Goal: Information Seeking & Learning: Learn about a topic

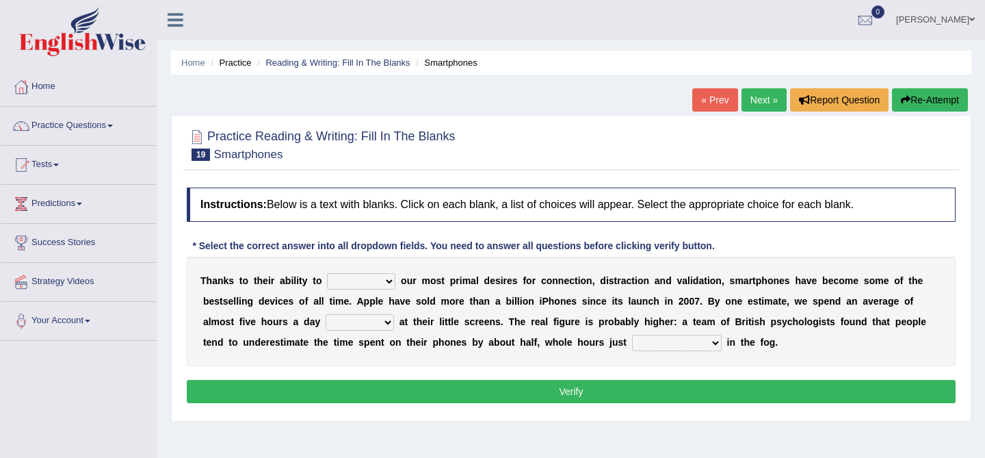
click at [758, 96] on link "Next »" at bounding box center [763, 99] width 45 height 23
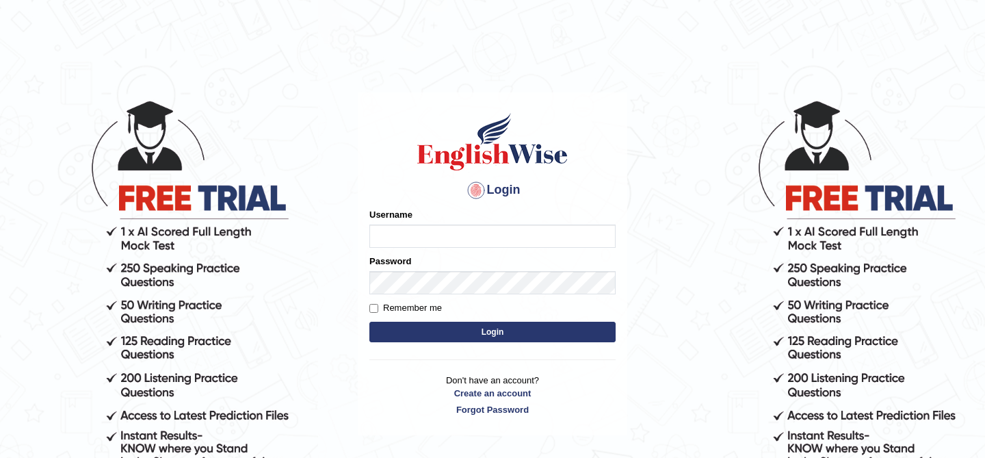
type input "kunwarrupesh"
click at [515, 326] on button "Login" at bounding box center [492, 331] width 246 height 21
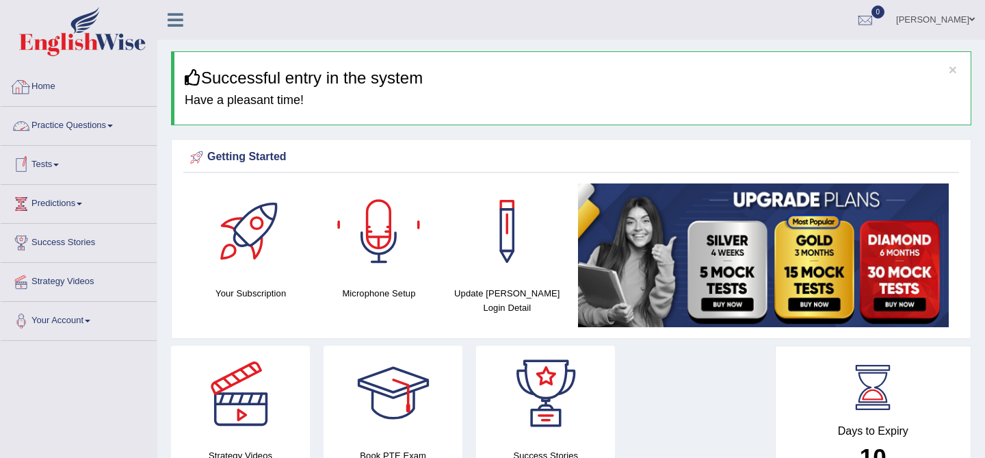
click at [68, 126] on link "Practice Questions" at bounding box center [79, 124] width 156 height 34
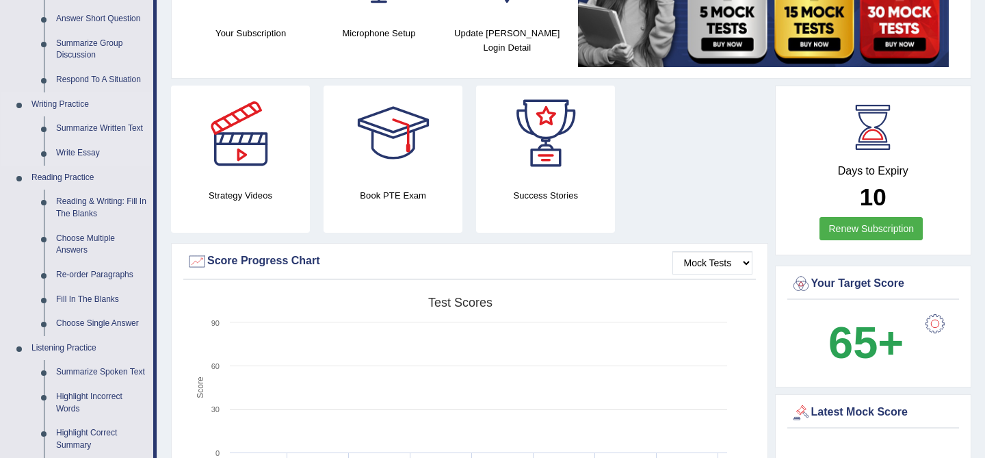
scroll to position [267, 0]
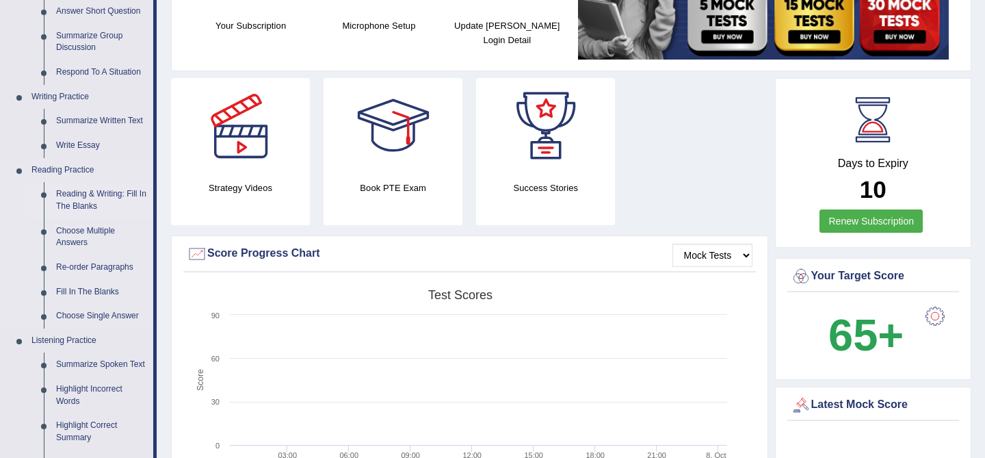
click at [94, 199] on link "Reading & Writing: Fill In The Blanks" at bounding box center [101, 200] width 103 height 36
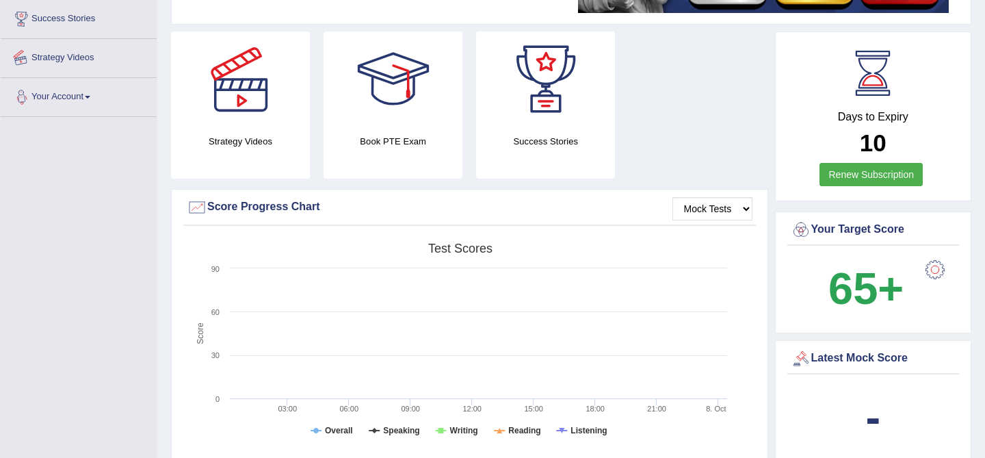
scroll to position [404, 0]
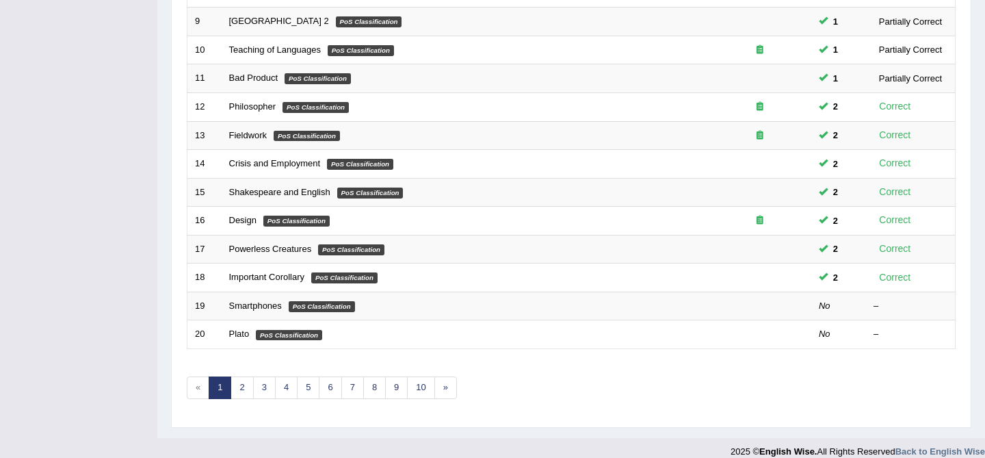
scroll to position [448, 0]
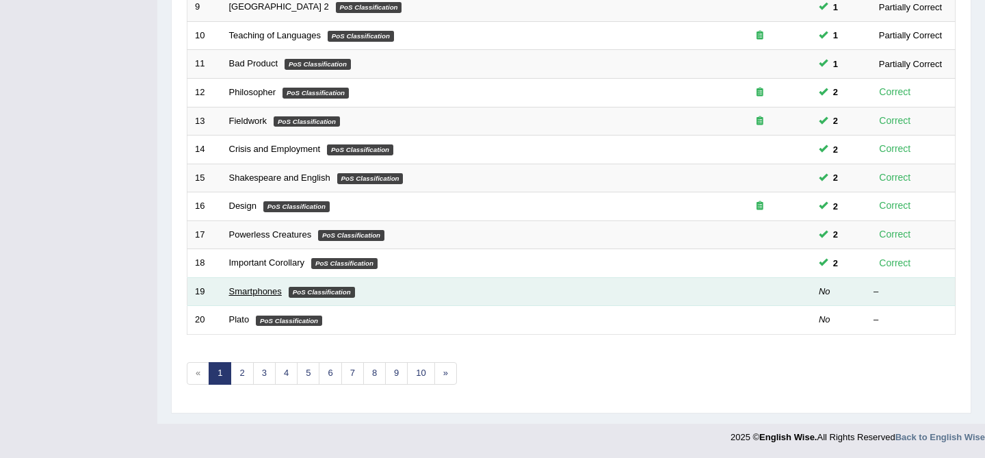
click at [250, 289] on link "Smartphones" at bounding box center [255, 291] width 53 height 10
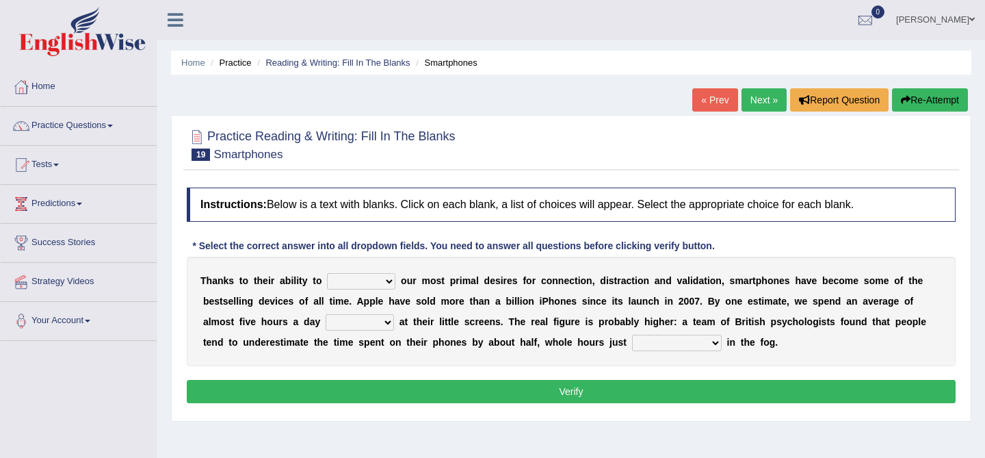
click at [350, 274] on select "hijack describe sharpen conserve" at bounding box center [361, 281] width 68 height 16
select select "sharpen"
click at [376, 322] on select "watching waggling snoring staring" at bounding box center [360, 322] width 68 height 16
click at [377, 278] on select "hijack describe sharpen conserve" at bounding box center [361, 281] width 68 height 16
click at [375, 324] on select "watching waggling snoring staring" at bounding box center [360, 322] width 68 height 16
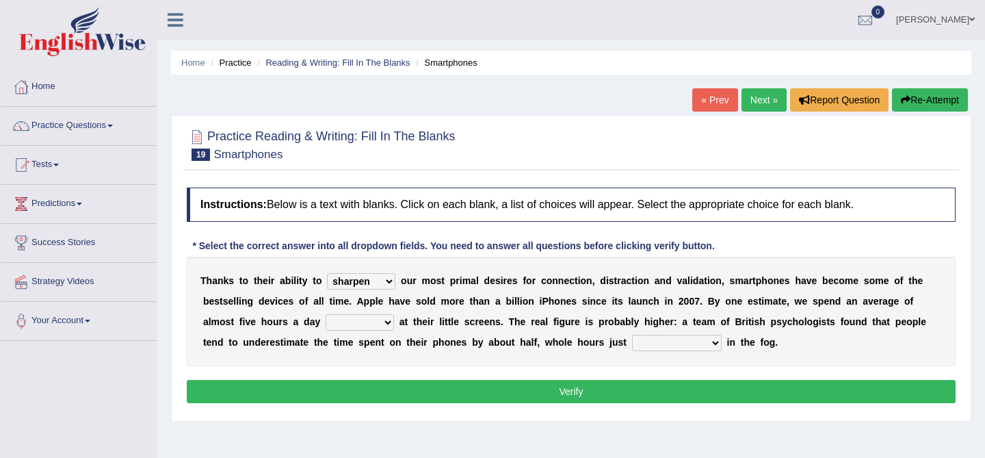
select select "watching"
click at [693, 340] on select "has evaporated evaporating evaporate evaporates" at bounding box center [677, 342] width 90 height 16
select select "evaporate"
click at [674, 389] on button "Verify" at bounding box center [571, 391] width 769 height 23
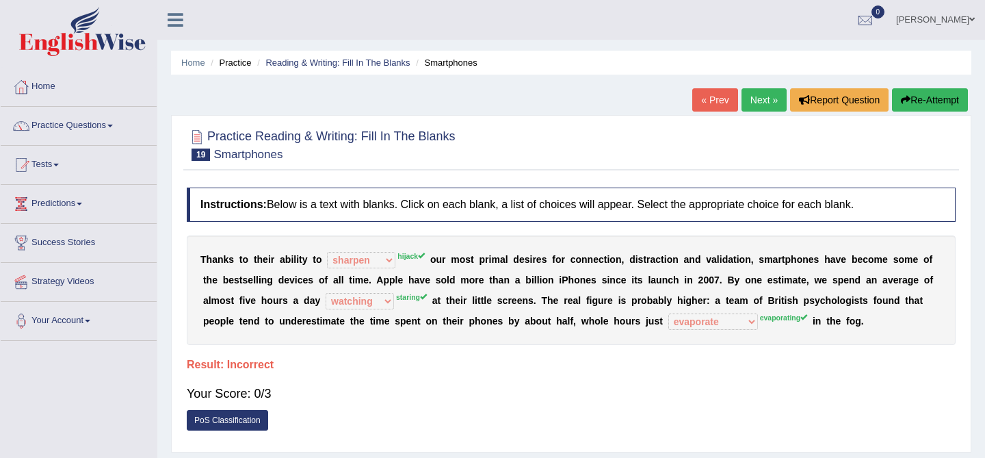
click at [903, 97] on icon "button" at bounding box center [906, 100] width 10 height 10
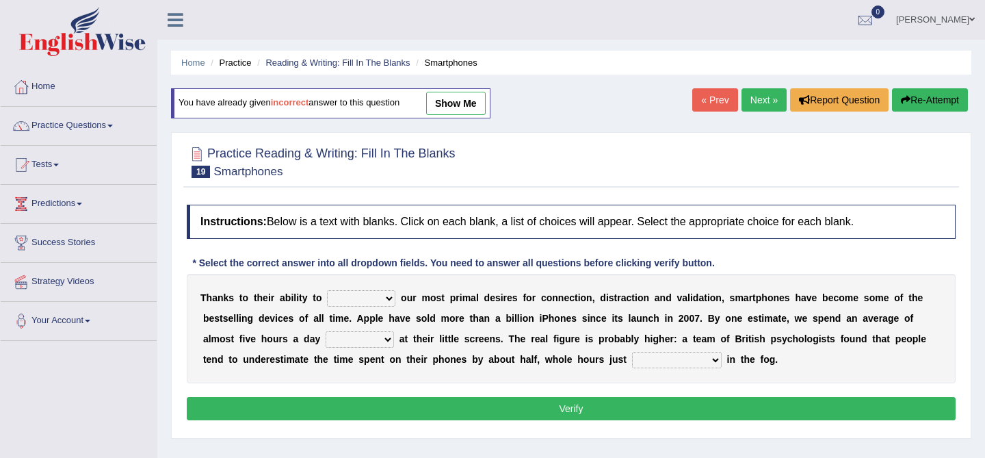
click at [372, 286] on div "T [PERSON_NAME] t o t h e i r a b i l i t y t o hijack describe [PERSON_NAME] c…" at bounding box center [571, 328] width 769 height 109
click at [369, 301] on select "hijack describe sharpen conserve" at bounding box center [361, 298] width 68 height 16
select select "hijack"
click at [365, 333] on select "watching waggling snoring staring" at bounding box center [360, 339] width 68 height 16
click at [373, 293] on select "hijack describe sharpen conserve" at bounding box center [361, 298] width 68 height 16
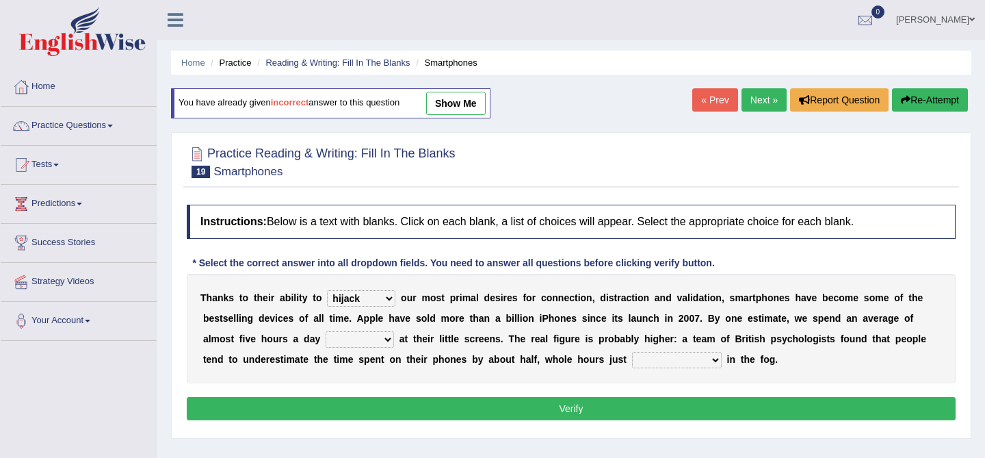
click at [367, 343] on select "watching waggling snoring staring" at bounding box center [360, 339] width 68 height 16
select select "staring"
click at [362, 339] on select "watching waggling snoring staring" at bounding box center [360, 339] width 68 height 16
click at [678, 360] on select "has evaporated evaporating evaporate evaporates" at bounding box center [677, 360] width 90 height 16
select select "evaporating"
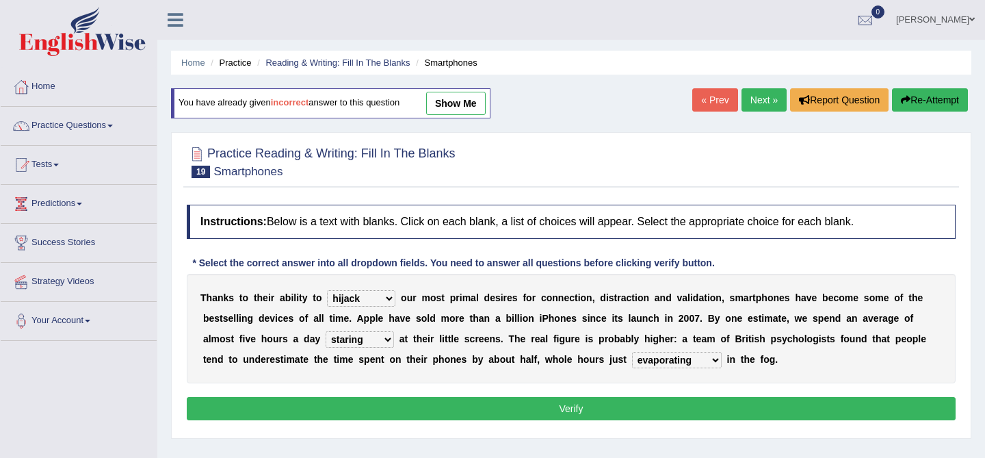
click at [680, 403] on button "Verify" at bounding box center [571, 408] width 769 height 23
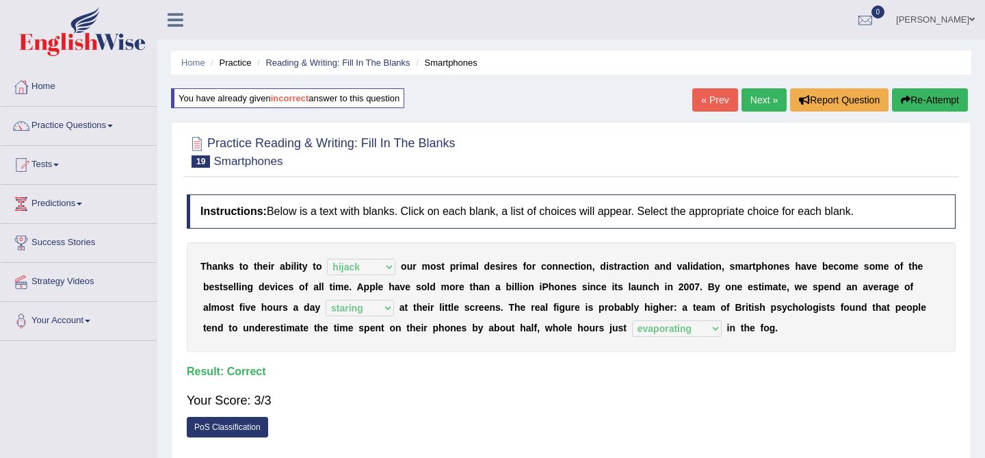
click at [760, 98] on link "Next »" at bounding box center [763, 99] width 45 height 23
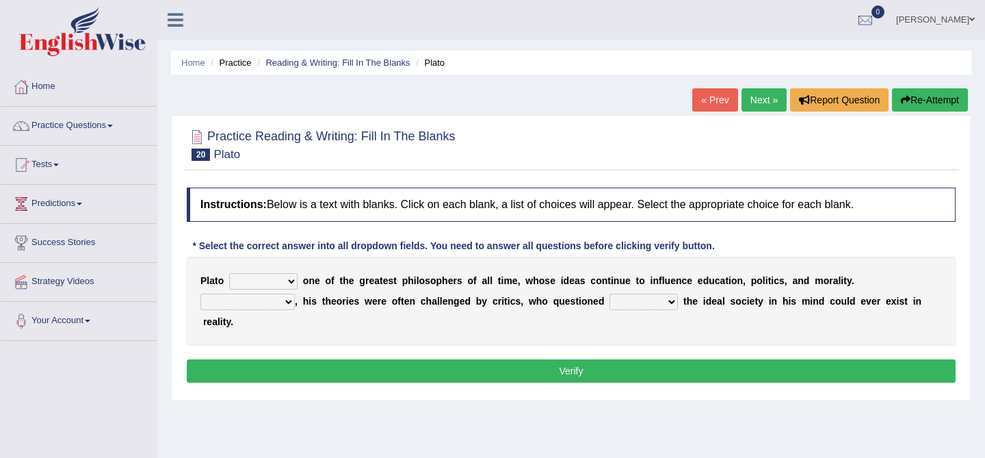
click at [257, 280] on select "keeps comes claims remains" at bounding box center [263, 281] width 68 height 16
select select "claims"
click at [223, 302] on select "Notwithstanding So However Whatever" at bounding box center [247, 301] width 94 height 16
select select "However"
click at [621, 298] on select "which what that whether" at bounding box center [643, 301] width 68 height 16
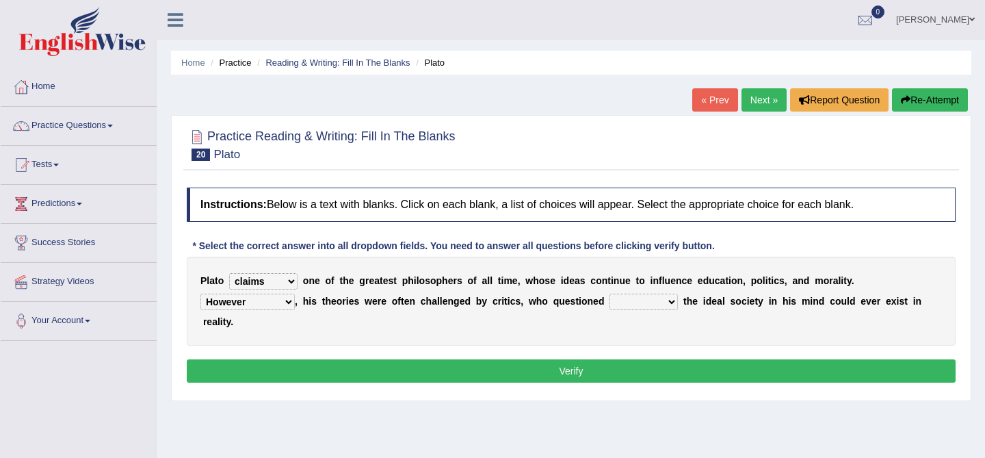
select select "whether"
click at [698, 364] on button "Verify" at bounding box center [571, 370] width 769 height 23
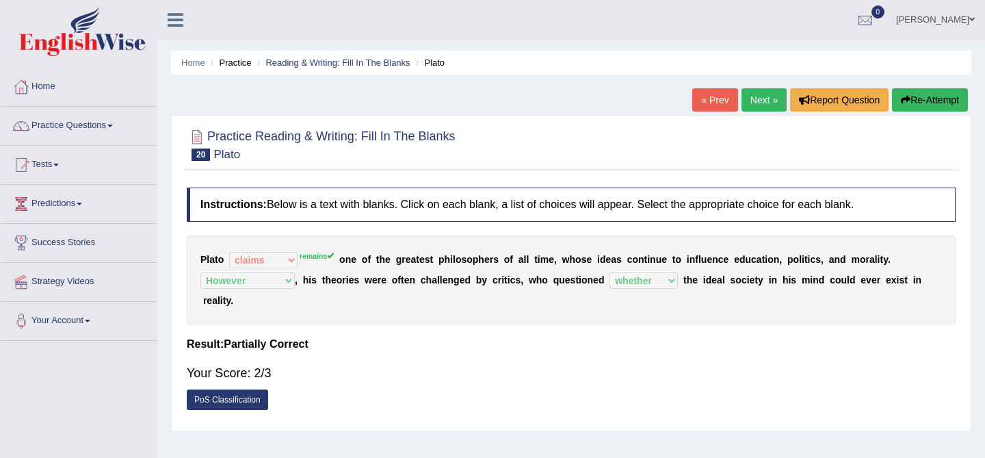
click at [759, 96] on link "Next »" at bounding box center [763, 99] width 45 height 23
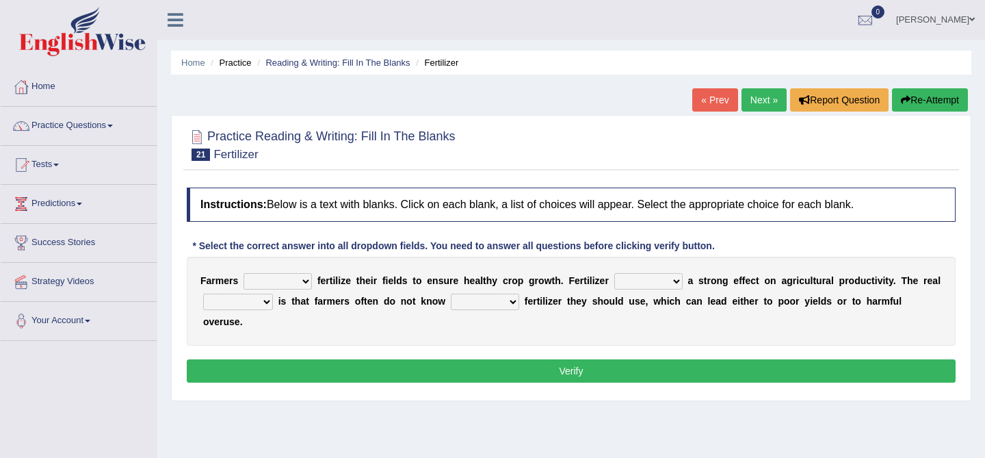
click at [292, 283] on select "must should need can" at bounding box center [277, 281] width 68 height 16
select select "should"
click at [635, 283] on select "has had have having" at bounding box center [648, 281] width 68 height 16
select select "has"
click at [468, 298] on select "how much how many however so much" at bounding box center [485, 301] width 68 height 16
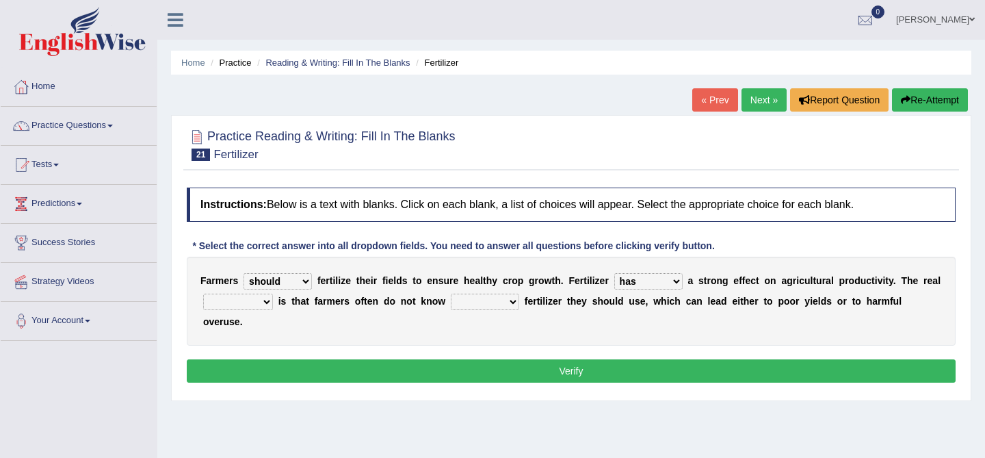
click at [258, 301] on select "problem question conclusion answer" at bounding box center [238, 301] width 70 height 16
select select "problem"
click at [250, 298] on select "problem question conclusion answer" at bounding box center [238, 301] width 70 height 16
click at [478, 299] on select "how much how many however so much" at bounding box center [485, 301] width 68 height 16
select select "how much"
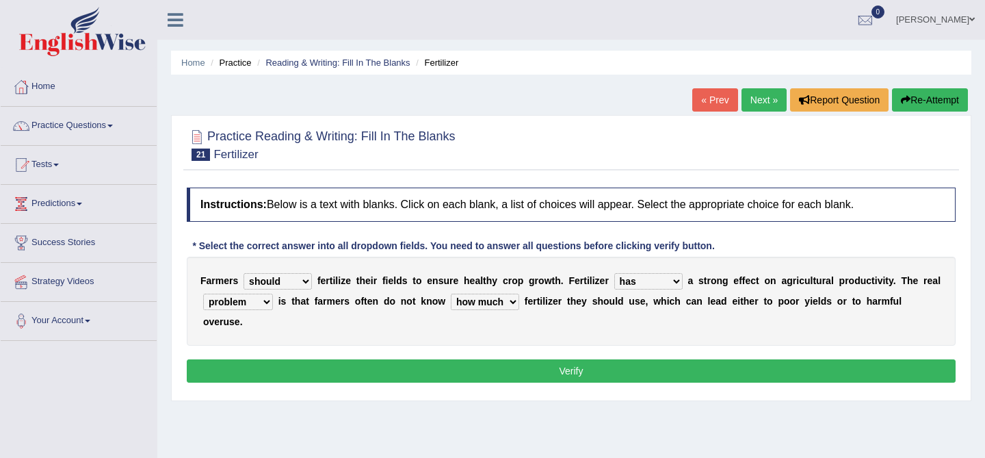
click at [626, 374] on button "Verify" at bounding box center [571, 370] width 769 height 23
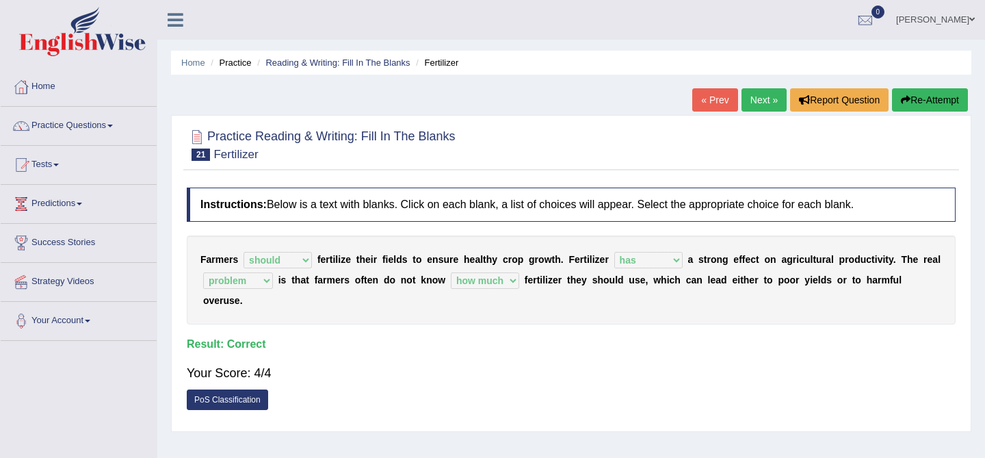
click at [758, 97] on link "Next »" at bounding box center [763, 99] width 45 height 23
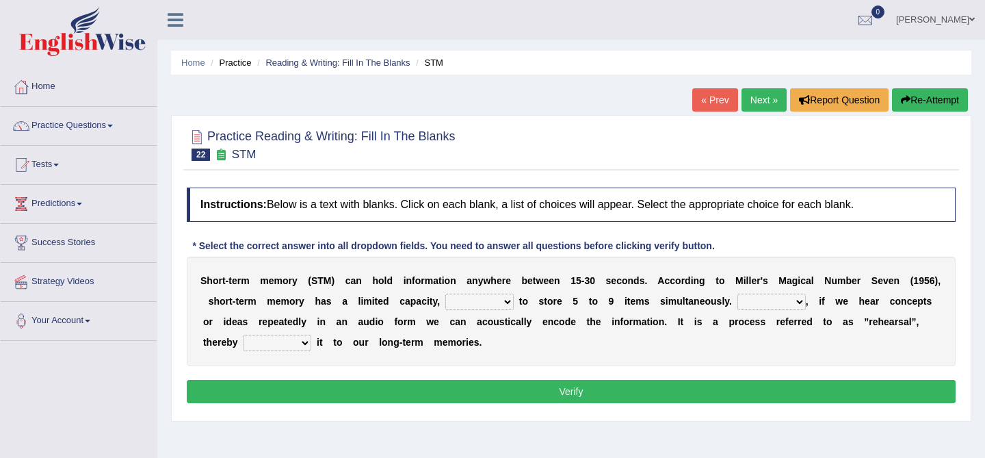
click at [514, 302] on select "being able is able be able unable" at bounding box center [479, 301] width 68 height 16
click at [514, 299] on select "being able is able be able unable" at bounding box center [479, 301] width 68 height 16
select select "being able"
click at [783, 295] on select "However So Moreover Therefore" at bounding box center [771, 301] width 68 height 16
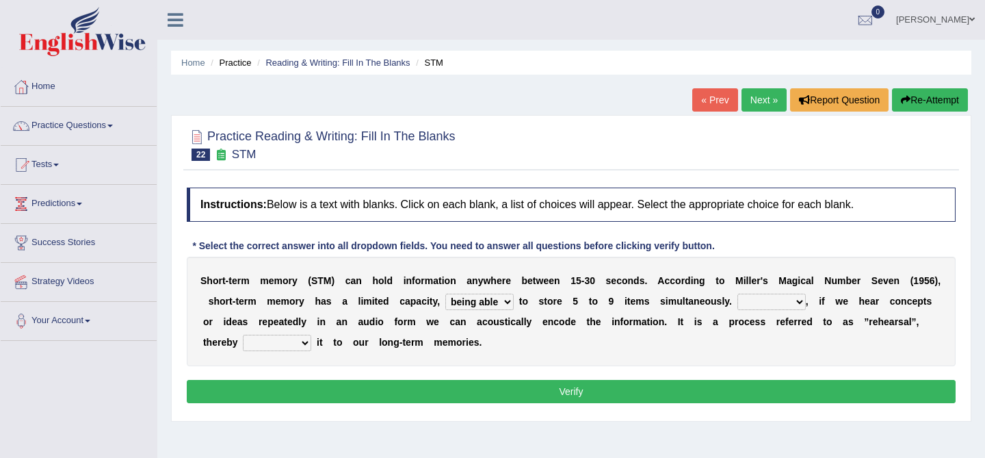
select select "Therefore"
click at [804, 299] on select "However So Moreover Therefore" at bounding box center [771, 301] width 68 height 16
click at [311, 336] on select "commit commits commiting commited" at bounding box center [277, 342] width 68 height 16
select select "commit"
click at [593, 387] on button "Verify" at bounding box center [571, 391] width 769 height 23
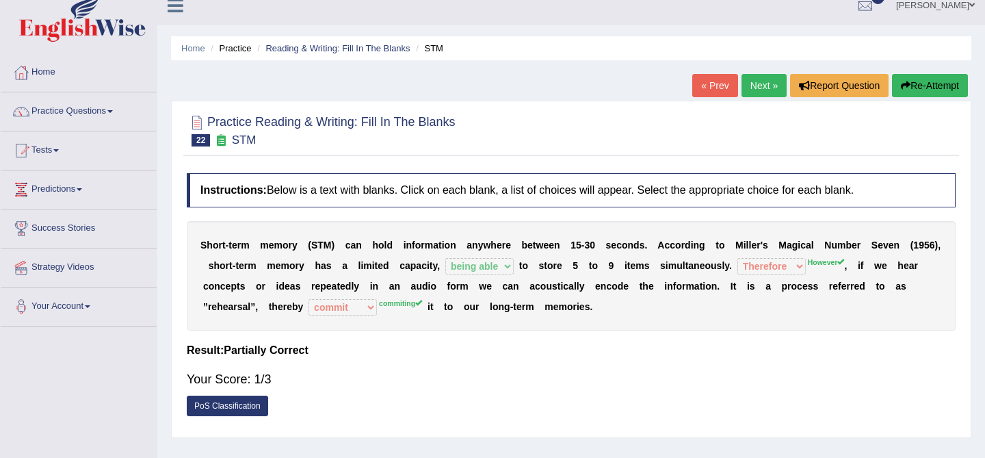
scroll to position [20, 0]
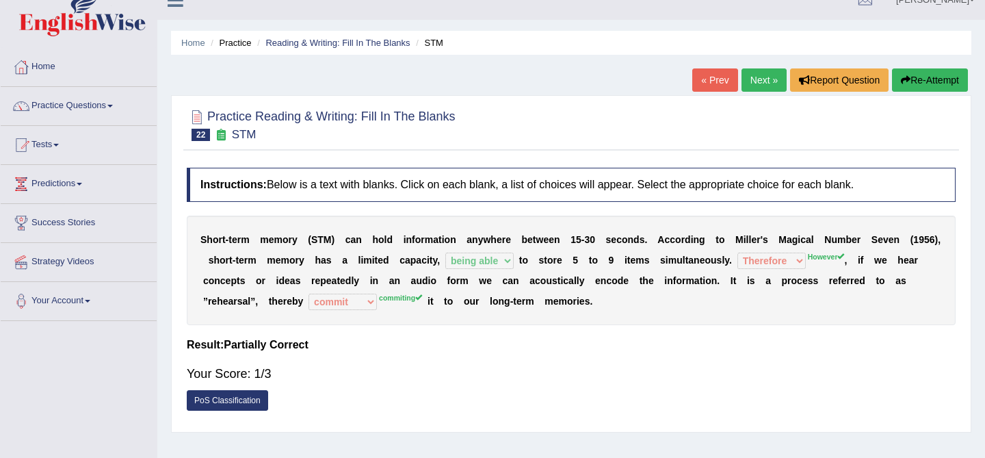
click at [758, 79] on link "Next »" at bounding box center [763, 79] width 45 height 23
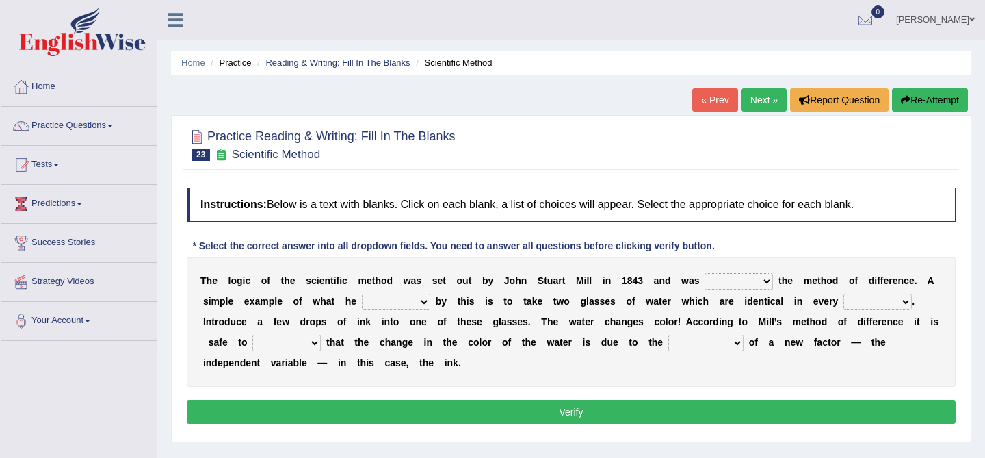
click at [709, 99] on link "« Prev" at bounding box center [714, 99] width 45 height 23
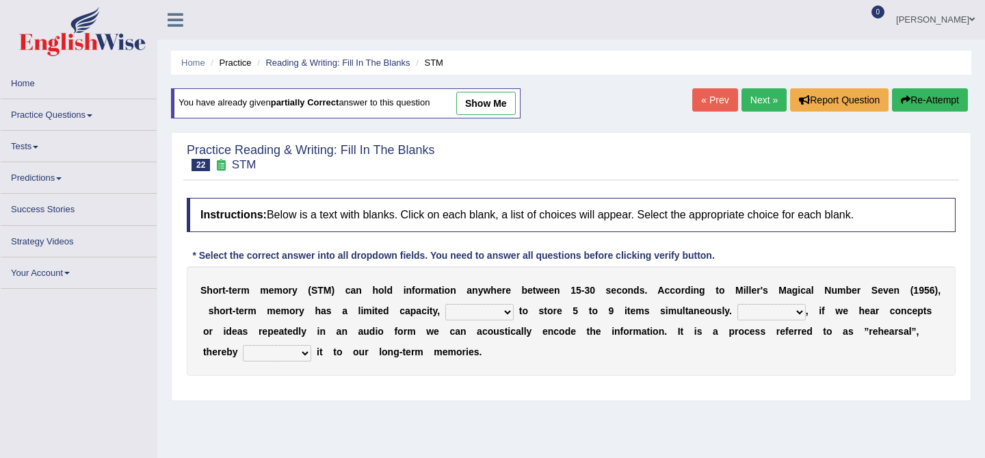
click at [494, 313] on select "being able is able be able unable" at bounding box center [479, 312] width 68 height 16
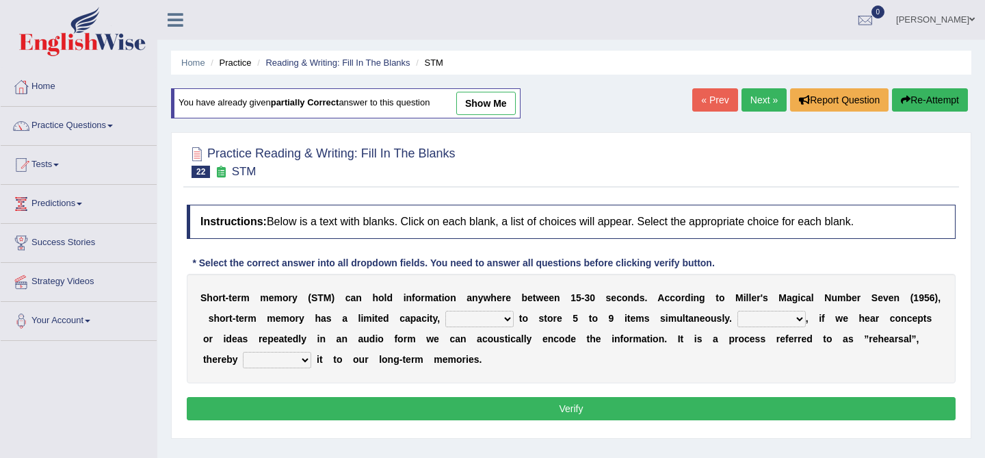
select select "being able"
click at [806, 317] on select "However So Moreover Therefore" at bounding box center [771, 319] width 68 height 16
select select "However"
click at [311, 358] on select "commit commits commiting commited" at bounding box center [277, 360] width 68 height 16
select select "commiting"
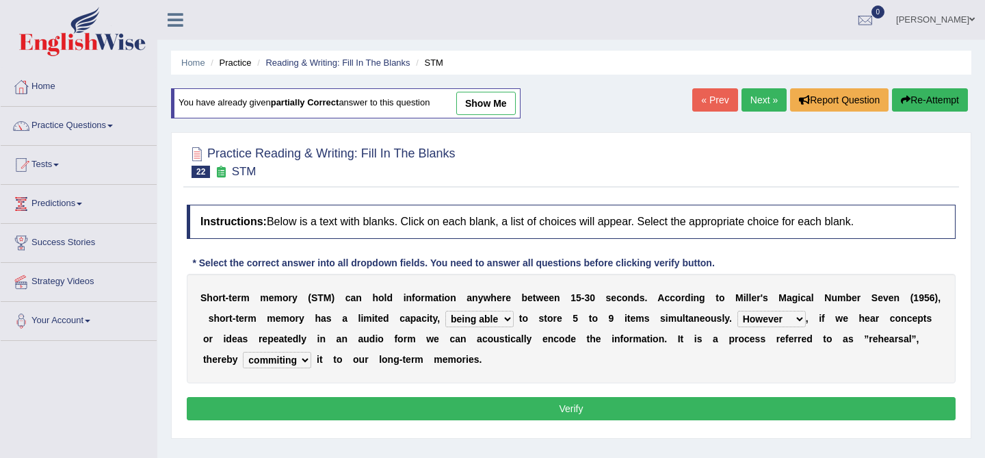
click at [388, 410] on button "Verify" at bounding box center [571, 408] width 769 height 23
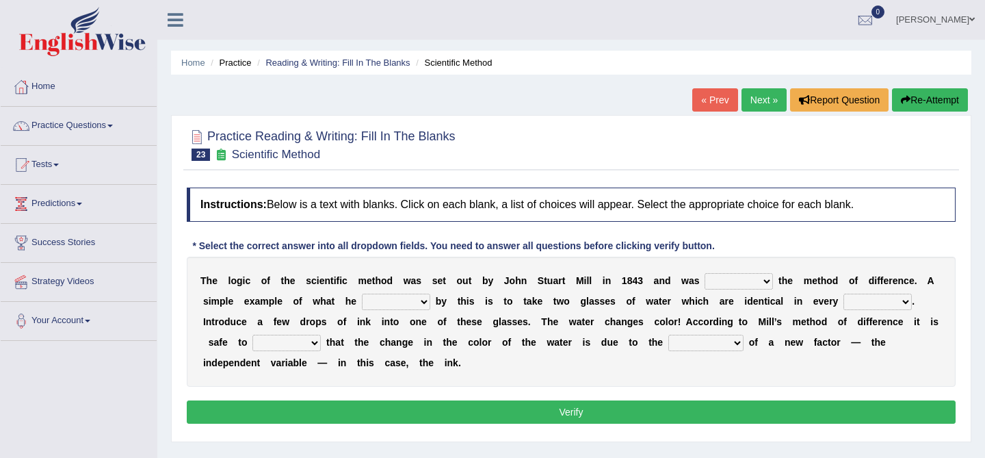
click at [749, 287] on select "pointed claimed demanded named" at bounding box center [738, 281] width 68 height 16
select select "named"
click at [391, 303] on select "capped charged found meant" at bounding box center [396, 301] width 68 height 16
select select "meant"
click at [870, 299] on select "thought identity measure respect" at bounding box center [877, 301] width 68 height 16
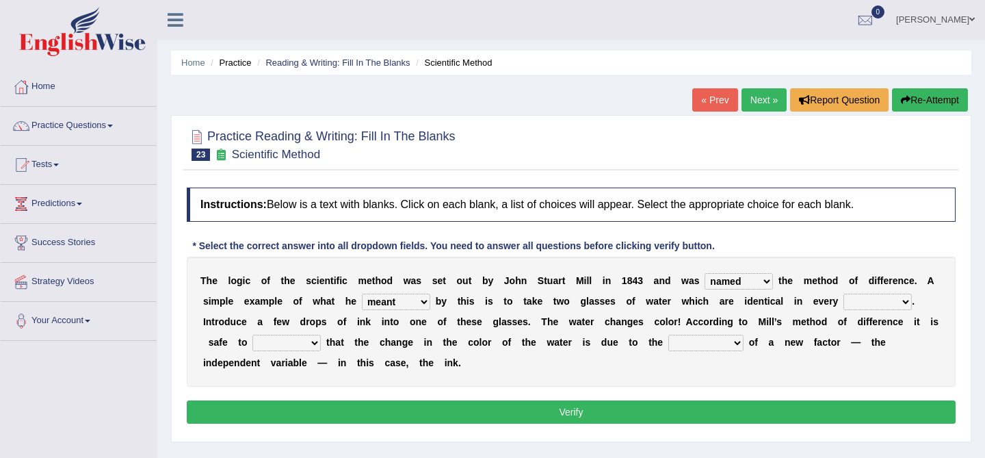
select select "measure"
click at [709, 344] on select "introduction magnitude preparation purification" at bounding box center [705, 342] width 75 height 16
click at [291, 345] on select "assume discuss prefer acclaim" at bounding box center [286, 342] width 68 height 16
select select "acclaim"
click at [709, 329] on div "T h e l o g i c o f t h e s c i e n t i f i c m e t h o d w a s s e t o u t b y…" at bounding box center [571, 321] width 769 height 130
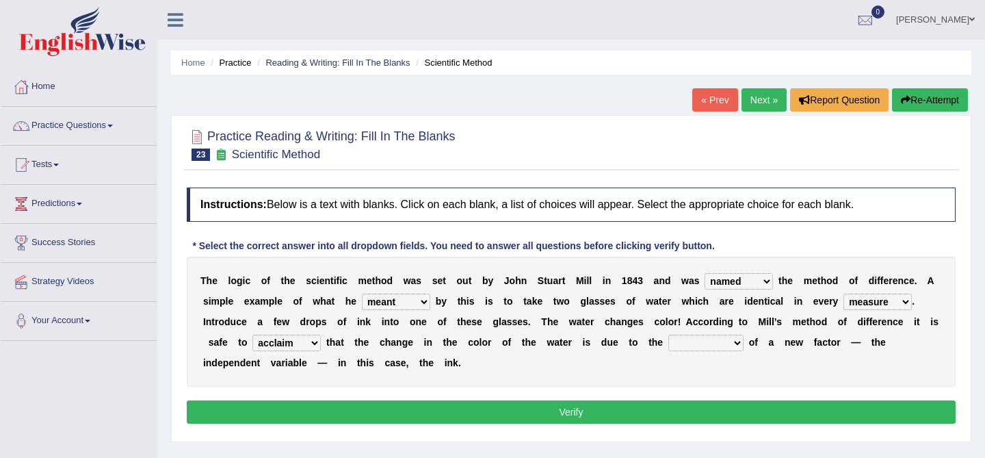
click at [712, 338] on select "introduction magnitude preparation purification" at bounding box center [705, 342] width 75 height 16
select select "introduction"
click at [878, 295] on select "thought identity measure respect" at bounding box center [877, 301] width 68 height 16
click at [719, 413] on button "Verify" at bounding box center [571, 411] width 769 height 23
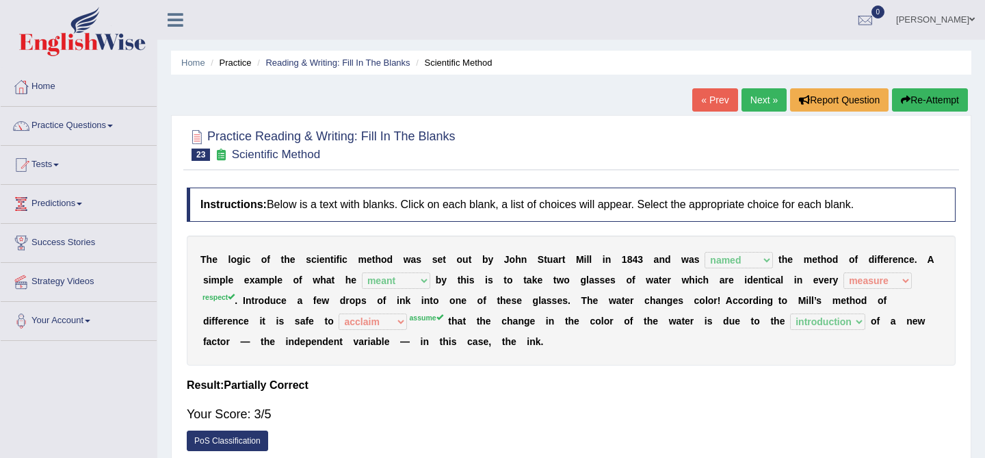
click at [936, 95] on button "Re-Attempt" at bounding box center [930, 99] width 76 height 23
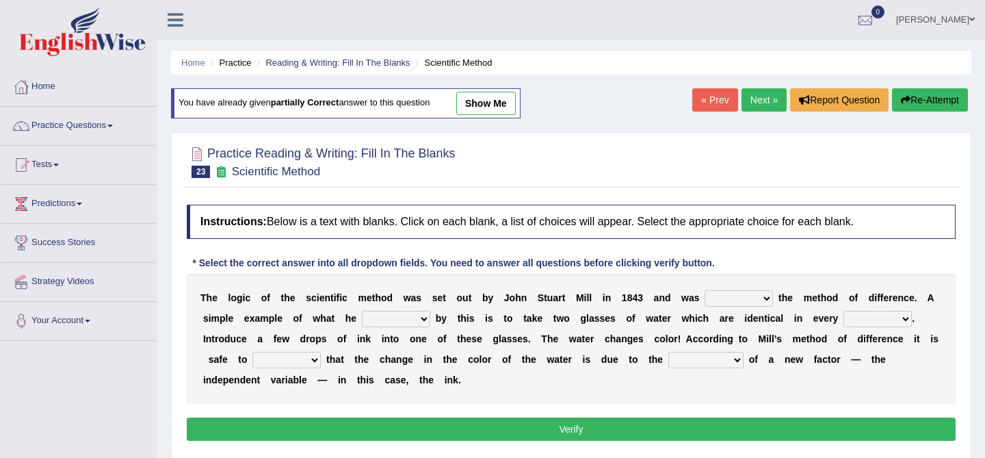
click at [728, 303] on select "pointed claimed demanded named" at bounding box center [738, 298] width 68 height 16
select select "named"
click at [910, 318] on select "thought identity measure respect" at bounding box center [877, 319] width 68 height 16
select select "respect"
click at [700, 362] on select "introduction magnitude preparation purification" at bounding box center [705, 360] width 75 height 16
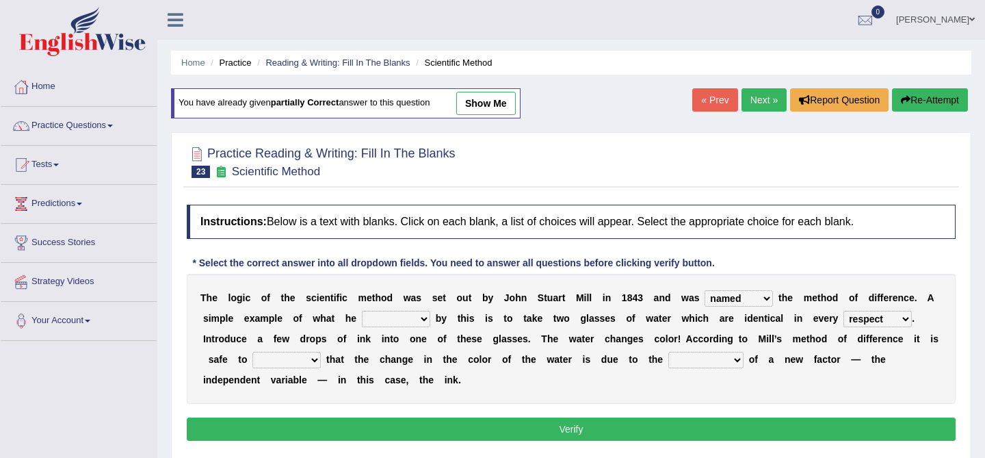
drag, startPoint x: 449, startPoint y: 337, endPoint x: 417, endPoint y: 317, distance: 37.8
click at [417, 317] on div "T h e l o g i c o f t h e s c i e n t i f i c m e t h o d w a s s e t o u t b y…" at bounding box center [571, 339] width 769 height 130
click at [417, 317] on select "capped charged found meant" at bounding box center [396, 319] width 68 height 16
select select "meant"
click at [299, 362] on select "assume discuss prefer acclaim" at bounding box center [286, 360] width 68 height 16
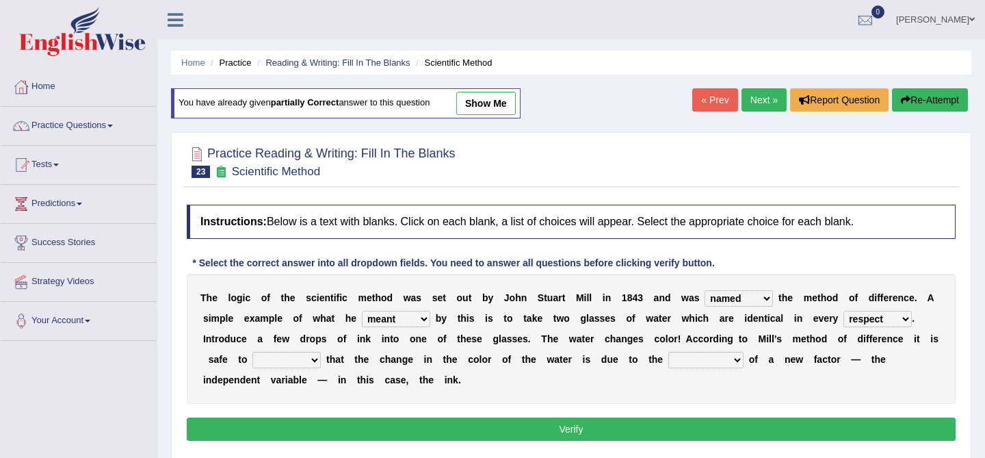
select select "assume"
click at [678, 362] on select "introduction magnitude preparation purification" at bounding box center [705, 360] width 75 height 16
select select "introduction"
click at [674, 428] on button "Verify" at bounding box center [571, 428] width 769 height 23
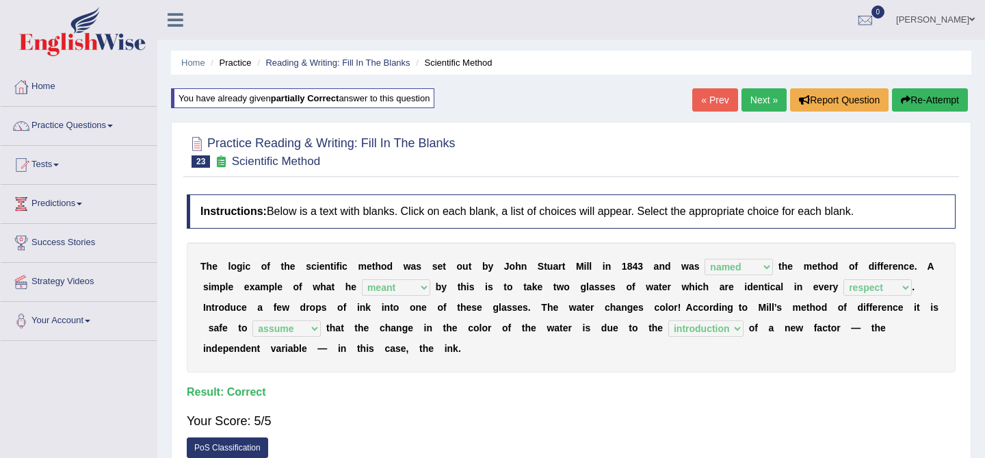
click at [756, 98] on link "Next »" at bounding box center [763, 99] width 45 height 23
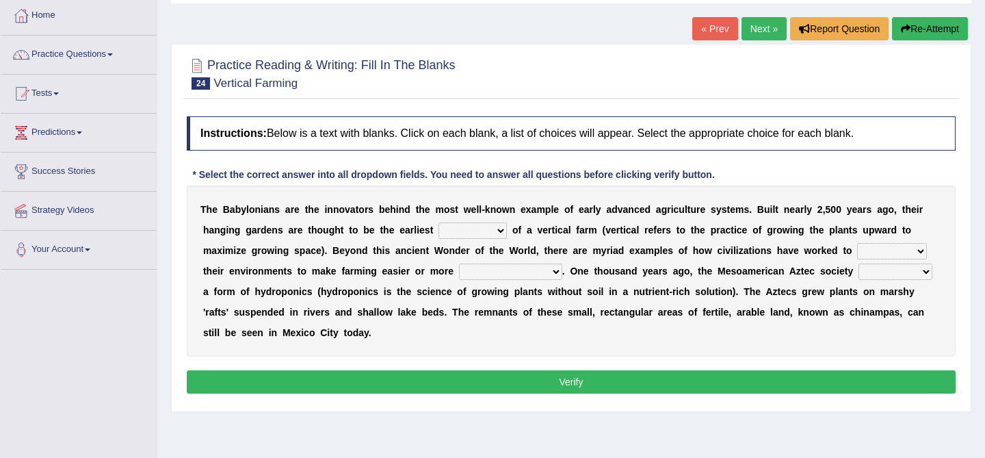
scroll to position [92, 0]
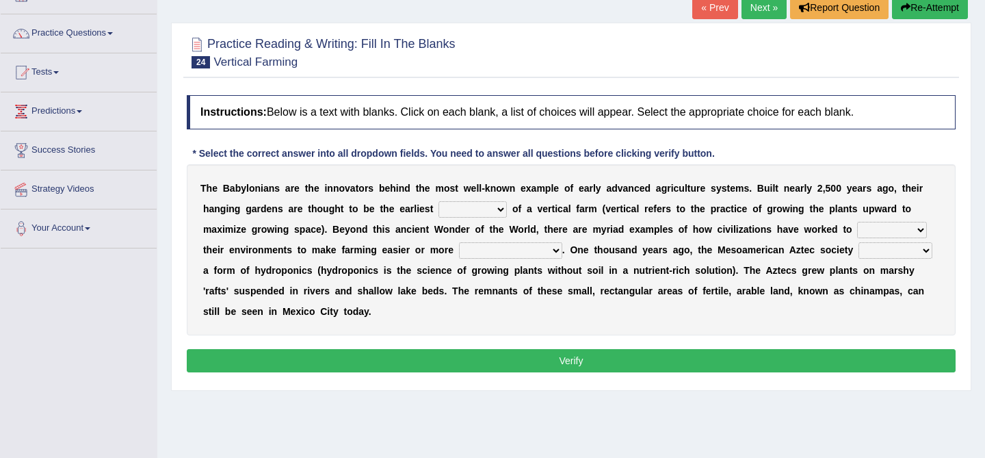
click at [468, 209] on select "prototype failure discredit protocol" at bounding box center [472, 209] width 68 height 16
select select "prototype"
click at [903, 228] on select "manipulate escape respect disarrange" at bounding box center [892, 230] width 70 height 16
click at [897, 230] on select "manipulate escape respect disarrange" at bounding box center [892, 230] width 70 height 16
select select "respect"
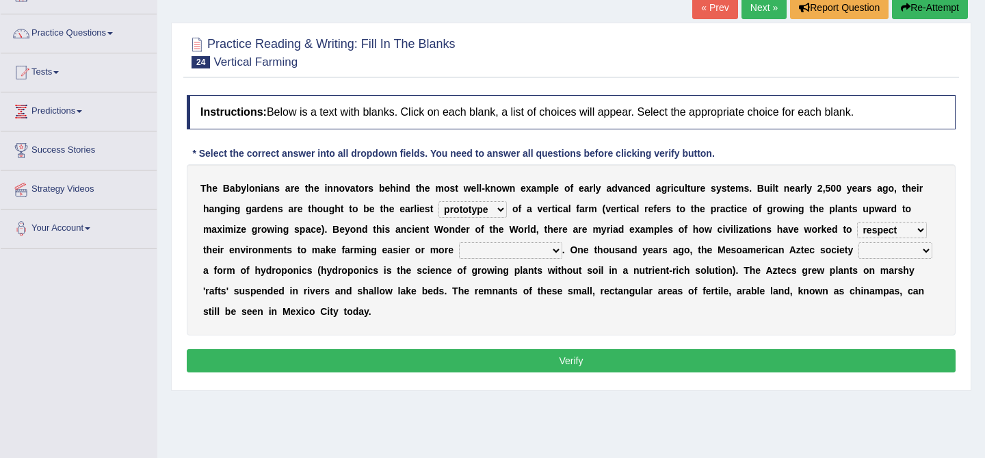
click at [906, 225] on select "manipulate escape respect disarrange" at bounding box center [892, 230] width 70 height 16
click at [495, 248] on select "productive constructive connective counterproductive" at bounding box center [510, 250] width 103 height 16
click at [886, 226] on select "manipulate escape respect disarrange" at bounding box center [892, 230] width 70 height 16
click at [494, 243] on select "productive constructive connective counterproductive" at bounding box center [510, 250] width 103 height 16
click at [479, 200] on div "T h e B a b y l o n i a n s a r e t h e i n n o v a t o r s b e h i n d t h e m…" at bounding box center [571, 249] width 769 height 171
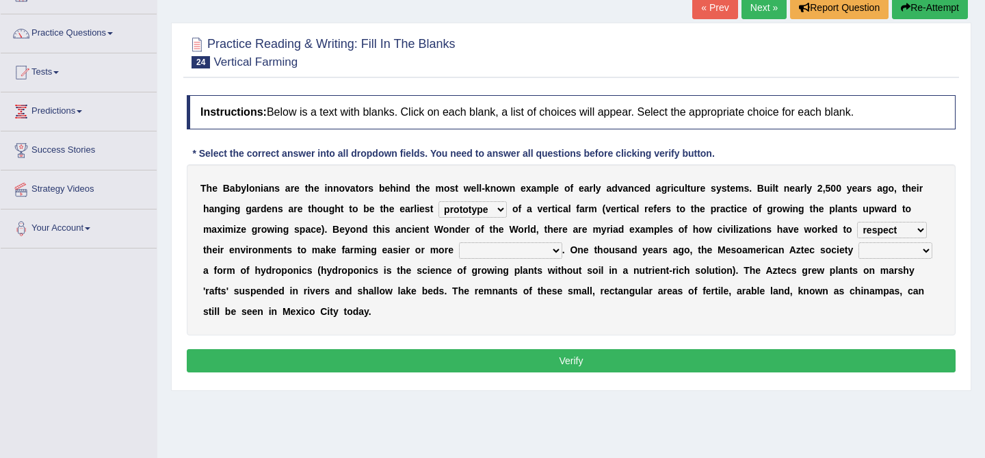
click at [479, 201] on select "prototype failure discredit protocol" at bounding box center [472, 209] width 68 height 16
click at [866, 235] on select "manipulate escape respect disarrange" at bounding box center [892, 230] width 70 height 16
click at [544, 251] on select "productive constructive connective counterproductive" at bounding box center [510, 250] width 103 height 16
select select "productive"
click at [886, 247] on select "domineered volunteered pioneered engineered" at bounding box center [895, 250] width 74 height 16
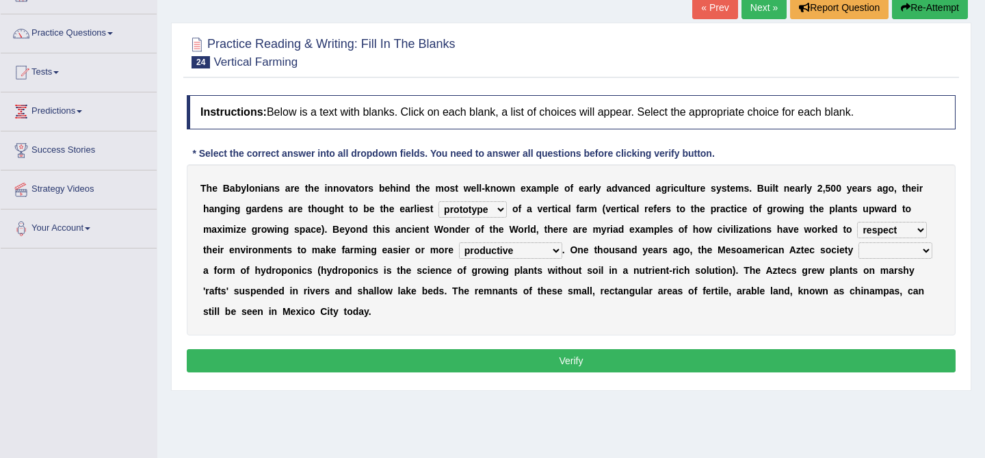
select select "engineered"
click at [895, 252] on select "domineered volunteered pioneered engineered" at bounding box center [895, 250] width 74 height 16
click at [884, 359] on button "Verify" at bounding box center [571, 360] width 769 height 23
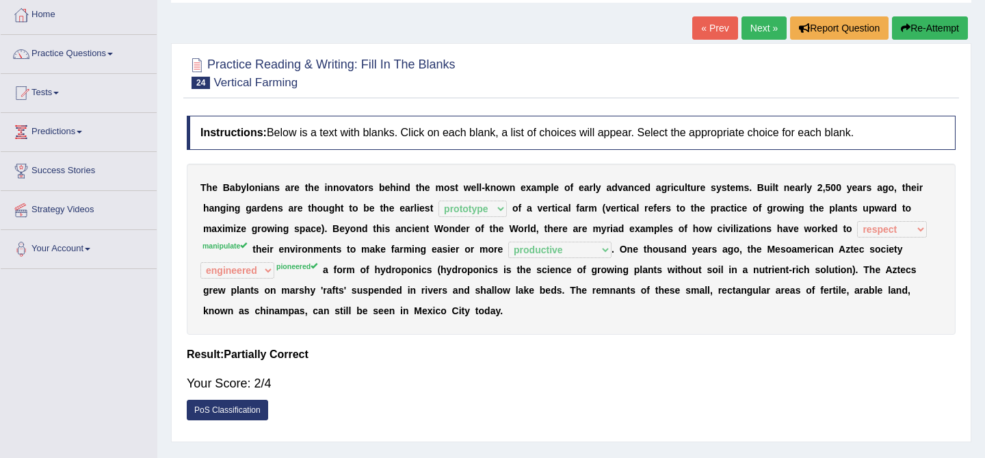
scroll to position [73, 0]
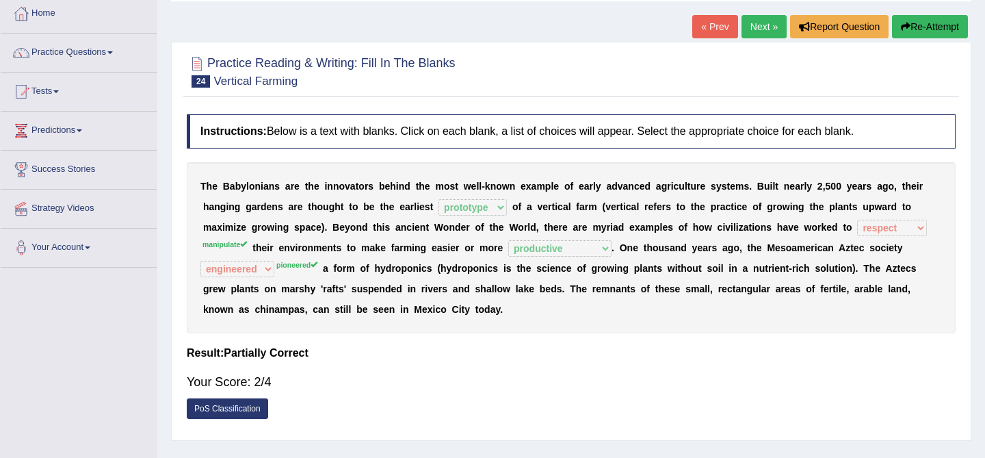
click at [932, 30] on button "Re-Attempt" at bounding box center [930, 26] width 76 height 23
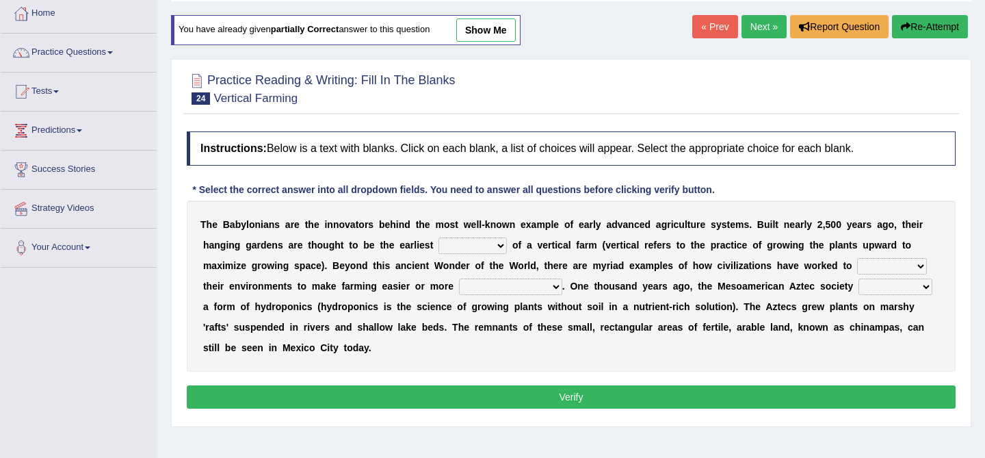
click at [462, 240] on select "prototype failure discredit protocol" at bounding box center [472, 245] width 68 height 16
select select "prototype"
click at [520, 293] on select "productive constructive connective counterproductive" at bounding box center [510, 286] width 103 height 16
select select "productive"
click at [865, 260] on select "manipulate escape respect disarrange" at bounding box center [892, 266] width 70 height 16
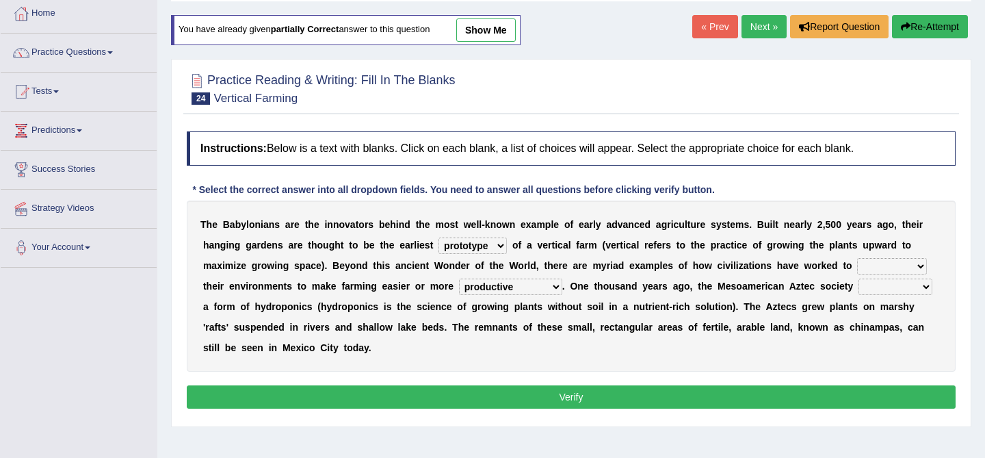
select select "manipulate"
click at [878, 282] on select "domineered volunteered pioneered engineered" at bounding box center [895, 286] width 74 height 16
select select "pioneered"
click at [857, 398] on button "Verify" at bounding box center [571, 396] width 769 height 23
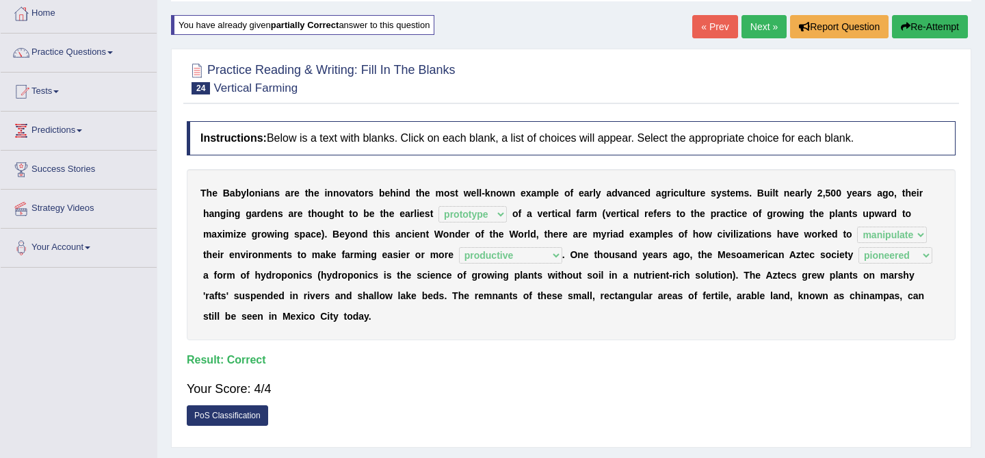
click at [759, 22] on link "Next »" at bounding box center [763, 26] width 45 height 23
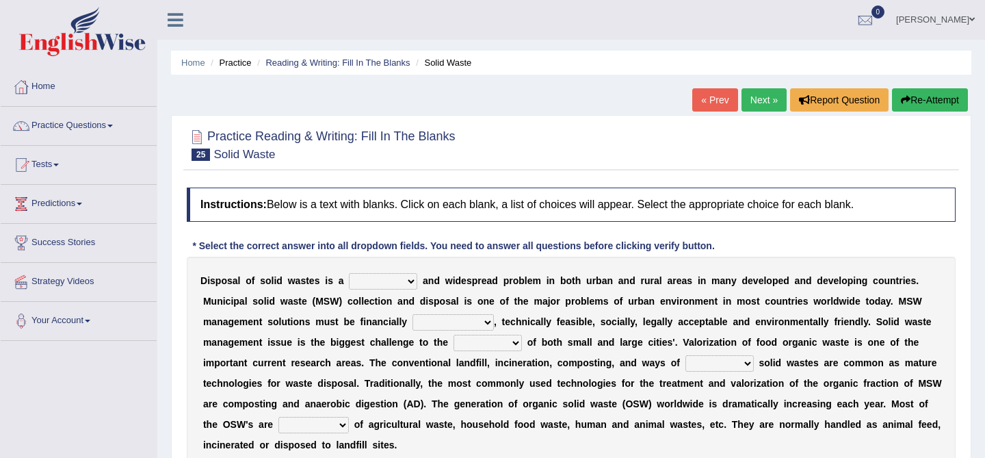
click at [399, 285] on select "slanting stinging stalling shafting" at bounding box center [383, 281] width 68 height 16
select select "stinging"
click at [391, 277] on select "slanting stinging stalling shafting" at bounding box center [383, 281] width 68 height 16
click at [432, 318] on select "unattainable sustainable objectionable treasonable" at bounding box center [452, 322] width 81 height 16
select select "sustainable"
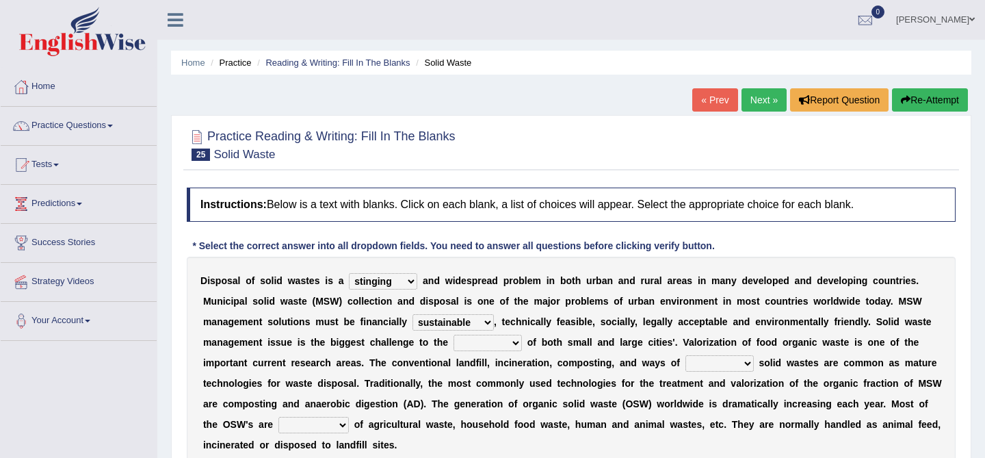
click at [486, 341] on select "plants culture authorities history" at bounding box center [487, 342] width 68 height 16
select select "authorities"
click at [728, 366] on select "reserving preserving deserving handling" at bounding box center [719, 363] width 68 height 16
select select "handling"
click at [310, 426] on select "composed disposed composing disposing" at bounding box center [313, 425] width 70 height 16
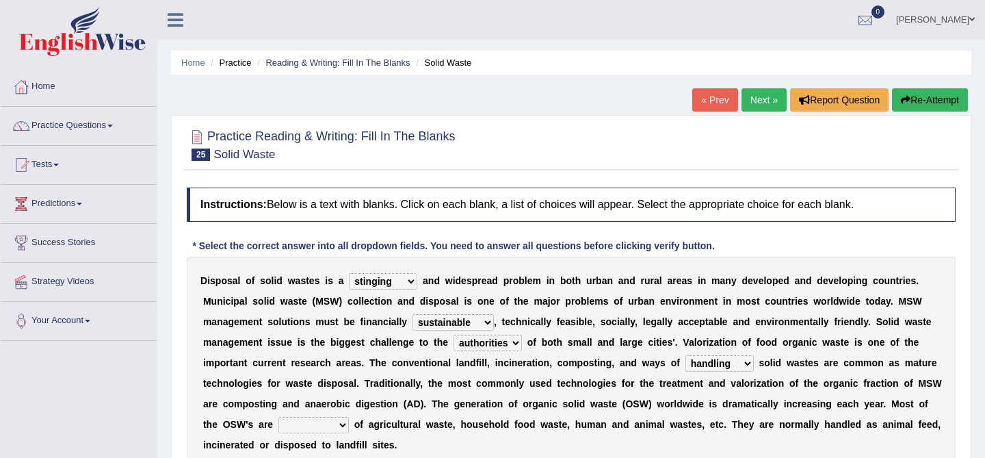
click at [310, 426] on select "composed disposed composing disposing" at bounding box center [313, 425] width 70 height 16
select select "composed"
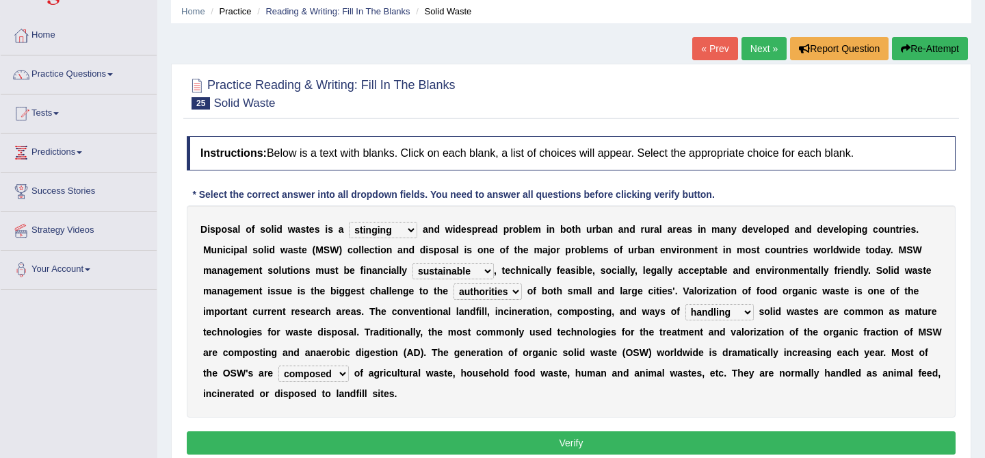
scroll to position [53, 0]
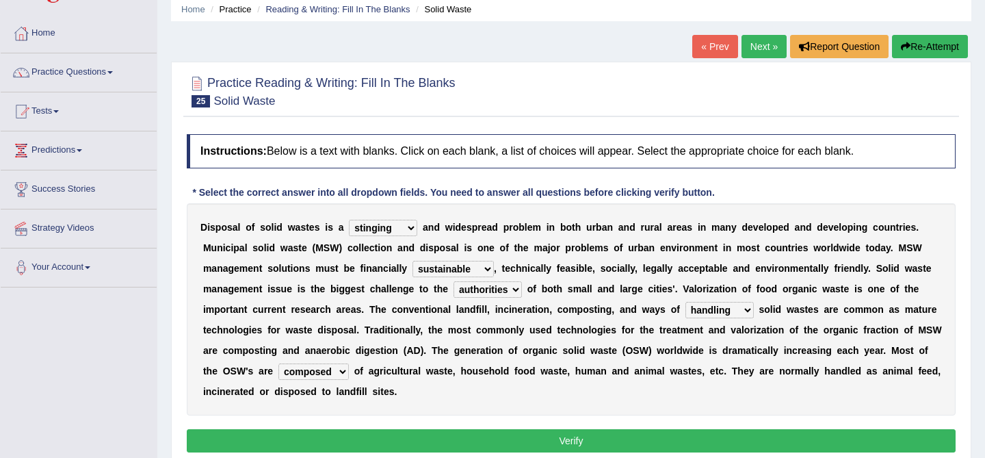
click at [576, 436] on button "Verify" at bounding box center [571, 440] width 769 height 23
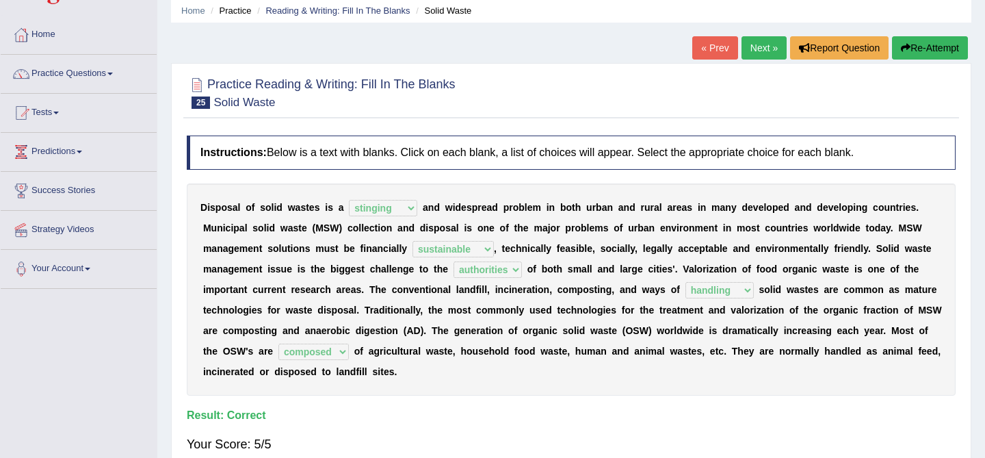
scroll to position [56, 0]
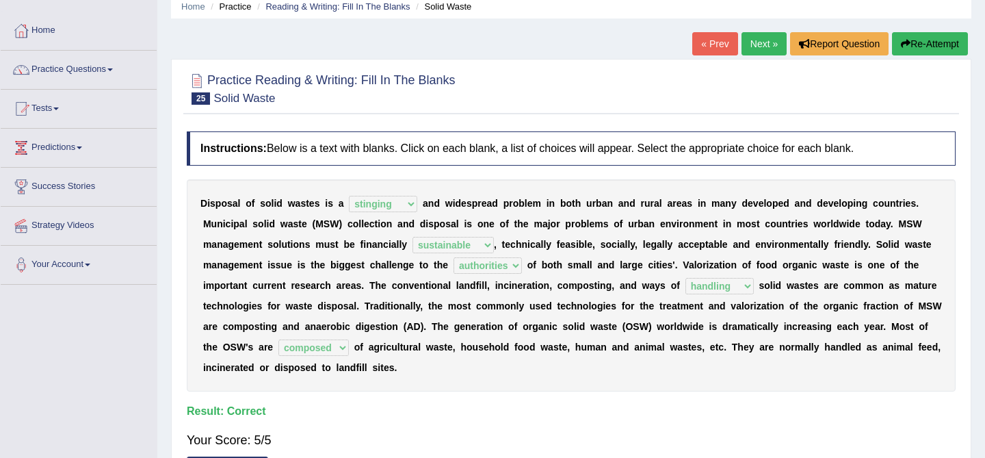
click at [761, 36] on link "Next »" at bounding box center [763, 43] width 45 height 23
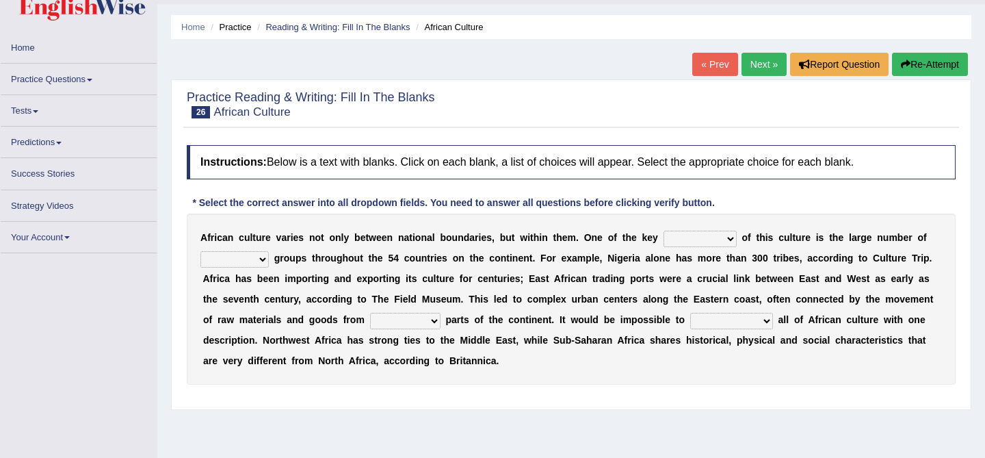
scroll to position [40, 0]
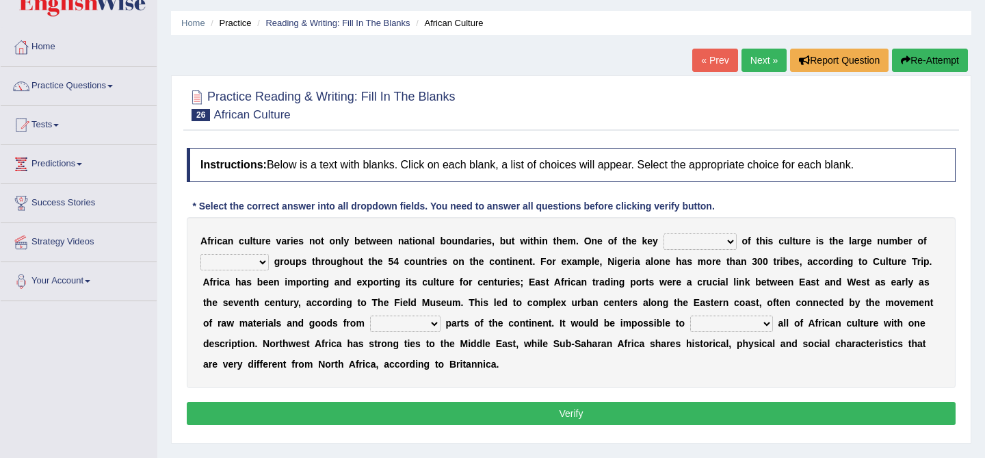
click at [707, 245] on select "conjectures features issues doubts" at bounding box center [699, 241] width 73 height 16
select select "features"
click at [247, 263] on select "ethic ethnic eugenic epic" at bounding box center [234, 262] width 68 height 16
select select "ethnic"
click at [235, 267] on select "ethic ethnic eugenic epic" at bounding box center [234, 262] width 68 height 16
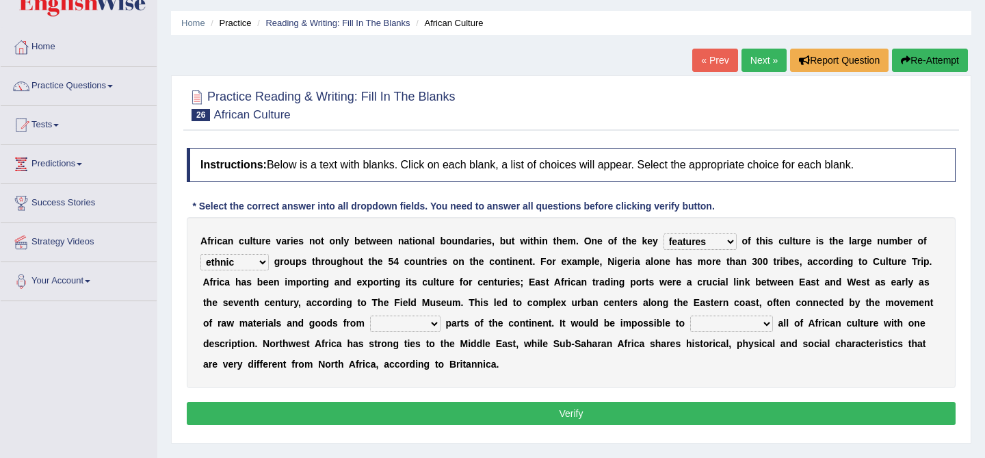
click at [697, 242] on select "conjectures features issues doubts" at bounding box center [699, 241] width 73 height 16
click at [414, 329] on select "forelocked interlocked unlocked landlocked" at bounding box center [405, 323] width 70 height 16
select select "landlocked"
click at [724, 323] on select "characterize conceptualize symbolize synthesize" at bounding box center [731, 323] width 83 height 16
select select "characterize"
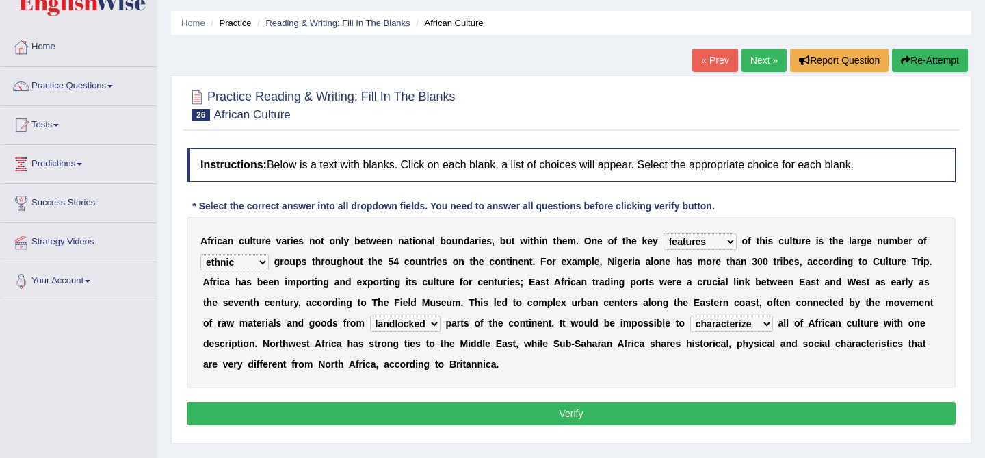
click at [724, 324] on select "characterize conceptualize symbolize synthesize" at bounding box center [731, 323] width 83 height 16
click at [735, 405] on button "Verify" at bounding box center [571, 412] width 769 height 23
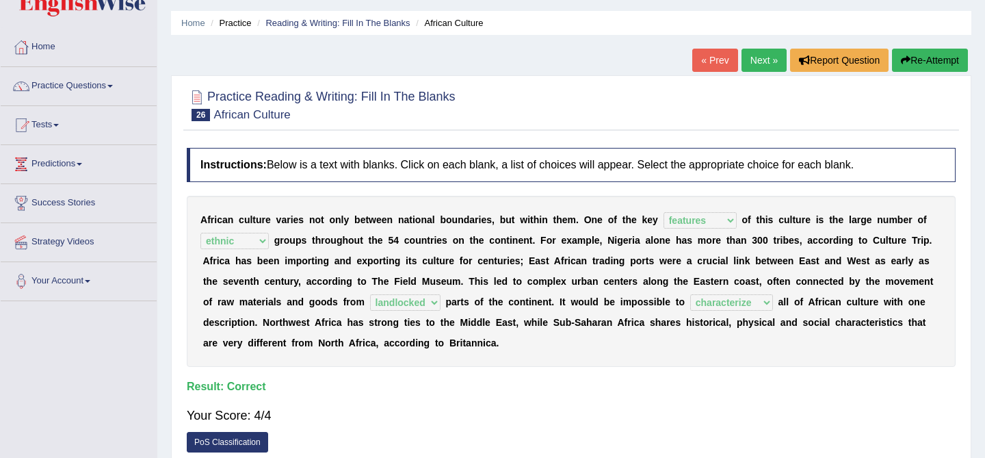
click at [750, 66] on link "Next »" at bounding box center [763, 60] width 45 height 23
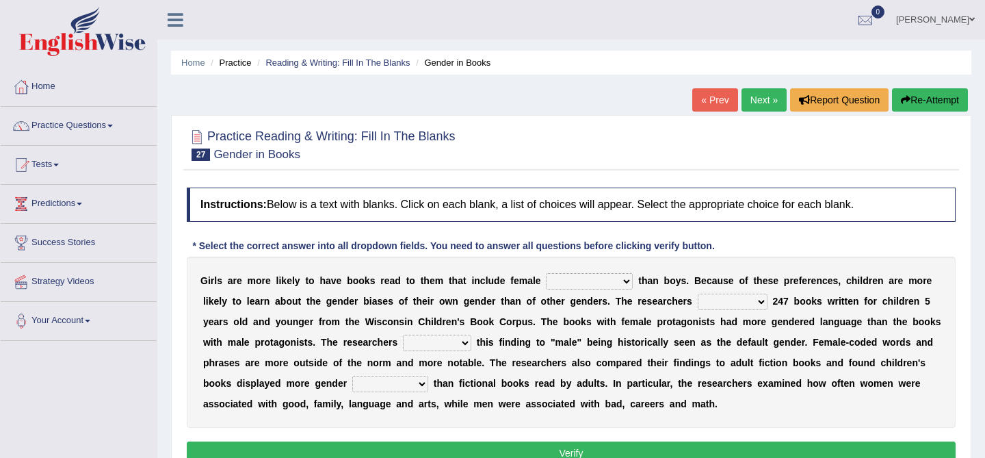
click at [570, 279] on select "protagonists cosmogonists agonists expressionists" at bounding box center [589, 281] width 87 height 16
click at [712, 99] on link "« Prev" at bounding box center [714, 99] width 45 height 23
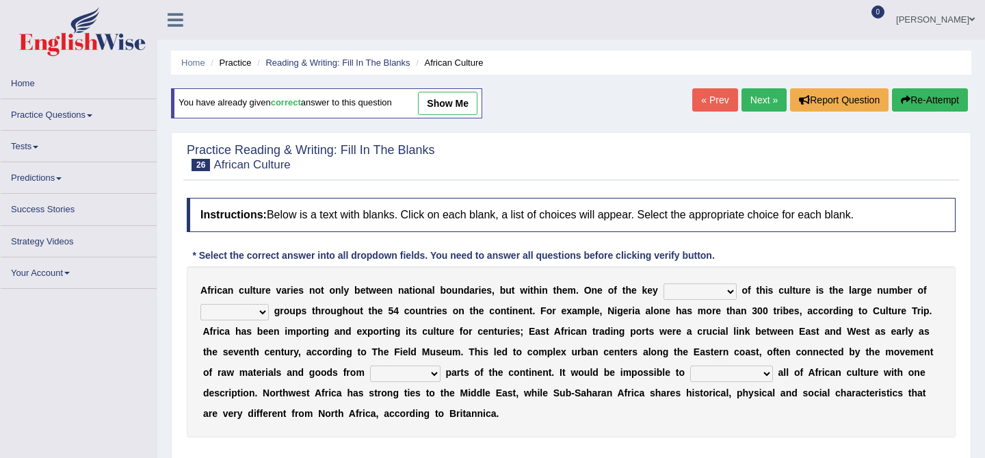
click at [712, 99] on link "« Prev" at bounding box center [714, 99] width 45 height 23
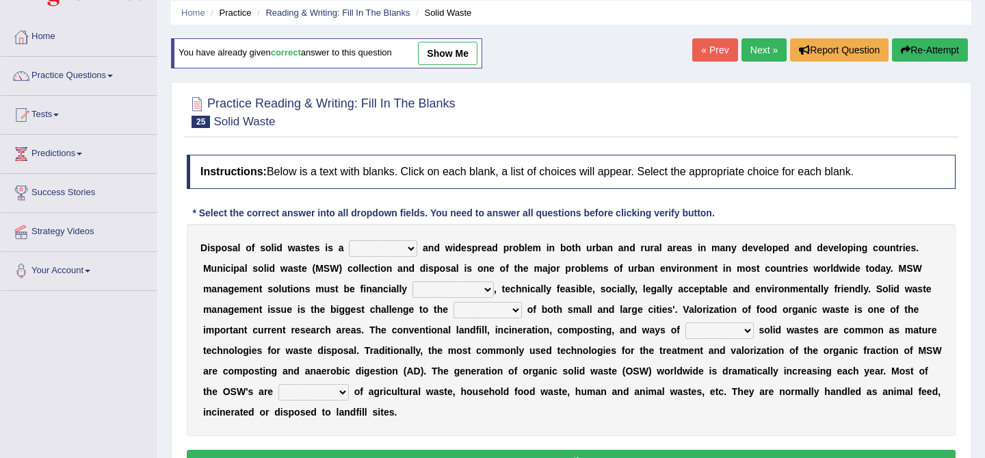
scroll to position [67, 0]
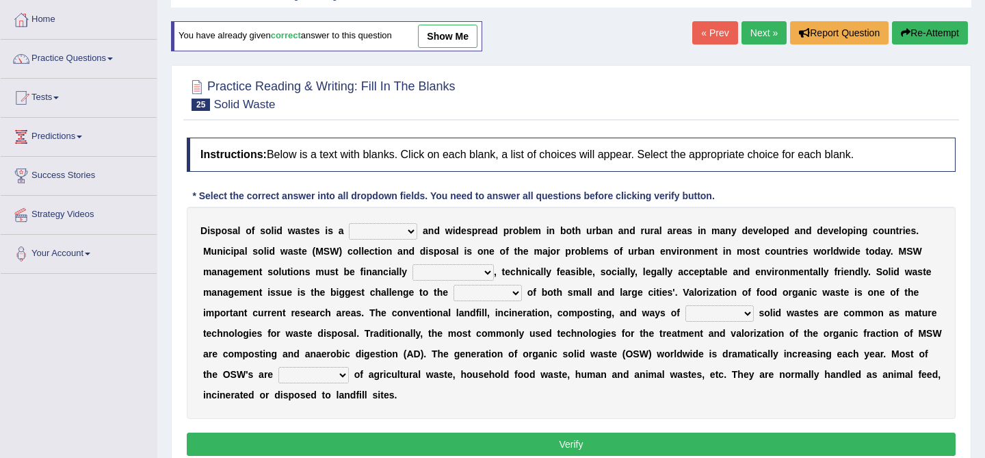
click at [304, 374] on select "composed disposed composing disposing" at bounding box center [313, 375] width 70 height 16
click at [451, 39] on link "show me" at bounding box center [448, 36] width 60 height 23
select select "stinging"
select select "sustainable"
select select "authorities"
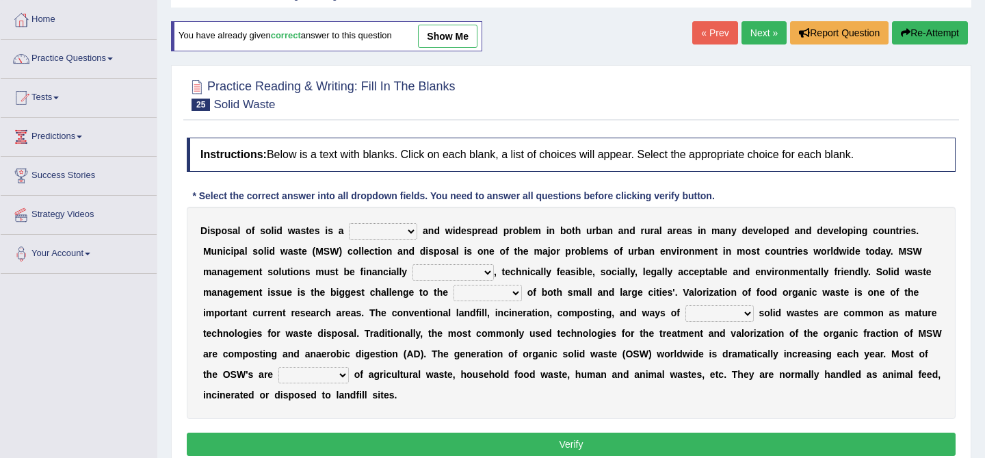
select select "handling"
select select "composed"
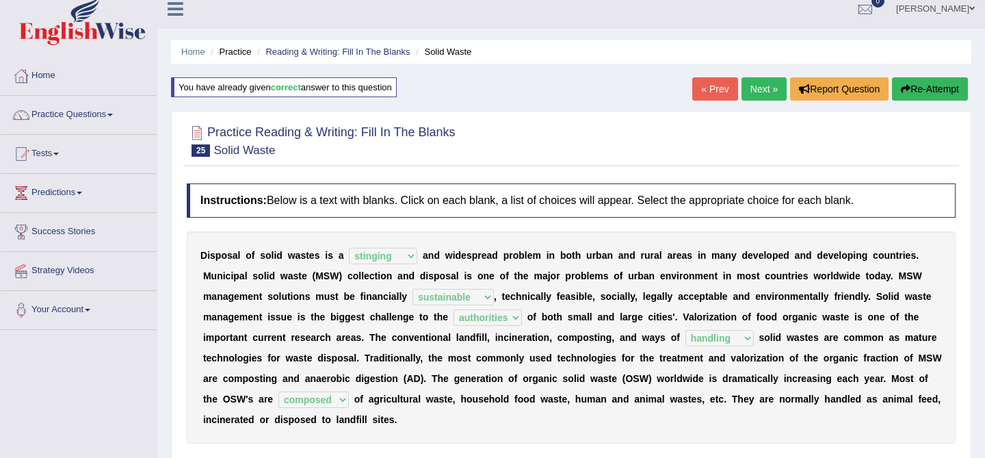
scroll to position [0, 0]
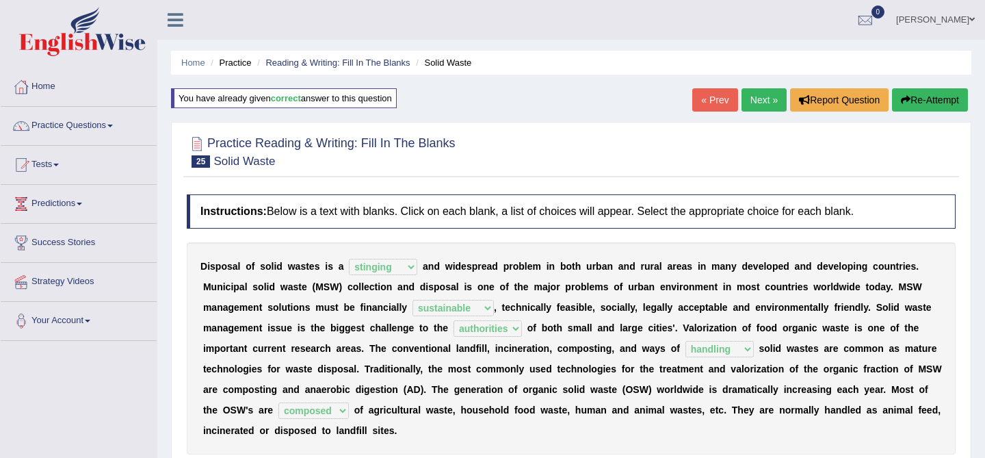
click at [767, 104] on link "Next »" at bounding box center [763, 99] width 45 height 23
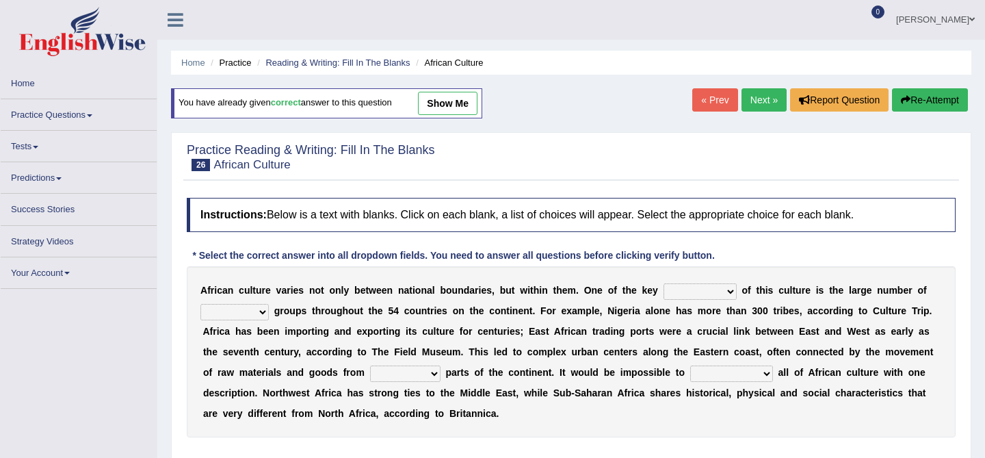
click at [767, 104] on link "Next »" at bounding box center [763, 99] width 45 height 23
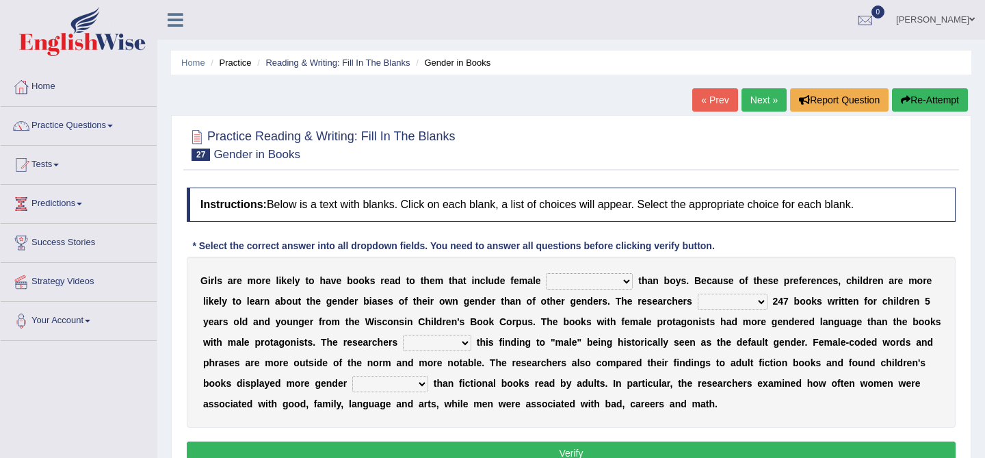
click at [569, 284] on select "protagonists cosmogonists agonists expressionists" at bounding box center [589, 281] width 87 height 16
click at [735, 305] on select "hydrolyzed paralyzed catalyzed analyzed" at bounding box center [733, 301] width 70 height 16
select select "analyzed"
click at [583, 276] on select "protagonists cosmogonists agonists expressionists" at bounding box center [589, 281] width 87 height 16
select select "protagonists"
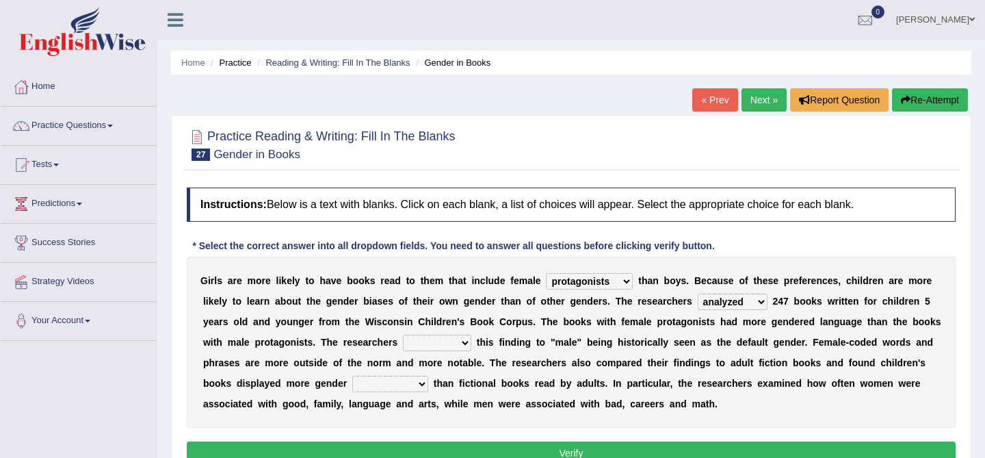
click at [582, 285] on select "protagonists cosmogonists agonists expressionists" at bounding box center [589, 281] width 87 height 16
click at [440, 340] on select "contribute tribute distribute attribute" at bounding box center [437, 342] width 68 height 16
drag, startPoint x: 582, startPoint y: 285, endPoint x: 719, endPoint y: 396, distance: 177.0
click at [435, 343] on select "contribute tribute distribute attribute" at bounding box center [437, 342] width 68 height 16
select select "contribute"
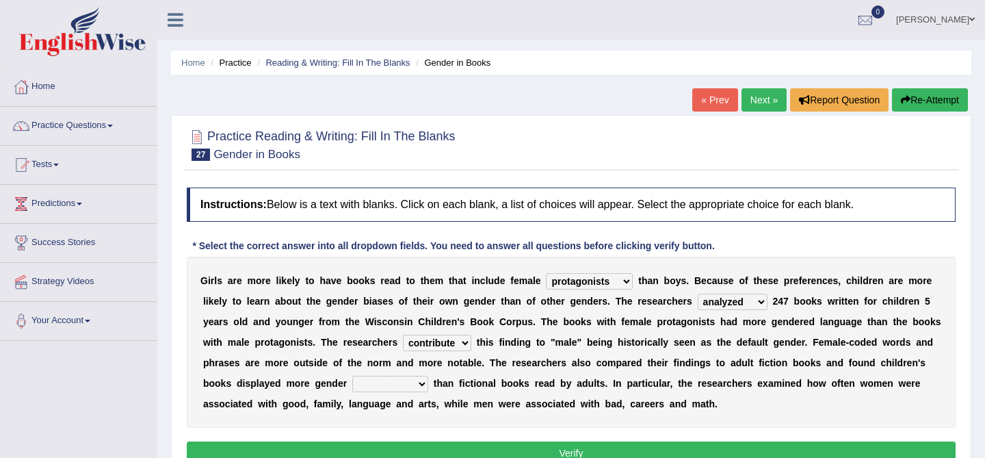
click at [373, 382] on select "stereotypes teletypes prototypes electrotypes" at bounding box center [390, 383] width 76 height 16
select select "prototypes"
click at [466, 449] on button "Verify" at bounding box center [571, 452] width 769 height 23
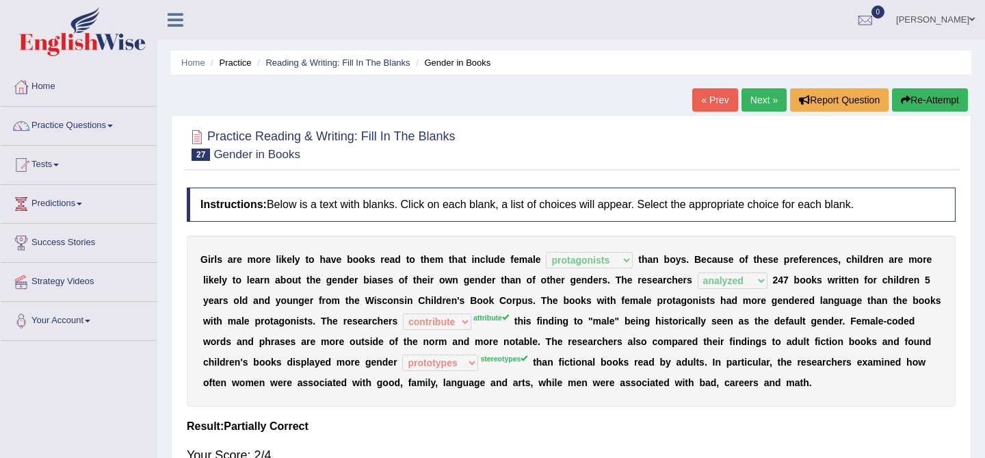
click at [756, 98] on link "Next »" at bounding box center [763, 99] width 45 height 23
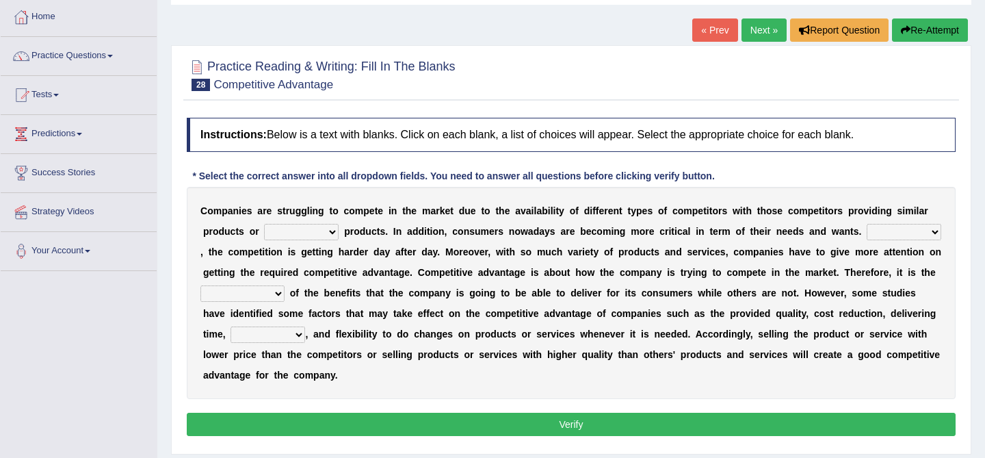
scroll to position [70, 0]
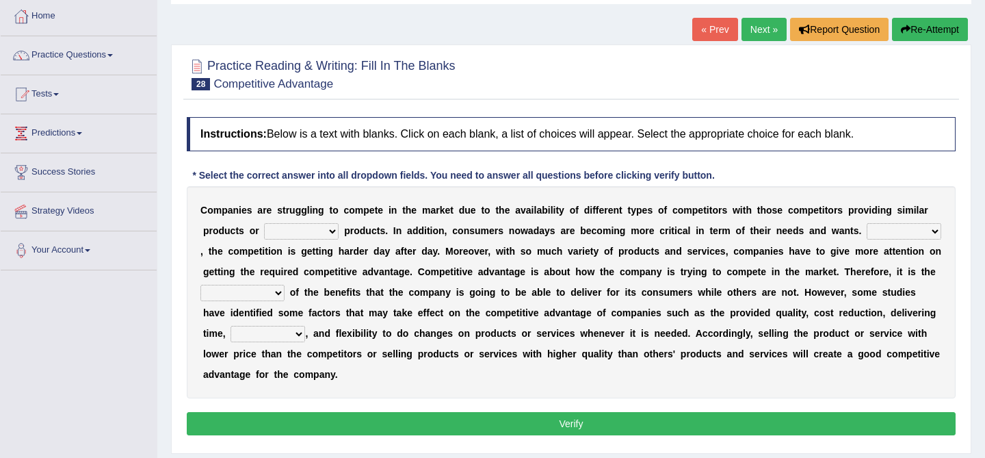
click at [300, 230] on select "constitution restitution substitution institution" at bounding box center [301, 231] width 75 height 16
select select "substitution"
click at [917, 231] on select "However Instead Additionally Therefore" at bounding box center [904, 231] width 75 height 16
click at [322, 229] on select "constitution restitution substitution institution" at bounding box center [301, 231] width 75 height 16
click at [915, 227] on select "However Instead Additionally Therefore" at bounding box center [904, 231] width 75 height 16
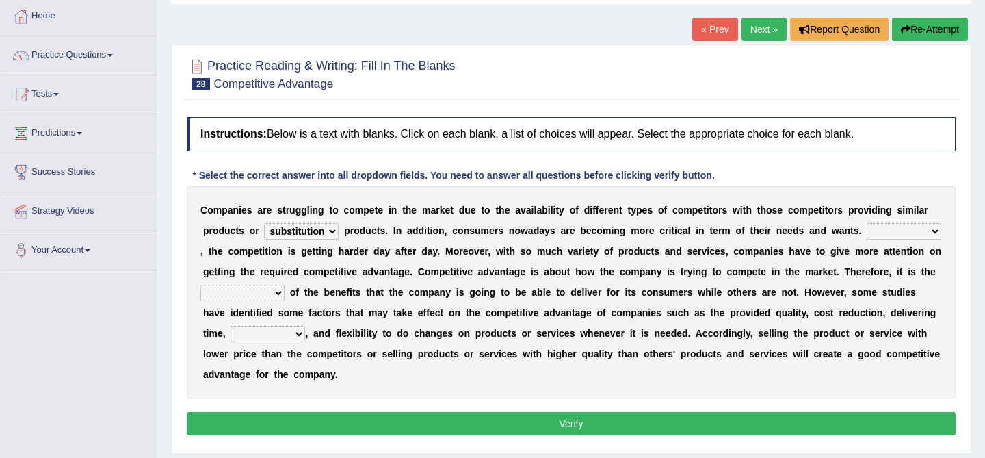
select select "Therefore"
click at [263, 295] on select "dissemination ordination determination incarnation" at bounding box center [242, 293] width 84 height 16
select select "determination"
click at [259, 291] on select "dissemination ordination determination incarnation" at bounding box center [242, 293] width 84 height 16
click at [274, 333] on select "captivation aggregation deprivation innovation" at bounding box center [267, 334] width 75 height 16
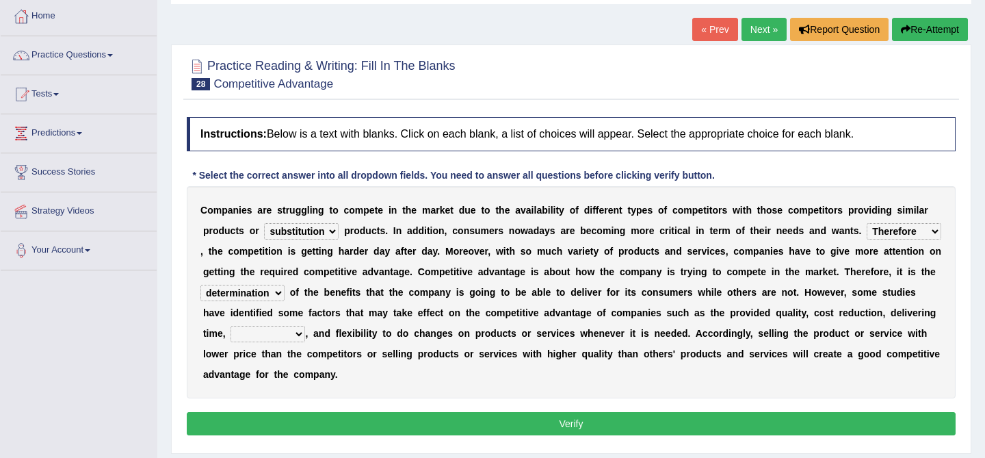
select select "innovation"
click at [486, 418] on button "Verify" at bounding box center [571, 423] width 769 height 23
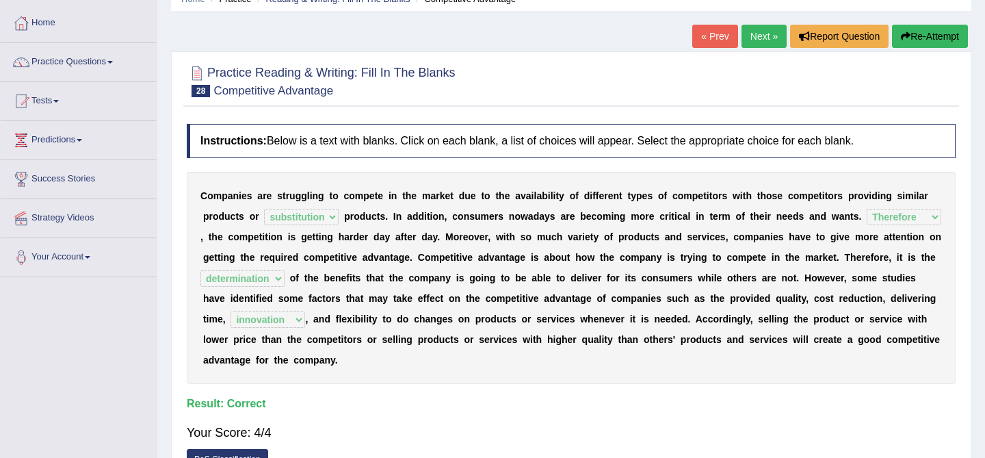
scroll to position [0, 0]
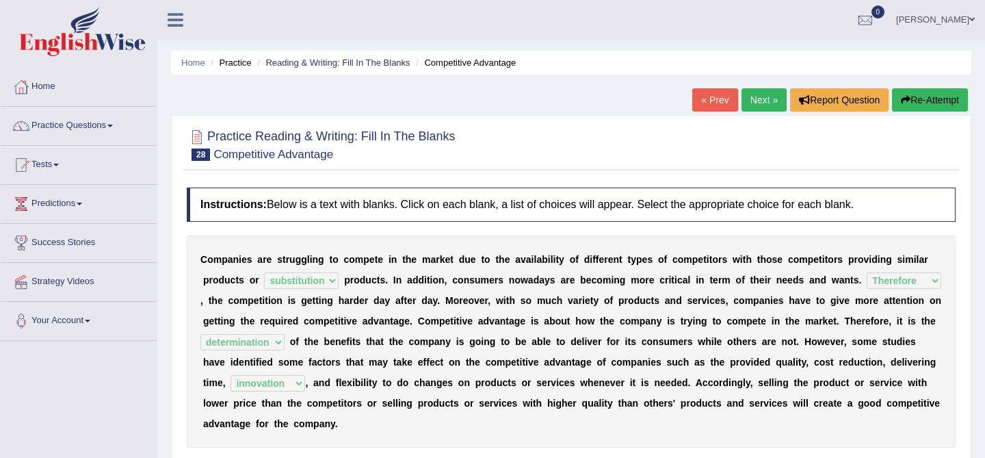
click at [761, 100] on link "Next »" at bounding box center [763, 99] width 45 height 23
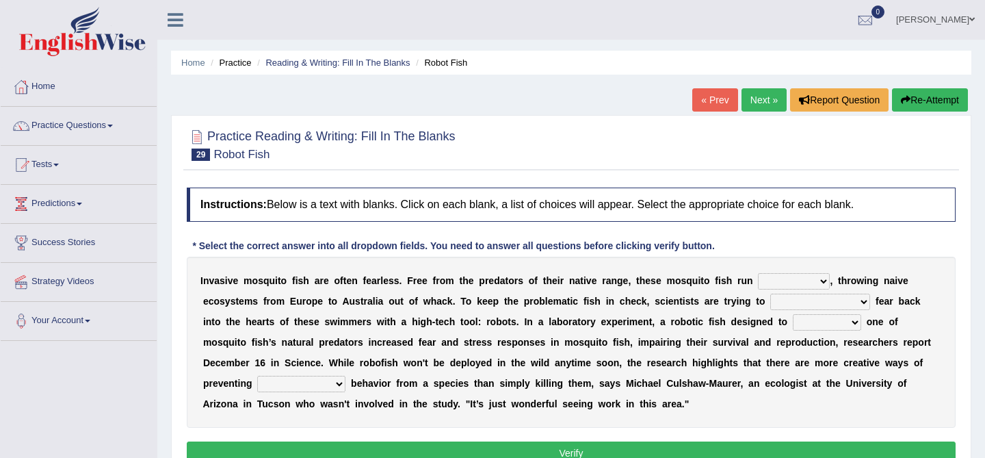
click at [784, 281] on select "occupant flippant rampant concordant" at bounding box center [794, 281] width 72 height 16
click at [711, 104] on link "« Prev" at bounding box center [714, 99] width 45 height 23
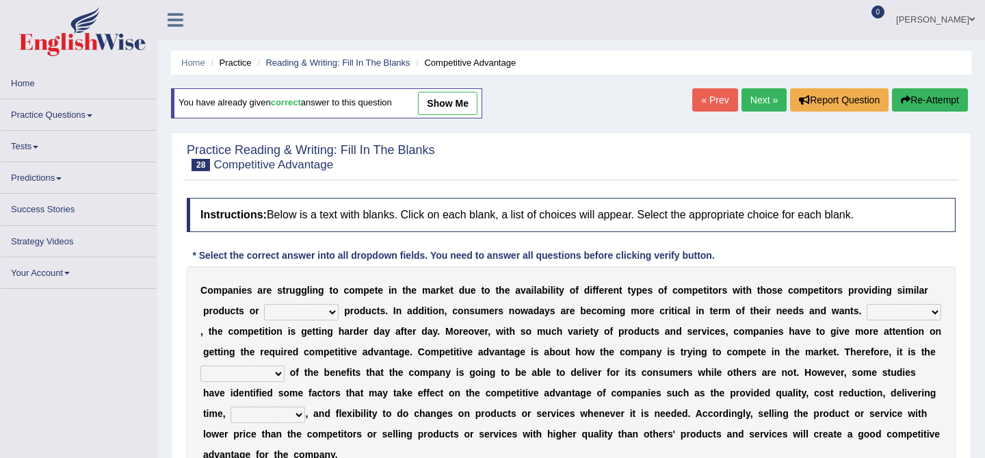
click at [445, 105] on link "show me" at bounding box center [448, 103] width 60 height 23
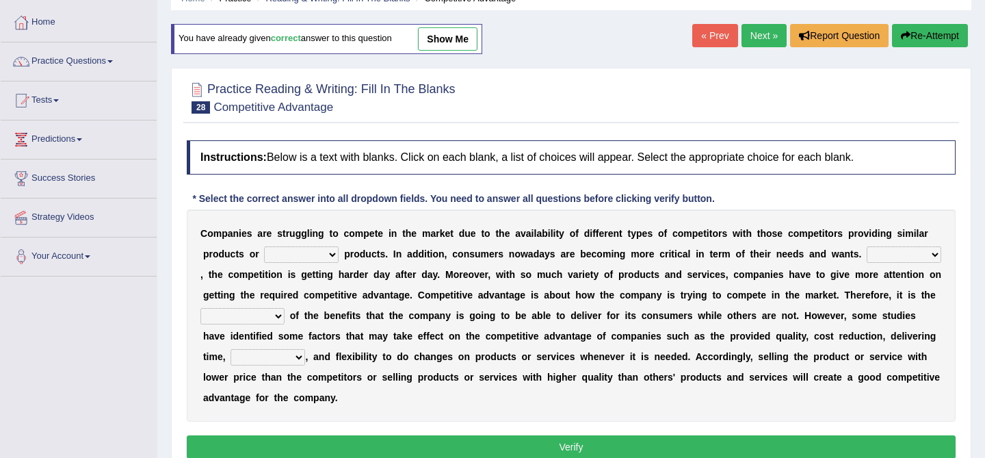
scroll to position [78, 0]
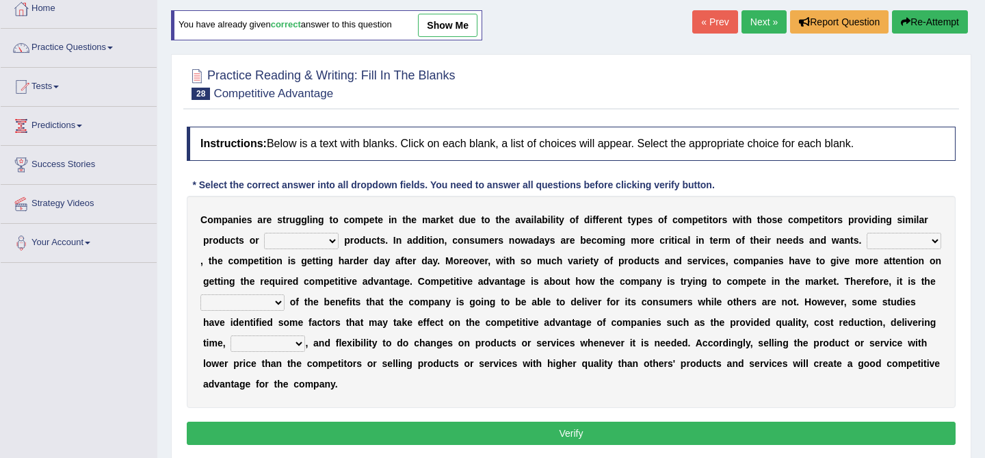
click at [451, 23] on link "show me" at bounding box center [448, 25] width 60 height 23
select select "substitution"
select select "Therefore"
select select "determination"
select select "innovation"
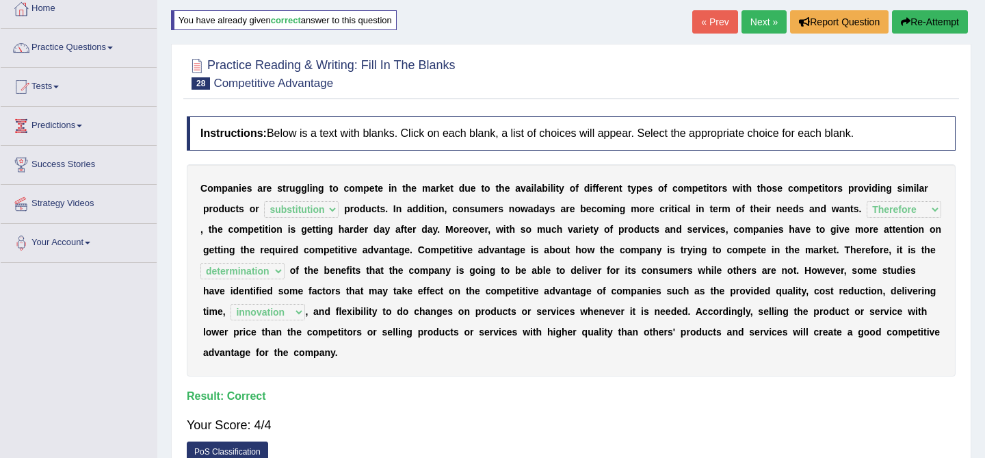
click at [756, 25] on link "Next »" at bounding box center [763, 21] width 45 height 23
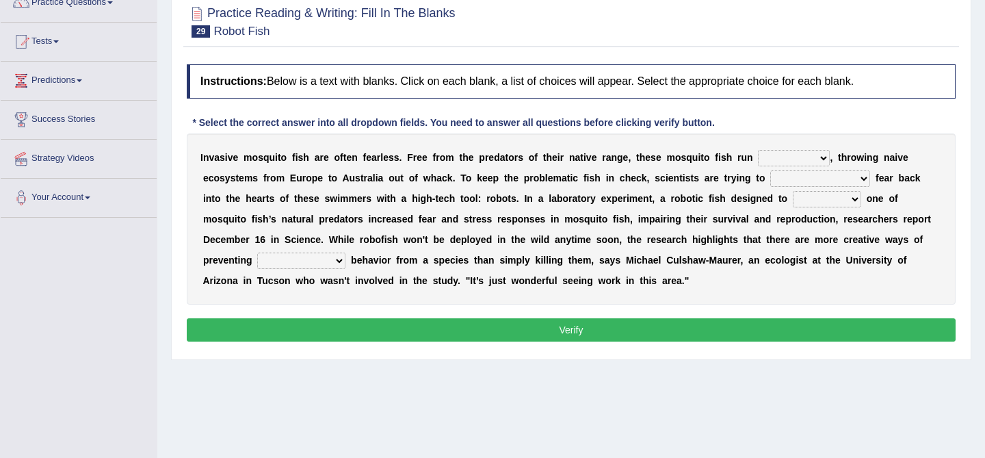
scroll to position [141, 0]
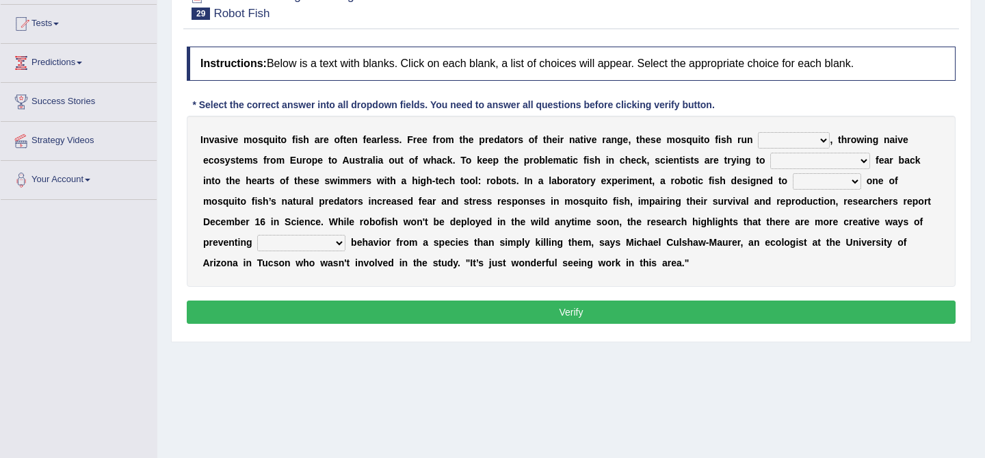
click at [774, 143] on select "occupant flippant rampant concordant" at bounding box center [794, 140] width 72 height 16
select select "concordant"
click at [807, 155] on select "accept spike strike drake" at bounding box center [820, 161] width 100 height 16
select select "strike"
click at [793, 174] on select "bequest mimic battle conquest" at bounding box center [827, 181] width 68 height 16
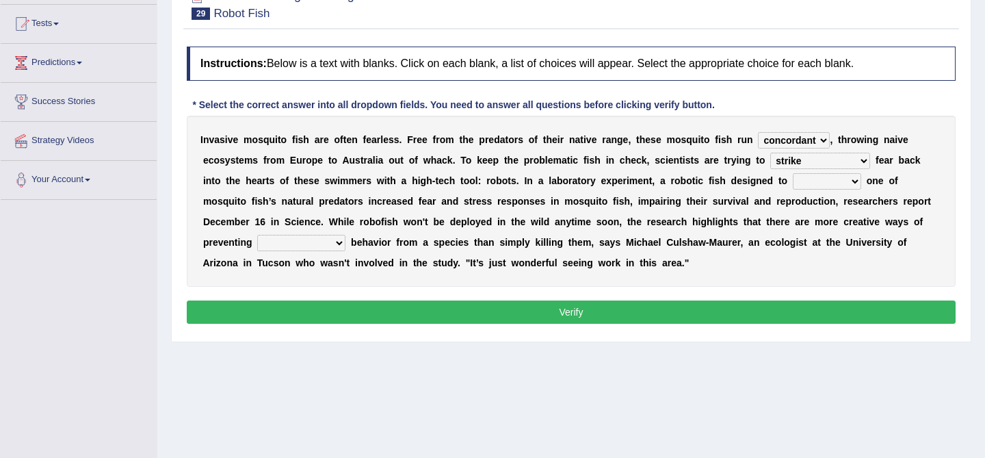
select select "mimic"
click at [258, 243] on select "unprivileged unprecedented uncharted unwanted" at bounding box center [301, 243] width 88 height 16
select select "unprivileged"
click at [269, 246] on select "unprivileged unprecedented uncharted unwanted" at bounding box center [301, 243] width 88 height 16
click at [373, 308] on button "Verify" at bounding box center [571, 311] width 769 height 23
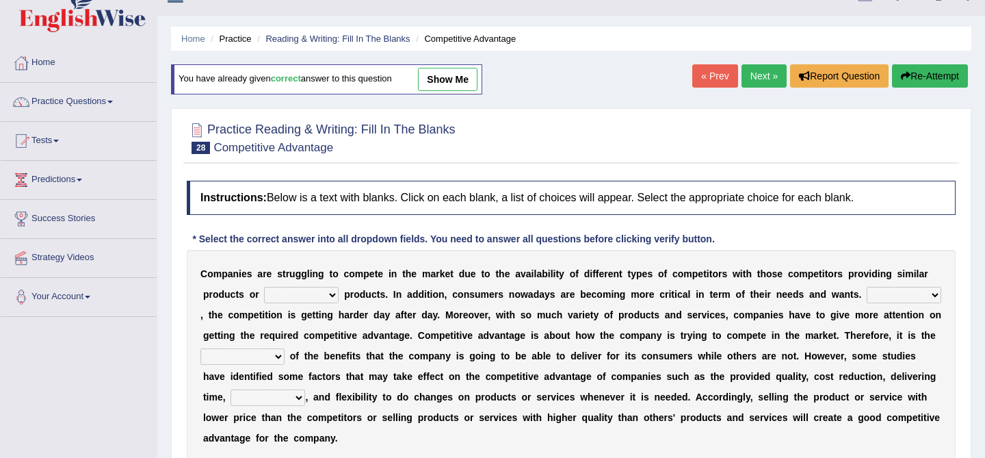
scroll to position [29, 0]
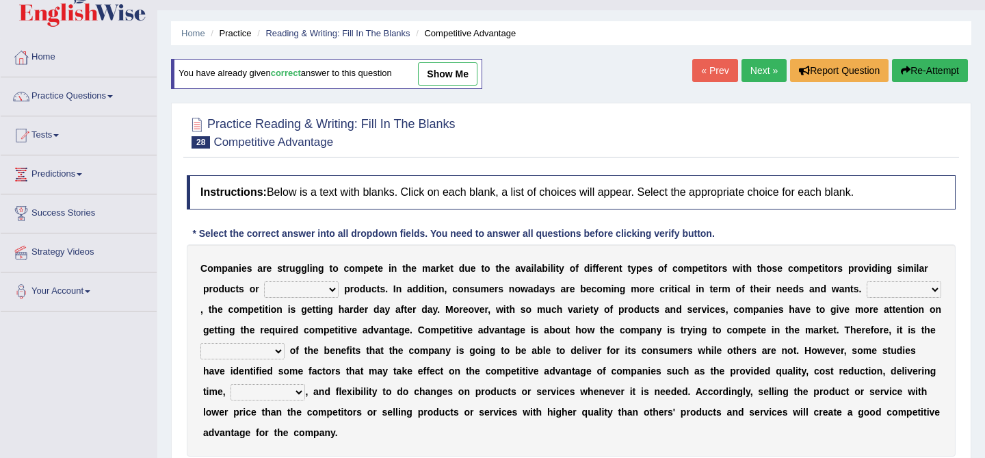
click at [751, 68] on link "Next »" at bounding box center [763, 70] width 45 height 23
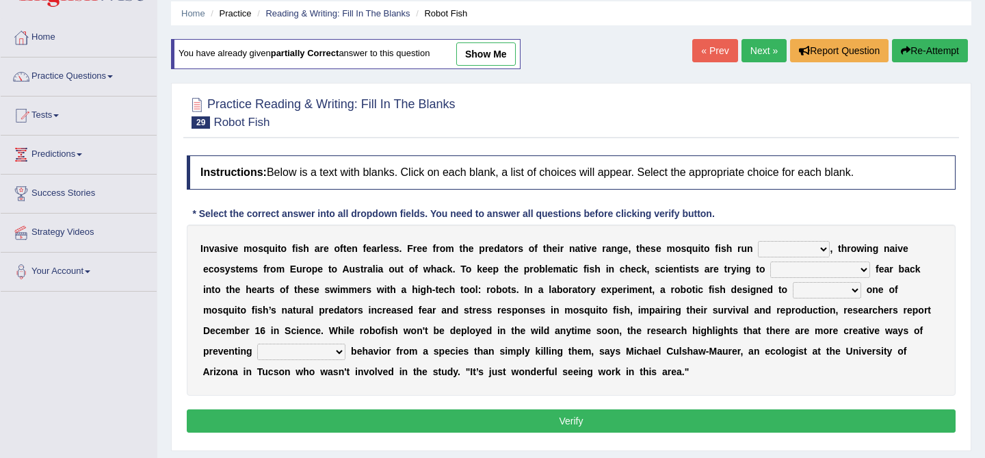
scroll to position [49, 0]
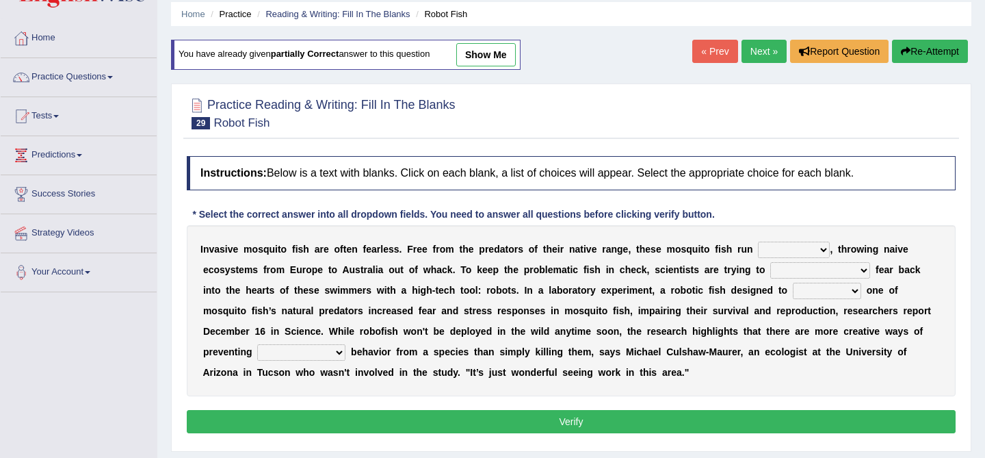
click at [476, 61] on link "show me" at bounding box center [486, 54] width 60 height 23
select select "concordant"
select select "strike"
select select "mimic"
select select "unprivileged"
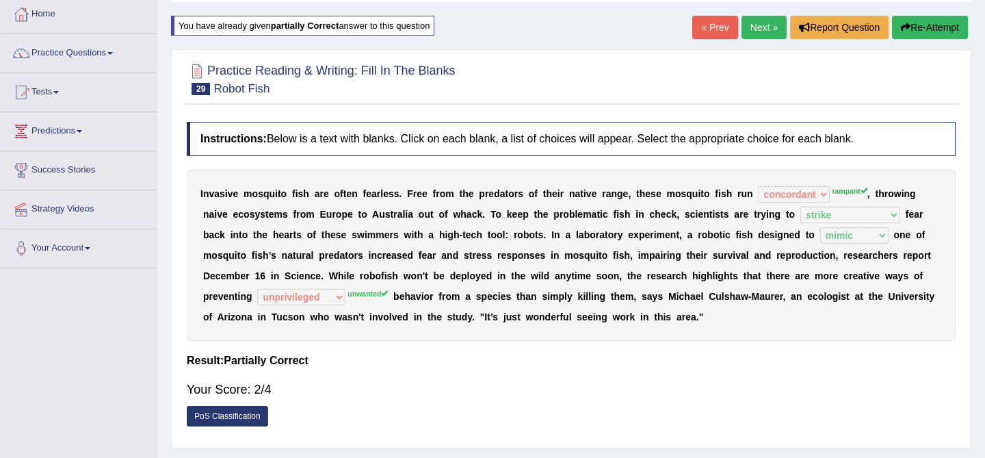
scroll to position [74, 0]
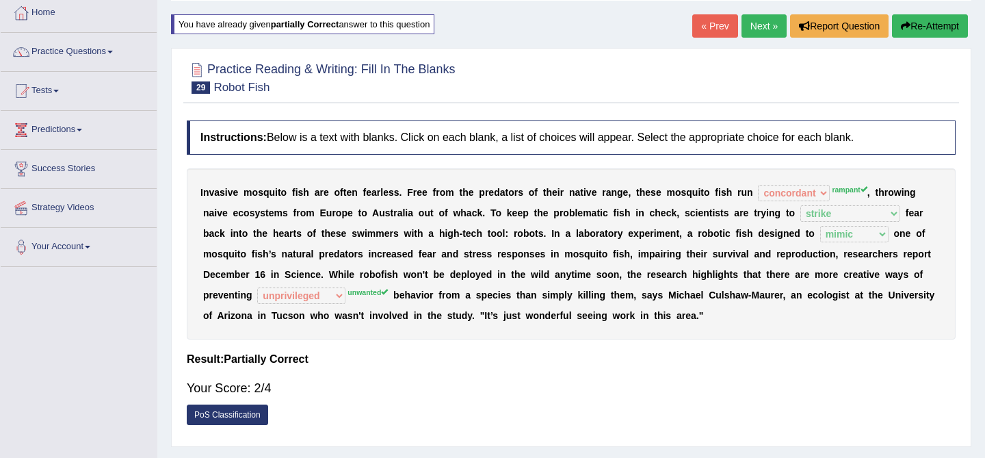
click at [927, 27] on button "Re-Attempt" at bounding box center [930, 25] width 76 height 23
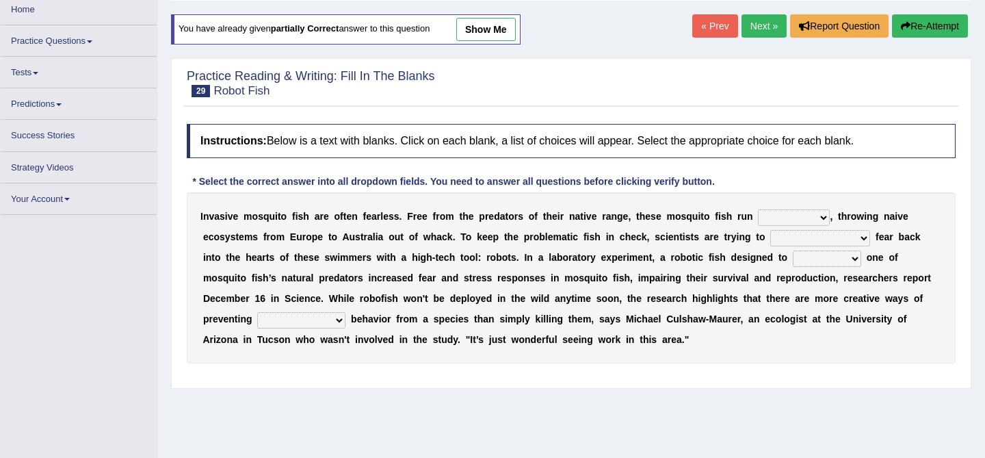
click at [804, 212] on select "occupant flippant rampant concordant" at bounding box center [794, 217] width 72 height 16
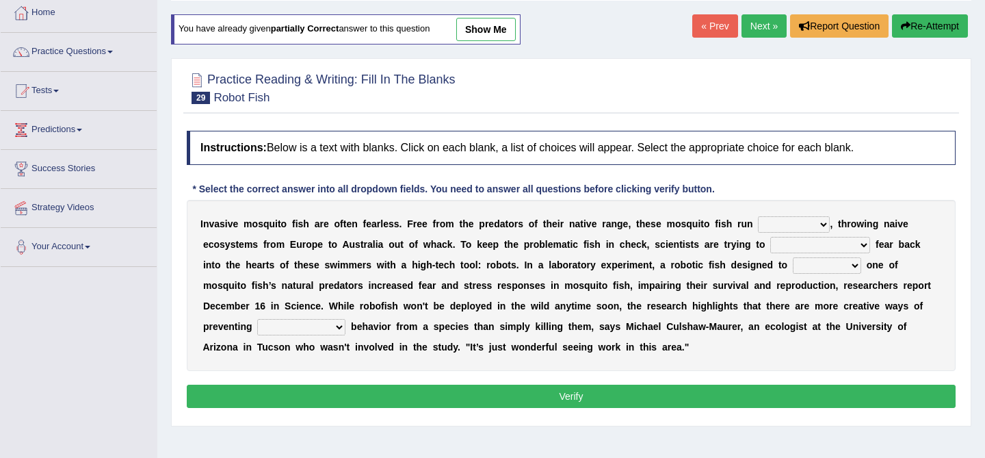
select select "rampant"
click at [813, 241] on select "accept spike strike drake" at bounding box center [820, 245] width 100 height 16
select select "strike"
click at [788, 274] on div "I n v a s i v e m o s q u i t o f i s h a r e o f t e n f e a r l e s s . F r e…" at bounding box center [571, 285] width 769 height 171
click at [793, 265] on select "bequest mimic battle conquest" at bounding box center [827, 265] width 68 height 16
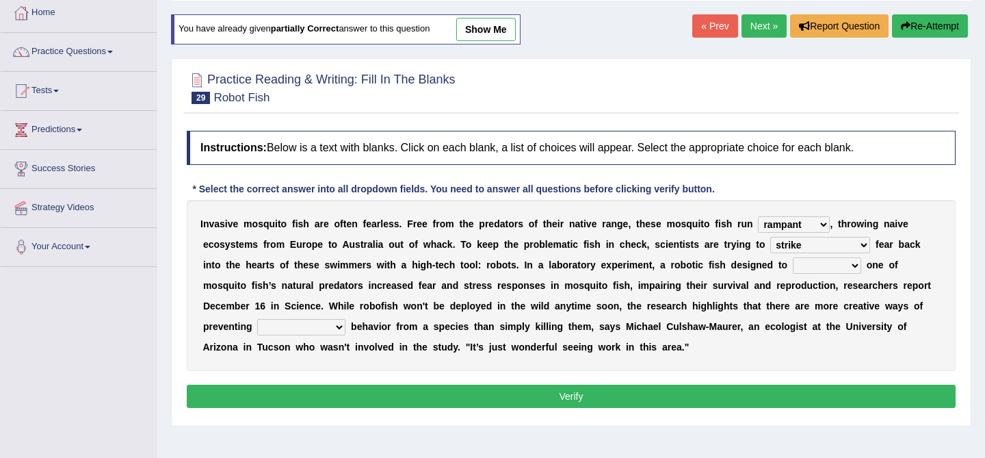
select select "mimic"
click at [271, 326] on select "unprivileged unprecedented uncharted unwanted" at bounding box center [301, 327] width 88 height 16
select select "unwanted"
click at [300, 395] on button "Verify" at bounding box center [571, 395] width 769 height 23
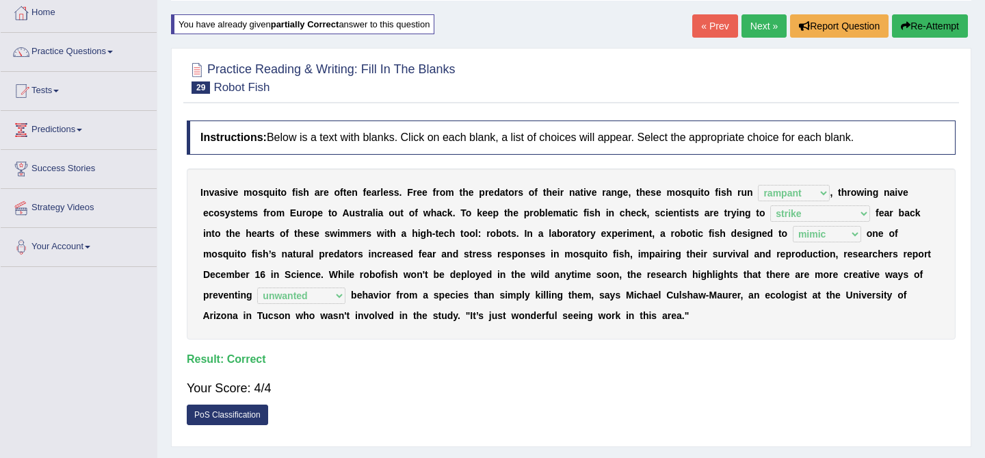
click at [749, 18] on link "Next »" at bounding box center [763, 25] width 45 height 23
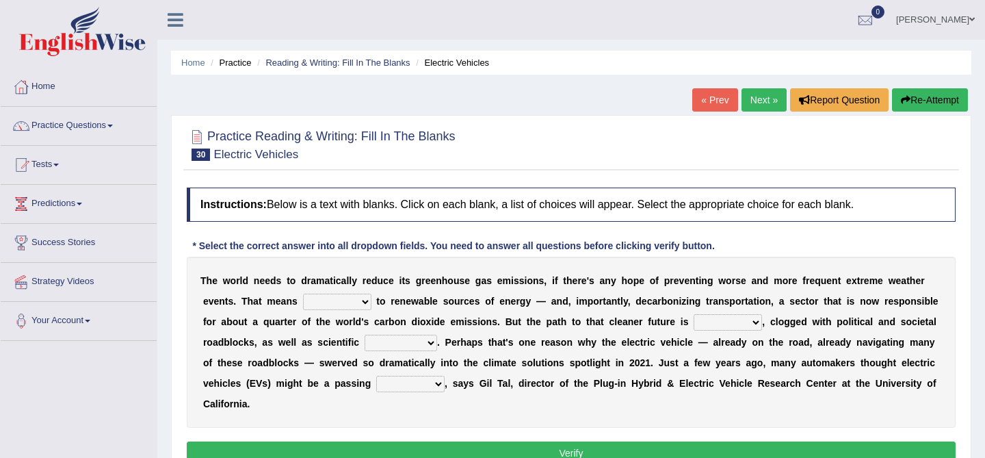
click at [317, 306] on select "grafting drafting crafting shifting" at bounding box center [337, 301] width 68 height 16
select select "shifting"
click at [745, 317] on select "daunting daunted daunt dauntless" at bounding box center [728, 322] width 68 height 16
select select "daunting"
click at [402, 340] on select "spectacles obstacles tentacles receptacles" at bounding box center [401, 342] width 72 height 16
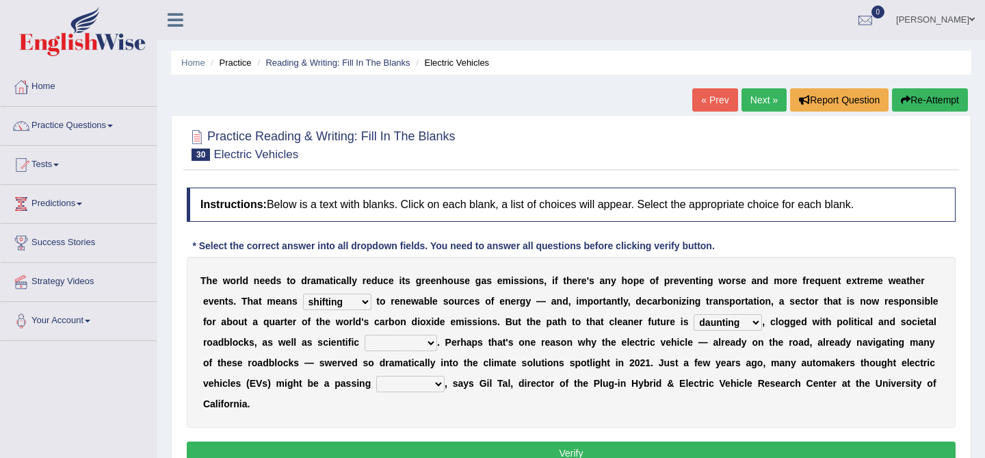
click at [385, 338] on select "spectacles obstacles tentacles receptacles" at bounding box center [401, 342] width 72 height 16
select select "obstacles"
click at [411, 386] on select "fad gad tad lad" at bounding box center [410, 383] width 68 height 16
select select "fad"
click at [432, 444] on button "Verify" at bounding box center [571, 452] width 769 height 23
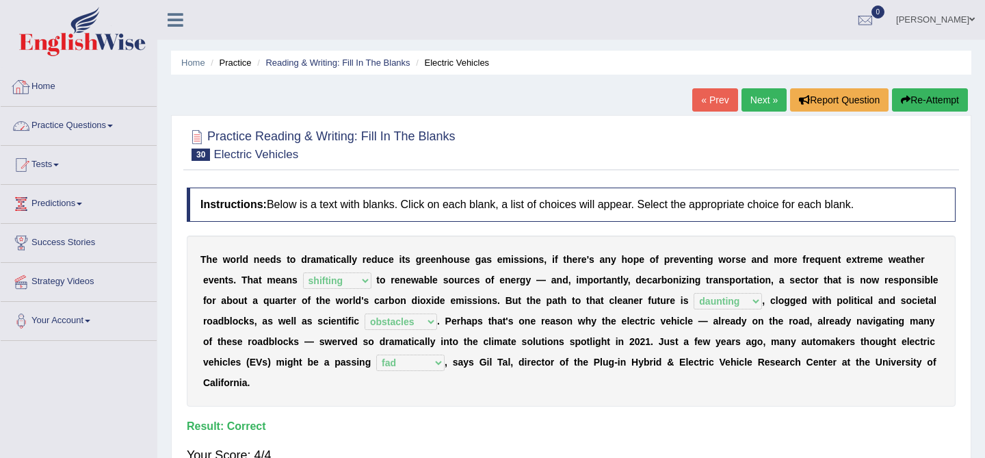
click at [69, 124] on link "Practice Questions" at bounding box center [79, 124] width 156 height 34
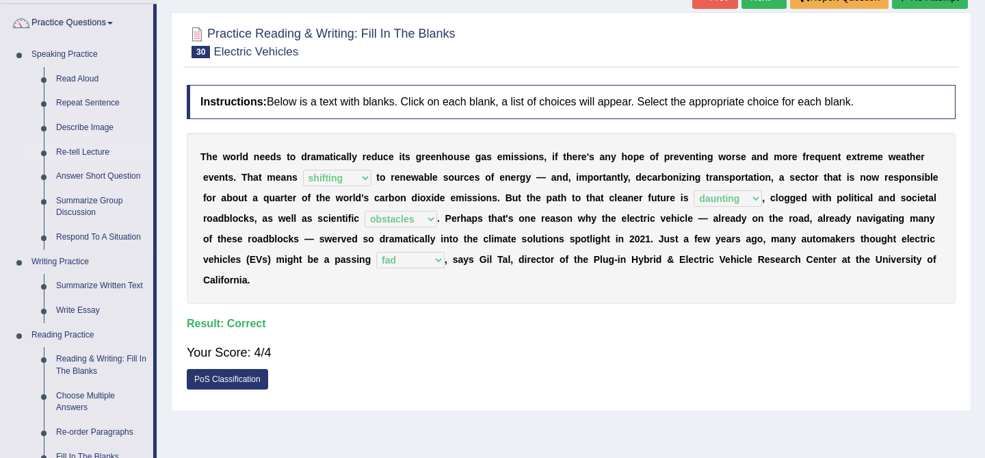
scroll to position [105, 0]
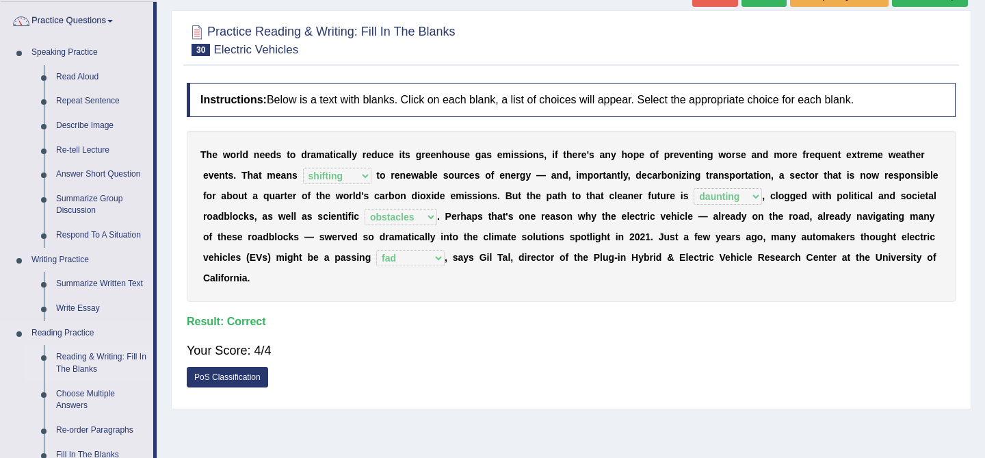
click at [101, 365] on link "Reading & Writing: Fill In The Blanks" at bounding box center [101, 363] width 103 height 36
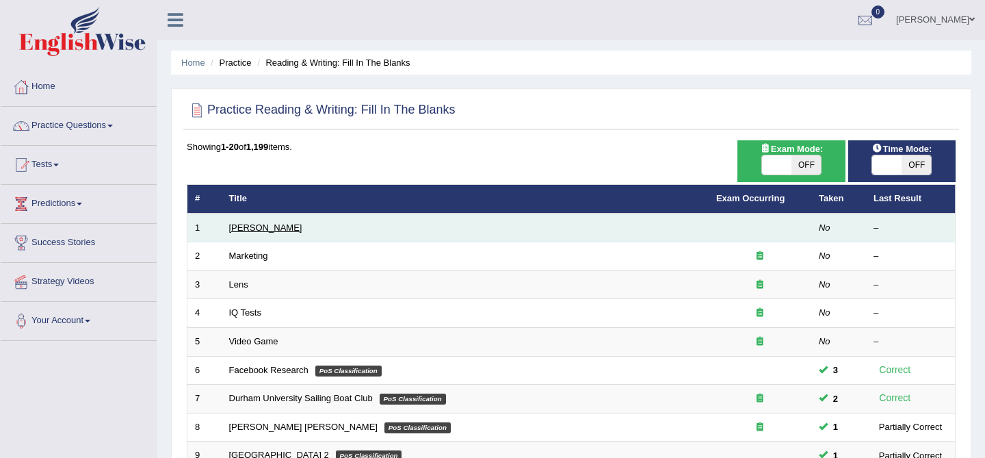
click at [256, 228] on link "[PERSON_NAME]" at bounding box center [265, 227] width 73 height 10
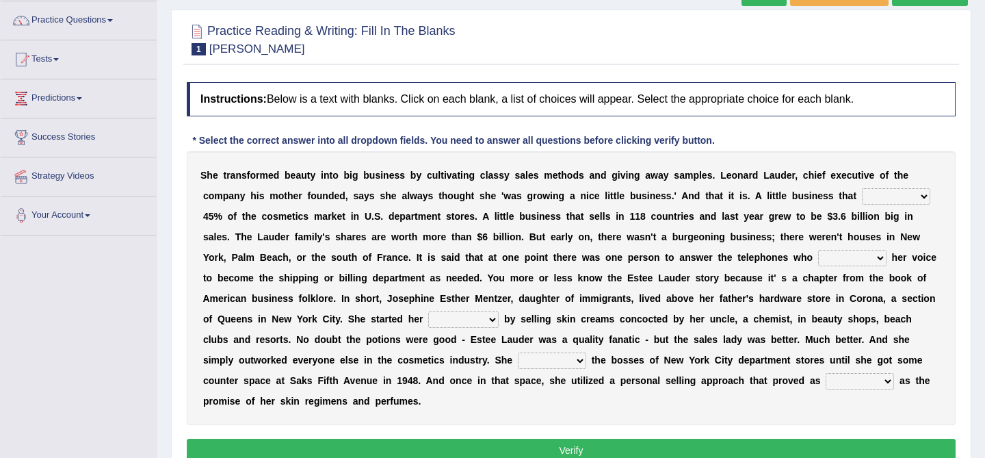
scroll to position [109, 0]
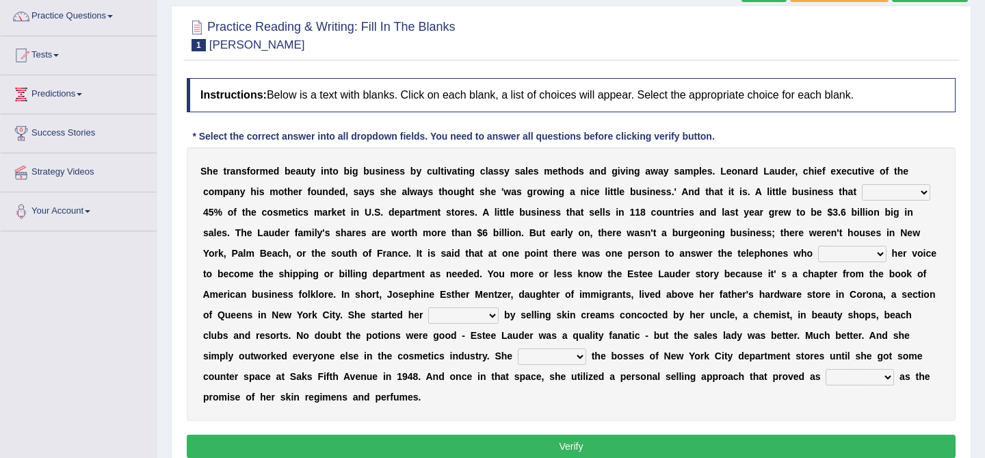
click at [869, 187] on select "has controls makes maintains" at bounding box center [896, 192] width 68 height 16
select select "makes"
click at [867, 252] on select "switched changed raised used" at bounding box center [852, 254] width 68 height 16
select select "switched"
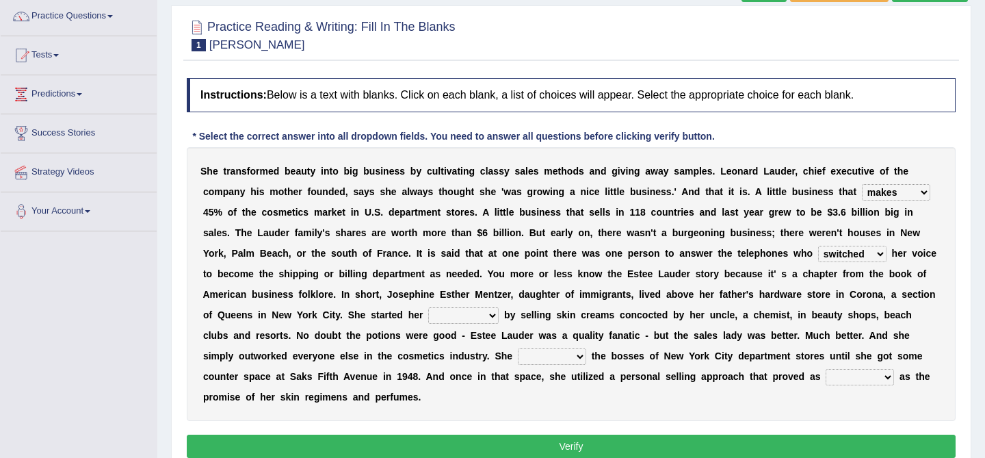
click at [478, 312] on select "job institute companion enterprise" at bounding box center [463, 315] width 70 height 16
select select "job"
click at [518, 360] on select "stated bridged stalked heaved" at bounding box center [552, 356] width 68 height 16
select select "stalked"
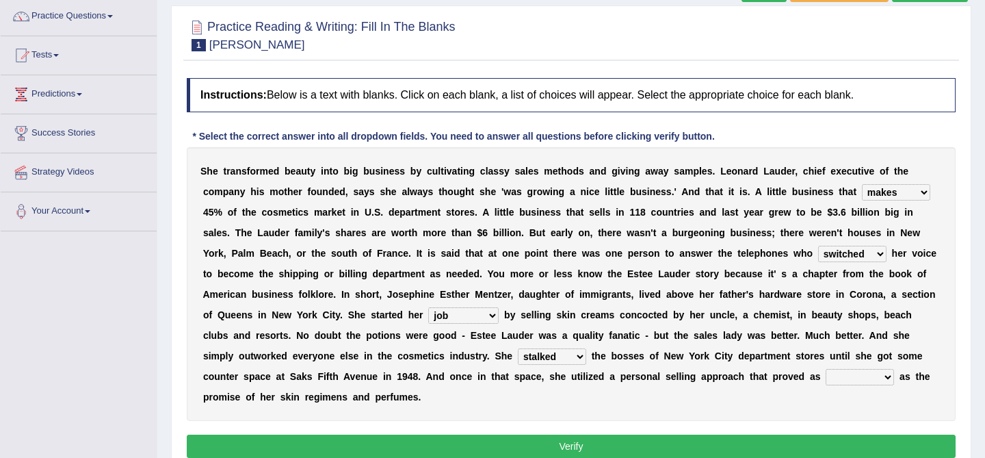
click at [830, 371] on select "potent ruthless potential expensive" at bounding box center [860, 377] width 68 height 16
select select "expensive"
click at [819, 439] on button "Verify" at bounding box center [571, 445] width 769 height 23
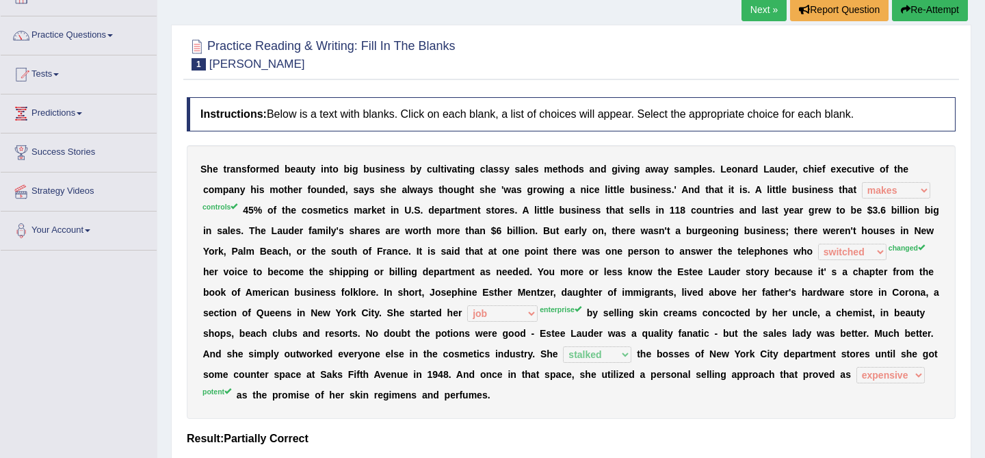
scroll to position [91, 0]
click at [819, 439] on h4 "Result:" at bounding box center [571, 438] width 769 height 12
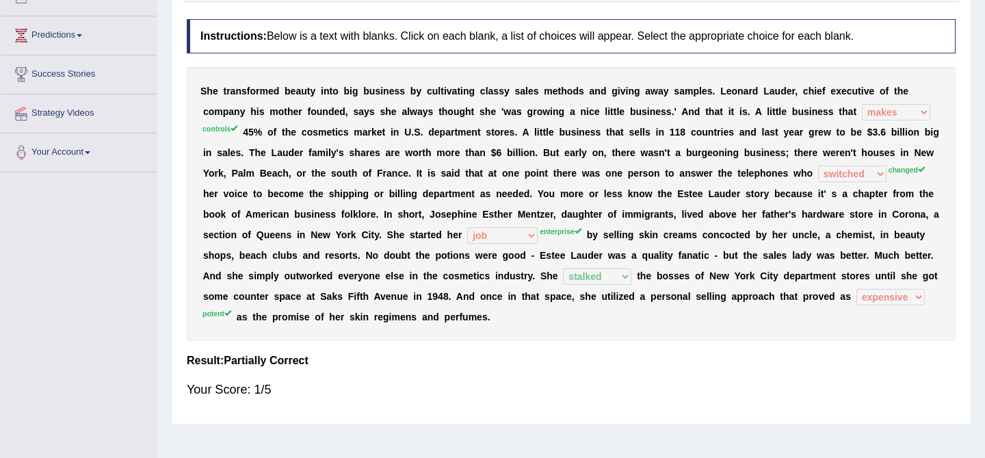
scroll to position [0, 0]
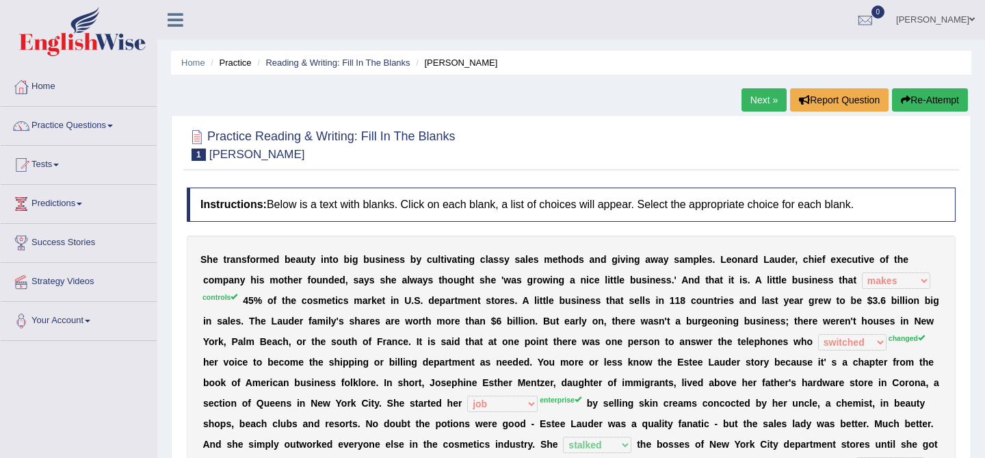
click at [767, 103] on link "Next »" at bounding box center [763, 99] width 45 height 23
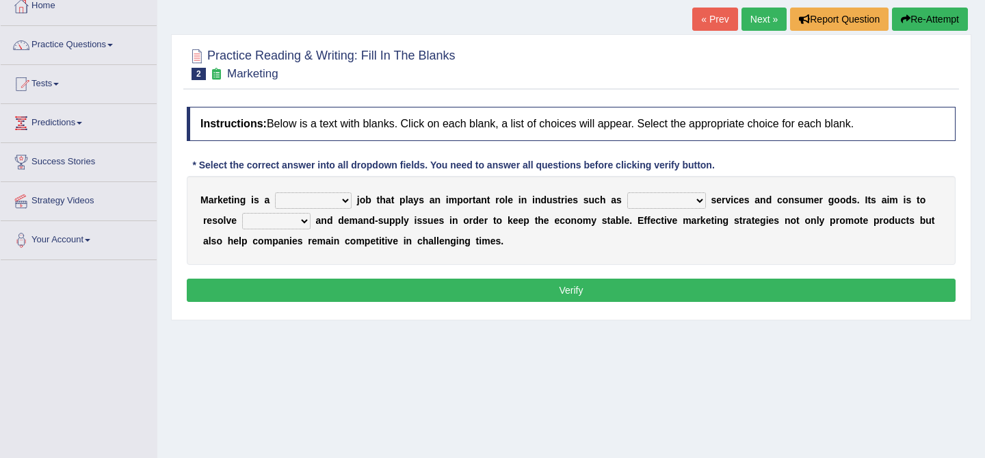
scroll to position [92, 0]
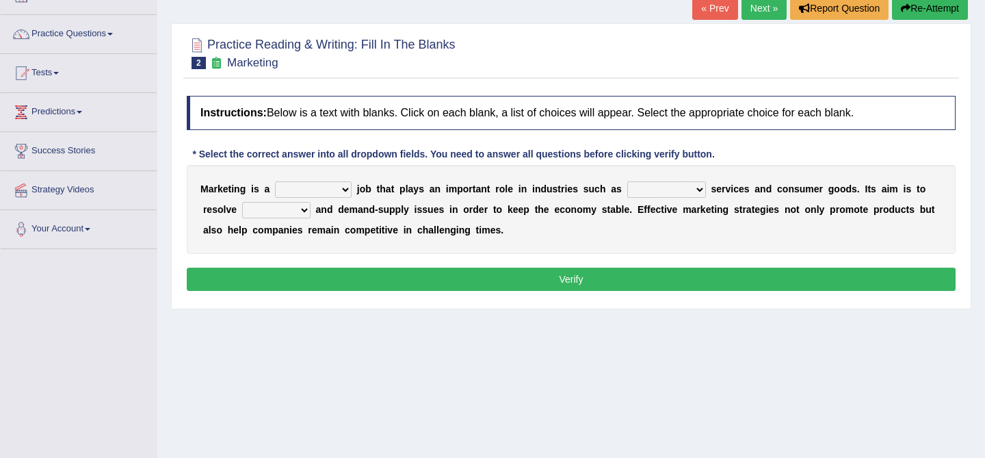
click at [302, 189] on select "professional flexible parochial descriptive" at bounding box center [313, 189] width 77 height 16
select select "professional"
click at [663, 187] on select "civil financial conventional foremost" at bounding box center [666, 189] width 79 height 16
select select "financial"
click at [285, 208] on select "imbalance excess symmetry budget" at bounding box center [276, 210] width 68 height 16
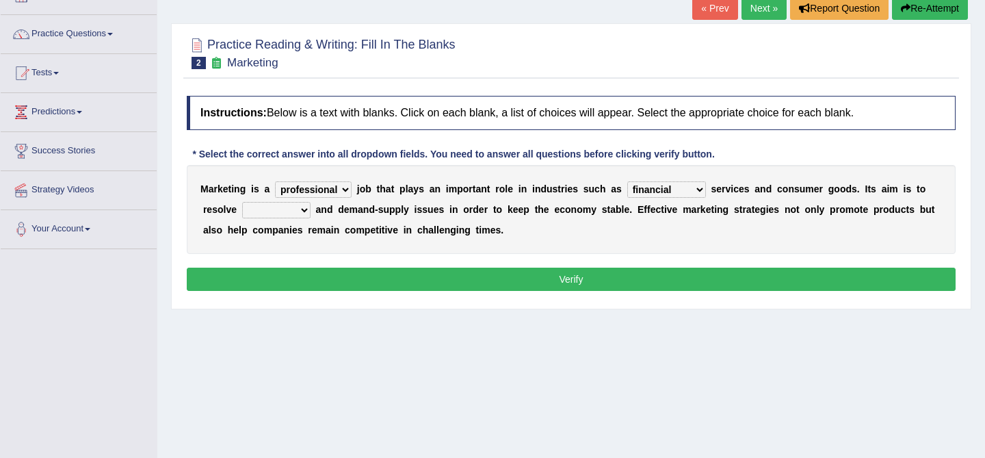
select select "imbalance"
click at [473, 280] on button "Verify" at bounding box center [571, 278] width 769 height 23
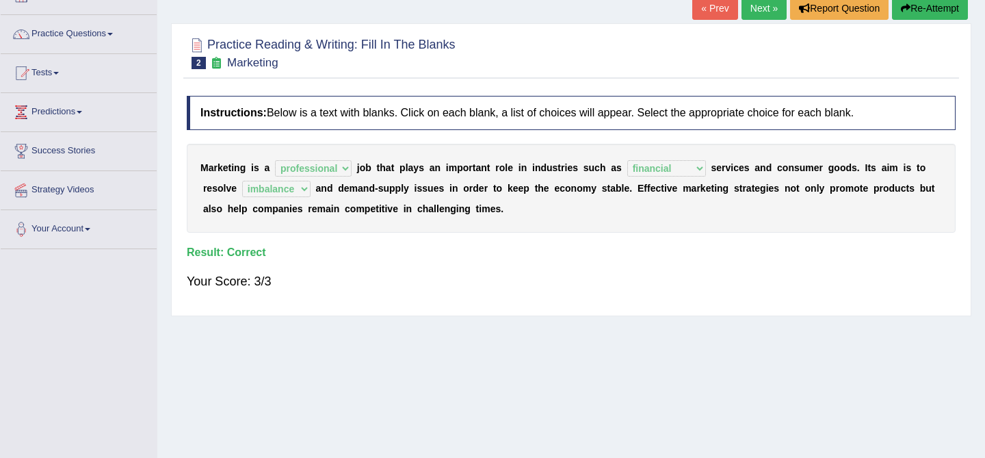
scroll to position [0, 0]
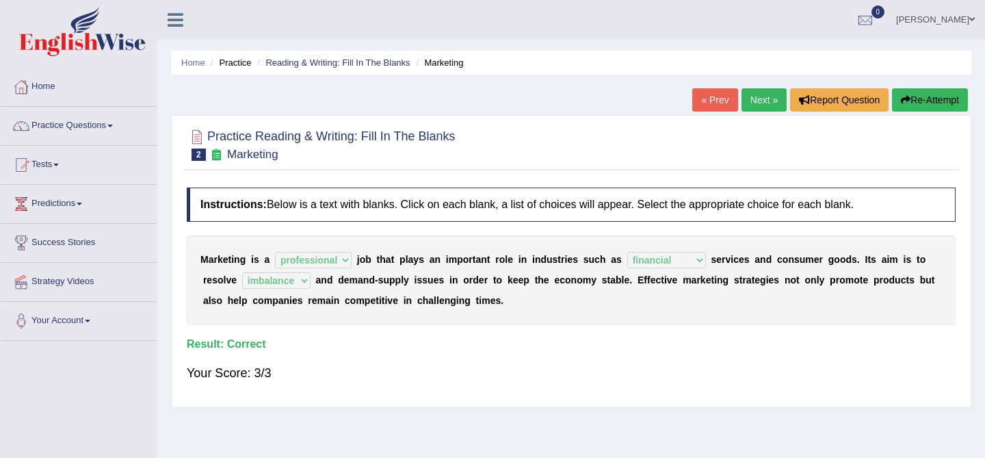
click at [767, 98] on link "Next »" at bounding box center [763, 99] width 45 height 23
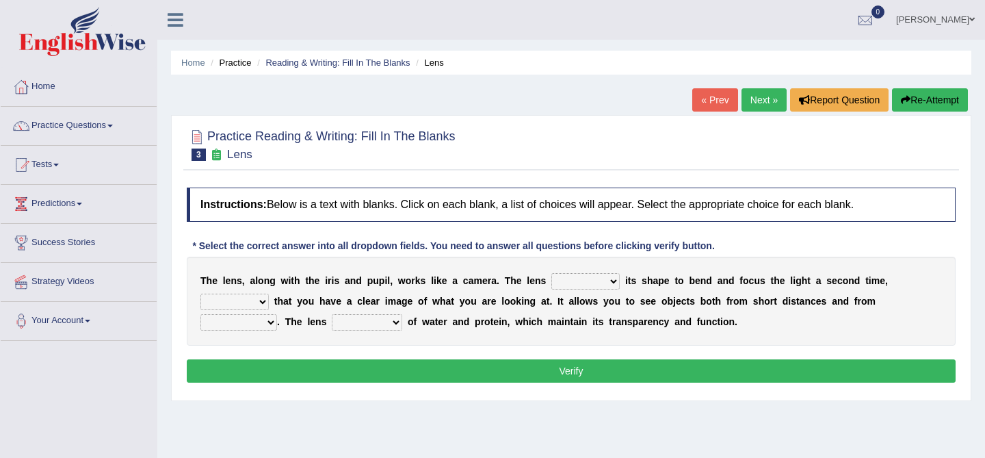
click at [585, 283] on select "adjusts shows selects presents" at bounding box center [585, 281] width 68 height 16
select select "adjusts"
click at [594, 280] on select "adjusts shows selects presents" at bounding box center [585, 281] width 68 height 16
click at [249, 304] on select "ensures to ensure ensure ensured" at bounding box center [234, 301] width 68 height 16
select select "to ensure"
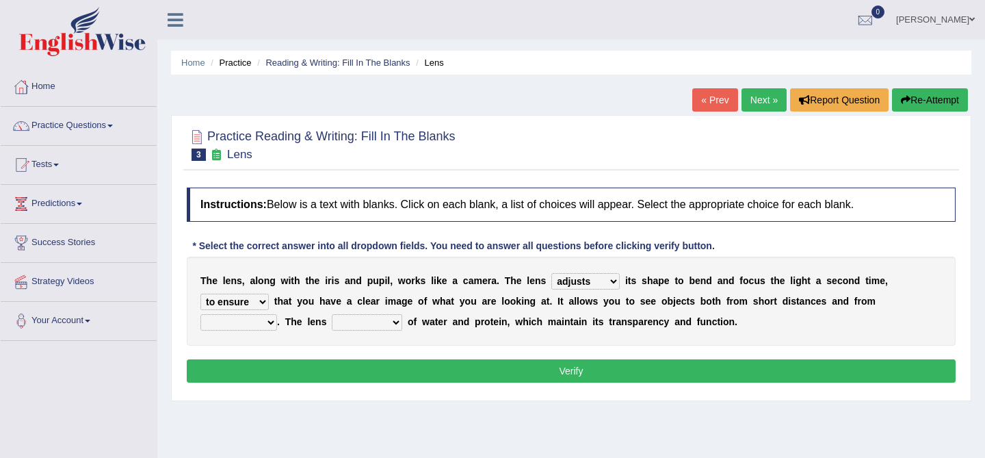
click at [257, 319] on select "far away in between further apart all along" at bounding box center [238, 322] width 77 height 16
select select "far away"
click at [270, 321] on select "far away in between further apart all along" at bounding box center [238, 322] width 77 height 16
click at [343, 322] on select "constitutes comprises composes consists" at bounding box center [367, 322] width 70 height 16
select select "consists"
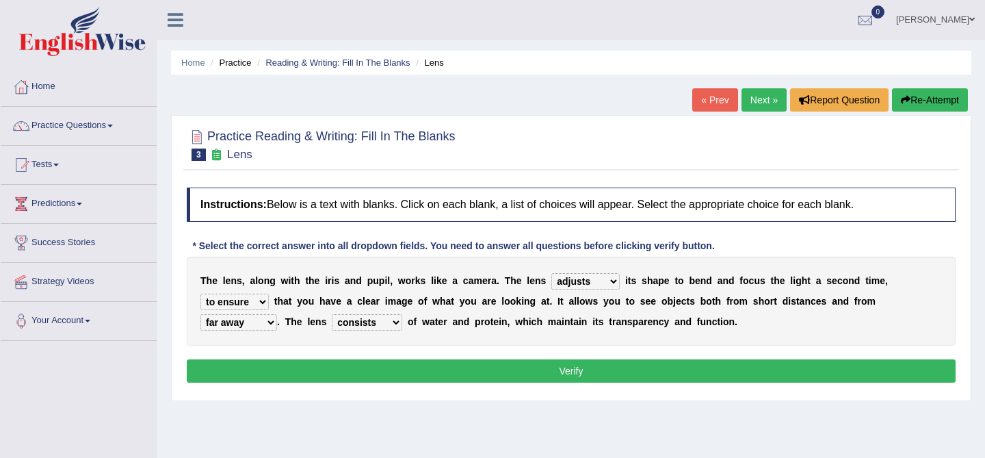
click at [411, 375] on button "Verify" at bounding box center [571, 370] width 769 height 23
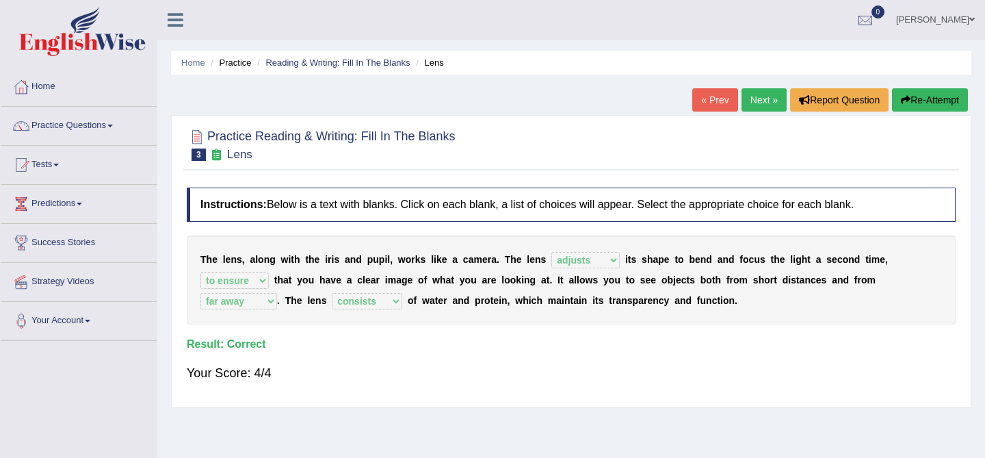
click at [776, 95] on link "Next »" at bounding box center [763, 99] width 45 height 23
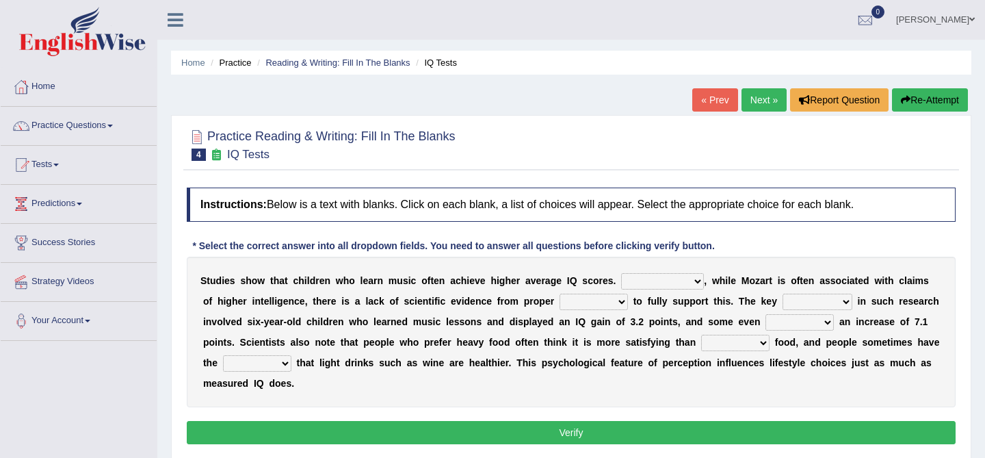
click at [632, 284] on select "However Therefore Consequently While" at bounding box center [662, 281] width 83 height 16
click at [655, 250] on div "* Select the correct answer into all dropdown fields. You need to answer all qu…" at bounding box center [453, 246] width 533 height 14
click at [643, 280] on select "However Therefore Consequently While" at bounding box center [662, 281] width 83 height 16
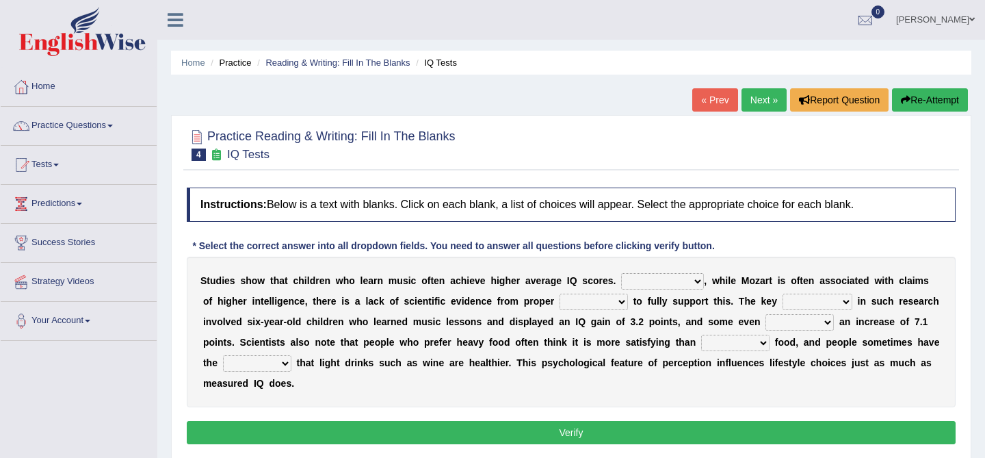
select select "However"
click at [648, 301] on b "f" at bounding box center [649, 300] width 3 height 11
click at [666, 276] on select "However Therefore Consequently While" at bounding box center [662, 281] width 83 height 16
click at [594, 304] on select "test tests testing tested" at bounding box center [593, 301] width 68 height 16
select select "tested"
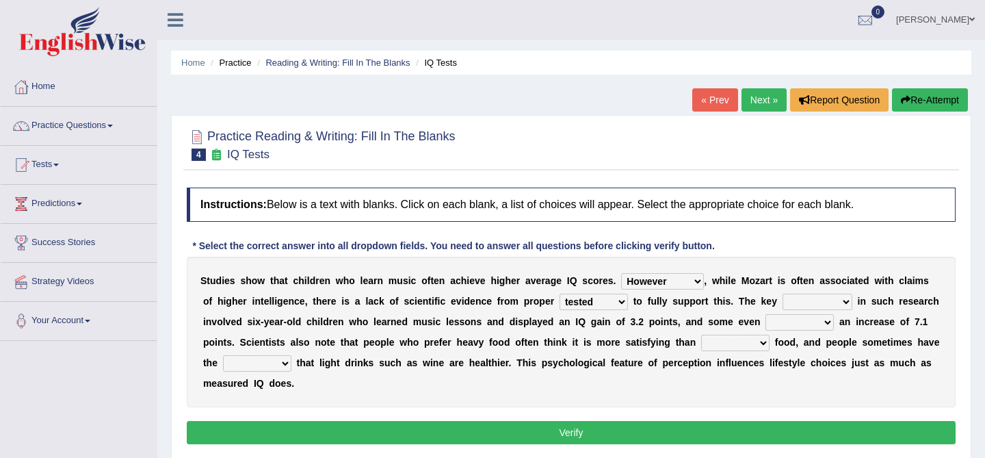
click at [887, 308] on div "S t u d i e s s h o w t h a t c h i l d r e n w h o l e a r n m u s i c o f t e…" at bounding box center [571, 331] width 769 height 150
click at [832, 300] on select "process goal implication odd" at bounding box center [817, 301] width 70 height 16
select select "implication"
click at [806, 303] on select "process goal implication odd" at bounding box center [817, 301] width 70 height 16
click at [785, 322] on select "exhibited taught learned threatened" at bounding box center [799, 322] width 68 height 16
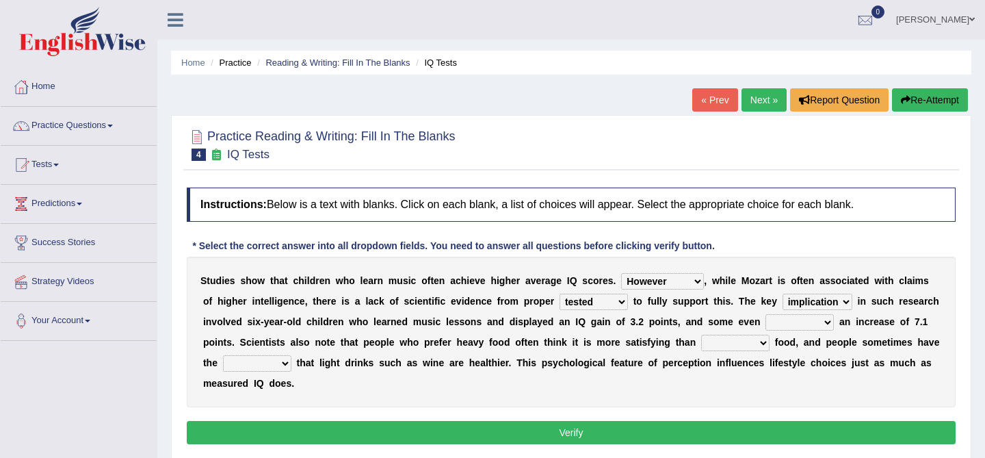
select select "exhibited"
click at [739, 343] on select "choosy lighter cushiony spooky" at bounding box center [735, 342] width 68 height 16
select select "lighter"
click at [733, 346] on select "choosy lighter cushiony spooky" at bounding box center [735, 342] width 68 height 16
click at [591, 404] on div "S t u d i e s s h o w t h a t c h i l d r e n w h o l e a r n m u s i c o f t e…" at bounding box center [571, 331] width 769 height 150
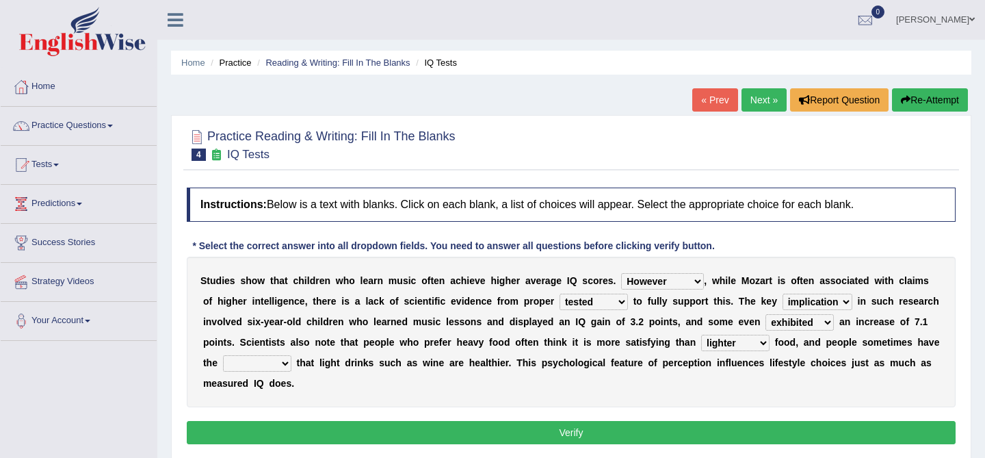
click at [261, 355] on select "illusion sight anecdote intention" at bounding box center [257, 363] width 68 height 16
select select "illusion"
click at [279, 371] on select "illusion sight anecdote intention" at bounding box center [257, 363] width 68 height 16
click at [299, 436] on button "Verify" at bounding box center [571, 432] width 769 height 23
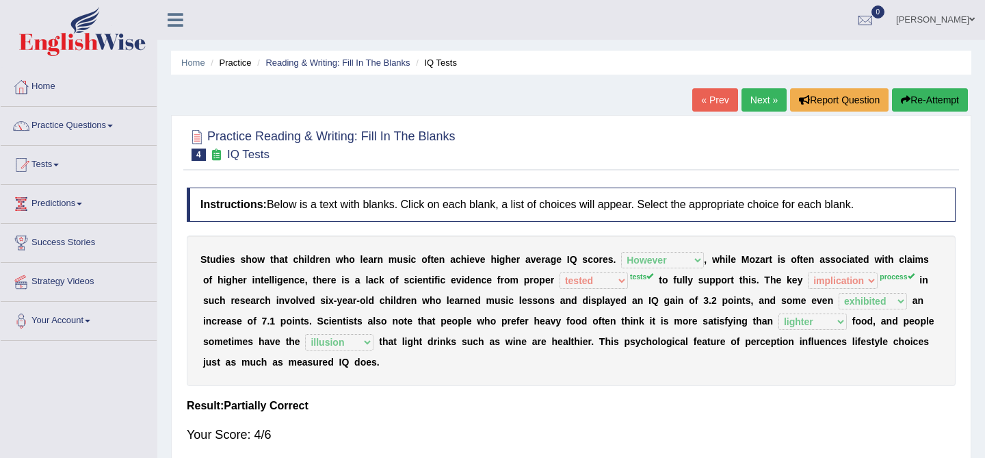
click at [749, 96] on link "Next »" at bounding box center [763, 99] width 45 height 23
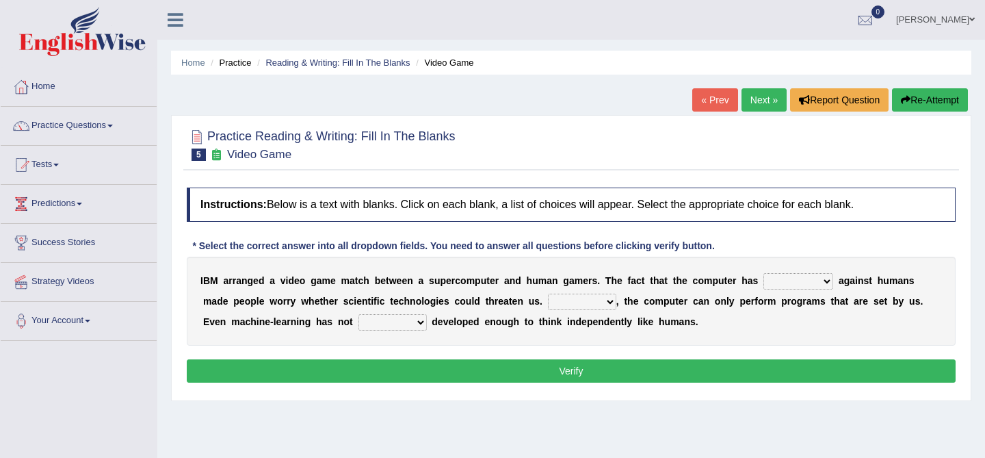
click at [752, 94] on link "Next »" at bounding box center [763, 99] width 45 height 23
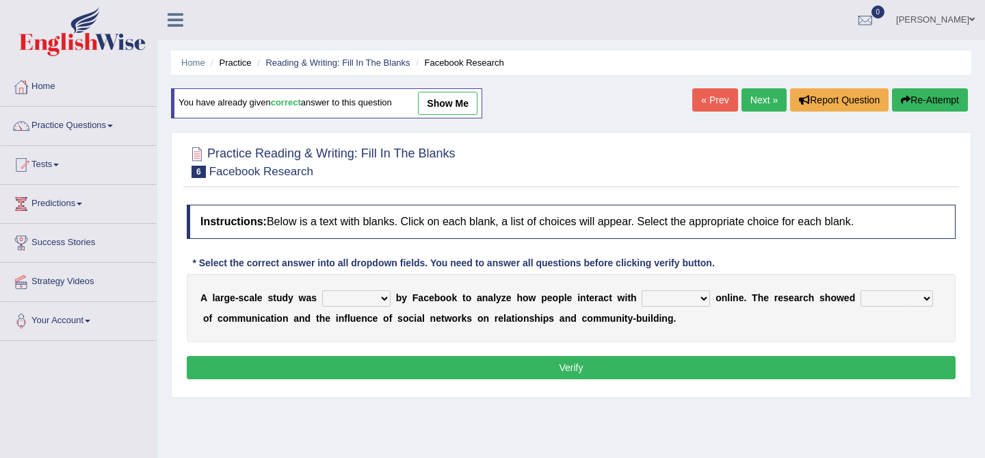
click at [714, 103] on link "« Prev" at bounding box center [714, 99] width 45 height 23
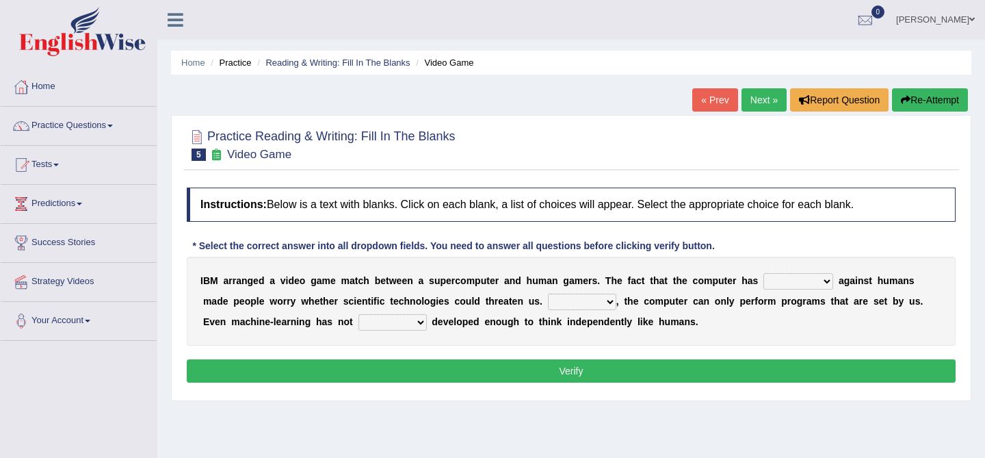
click at [781, 273] on select "competed fought acted challenged" at bounding box center [798, 281] width 70 height 16
select select "competed"
click at [806, 279] on select "competed fought acted challenged" at bounding box center [798, 281] width 70 height 16
click at [576, 311] on div "I B M a r r a n g e d a v i d e o g a m e m a t c h b e t w e e n a s u p e r c…" at bounding box center [571, 300] width 769 height 89
click at [577, 304] on select "Moreover However Thus So" at bounding box center [582, 301] width 68 height 16
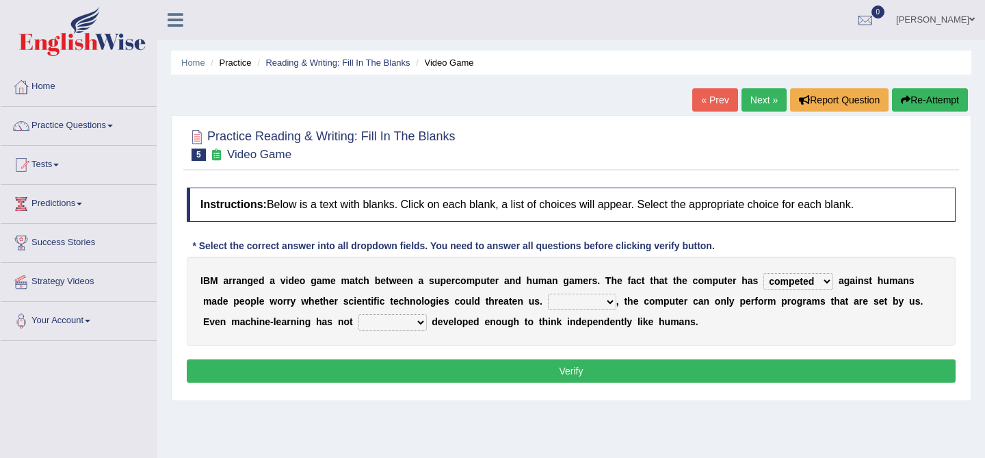
select select "However"
click at [377, 322] on select "yet still only just" at bounding box center [392, 322] width 68 height 16
select select "yet"
click at [462, 360] on button "Verify" at bounding box center [571, 370] width 769 height 23
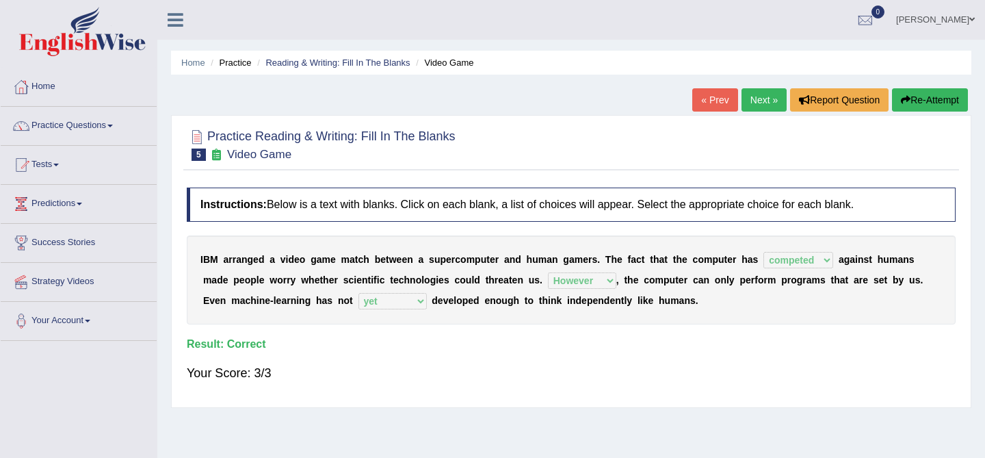
click at [756, 93] on link "Next »" at bounding box center [763, 99] width 45 height 23
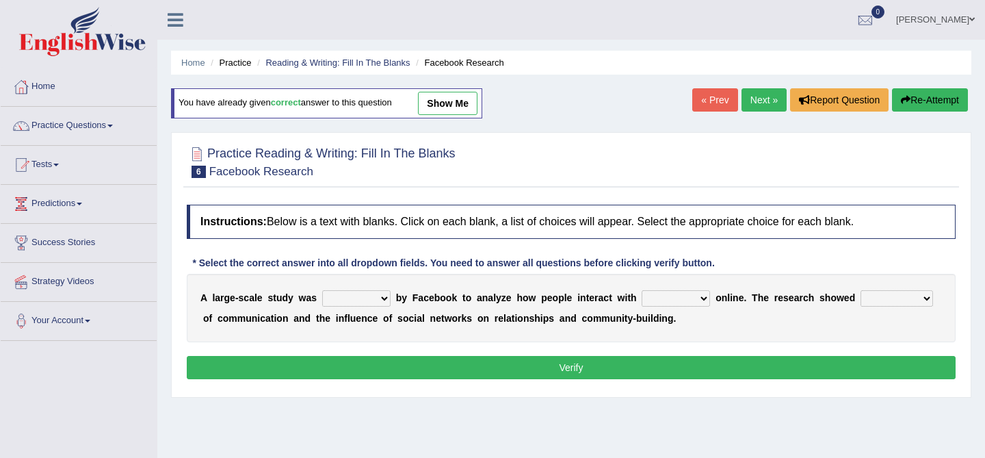
click at [126, 3] on div at bounding box center [78, 33] width 157 height 67
click at [181, 22] on icon at bounding box center [176, 20] width 16 height 18
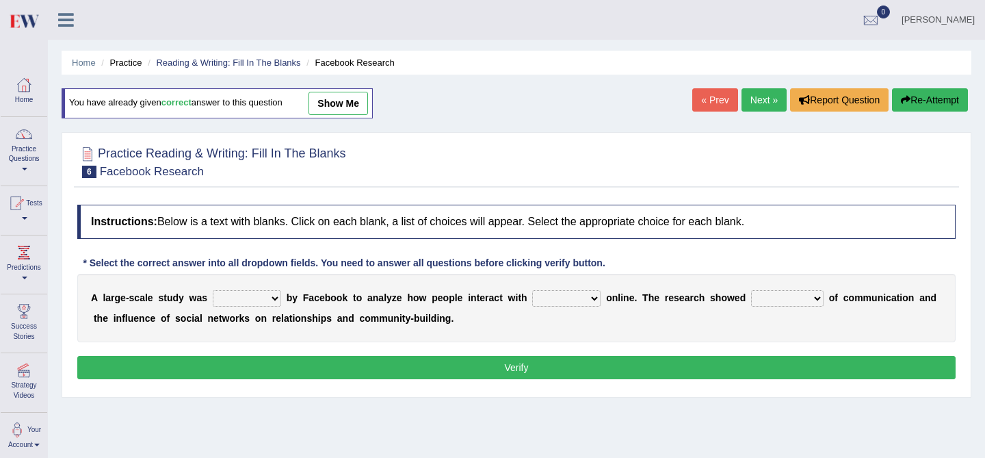
click at [181, 22] on div "Rupesh Kunwar Toggle navigation Username: kunwarrupesh Access Type: Online Subs…" at bounding box center [516, 20] width 937 height 40
click at [33, 142] on div at bounding box center [24, 134] width 21 height 21
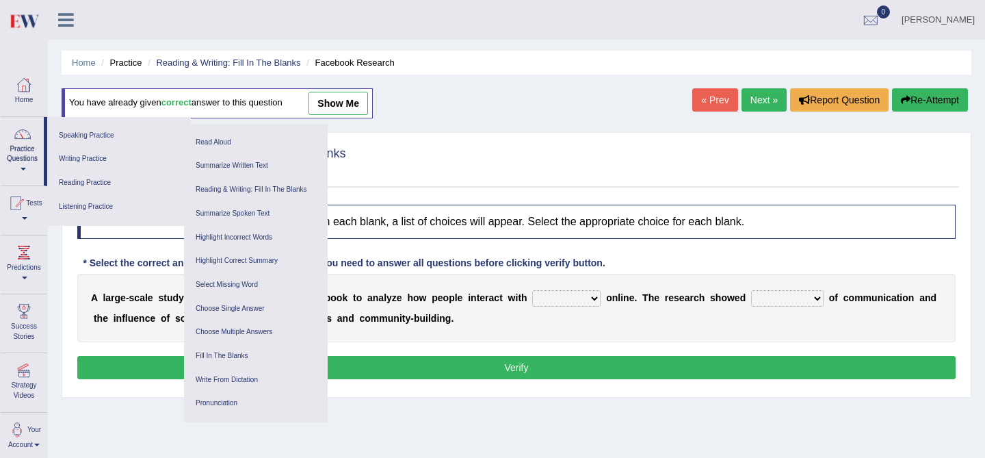
click at [127, 184] on link "Reading Practice" at bounding box center [119, 183] width 130 height 24
click at [29, 159] on link "Practice Questions" at bounding box center [22, 149] width 43 height 64
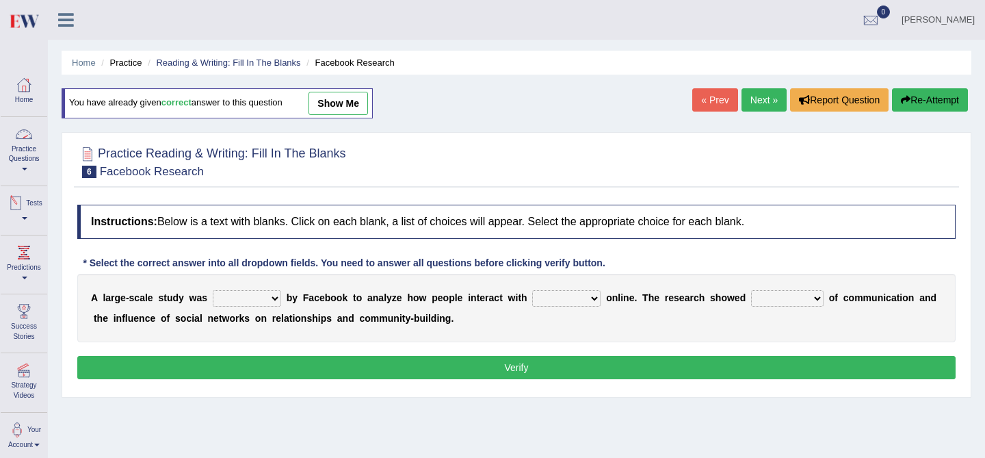
click at [29, 159] on link "Practice Questions" at bounding box center [24, 149] width 47 height 64
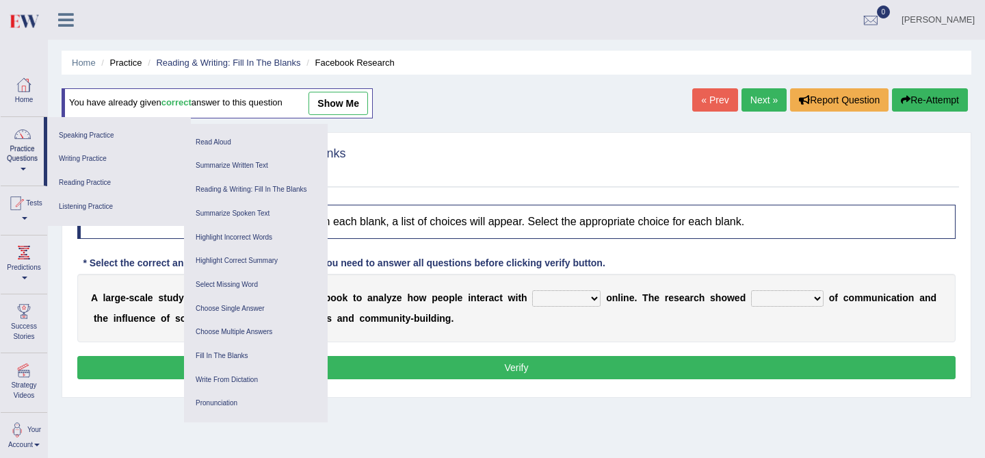
click at [68, 24] on icon at bounding box center [66, 20] width 16 height 18
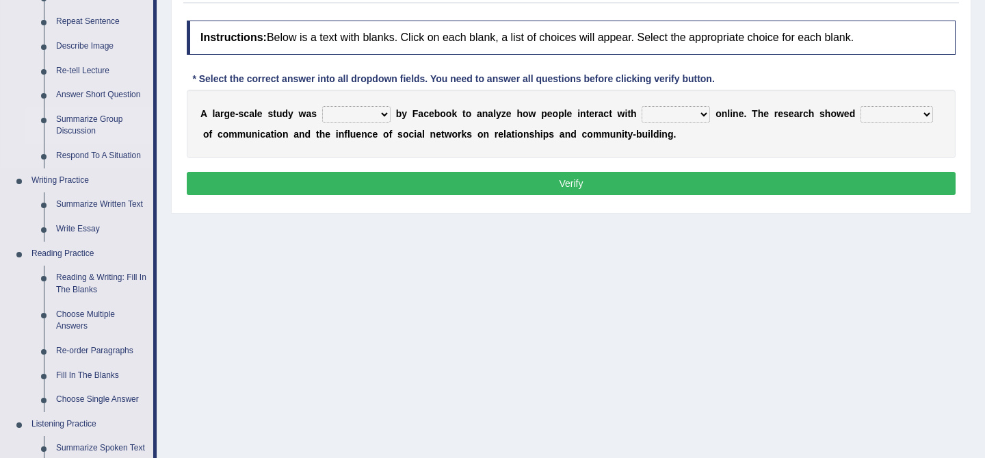
scroll to position [183, 0]
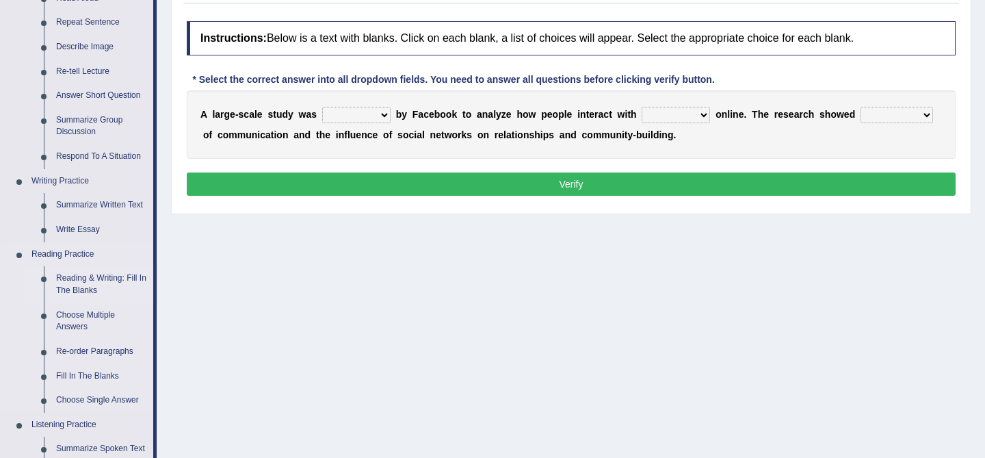
click at [94, 281] on link "Reading & Writing: Fill In The Blanks" at bounding box center [101, 284] width 103 height 36
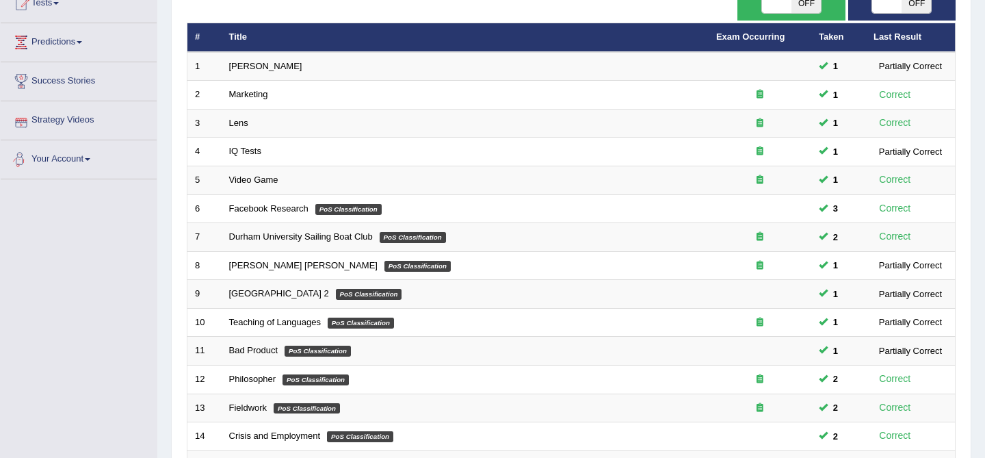
scroll to position [162, 0]
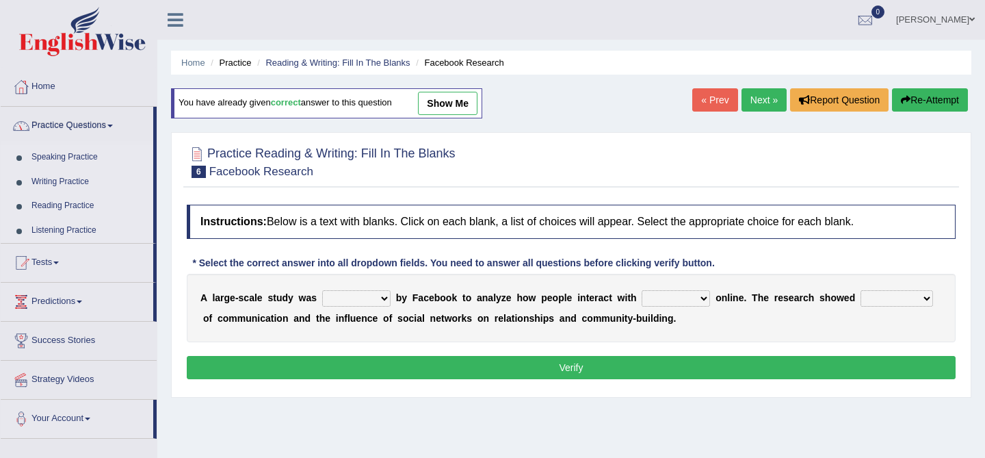
click at [72, 118] on link "Practice Questions" at bounding box center [77, 124] width 153 height 34
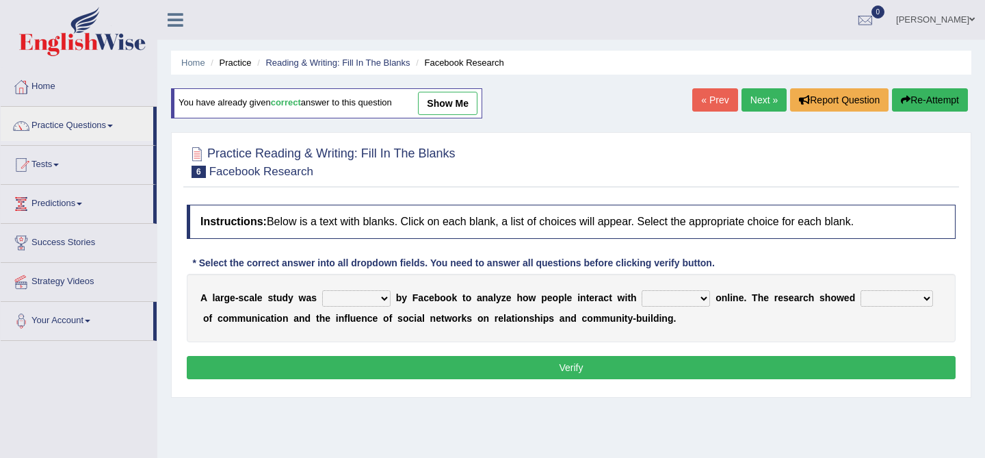
click at [177, 14] on icon at bounding box center [176, 20] width 16 height 18
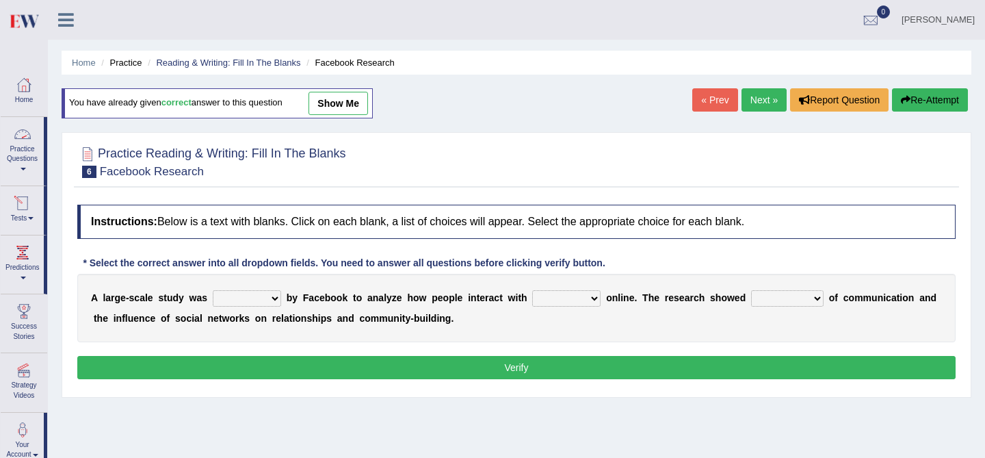
click at [18, 144] on div at bounding box center [22, 134] width 21 height 21
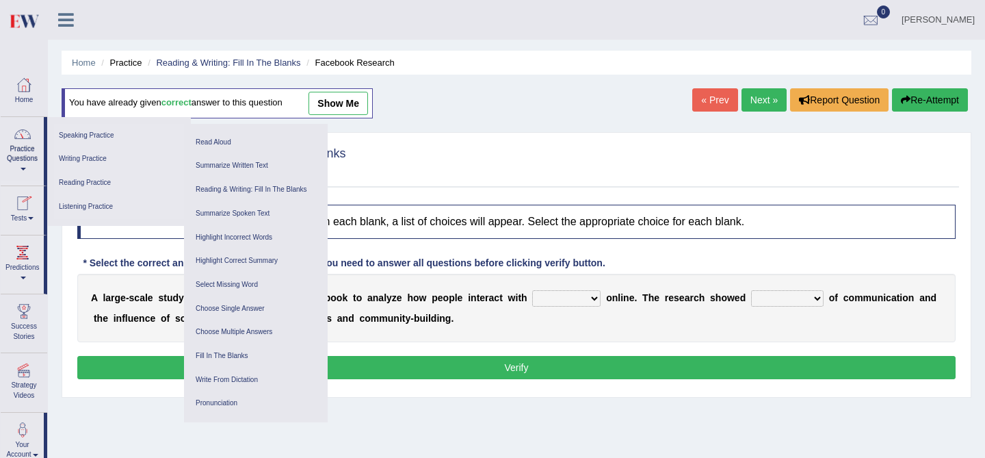
click at [18, 144] on div at bounding box center [22, 134] width 21 height 21
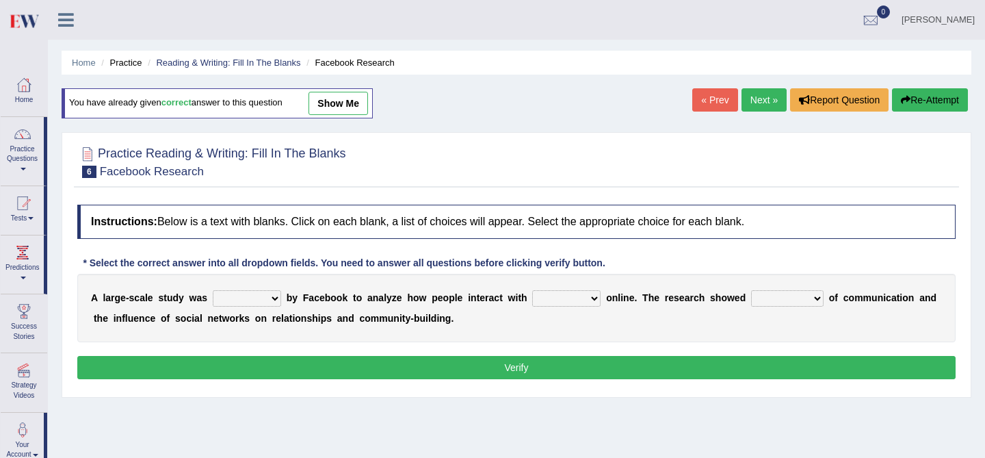
click at [67, 21] on icon at bounding box center [66, 20] width 16 height 18
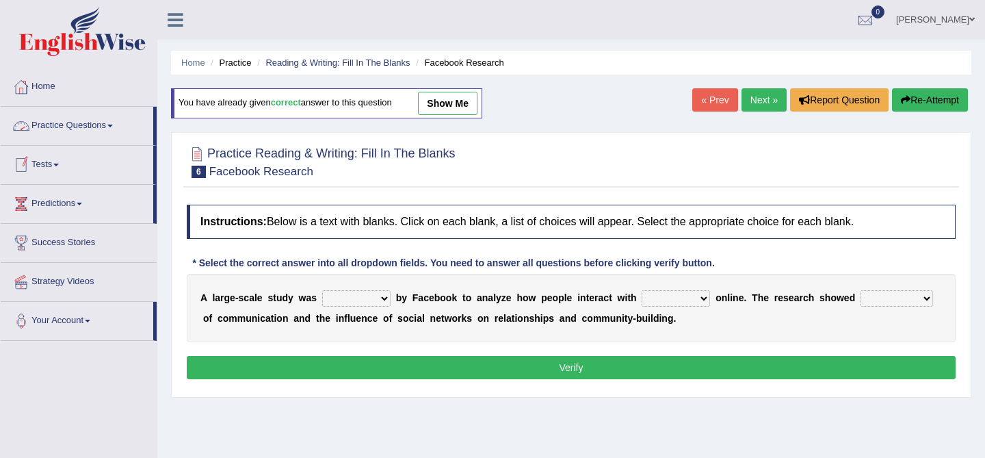
click at [58, 131] on link "Practice Questions" at bounding box center [77, 124] width 153 height 34
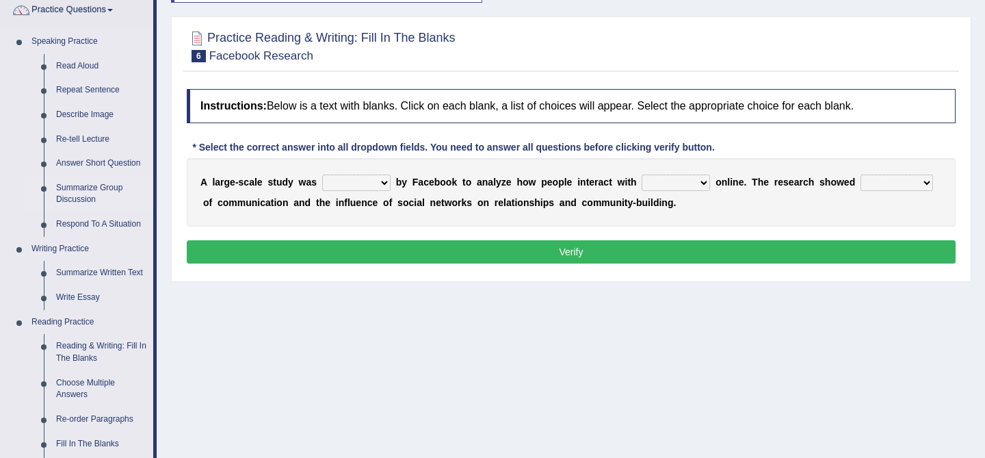
scroll to position [156, 0]
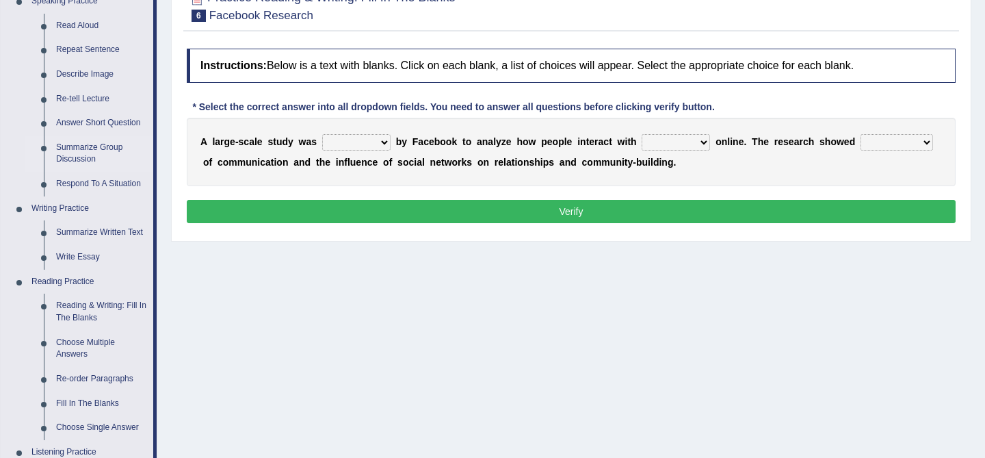
click at [67, 316] on link "Reading & Writing: Fill In The Blanks" at bounding box center [101, 311] width 103 height 36
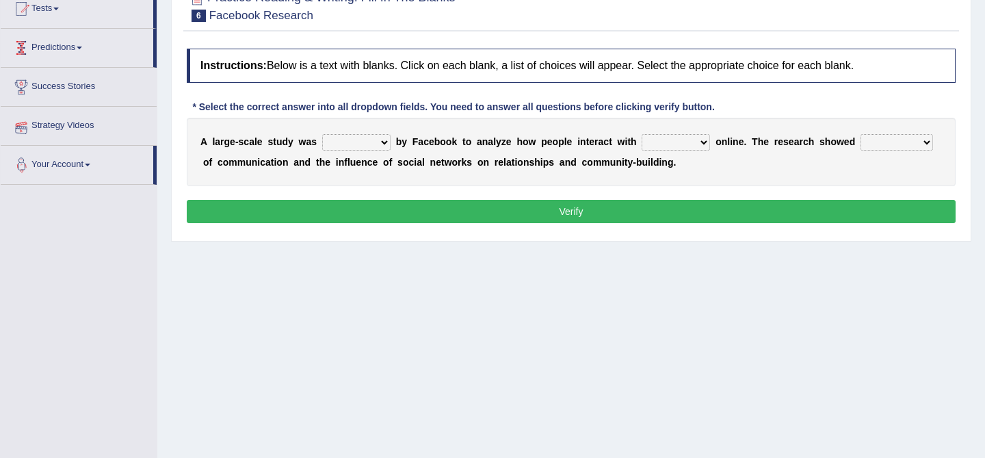
scroll to position [165, 0]
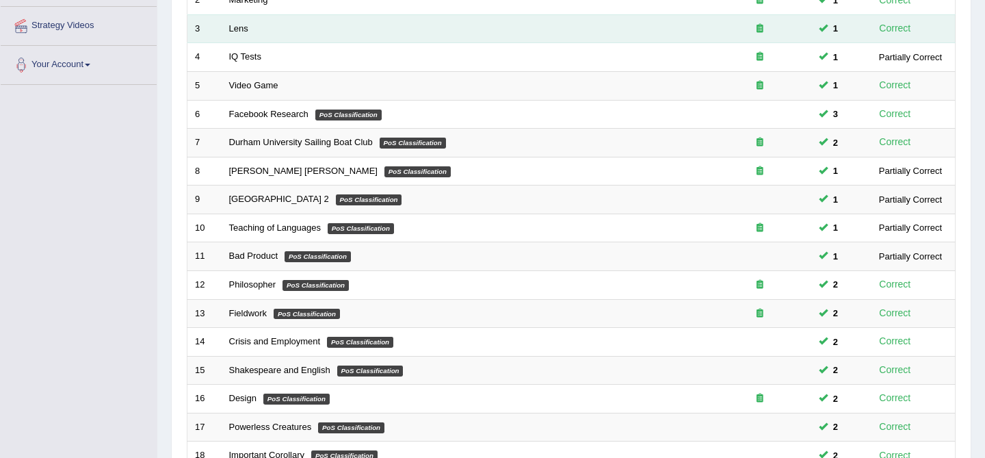
scroll to position [448, 0]
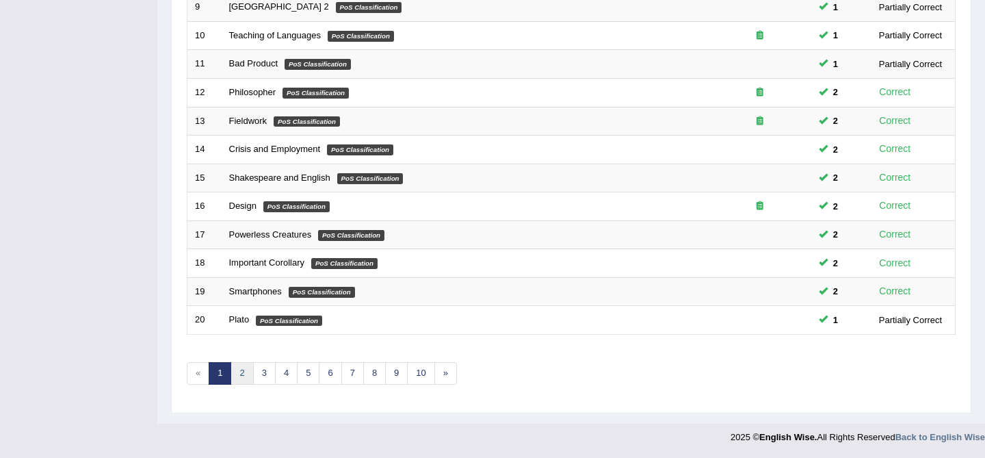
click at [241, 375] on link "2" at bounding box center [241, 373] width 23 height 23
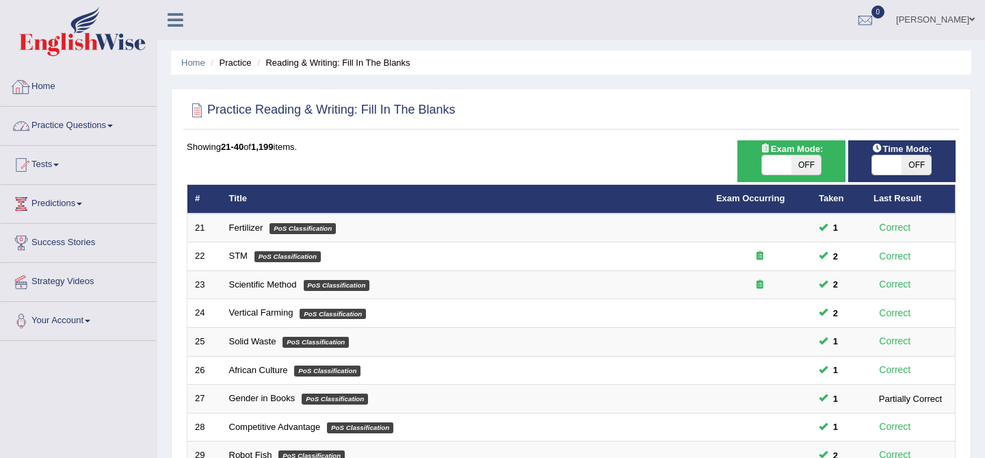
click at [73, 124] on link "Practice Questions" at bounding box center [79, 124] width 156 height 34
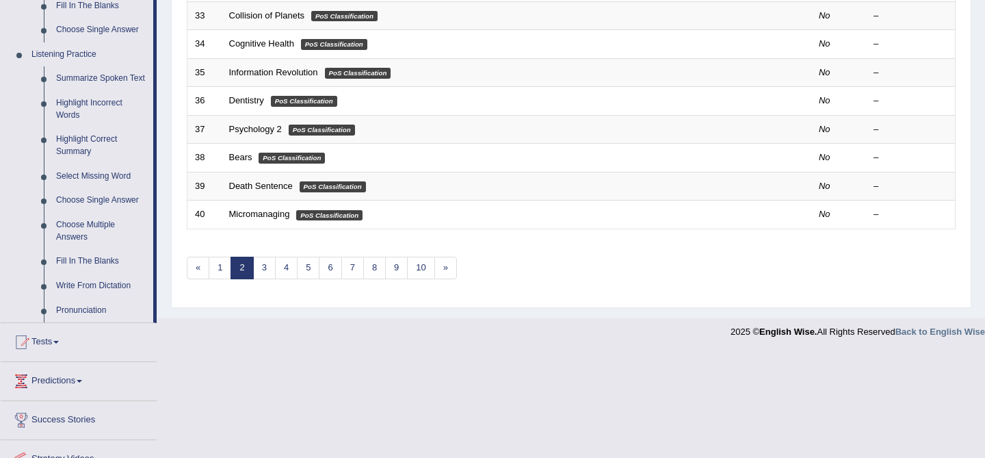
scroll to position [560, 0]
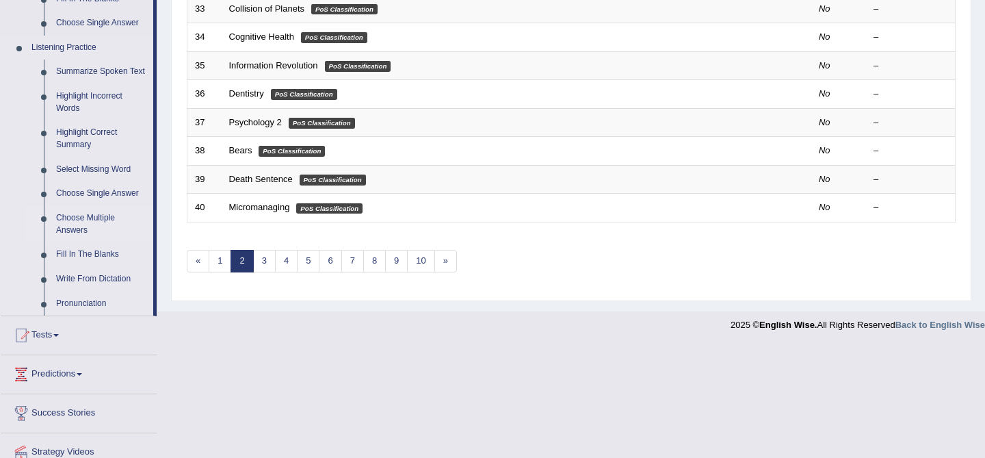
click at [70, 231] on link "Choose Multiple Answers" at bounding box center [101, 224] width 103 height 36
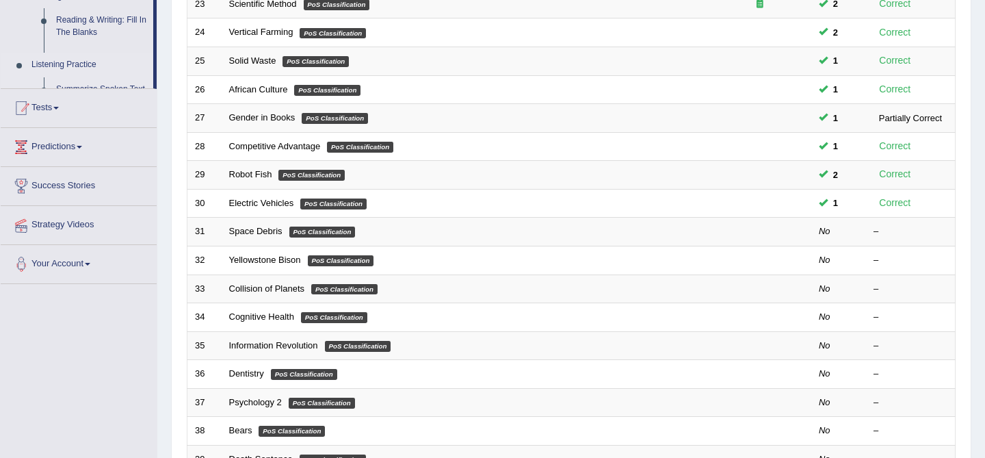
scroll to position [190, 0]
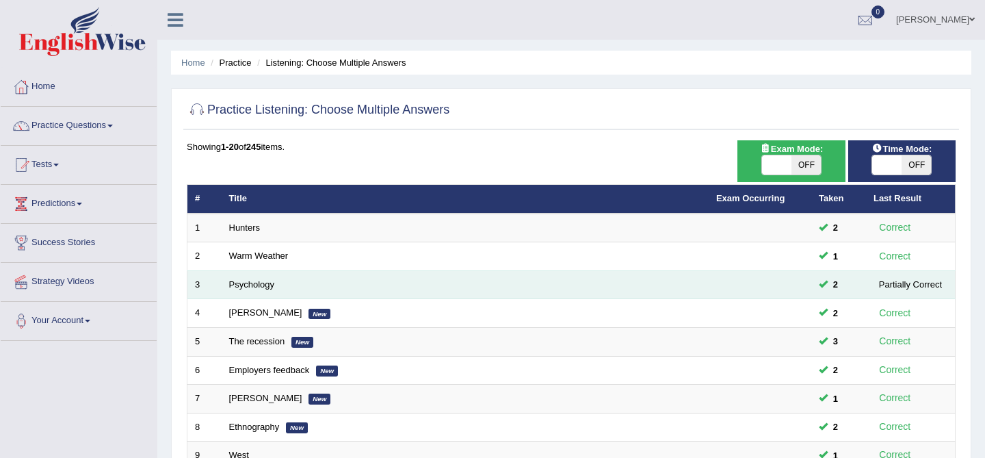
scroll to position [448, 0]
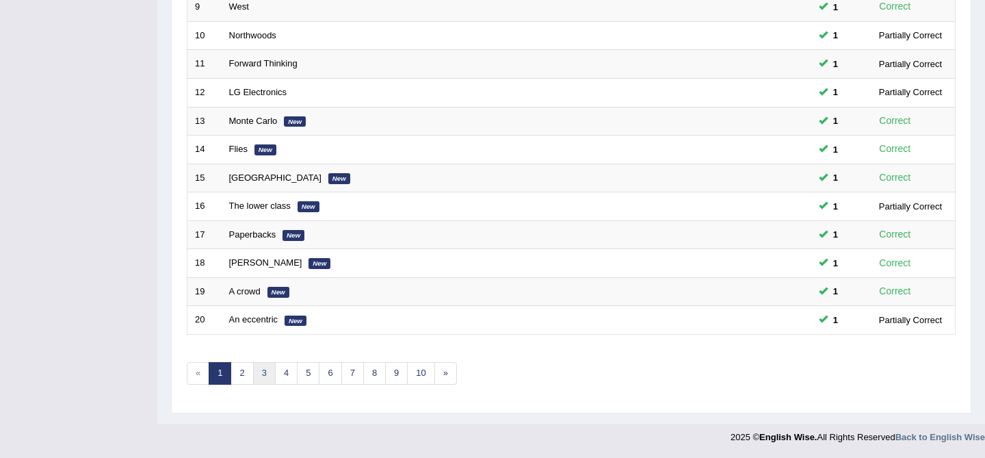
click at [264, 378] on link "3" at bounding box center [264, 373] width 23 height 23
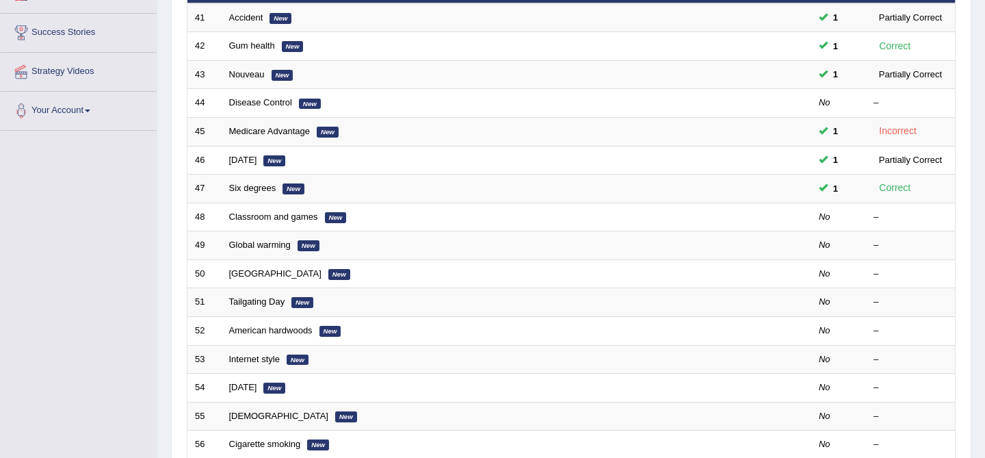
scroll to position [209, 0]
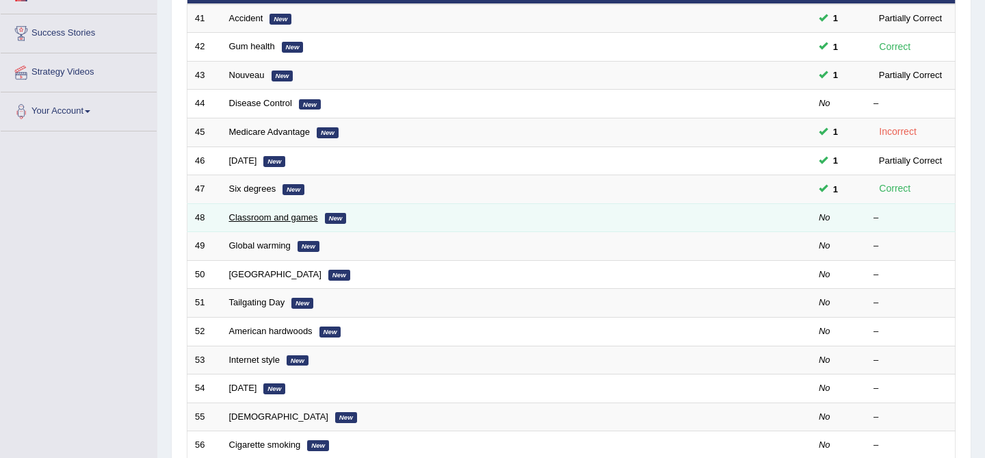
click at [236, 218] on link "Classroom and games" at bounding box center [273, 217] width 89 height 10
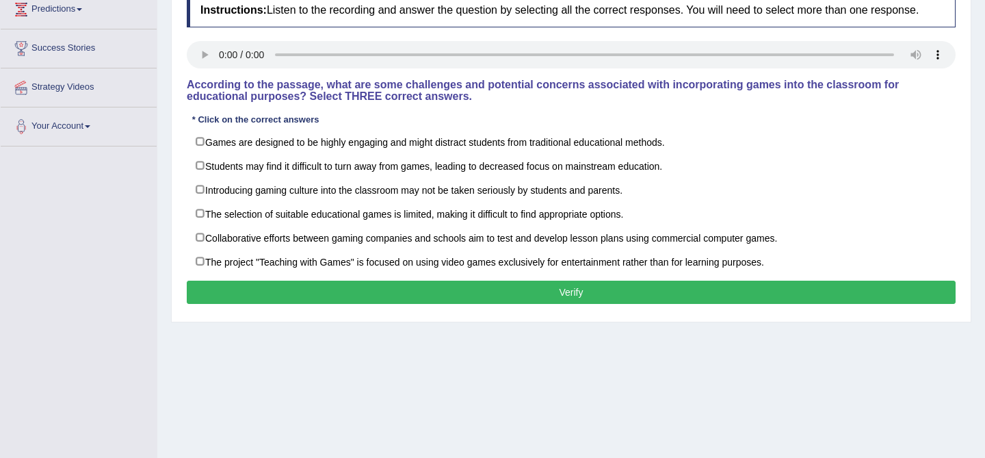
scroll to position [196, 0]
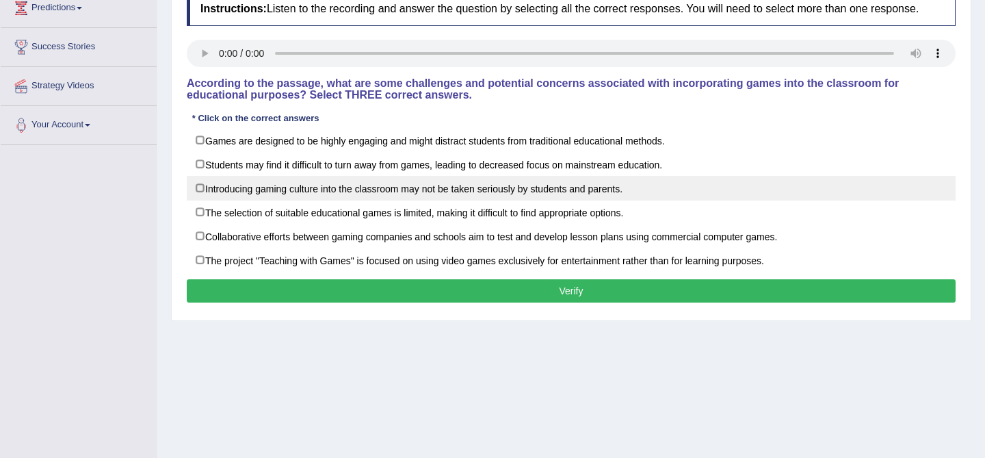
click at [345, 200] on label "Introducing gaming culture into the classroom may not be taken seriously by stu…" at bounding box center [571, 188] width 769 height 25
click at [449, 200] on label "Introducing gaming culture into the classroom may not be taken seriously by stu…" at bounding box center [571, 188] width 769 height 25
checkbox input "false"
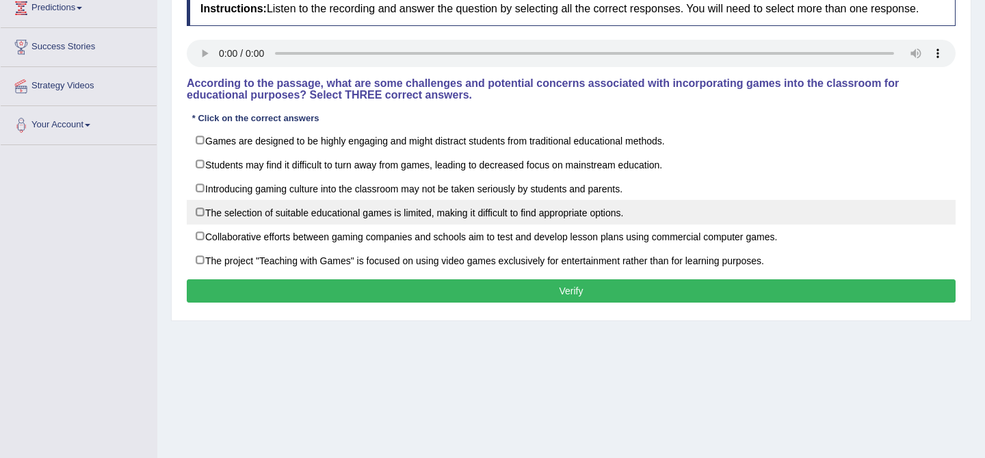
click at [475, 224] on label "The selection of suitable educational games is limited, making it difficult to …" at bounding box center [571, 212] width 769 height 25
checkbox input "true"
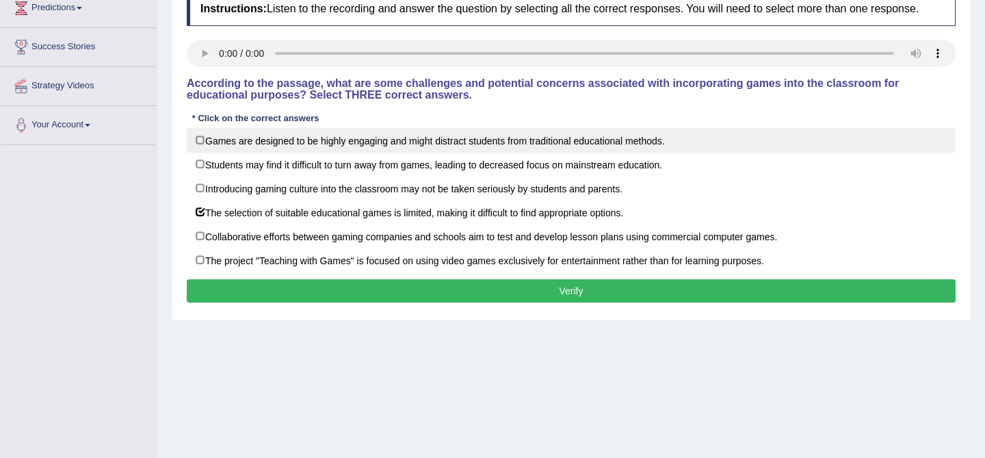
click at [317, 153] on label "Games are designed to be highly engaging and might distract students from tradi…" at bounding box center [571, 140] width 769 height 25
checkbox input "true"
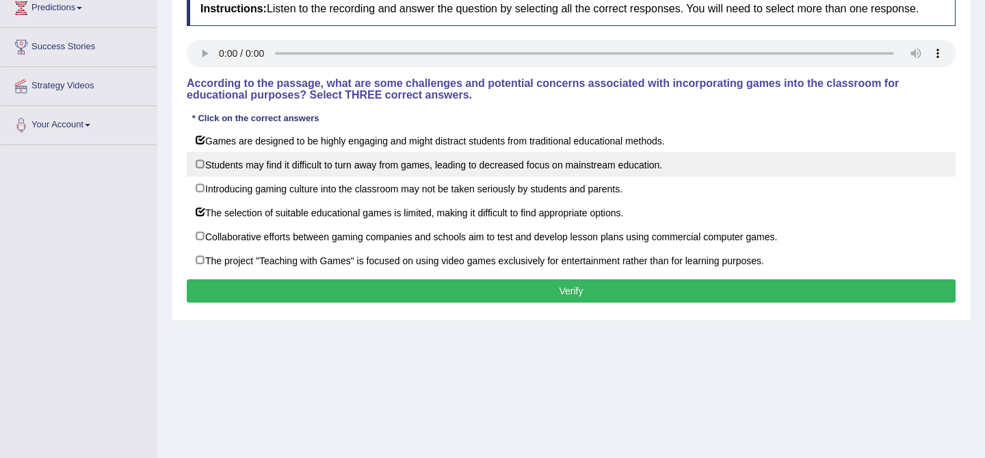
click at [410, 176] on label "Students may find it difficult to turn away from games, leading to decreased fo…" at bounding box center [571, 164] width 769 height 25
checkbox input "true"
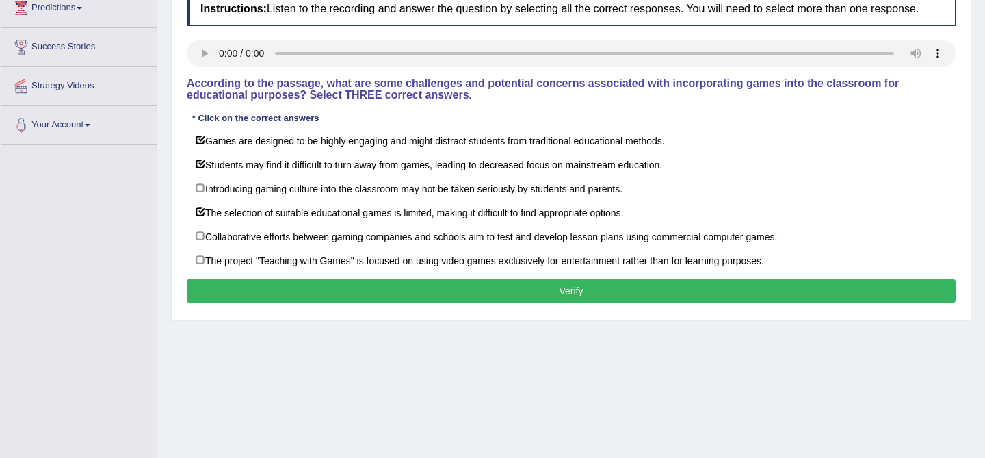
click at [604, 302] on button "Verify" at bounding box center [571, 290] width 769 height 23
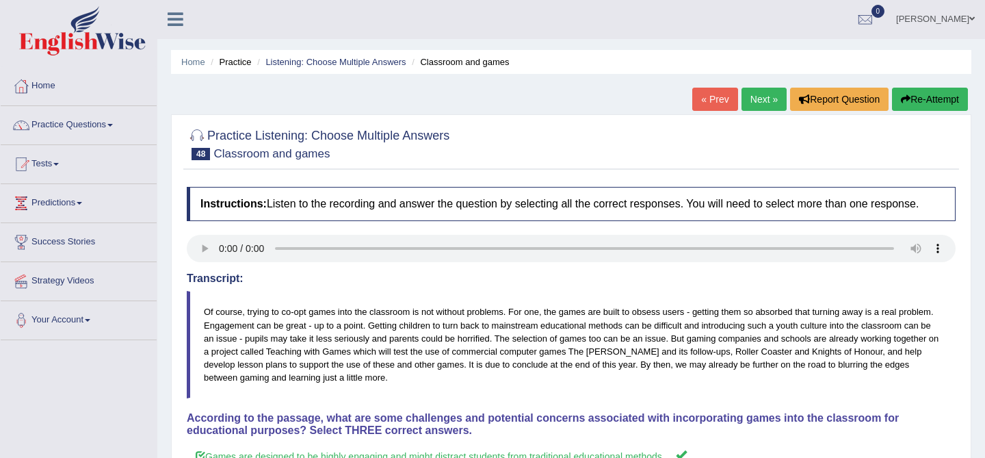
scroll to position [0, 0]
click at [756, 92] on link "Next »" at bounding box center [763, 99] width 45 height 23
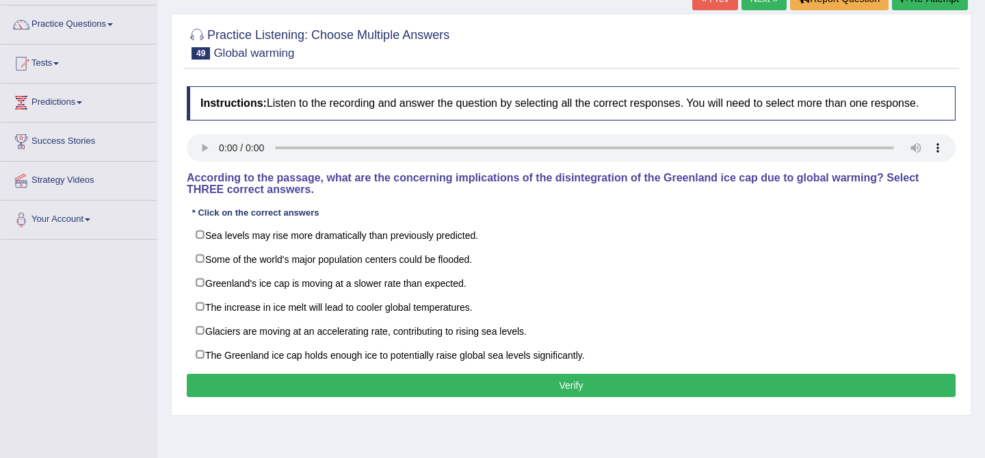
scroll to position [102, 0]
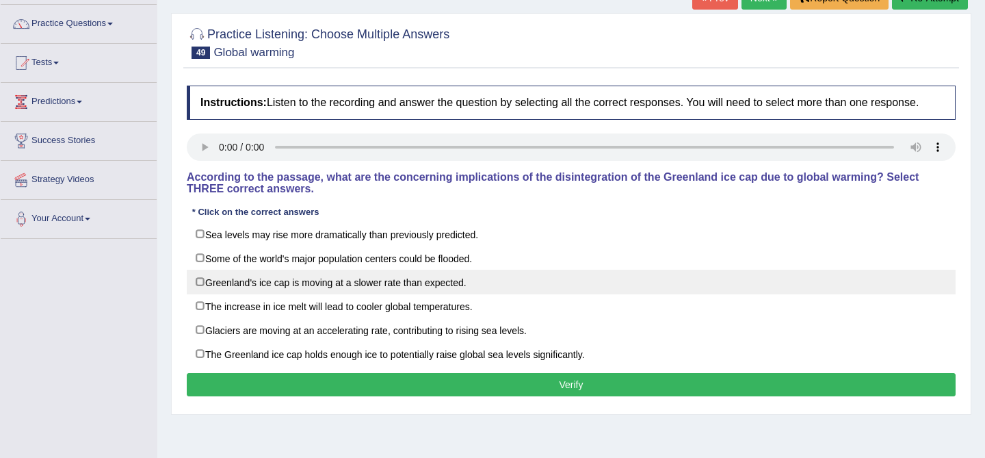
click at [497, 294] on label "Greenland's ice cap is moving at a slower rate than expected." at bounding box center [571, 281] width 769 height 25
click at [408, 294] on label "Greenland's ice cap is moving at a slower rate than expected." at bounding box center [571, 281] width 769 height 25
checkbox input "false"
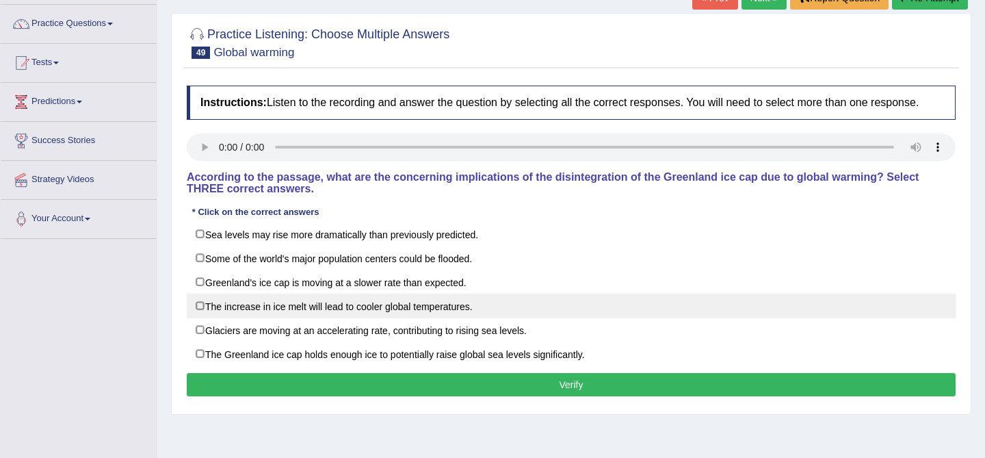
click at [380, 318] on label "The increase in ice melt will lead to cooler global temperatures." at bounding box center [571, 305] width 769 height 25
checkbox input "true"
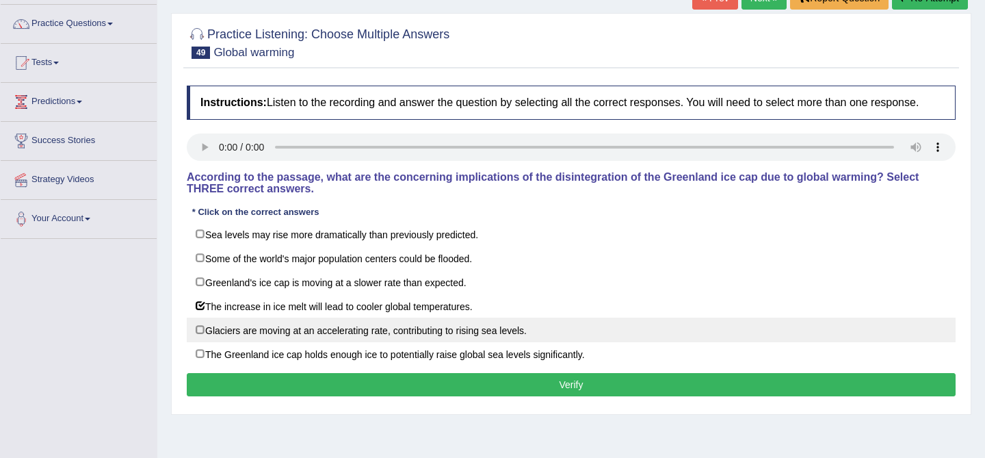
click at [484, 340] on label "Glaciers are moving at an accelerating rate, contributing to rising sea levels." at bounding box center [571, 329] width 769 height 25
checkbox input "true"
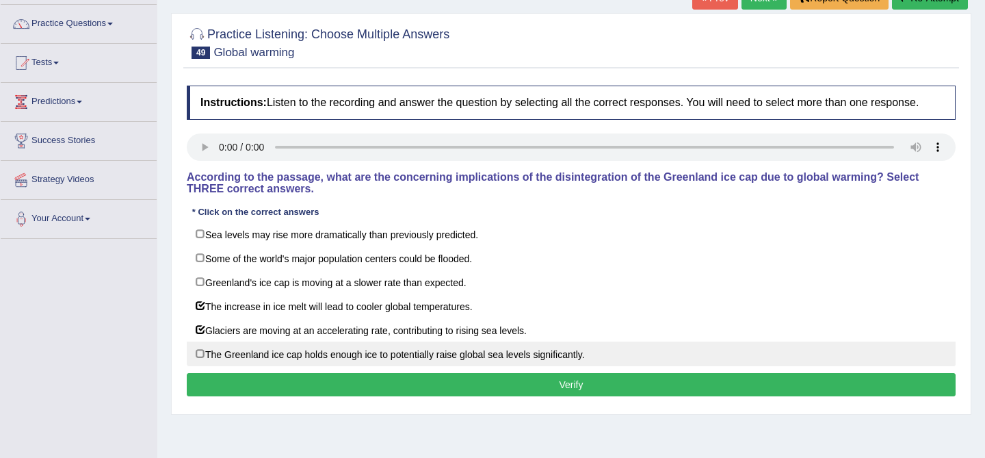
click at [427, 366] on label "The Greenland ice cap holds enough ice to potentially raise global sea levels s…" at bounding box center [571, 353] width 769 height 25
checkbox input "true"
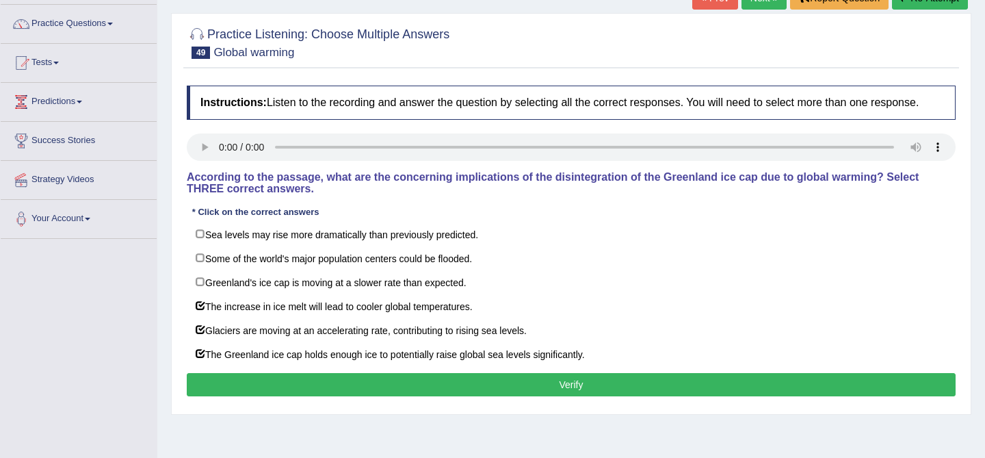
click at [468, 393] on button "Verify" at bounding box center [571, 384] width 769 height 23
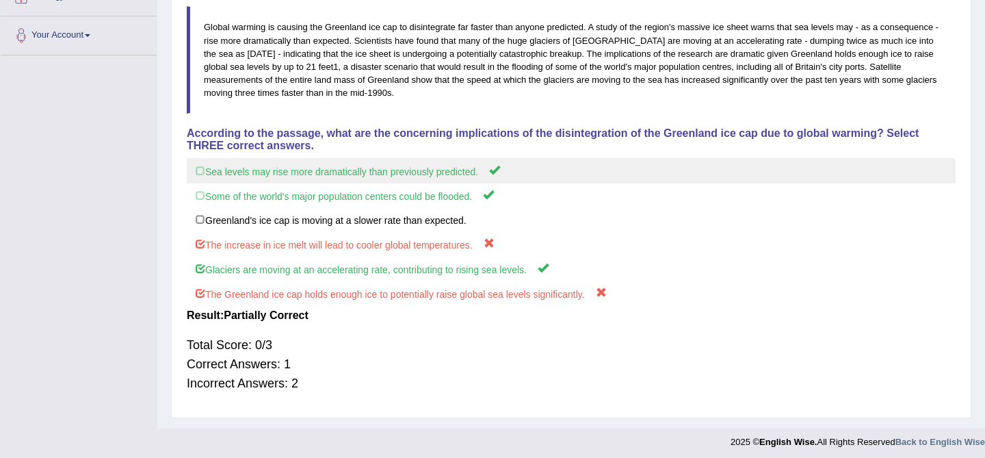
scroll to position [0, 0]
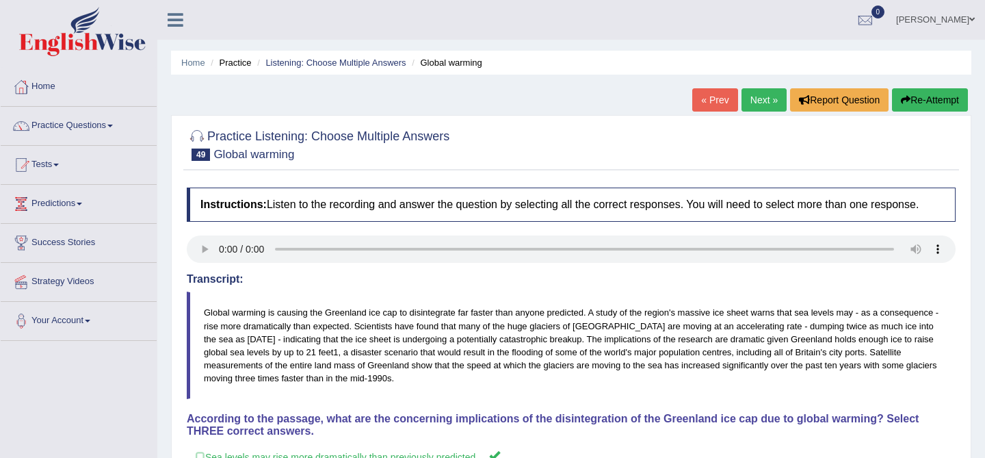
click at [947, 99] on button "Re-Attempt" at bounding box center [930, 99] width 76 height 23
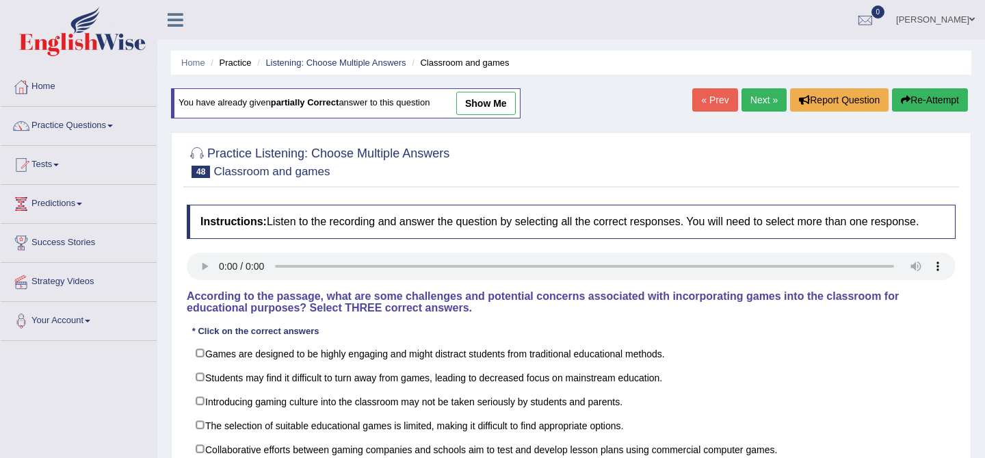
click at [717, 99] on link "« Prev" at bounding box center [714, 99] width 45 height 23
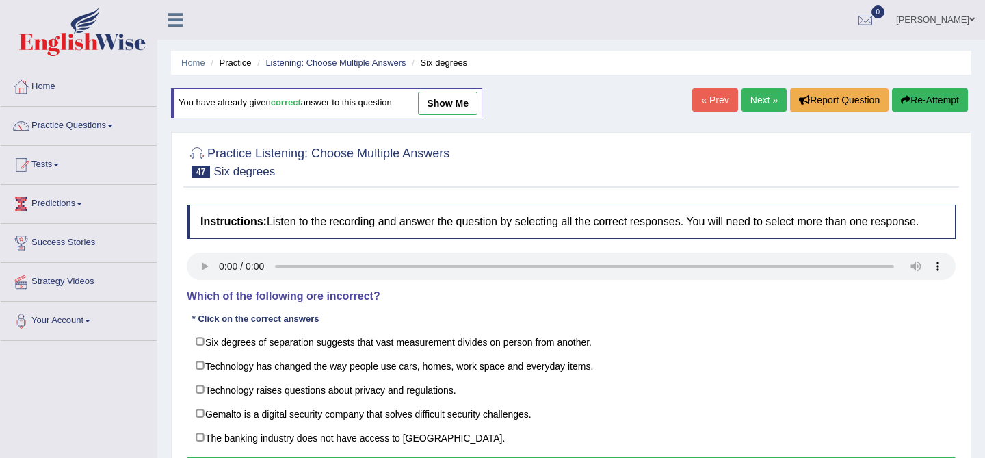
click at [749, 102] on link "Next »" at bounding box center [763, 99] width 45 height 23
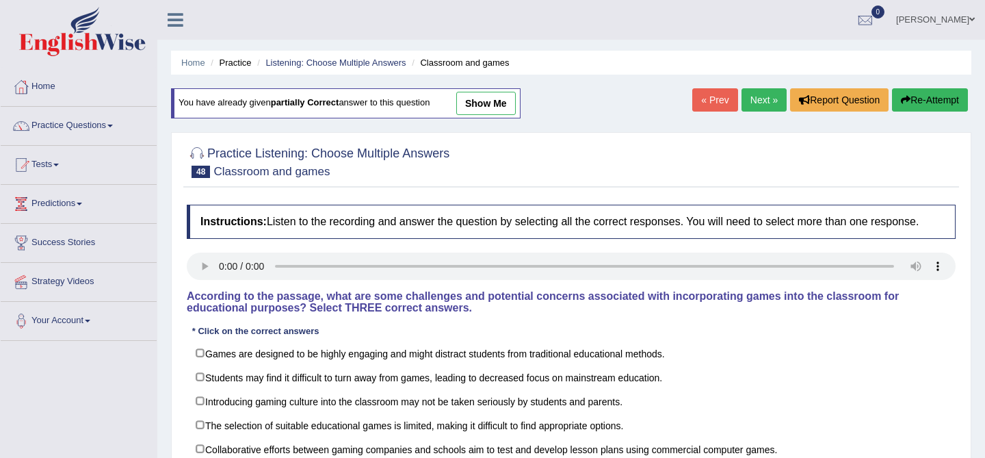
click at [749, 102] on link "Next »" at bounding box center [763, 99] width 45 height 23
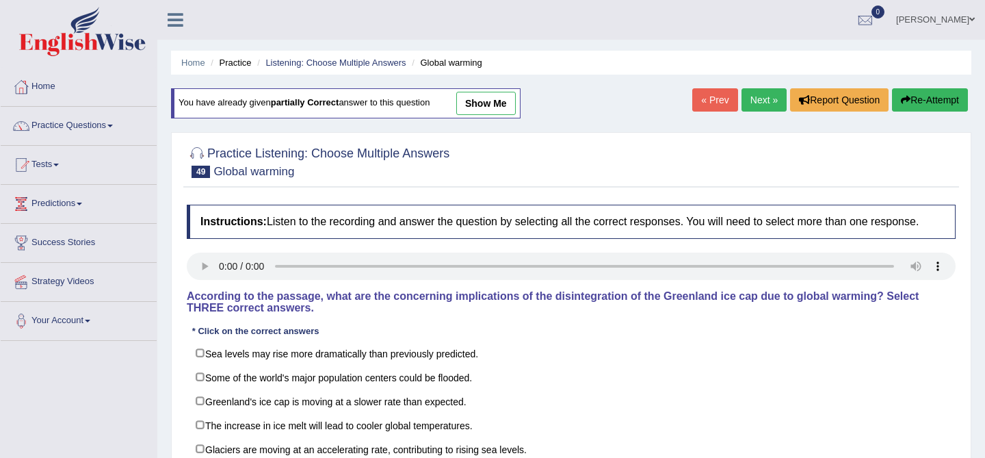
click at [750, 102] on link "Next »" at bounding box center [763, 99] width 45 height 23
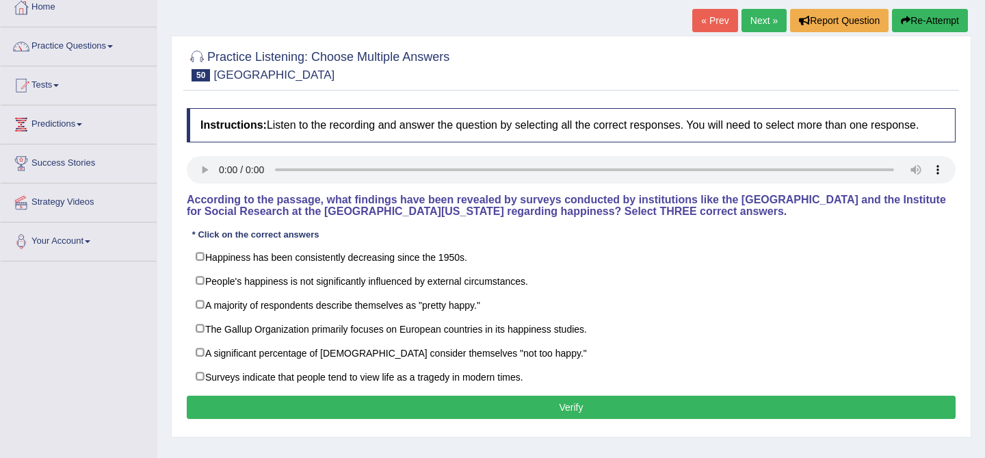
scroll to position [88, 0]
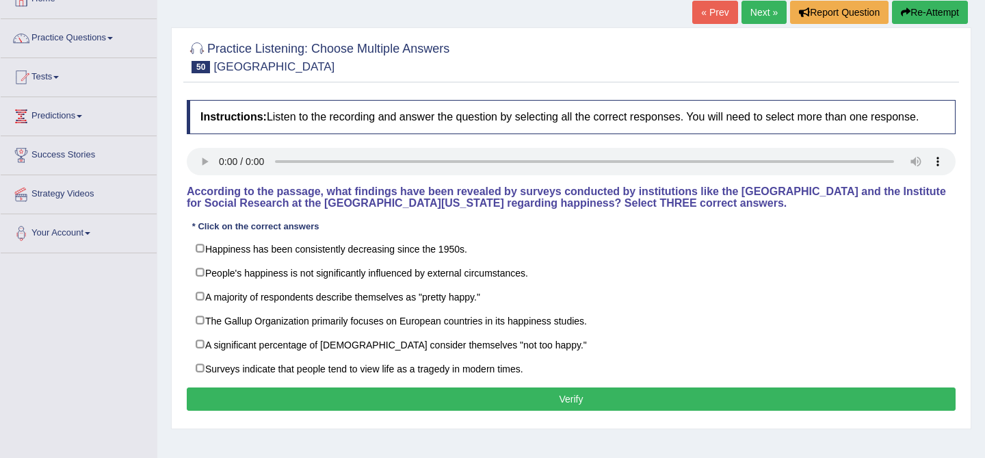
click at [708, 16] on link "« Prev" at bounding box center [714, 12] width 45 height 23
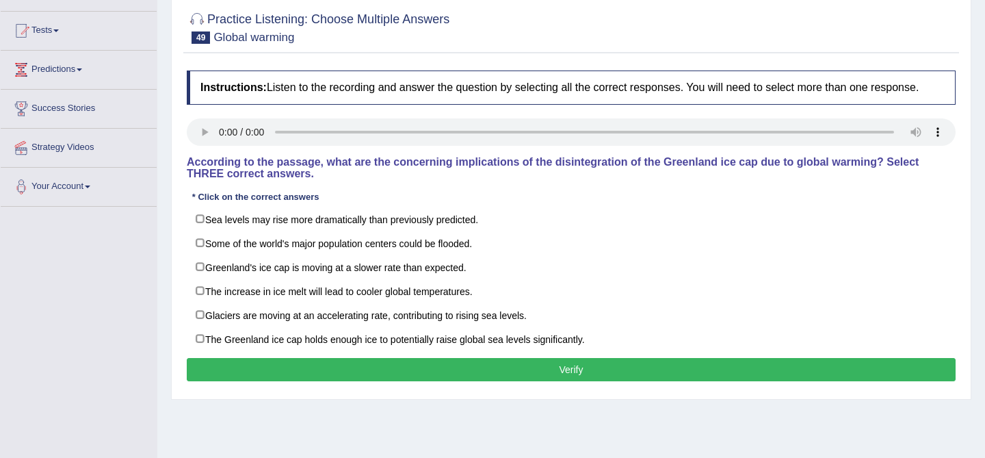
scroll to position [143, 0]
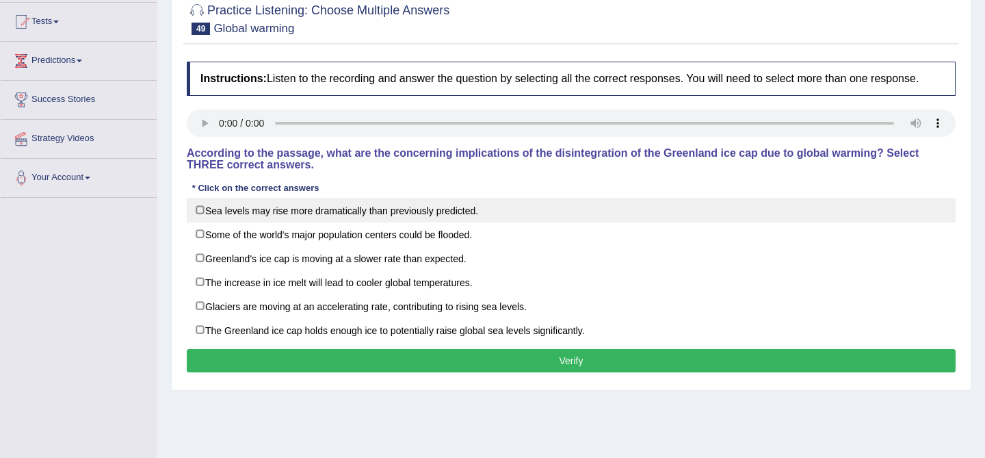
click at [199, 220] on label "Sea levels may rise more dramatically than previously predicted." at bounding box center [571, 210] width 769 height 25
checkbox input "true"
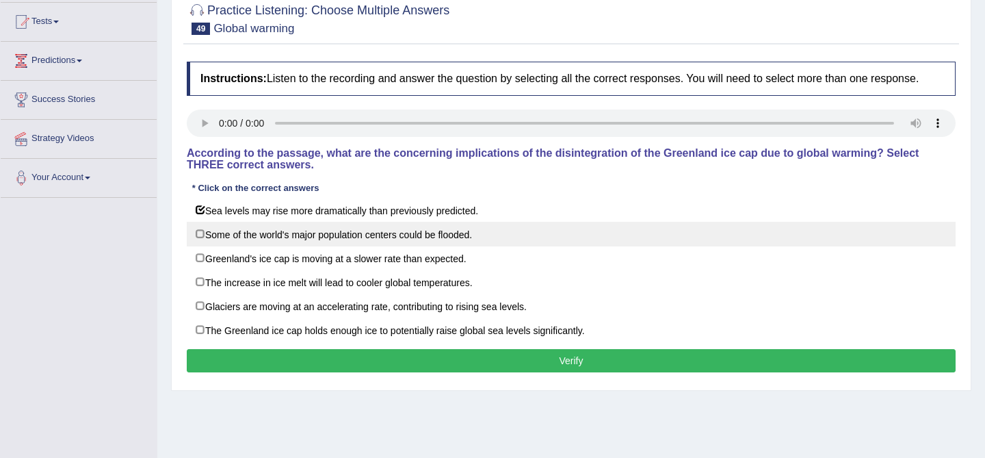
click at [198, 242] on label "Some of the world's major population centers could be flooded." at bounding box center [571, 234] width 769 height 25
checkbox input "true"
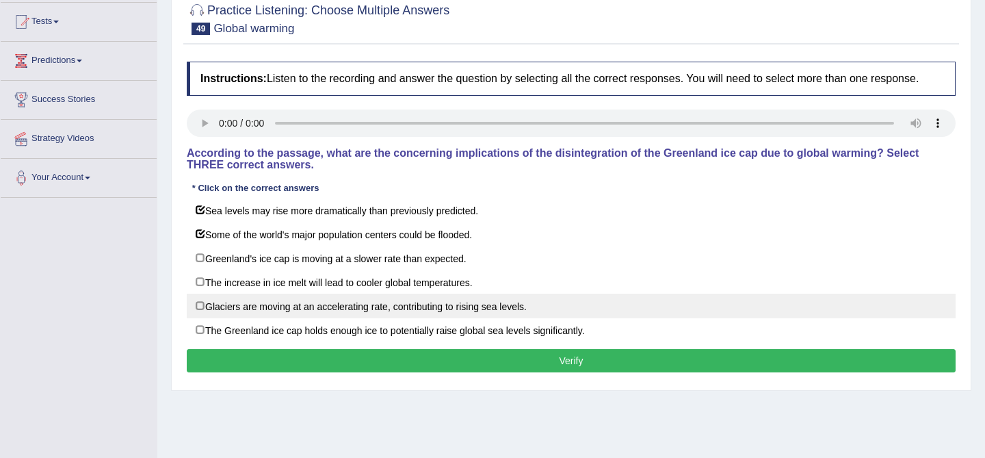
click at [187, 316] on label "Glaciers are moving at an accelerating rate, contributing to rising sea levels." at bounding box center [571, 305] width 769 height 25
checkbox input "true"
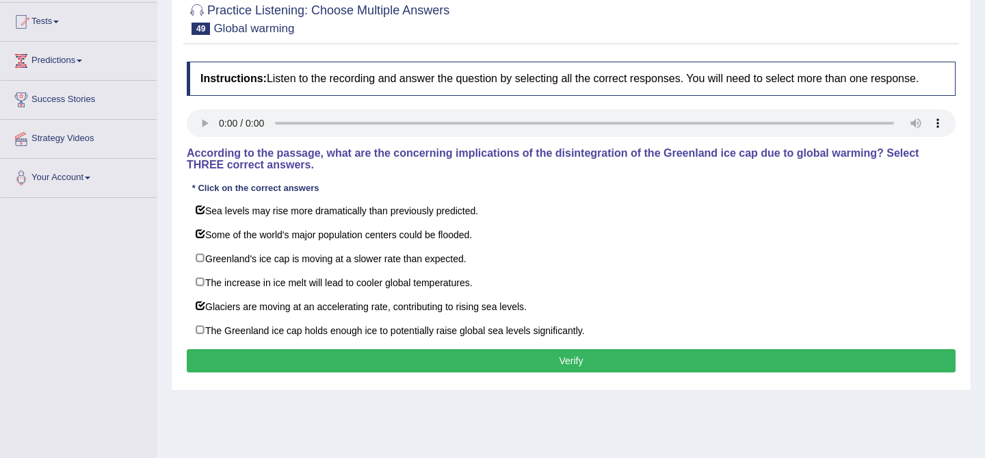
click at [252, 366] on button "Verify" at bounding box center [571, 360] width 769 height 23
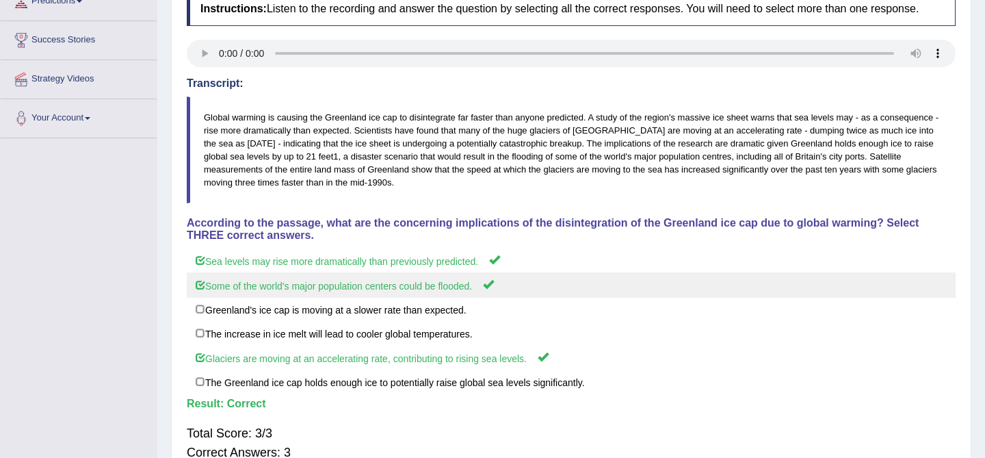
scroll to position [308, 0]
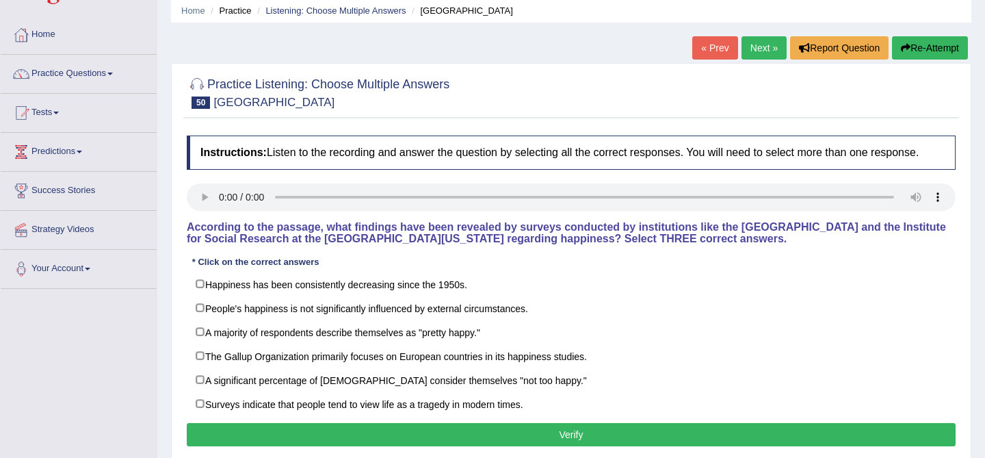
click at [630, 57] on div "Home Practice Listening: Choose Multiple Answers University of Chicago « Prev N…" at bounding box center [571, 290] width 828 height 684
click at [711, 35] on div "Home Practice Listening: Choose Multiple Answers University of Chicago « Prev N…" at bounding box center [571, 290] width 828 height 684
click at [709, 46] on link "« Prev" at bounding box center [714, 47] width 45 height 23
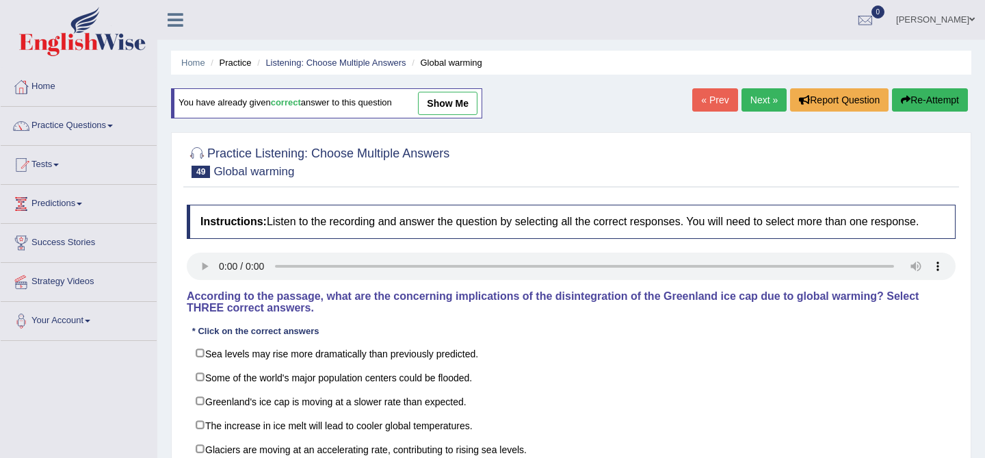
click at [758, 105] on link "Next »" at bounding box center [763, 99] width 45 height 23
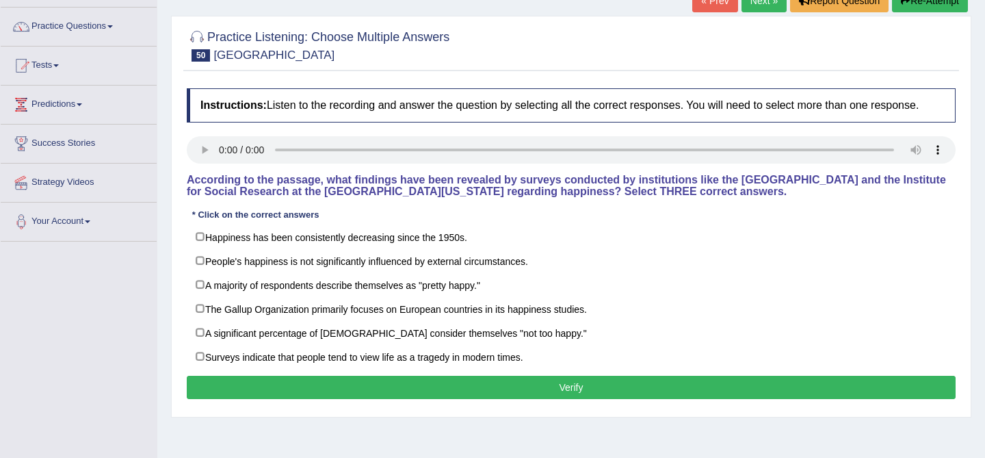
scroll to position [94, 0]
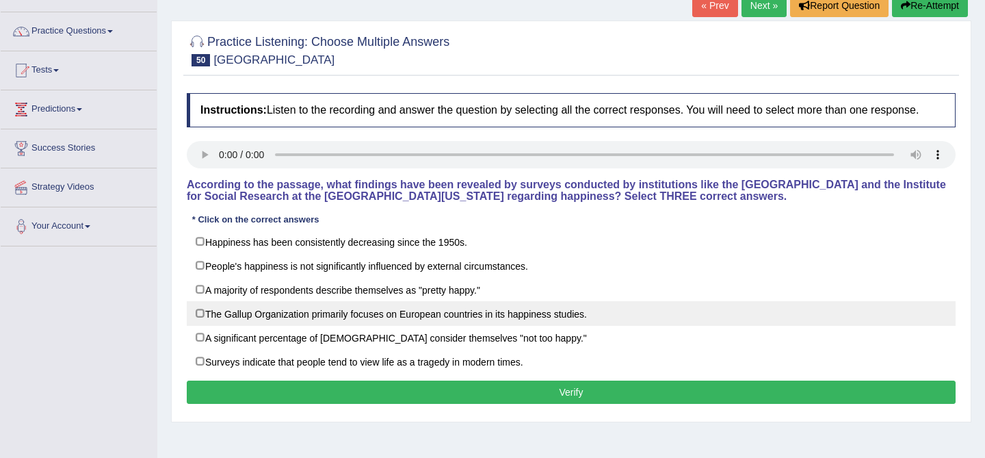
click at [393, 326] on label "The Gallup Organization primarily focuses on European countries in its happines…" at bounding box center [571, 313] width 769 height 25
checkbox input "true"
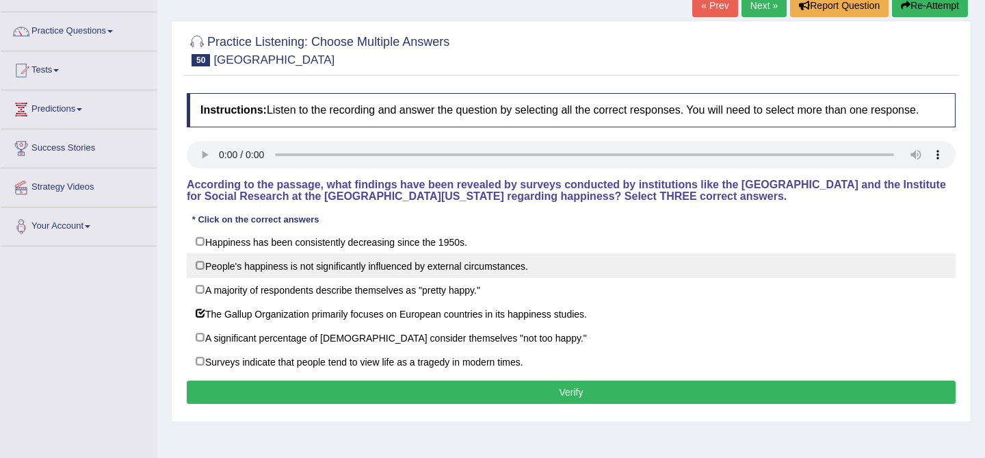
click at [379, 278] on label "People's happiness is not significantly influenced by external circumstances." at bounding box center [571, 265] width 769 height 25
checkbox input "true"
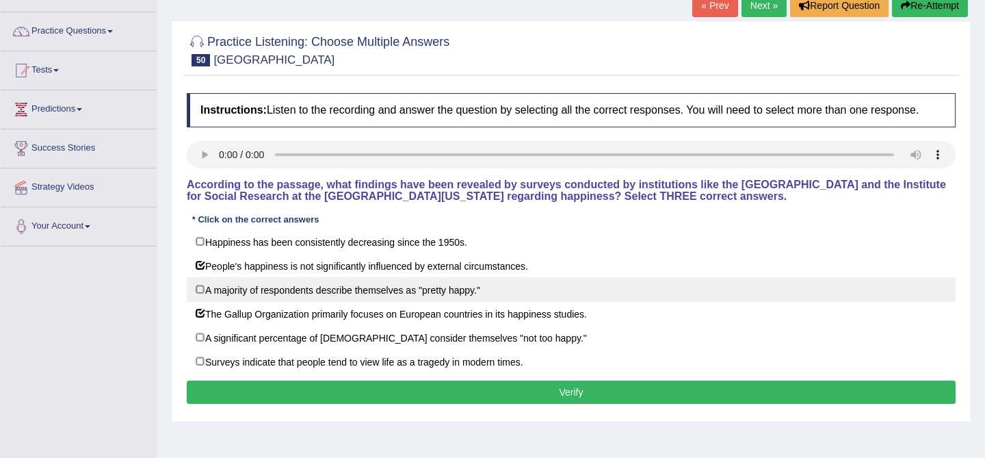
click at [399, 302] on label "A majority of respondents describe themselves as "pretty happy."" at bounding box center [571, 289] width 769 height 25
checkbox input "true"
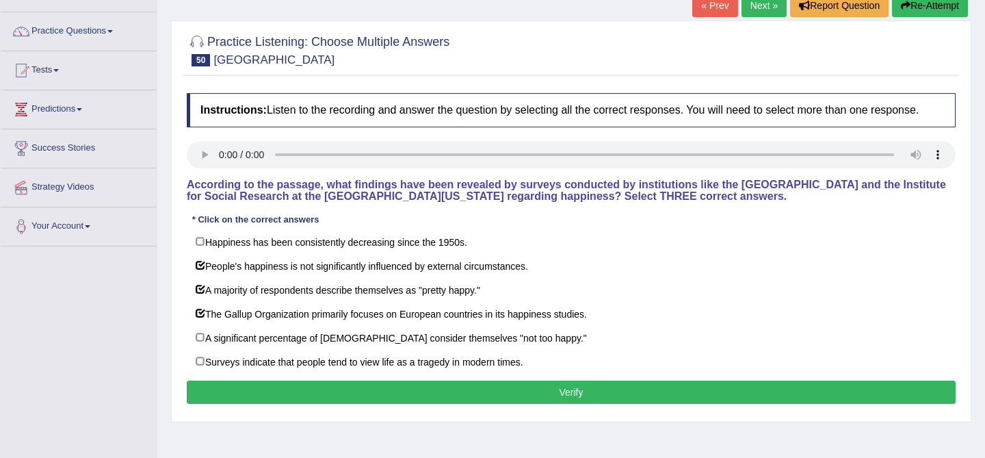
click at [506, 399] on button "Verify" at bounding box center [571, 391] width 769 height 23
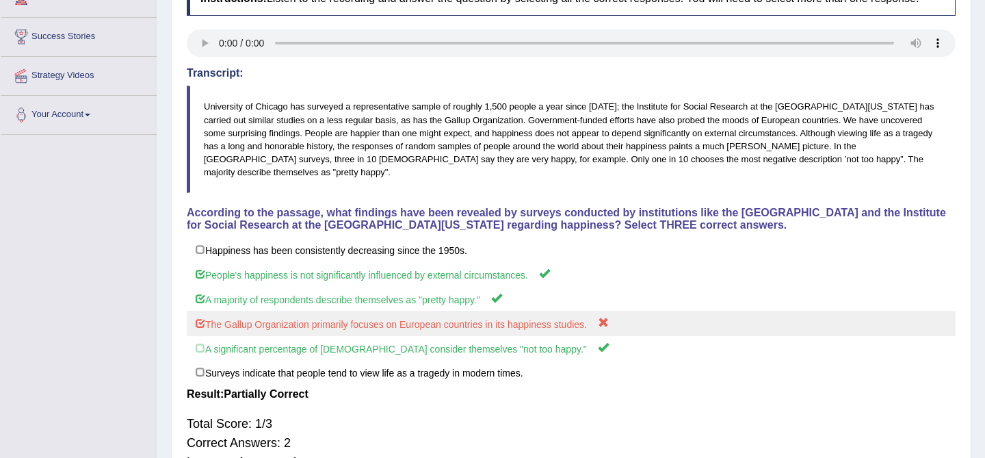
scroll to position [0, 0]
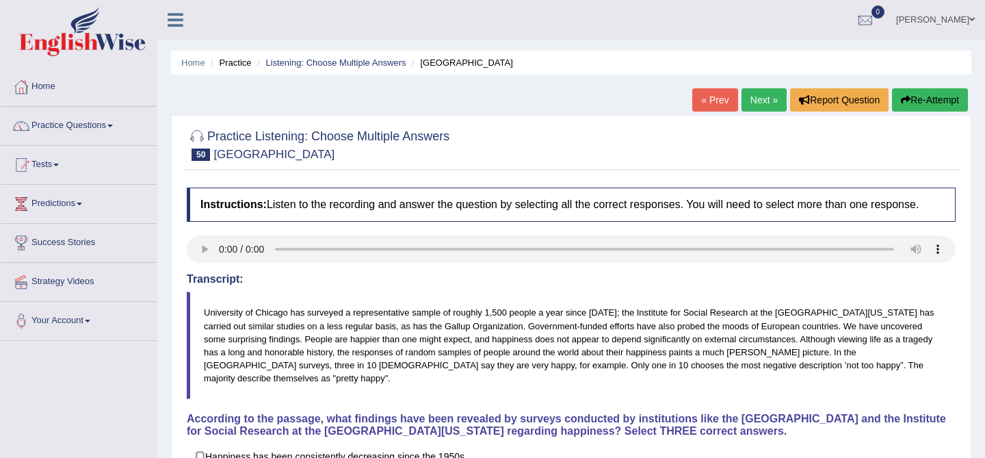
click at [752, 100] on link "Next »" at bounding box center [763, 99] width 45 height 23
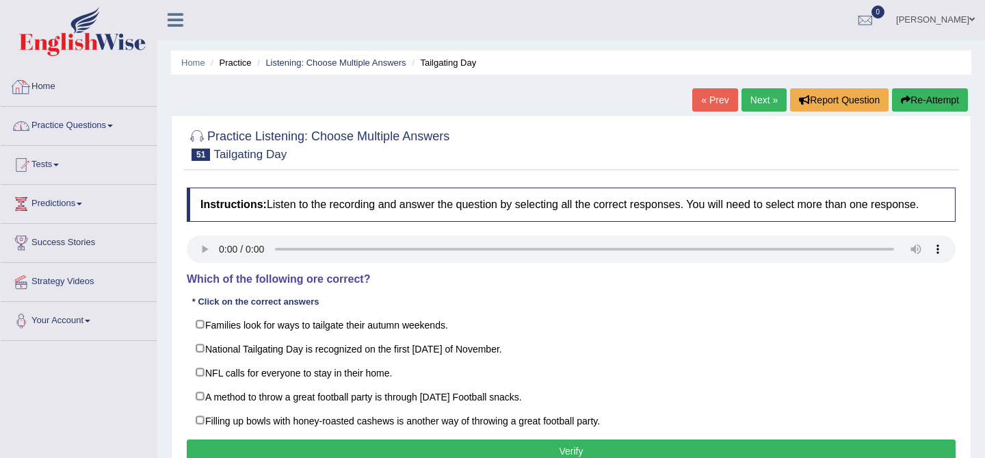
click at [53, 133] on link "Practice Questions" at bounding box center [79, 124] width 156 height 34
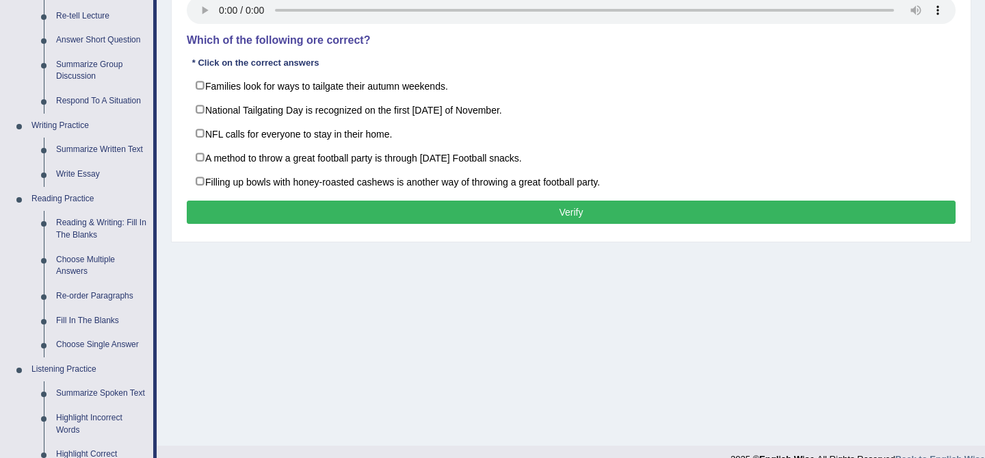
scroll to position [280, 0]
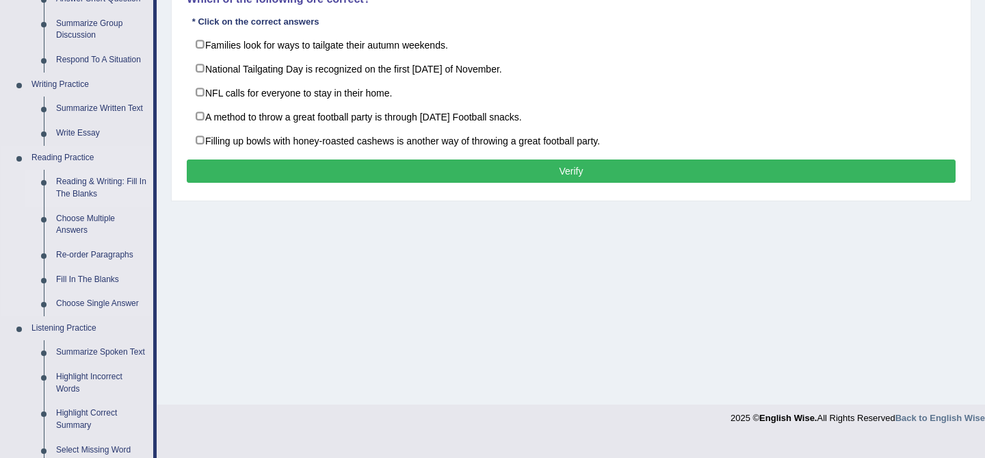
click at [83, 189] on link "Reading & Writing: Fill In The Blanks" at bounding box center [101, 188] width 103 height 36
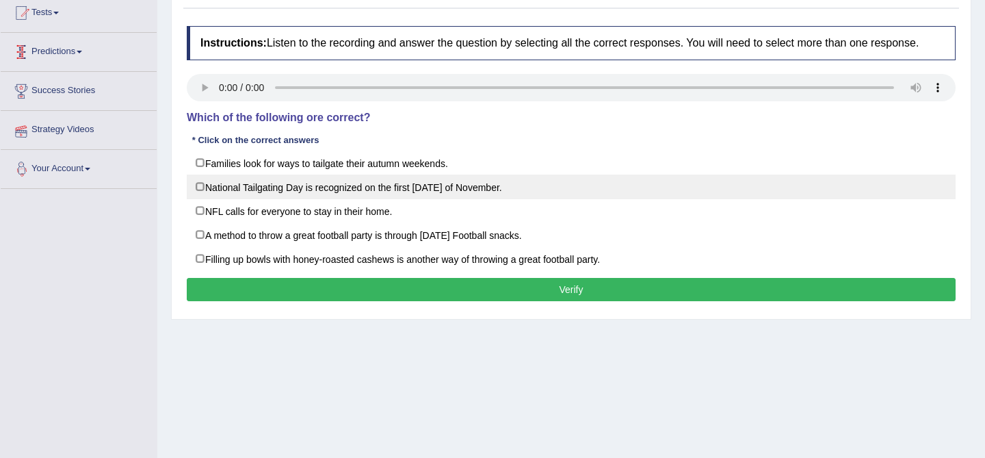
scroll to position [194, 0]
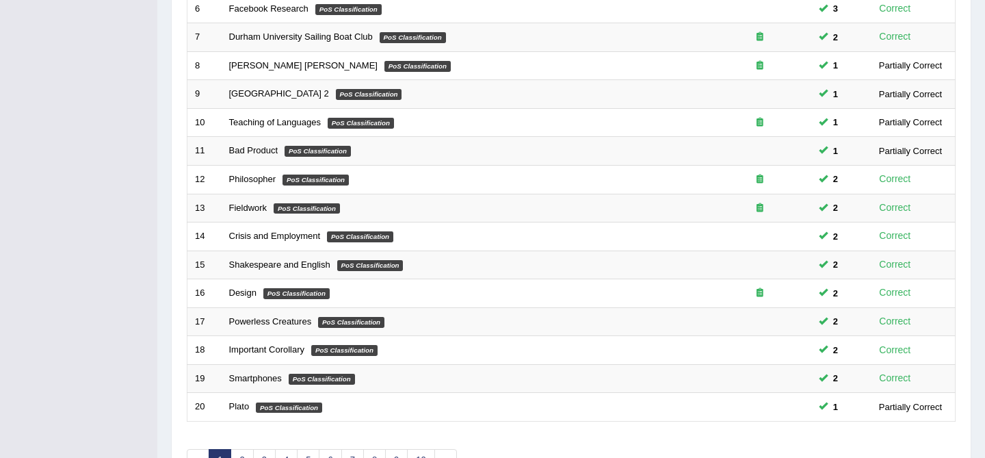
scroll to position [448, 0]
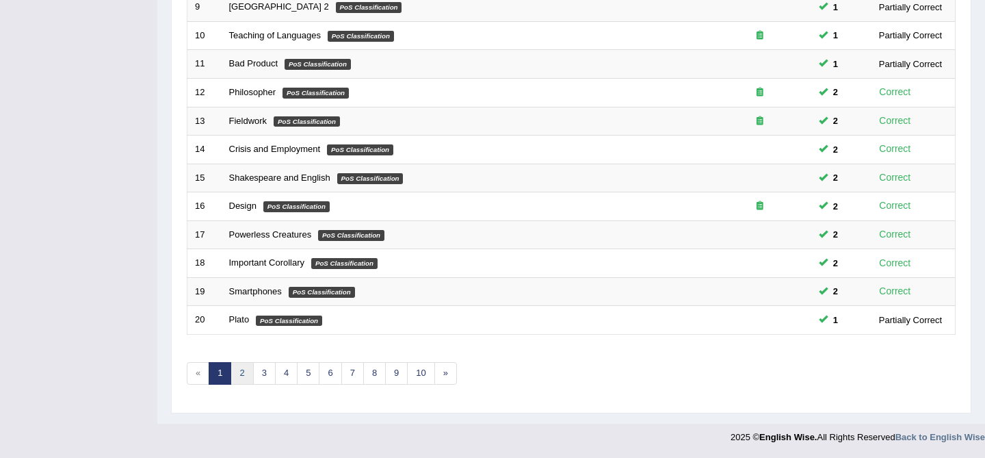
click at [242, 380] on link "2" at bounding box center [241, 373] width 23 height 23
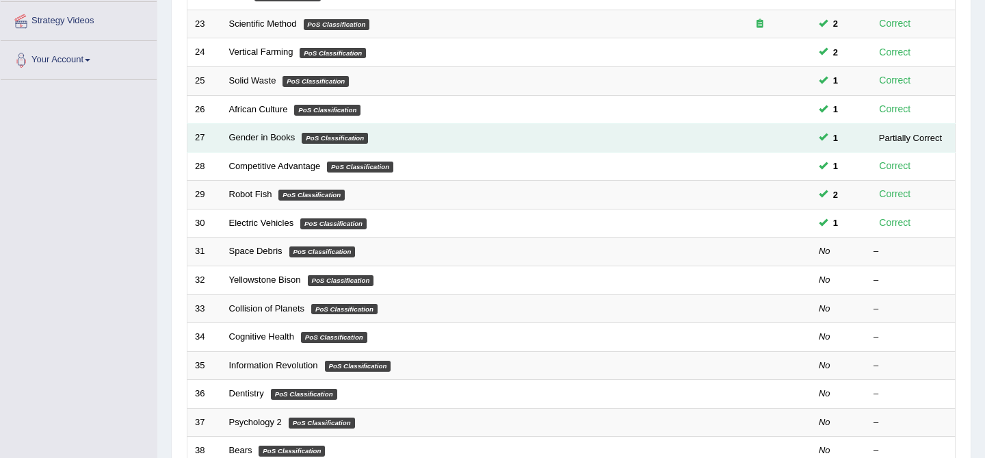
scroll to position [448, 0]
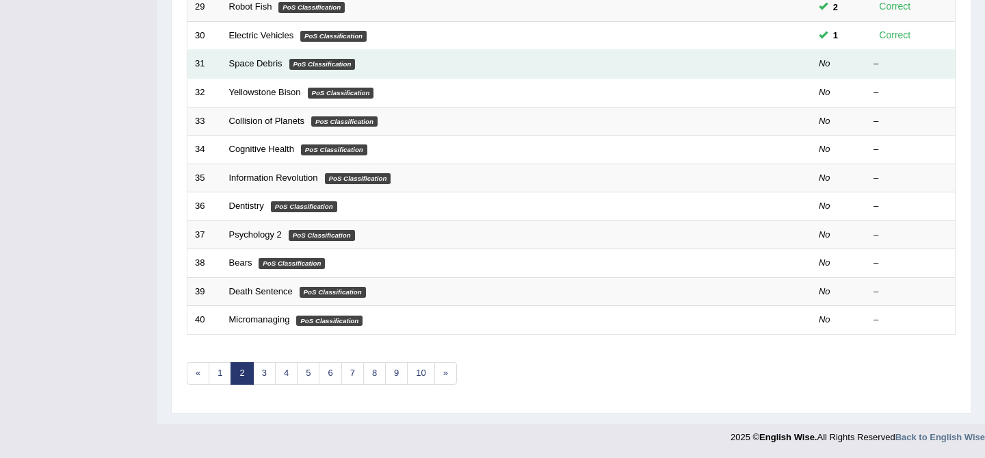
click at [225, 61] on td "Space Debris PoS Classification" at bounding box center [465, 64] width 487 height 29
click at [235, 64] on link "Space Debris" at bounding box center [255, 63] width 53 height 10
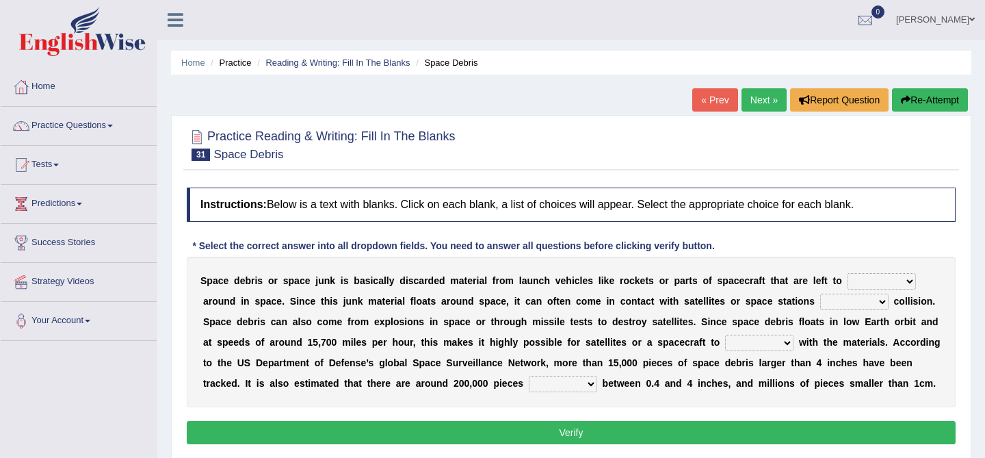
click at [864, 277] on select "twist center roam loll" at bounding box center [881, 281] width 68 height 16
click at [894, 280] on select "twist center roam loll" at bounding box center [881, 281] width 68 height 16
click at [854, 295] on select "risks risk risked risking" at bounding box center [854, 301] width 68 height 16
click at [869, 274] on select "twist center roam loll" at bounding box center [881, 281] width 68 height 16
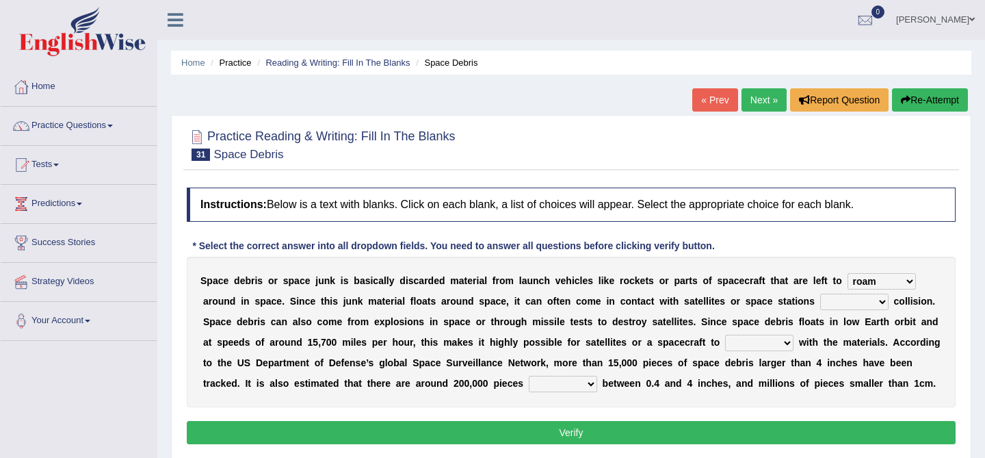
click at [841, 302] on select "risks risk risked risking" at bounding box center [854, 301] width 68 height 16
click at [873, 280] on select "twist center roam loll" at bounding box center [881, 281] width 68 height 16
click at [877, 283] on select "twist center roam loll" at bounding box center [881, 281] width 68 height 16
click at [872, 278] on select "twist center roam loll" at bounding box center [881, 281] width 68 height 16
select select "center"
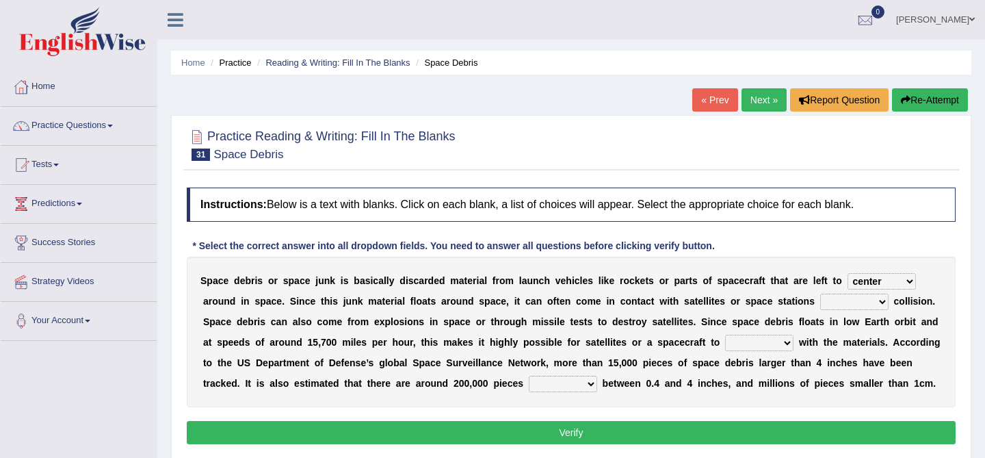
click at [833, 300] on select "risks risk risked risking" at bounding box center [854, 301] width 68 height 16
select select "risking"
click at [864, 295] on select "risks risk risked risking" at bounding box center [854, 301] width 68 height 16
click at [758, 342] on select "collect collate collide collocate" at bounding box center [759, 342] width 68 height 16
select select "collide"
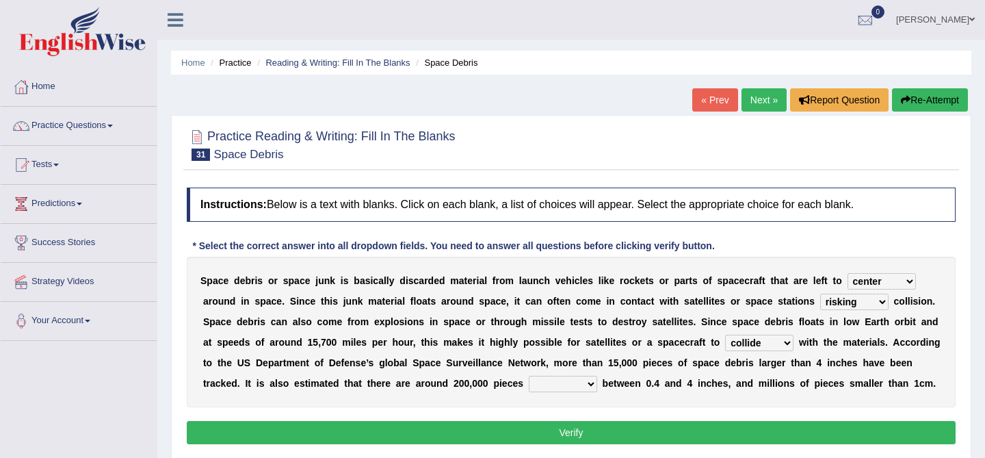
click at [549, 378] on select "sized sizing size sizes" at bounding box center [563, 383] width 68 height 16
select select "size"
click at [571, 386] on select "sized sizing size sizes" at bounding box center [563, 383] width 68 height 16
click at [651, 433] on button "Verify" at bounding box center [571, 432] width 769 height 23
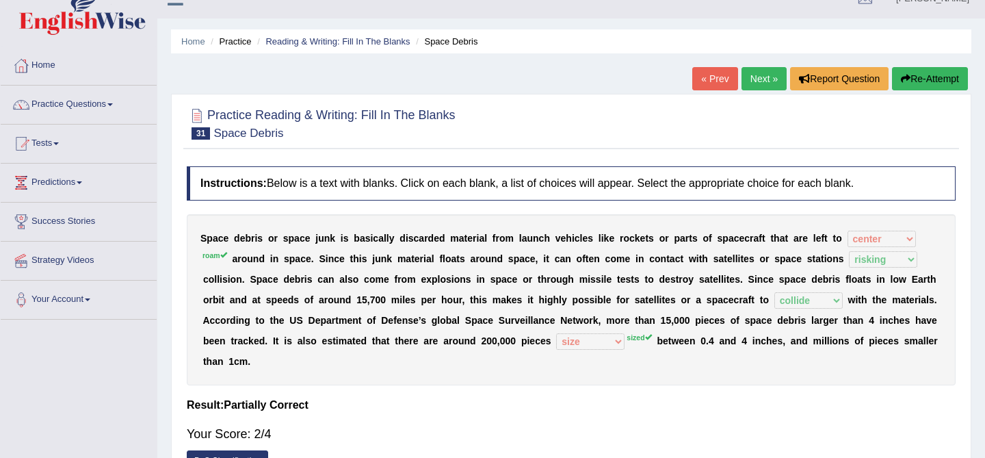
scroll to position [25, 0]
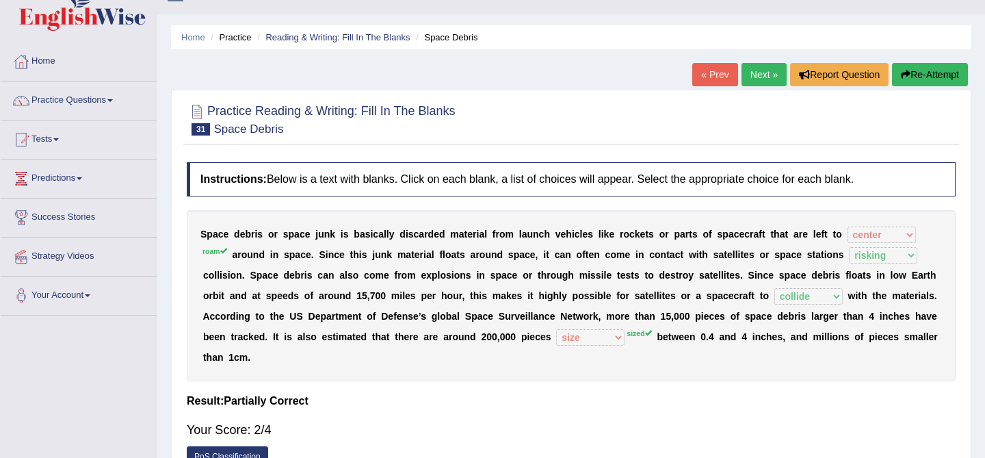
click at [945, 71] on button "Re-Attempt" at bounding box center [930, 74] width 76 height 23
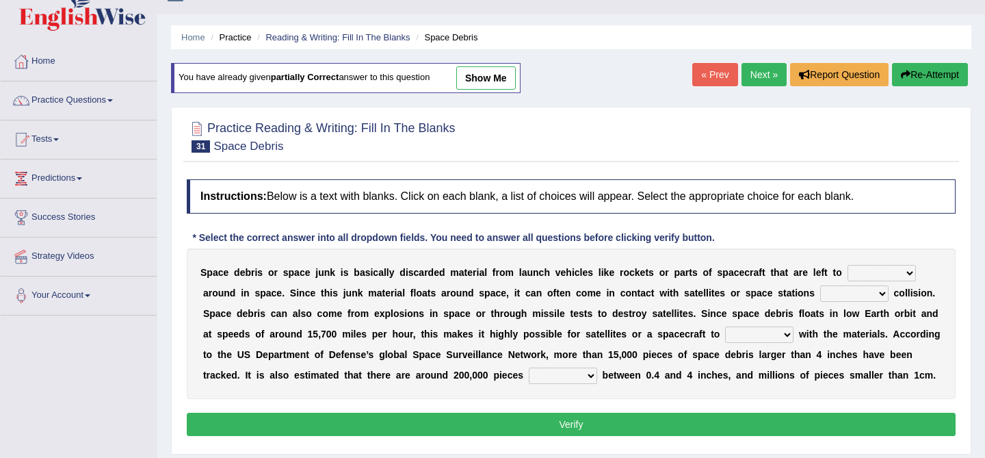
click at [879, 267] on select "twist center roam loll" at bounding box center [881, 273] width 68 height 16
select select "roam"
click at [582, 377] on select "sized sizing size sizes" at bounding box center [563, 375] width 68 height 16
select select "sized"
click at [739, 323] on div "S p a c e d e b r i s o r s p a c e j u n k i s b a s i c a l l y d i s c a r d…" at bounding box center [571, 323] width 769 height 150
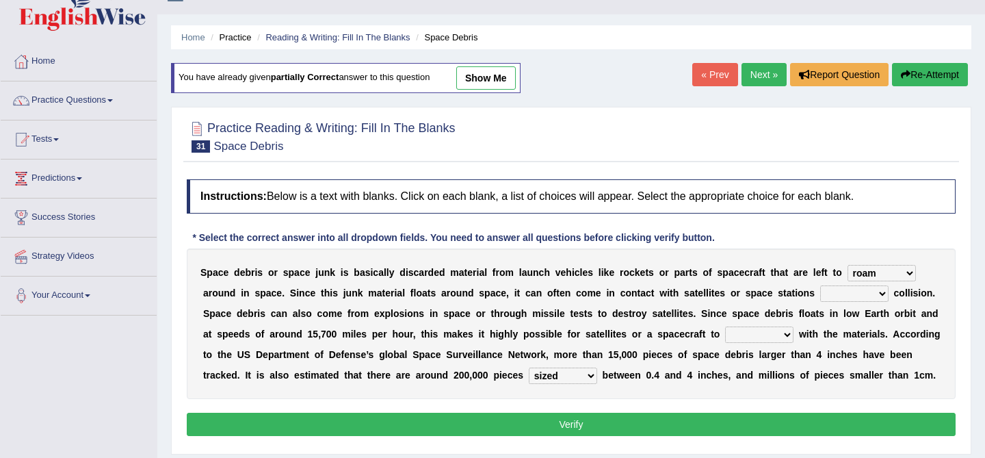
click at [748, 336] on select "collect collate collide collocate" at bounding box center [759, 334] width 68 height 16
select select "collide"
click at [867, 285] on div "S p a c e d e b r i s o r s p a c e j u n k i s b a s i c a l l y d i s c a r d…" at bounding box center [571, 323] width 769 height 150
click at [860, 292] on select "risks risk risked risking" at bounding box center [854, 293] width 68 height 16
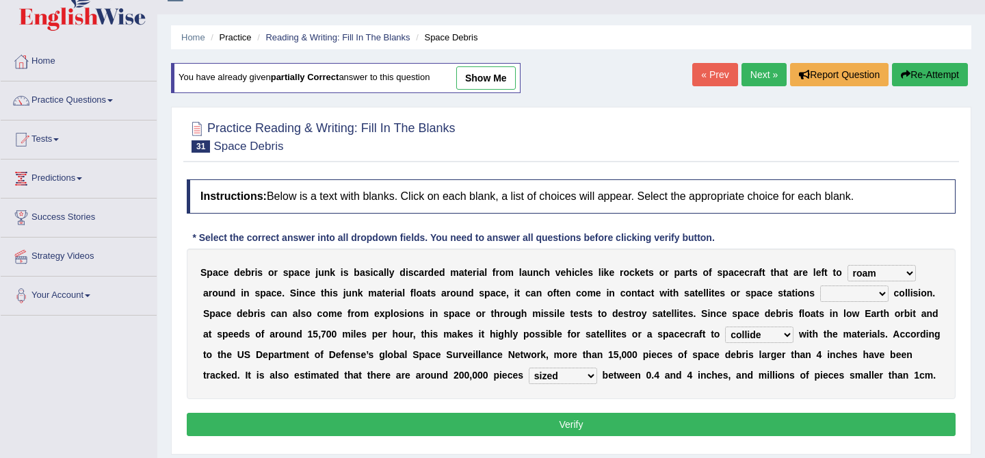
select select "risking"
click at [842, 415] on button "Verify" at bounding box center [571, 423] width 769 height 23
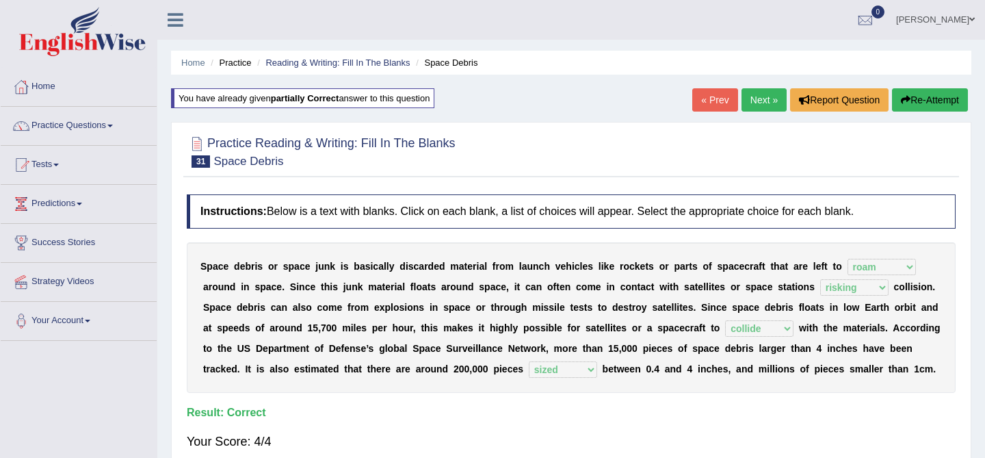
click at [754, 102] on link "Next »" at bounding box center [763, 99] width 45 height 23
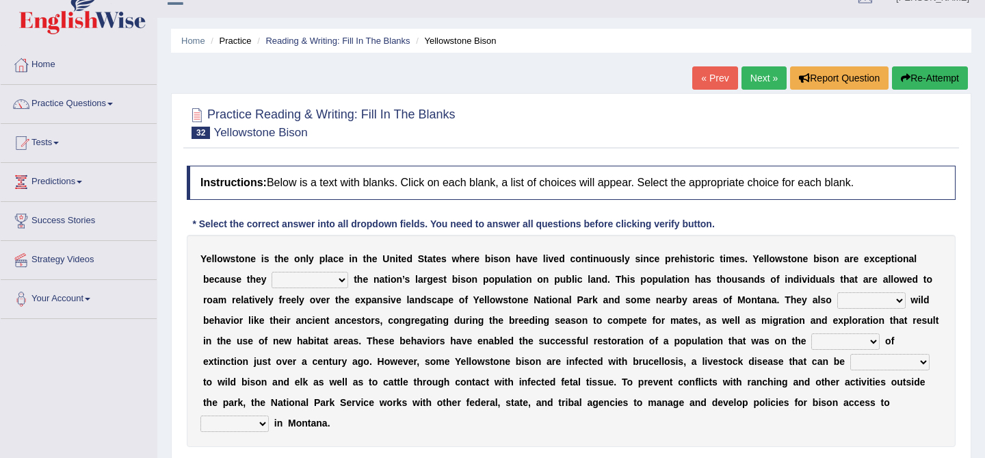
scroll to position [26, 0]
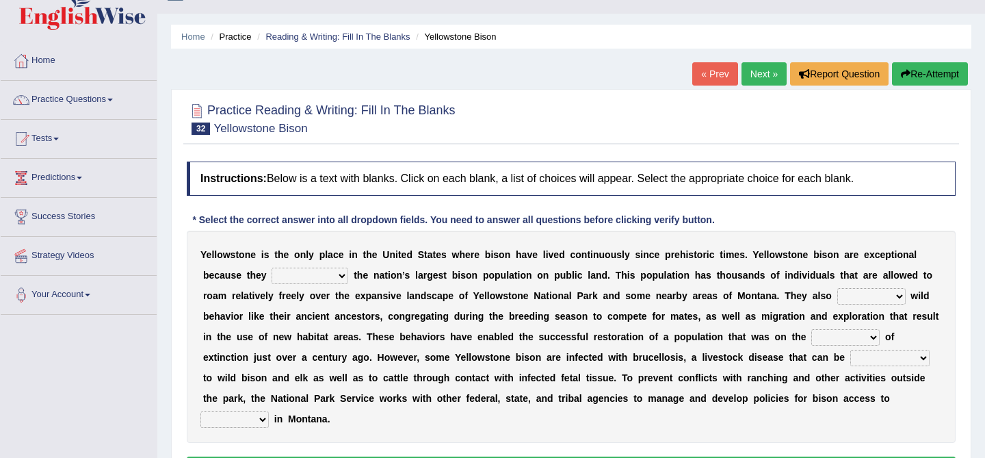
click at [300, 270] on select "congregate comprise consist compromise" at bounding box center [310, 275] width 77 height 16
select select "consist"
click at [300, 274] on select "congregate comprise consist compromise" at bounding box center [310, 275] width 77 height 16
click at [862, 293] on select "exhibit disregard resist encourage" at bounding box center [871, 296] width 68 height 16
select select "resist"
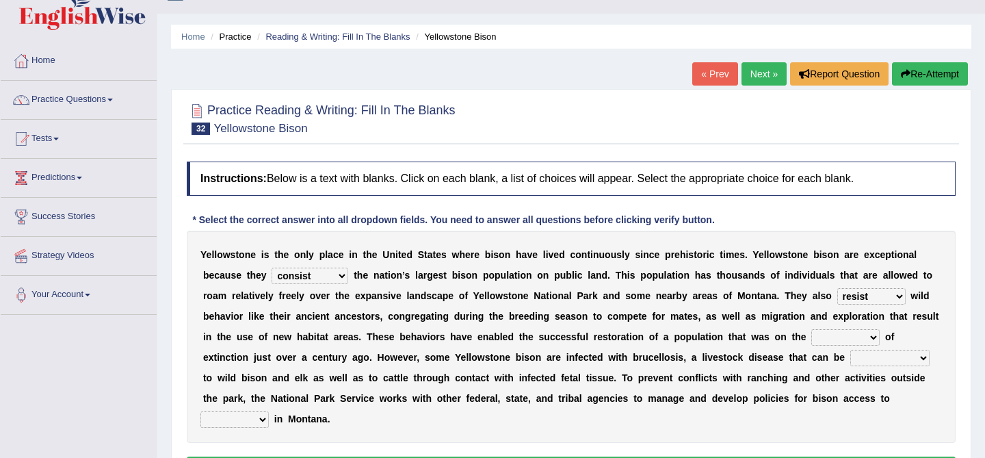
click at [848, 341] on select "brine brink danger brindle" at bounding box center [845, 337] width 68 height 16
select select "danger"
click at [856, 332] on select "brine brink danger brindle" at bounding box center [845, 337] width 68 height 16
click at [893, 358] on select "transplanted transported transgressed transmitted" at bounding box center [889, 357] width 79 height 16
select select "transmitted"
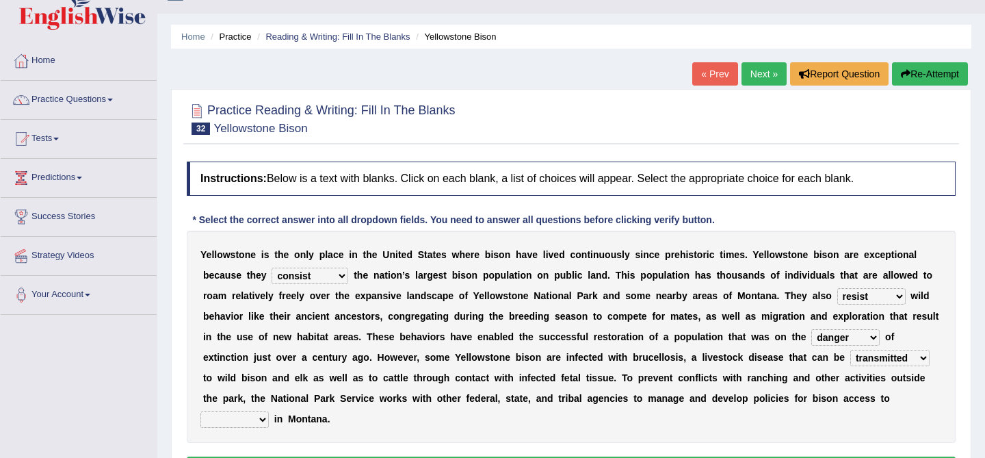
click at [248, 416] on select "habitat habitat habitant food" at bounding box center [234, 419] width 68 height 16
select select "habitat"
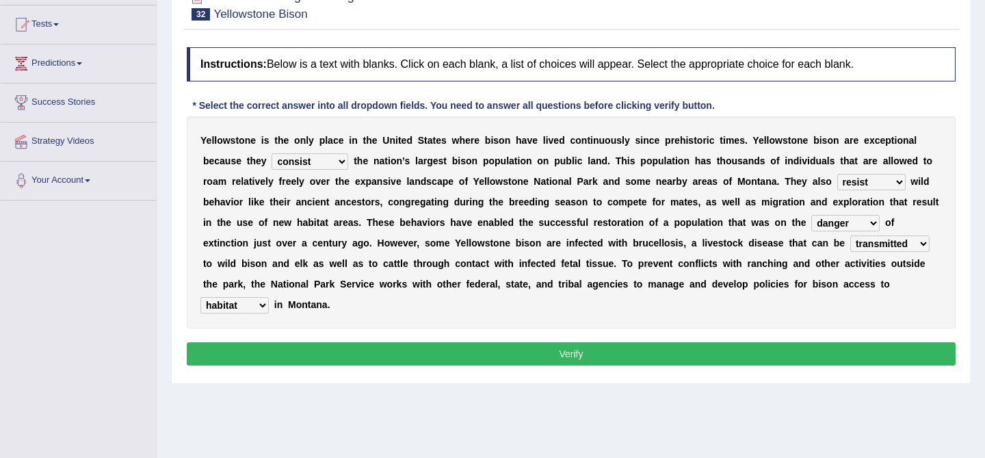
scroll to position [149, 0]
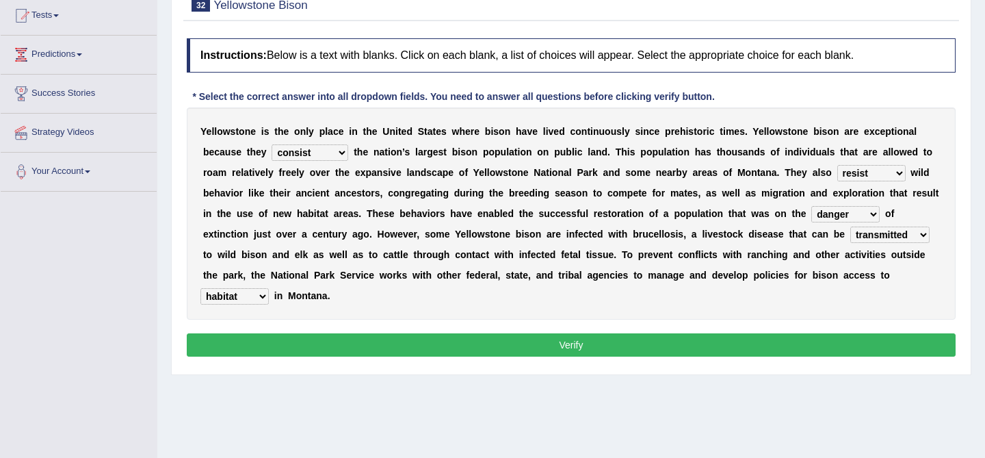
click at [542, 351] on button "Verify" at bounding box center [571, 344] width 769 height 23
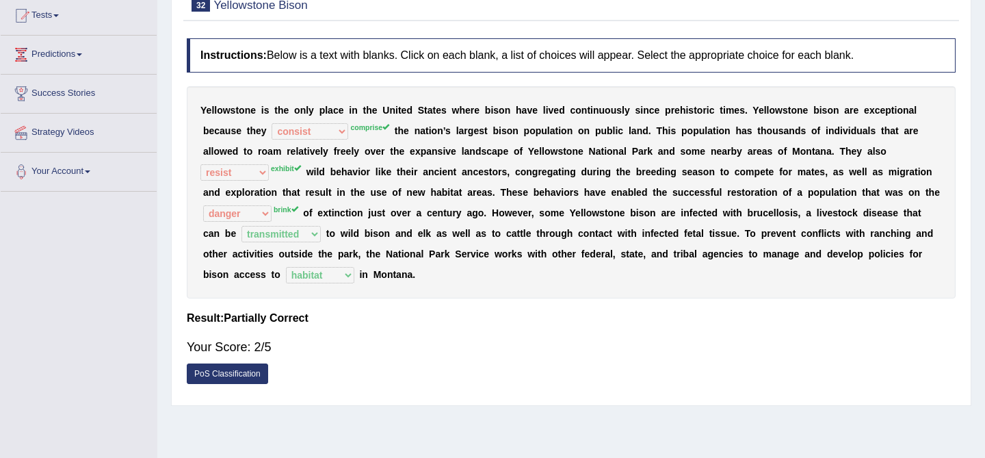
scroll to position [0, 0]
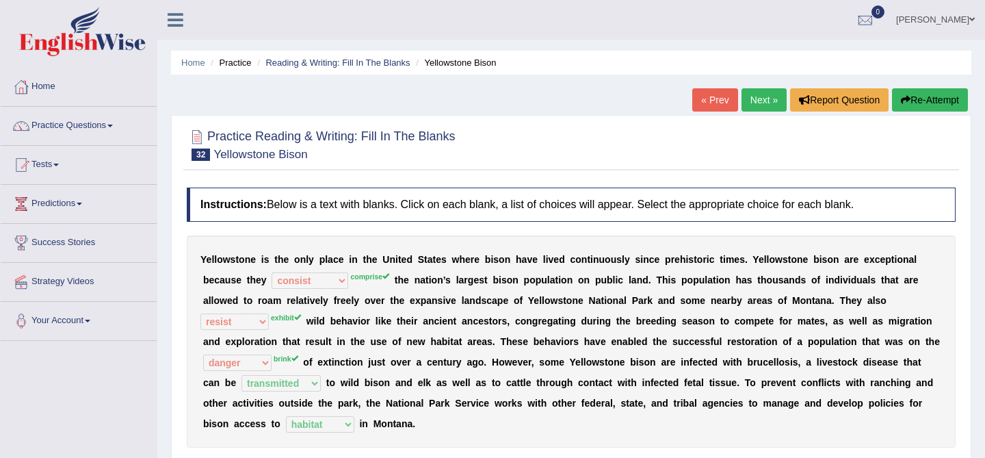
click at [758, 103] on link "Next »" at bounding box center [763, 99] width 45 height 23
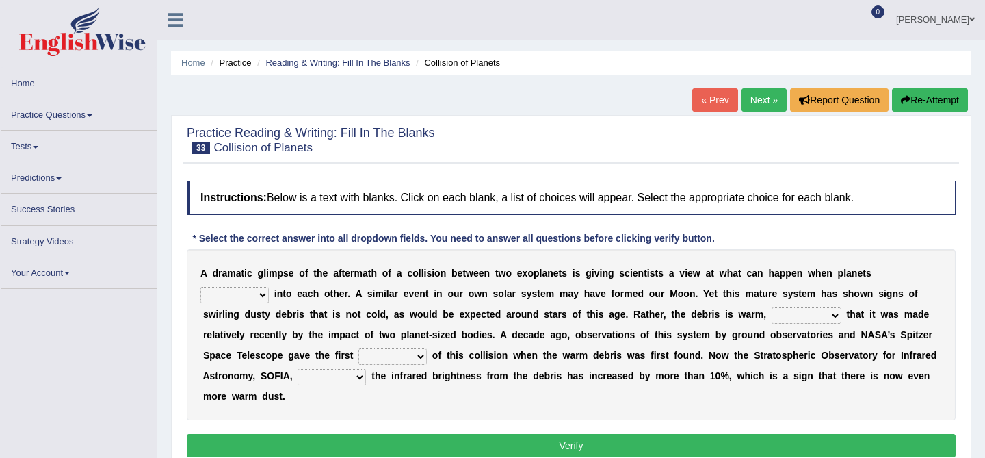
click at [235, 299] on select "crash explore roam implode" at bounding box center [234, 295] width 68 height 16
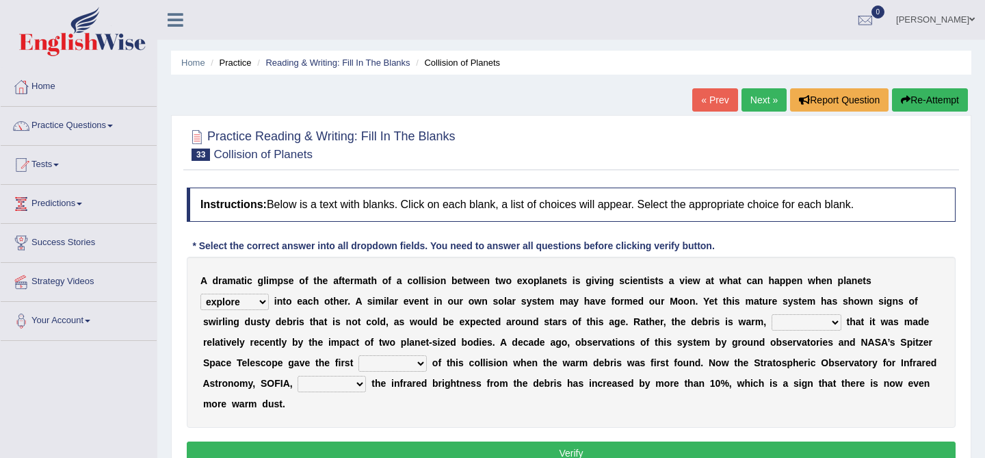
click at [241, 303] on select "crash explore roam implode" at bounding box center [234, 301] width 68 height 16
click at [245, 298] on select "crash explore roam implode" at bounding box center [234, 301] width 68 height 16
click at [234, 293] on div "A d r a m a t i c g l i m p s e o f t h e a f t e r m a t h o f a c o l l i s i…" at bounding box center [571, 341] width 769 height 171
click at [235, 300] on select "crash explore roam implode" at bounding box center [234, 301] width 68 height 16
select select "implode"
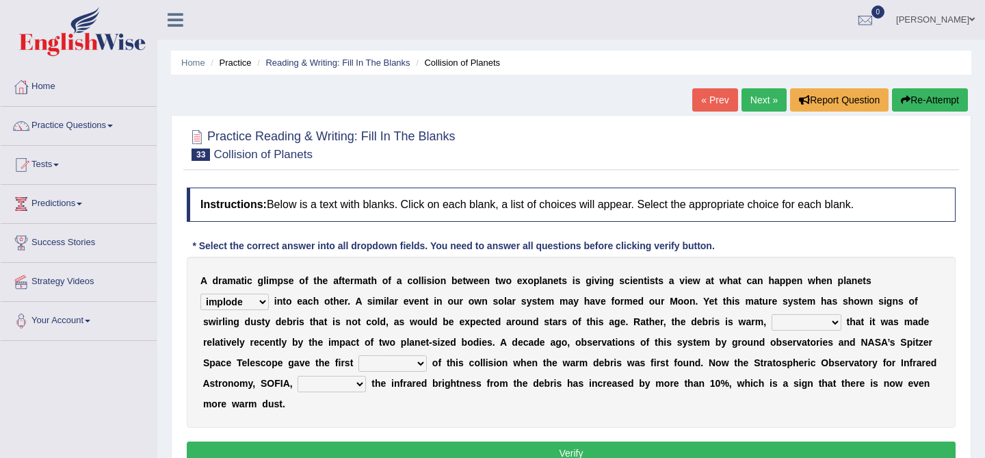
click at [808, 319] on select "reinforcing sentencing forging conducing" at bounding box center [806, 322] width 70 height 16
click at [760, 99] on link "Next »" at bounding box center [763, 99] width 45 height 23
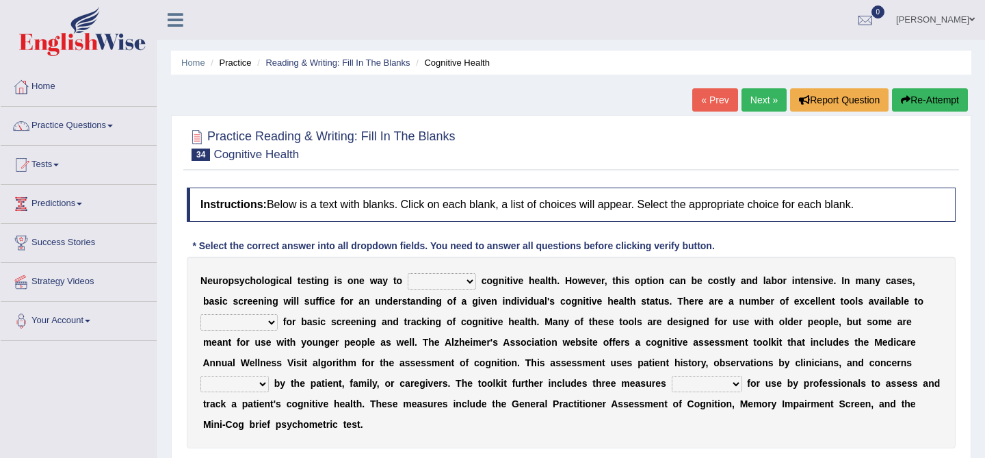
click at [704, 103] on link "« Prev" at bounding box center [714, 99] width 45 height 23
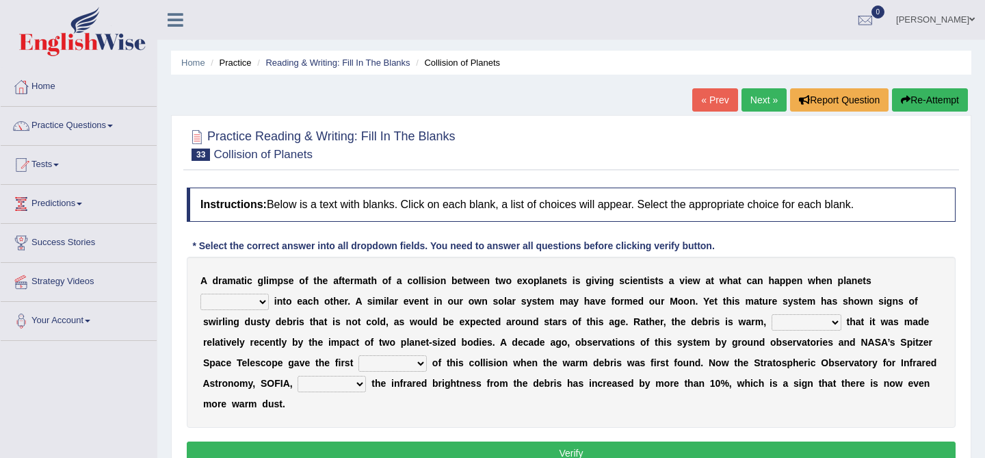
click at [597, 295] on b "v" at bounding box center [597, 300] width 5 height 11
click at [697, 90] on link "« Prev" at bounding box center [714, 99] width 45 height 23
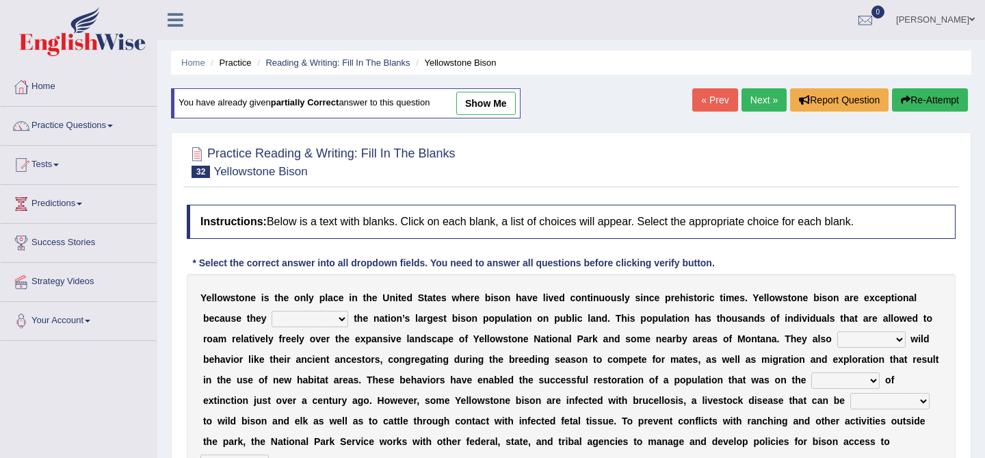
click at [771, 101] on link "Next »" at bounding box center [763, 99] width 45 height 23
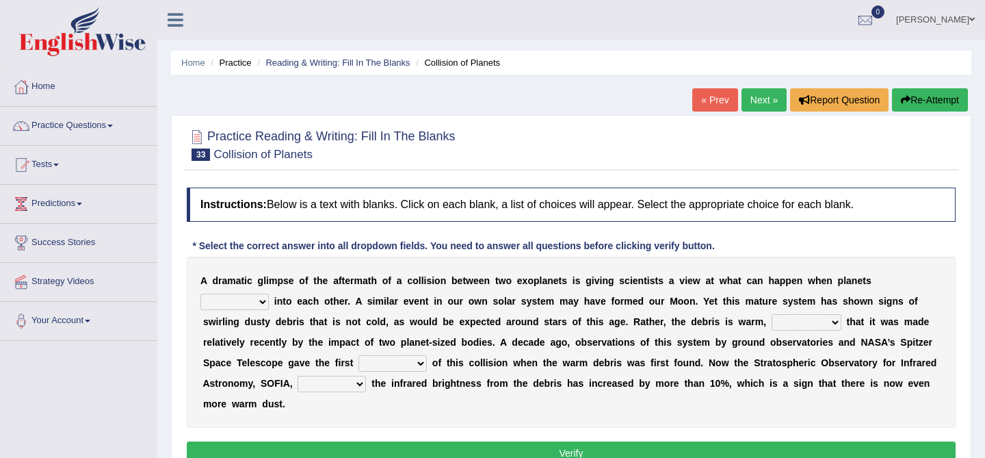
click at [637, 177] on div "Practice Reading & Writing: Fill In The Blanks 33 Collision of Planets Instruct…" at bounding box center [571, 299] width 800 height 368
click at [226, 302] on select "crash explore roam implode" at bounding box center [234, 301] width 68 height 16
click at [252, 293] on div "A d r a m a t i c g l i m p s e o f t h e a f t e r m a t h o f a c o l l i s i…" at bounding box center [571, 341] width 769 height 171
click at [258, 302] on select "crash explore roam implode" at bounding box center [234, 301] width 68 height 16
select select "roam"
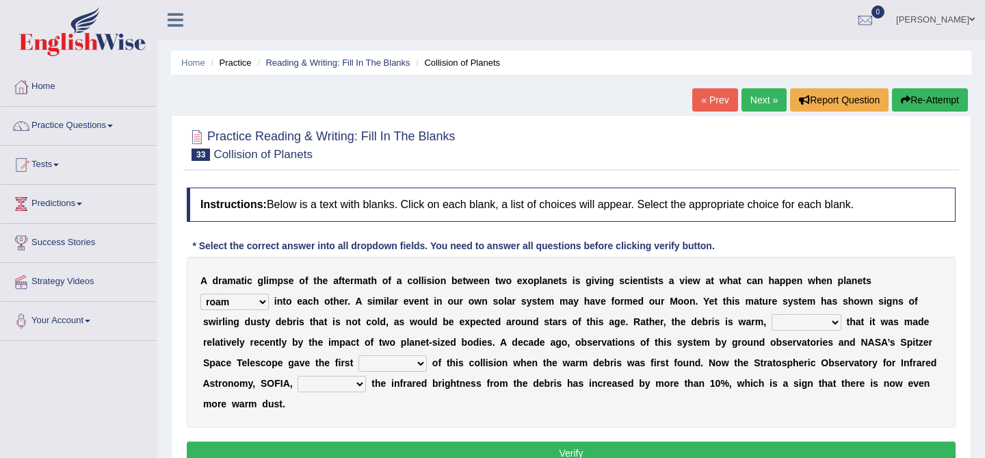
click at [233, 292] on div "A d r a m a t i c g l i m p s e o f t h e a f t e r m a t h o f a c o l l i s i…" at bounding box center [571, 341] width 769 height 171
click at [233, 293] on select "crash explore roam implode" at bounding box center [234, 301] width 68 height 16
click at [778, 315] on select "reinforcing sentencing forging conducing" at bounding box center [806, 322] width 70 height 16
select select "reinforcing"
click at [392, 365] on select "pints faints hints taints" at bounding box center [392, 363] width 68 height 16
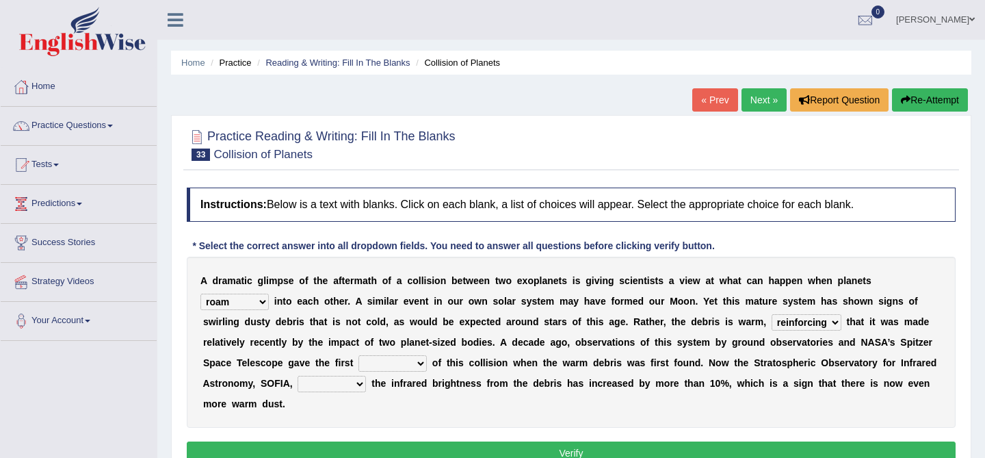
select select "hints"
click at [396, 362] on select "pints faints hints taints" at bounding box center [392, 363] width 68 height 16
click at [241, 304] on select "crash explore roam implode" at bounding box center [234, 301] width 68 height 16
select select "crash"
click at [331, 384] on select "concealed revealed repealed unsealed" at bounding box center [332, 383] width 68 height 16
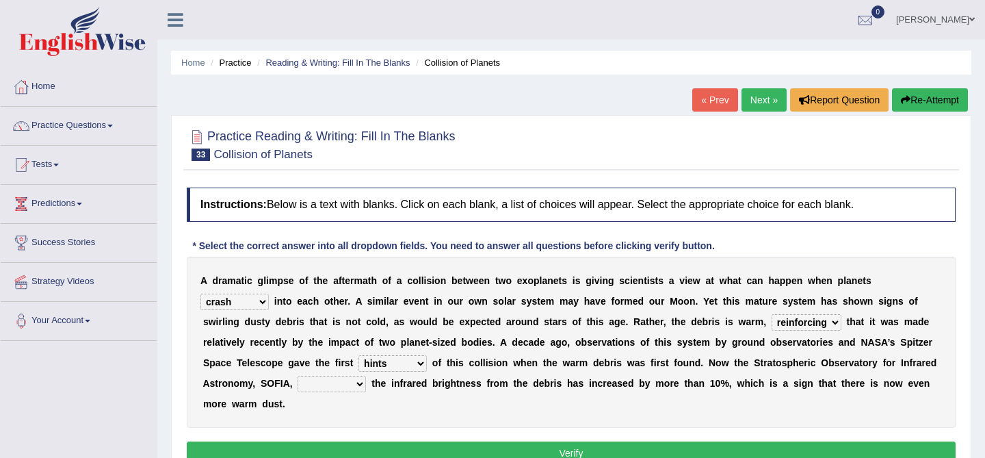
select select "revealed"
click at [448, 450] on button "Verify" at bounding box center [571, 452] width 769 height 23
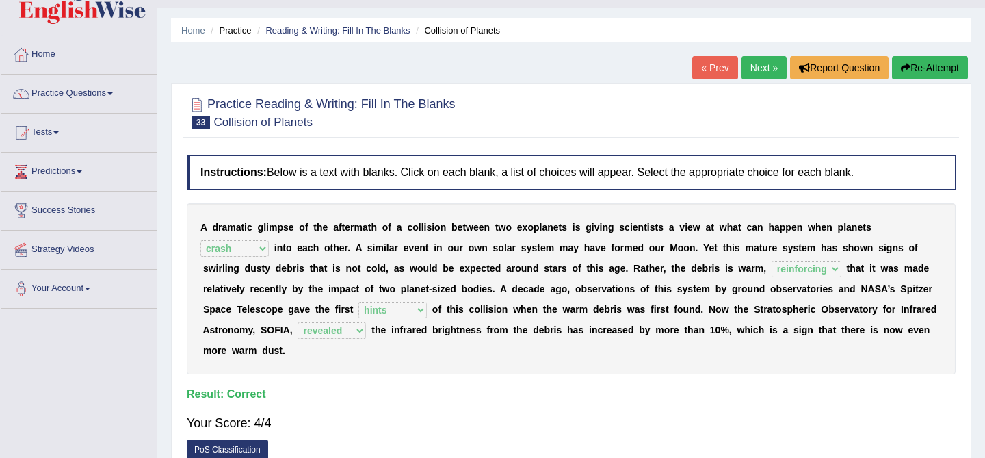
scroll to position [36, 0]
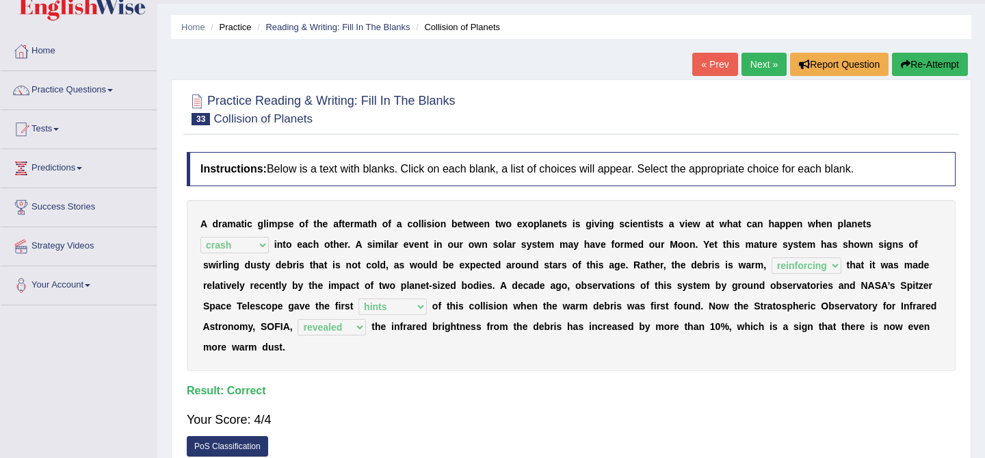
click at [764, 65] on link "Next »" at bounding box center [763, 64] width 45 height 23
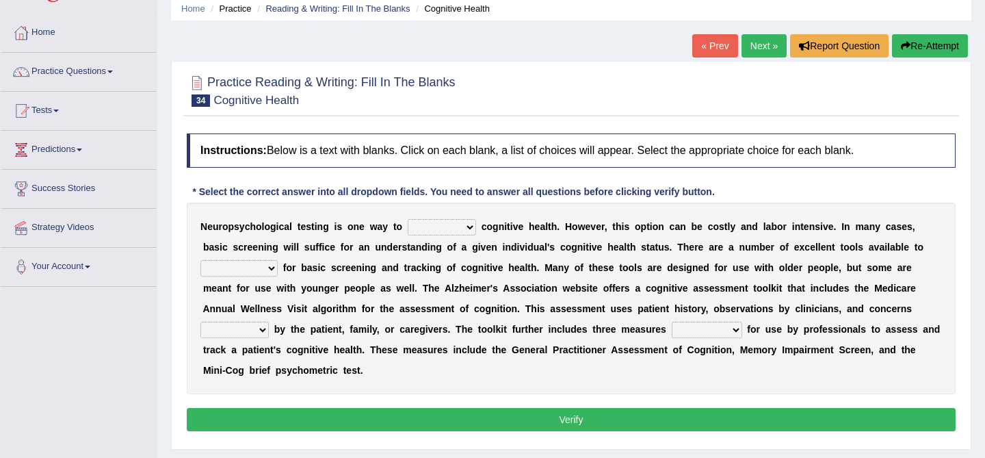
scroll to position [57, 0]
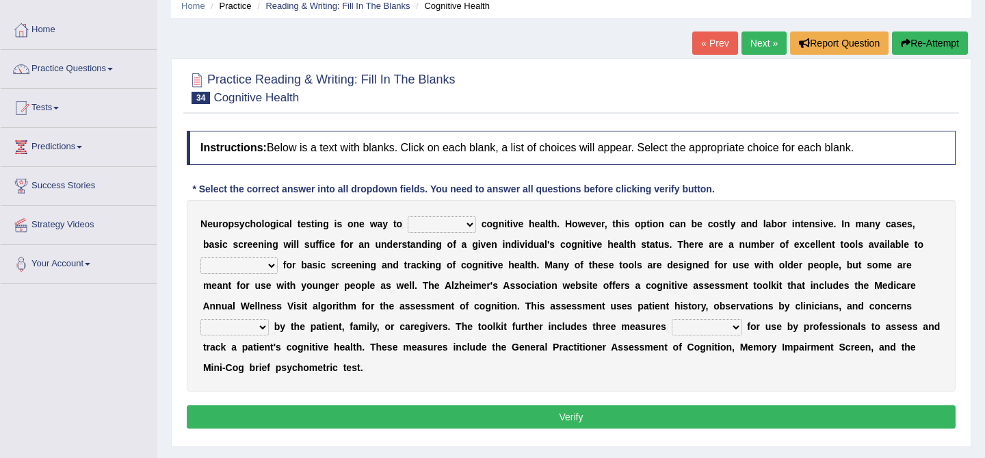
click at [436, 230] on select "obsess assess possess access" at bounding box center [442, 224] width 68 height 16
select select "possess"
click at [263, 260] on select "stationers practitioners petitioners questioners" at bounding box center [238, 265] width 77 height 16
select select "practitioners"
click at [256, 265] on select "stationers practitioners petitioners questioners" at bounding box center [238, 265] width 77 height 16
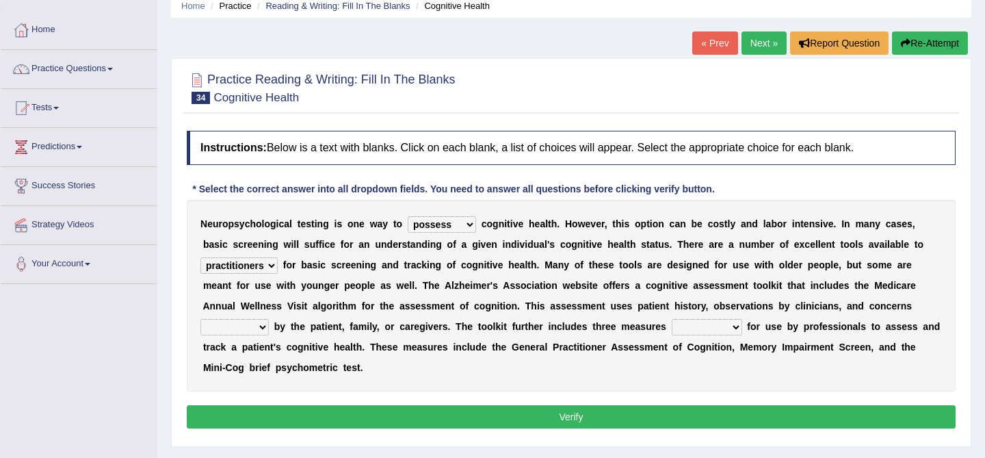
click at [244, 323] on select "raised rising arising praised" at bounding box center [234, 327] width 68 height 16
select select "raised"
click at [696, 324] on select "validated intimidated dilapidated antedated" at bounding box center [707, 327] width 70 height 16
select select "intimidated"
click at [702, 414] on button "Verify" at bounding box center [571, 416] width 769 height 23
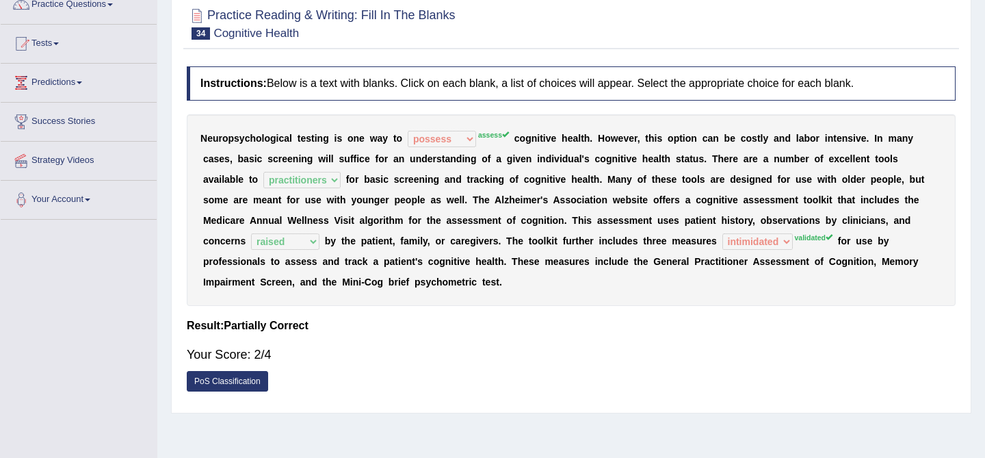
scroll to position [0, 0]
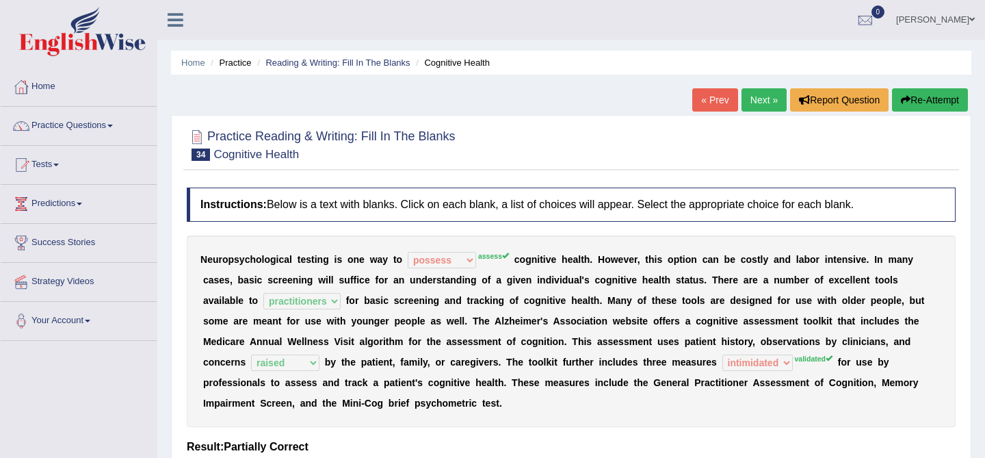
click at [741, 103] on link "Next »" at bounding box center [763, 99] width 45 height 23
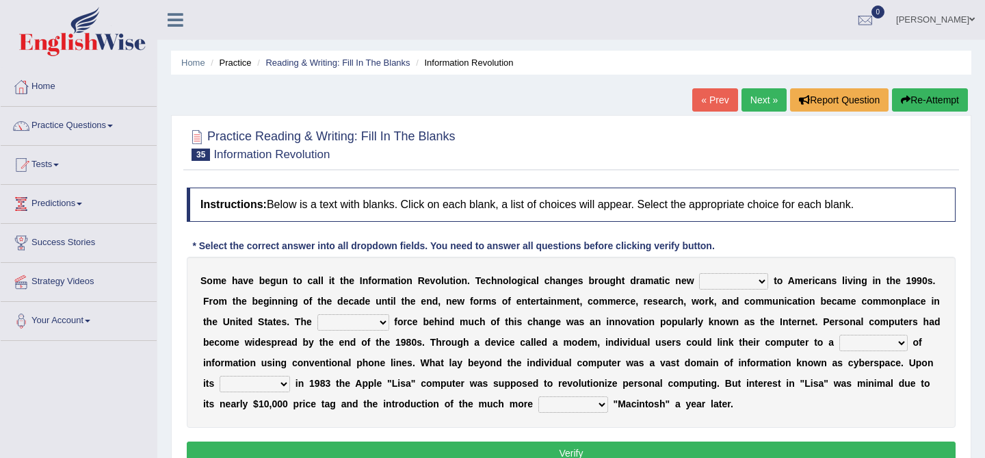
click at [719, 274] on select "challenges puzzles options confusion" at bounding box center [733, 281] width 69 height 16
click at [726, 282] on select "challenges puzzles options confusion" at bounding box center [733, 281] width 69 height 16
select select "options"
click at [356, 327] on select "unremitting uninspiring driving insinuating" at bounding box center [353, 322] width 72 height 16
select select "unremitting"
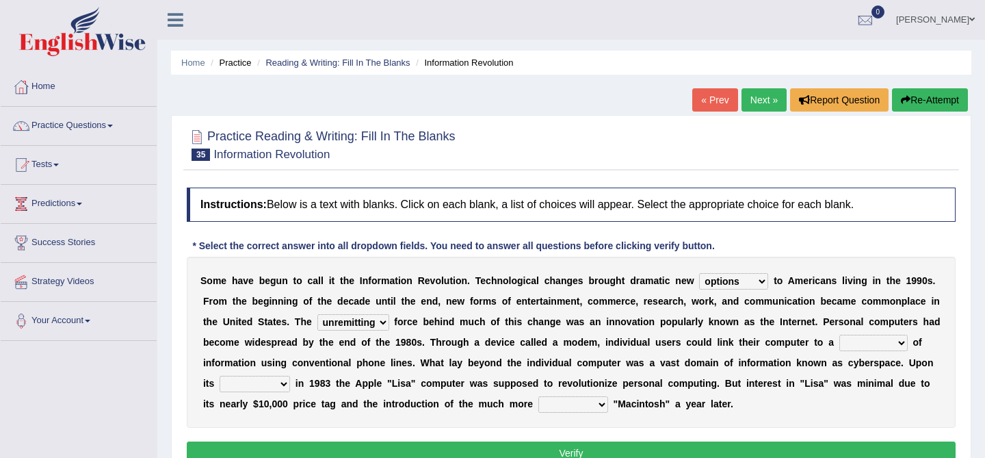
click at [877, 340] on select "magnitude bulk wealth volume" at bounding box center [873, 342] width 68 height 16
select select "bulk"
click at [290, 386] on select "relief release publication emission" at bounding box center [255, 383] width 70 height 16
select select "release"
click at [608, 401] on select "convenient affordable advanced formidable" at bounding box center [573, 404] width 70 height 16
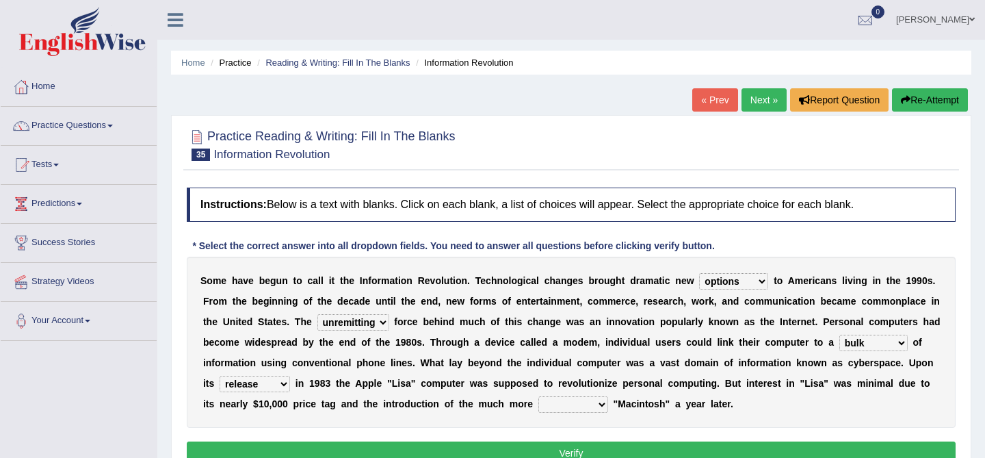
select select "affordable"
click at [638, 446] on button "Verify" at bounding box center [571, 452] width 769 height 23
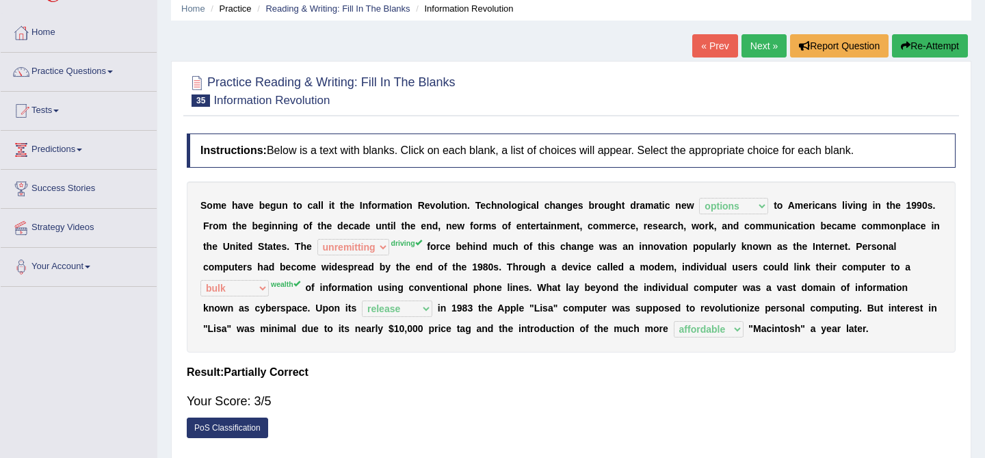
scroll to position [55, 0]
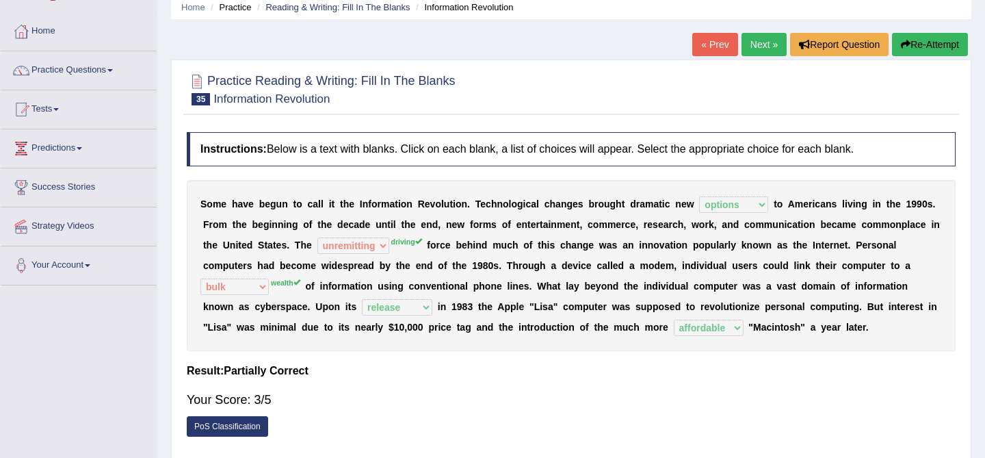
click at [760, 47] on link "Next »" at bounding box center [763, 44] width 45 height 23
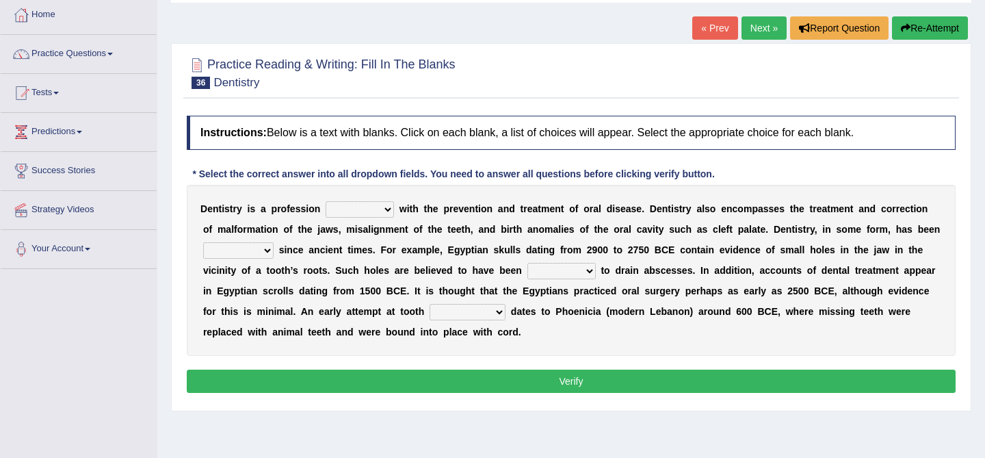
scroll to position [72, 0]
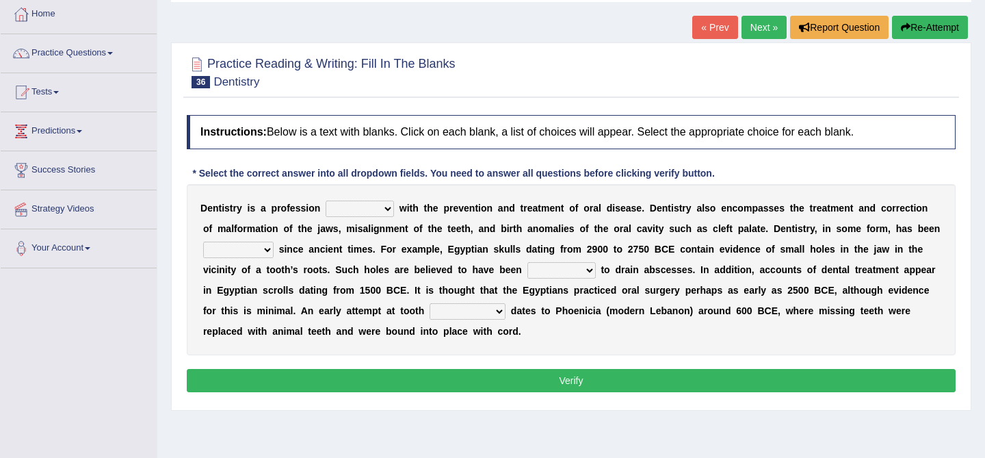
click at [358, 209] on select "agreed dealt concerned taken" at bounding box center [360, 208] width 68 height 16
select select "concerned"
click at [241, 251] on select "criticized replaced practiced abandoned" at bounding box center [238, 249] width 70 height 16
select select "practiced"
click at [560, 264] on select "fluctuated laminated drilled sealed" at bounding box center [561, 270] width 68 height 16
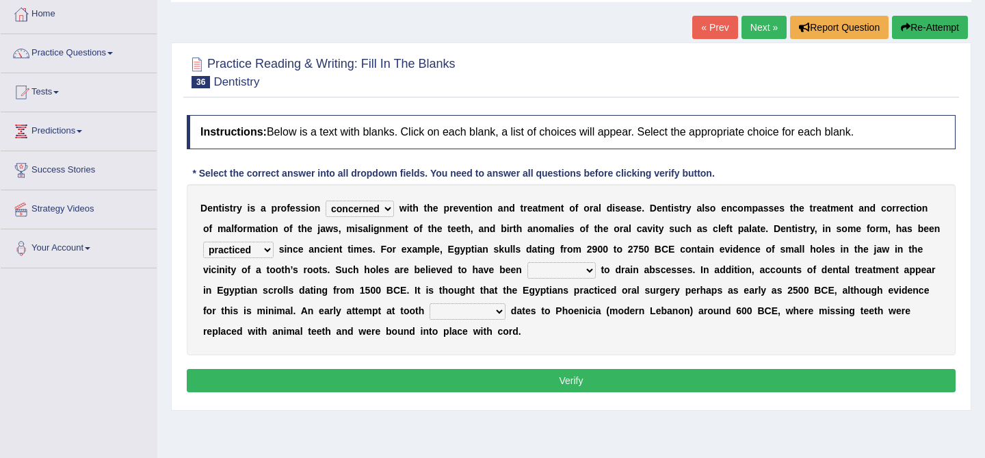
select select "drilled"
click at [544, 269] on select "fluctuated laminated drilled sealed" at bounding box center [561, 270] width 68 height 16
click at [488, 304] on select "reparation sacrament restitution replacement" at bounding box center [468, 311] width 76 height 16
select select "replacement"
click at [485, 320] on div "D e n t i s t r y i s a p r o f e s s i o n agreed dealt concerned taken w i t …" at bounding box center [571, 269] width 769 height 171
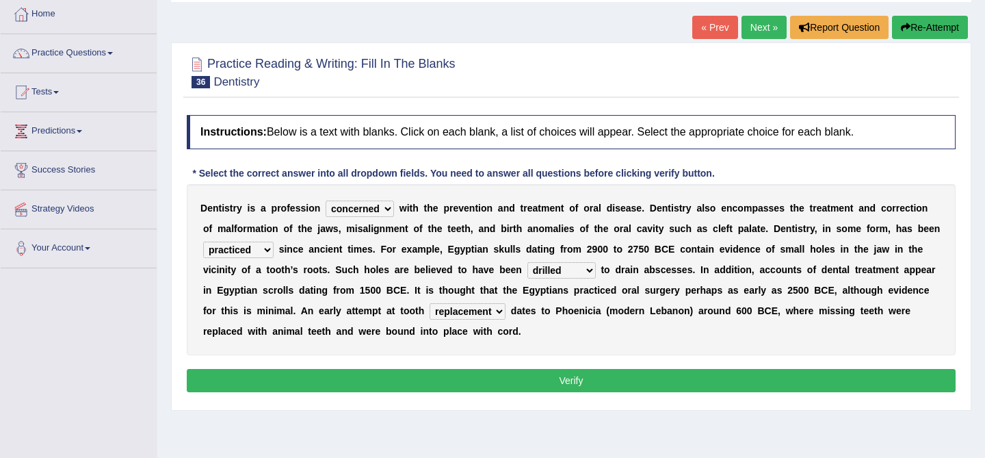
click at [485, 308] on select "reparation sacrament restitution replacement" at bounding box center [468, 311] width 76 height 16
click at [498, 380] on button "Verify" at bounding box center [571, 380] width 769 height 23
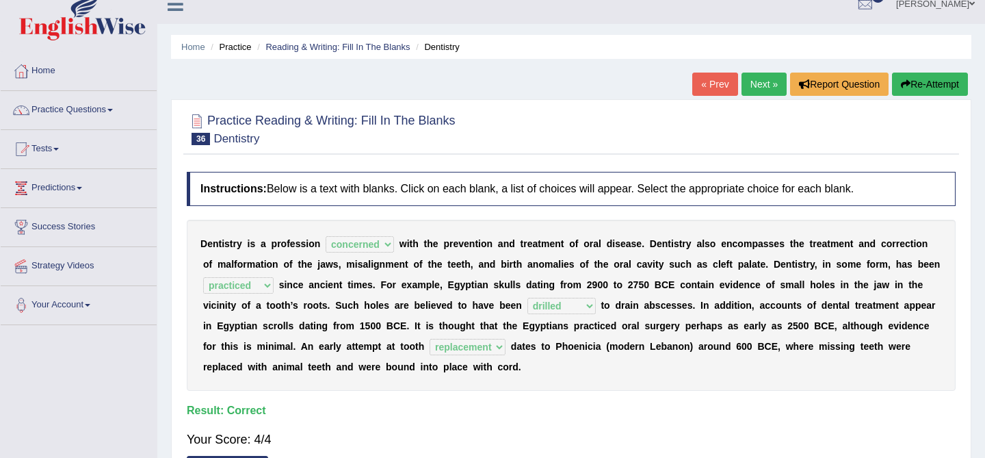
scroll to position [0, 0]
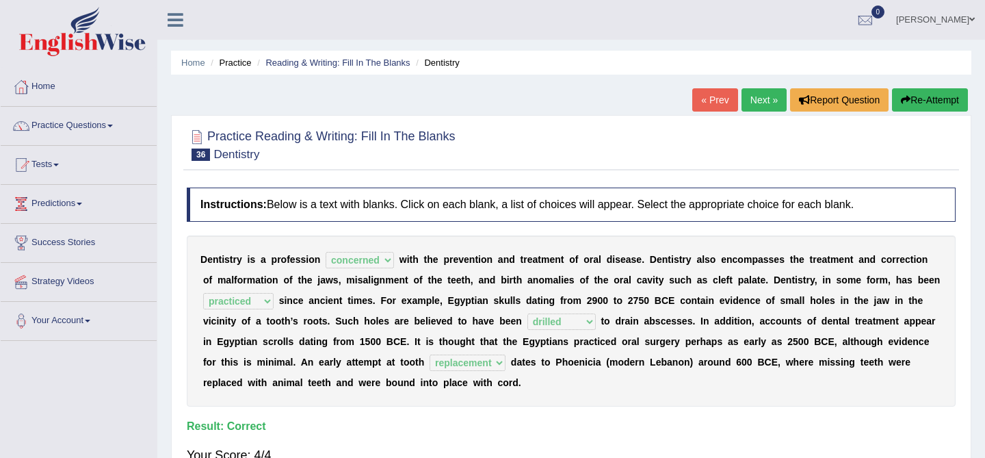
click at [754, 92] on link "Next »" at bounding box center [763, 99] width 45 height 23
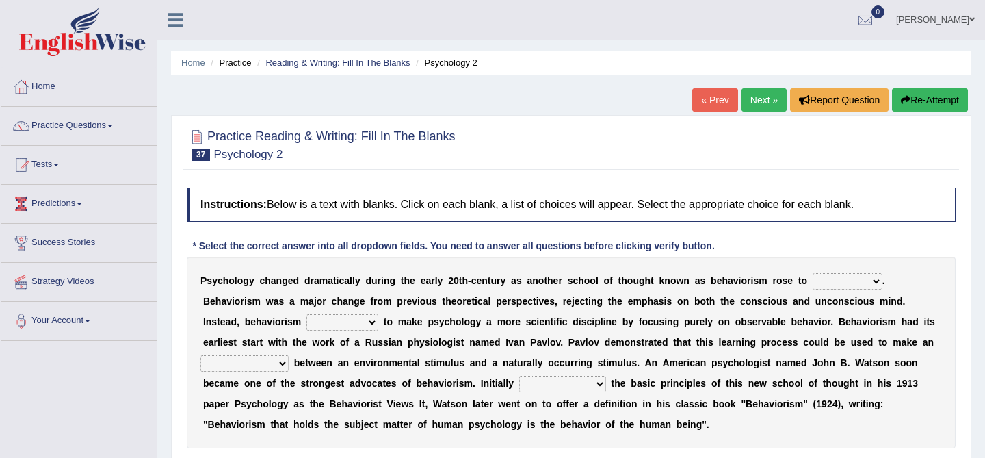
click at [828, 278] on select "dominance temptation challenge temper" at bounding box center [848, 281] width 70 height 16
click at [841, 285] on select "dominance temptation challenge temper" at bounding box center [848, 281] width 70 height 16
click at [336, 321] on select "reproached reproved strove rewove" at bounding box center [342, 322] width 72 height 16
click at [853, 279] on select "dominance temptation challenge temper" at bounding box center [848, 281] width 70 height 16
click at [856, 284] on select "dominance temptation challenge temper" at bounding box center [848, 281] width 70 height 16
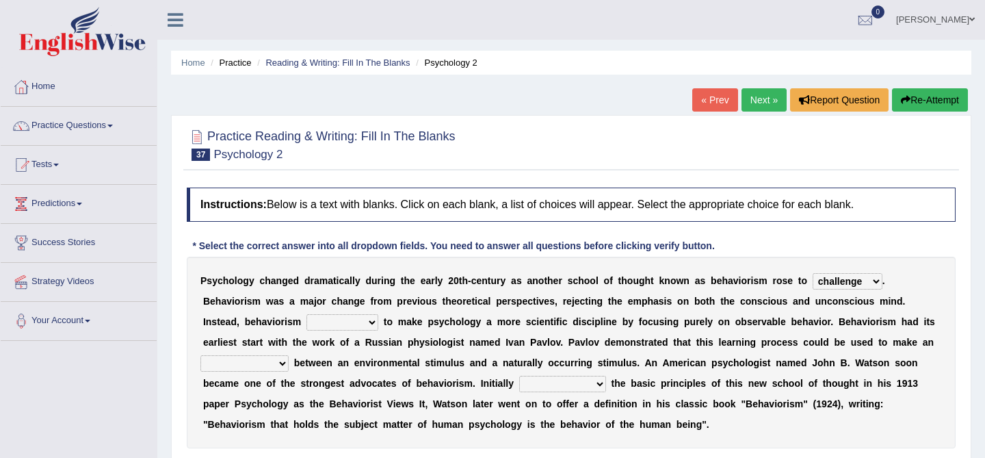
select select "dominance"
click at [309, 323] on select "reproached reproved strove rewove" at bounding box center [342, 322] width 72 height 16
select select "rewove"
click at [261, 371] on select "acclimatization association union combination" at bounding box center [244, 363] width 88 height 16
select select "combination"
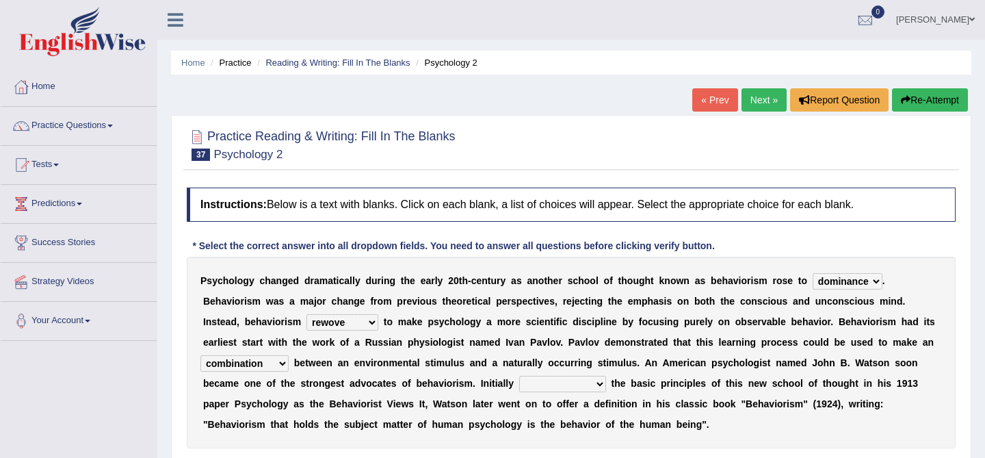
click at [536, 375] on div "P s y c h o l o g y c h a n g e d d r a m a t i c a l l y d u r i n g t h e e a…" at bounding box center [571, 351] width 769 height 191
click at [542, 381] on select "questioning foreshortening unburdening outlining" at bounding box center [562, 383] width 87 height 16
select select "outlining"
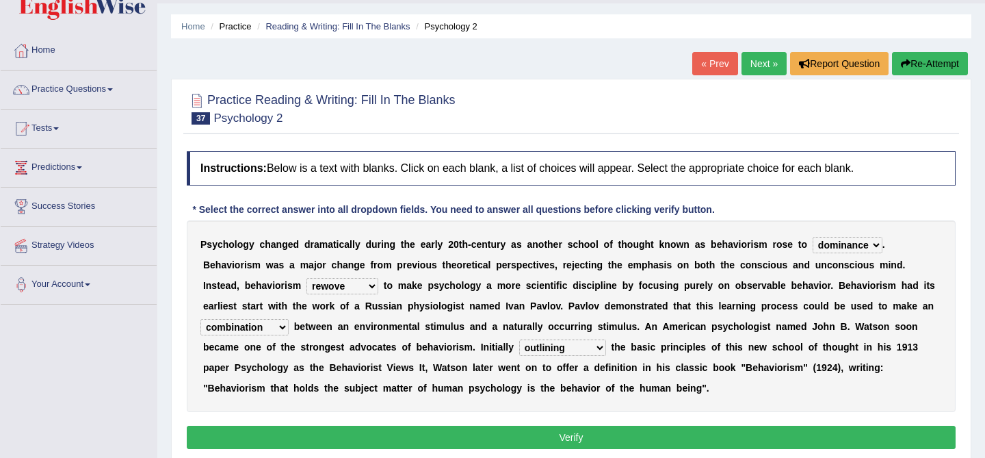
scroll to position [44, 0]
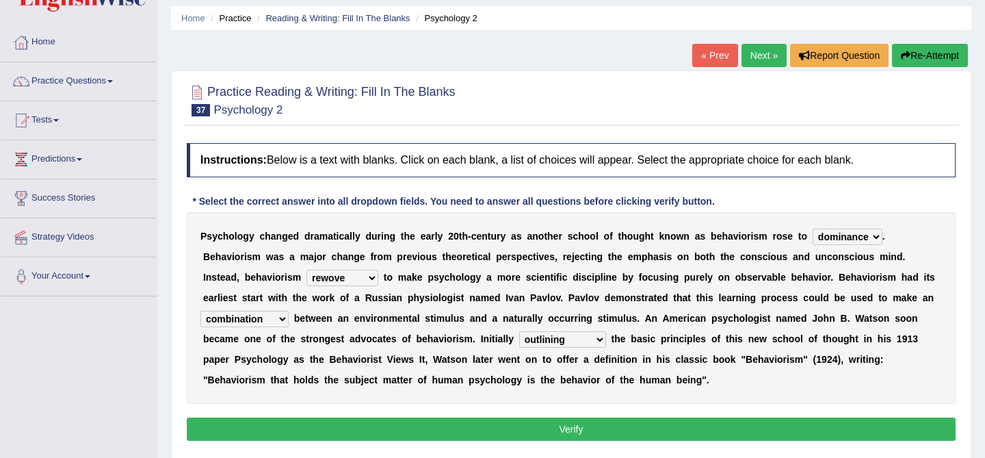
click at [589, 419] on button "Verify" at bounding box center [571, 428] width 769 height 23
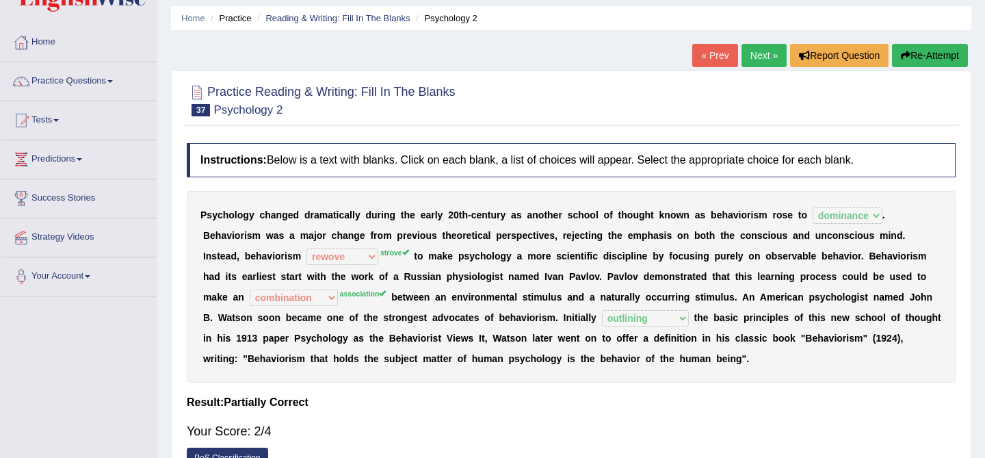
click at [752, 60] on link "Next »" at bounding box center [763, 55] width 45 height 23
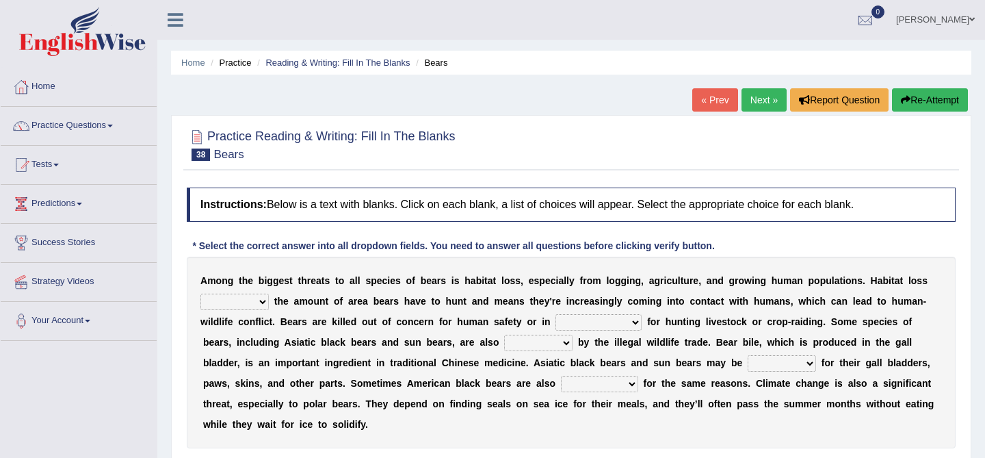
click at [241, 294] on select "increases reduces complies interacts" at bounding box center [234, 301] width 68 height 16
click at [236, 298] on select "increases reduces complies interacts" at bounding box center [234, 301] width 68 height 16
select select "increases"
click at [592, 320] on select "coalition retaliation appreciation disinformation" at bounding box center [598, 322] width 86 height 16
select select "coalition"
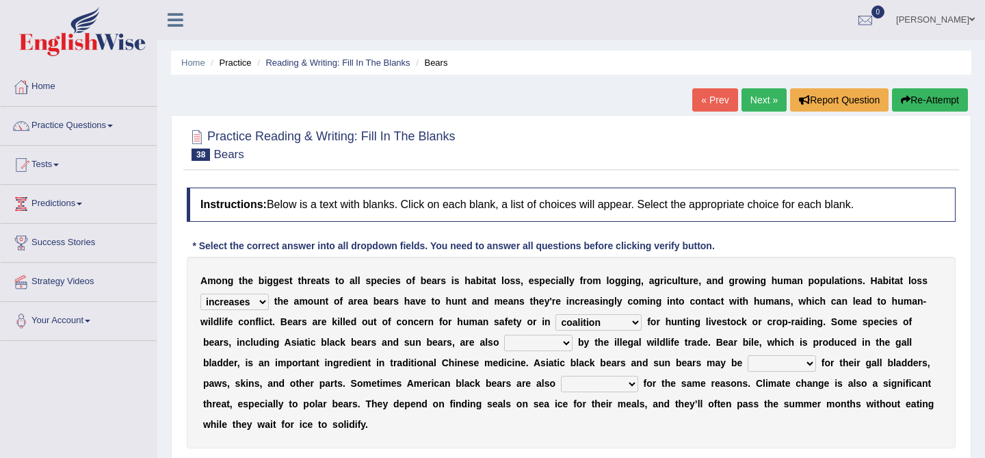
click at [548, 346] on select "protected prohibited fattened threatened" at bounding box center [538, 342] width 68 height 16
select select "threatened"
click at [768, 361] on select "poached squelched coached blenched" at bounding box center [782, 363] width 68 height 16
select select "poached"
click at [589, 384] on select "begot foreseen encountered targeted" at bounding box center [599, 383] width 77 height 16
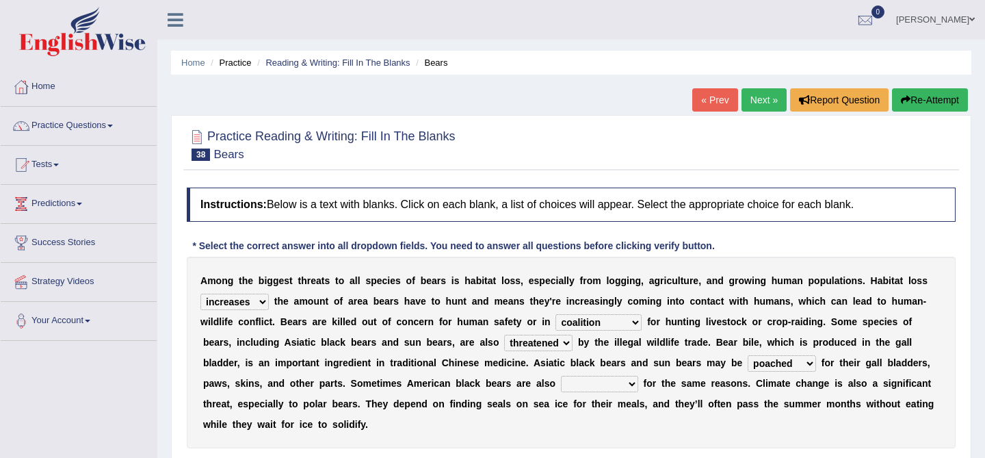
select select "targeted"
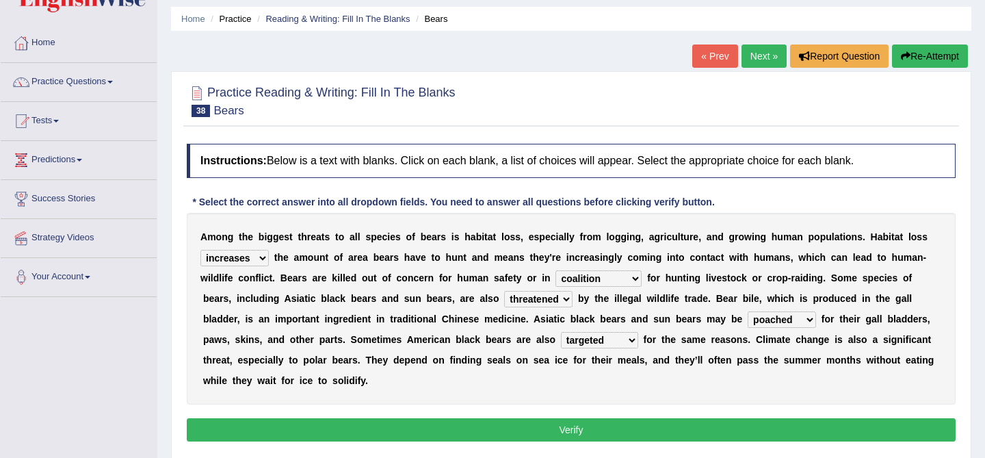
scroll to position [59, 0]
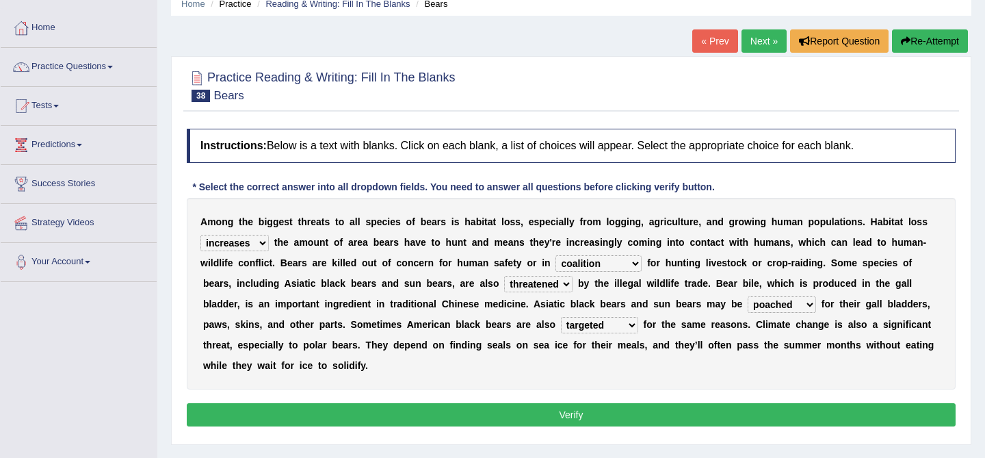
click at [611, 408] on button "Verify" at bounding box center [571, 414] width 769 height 23
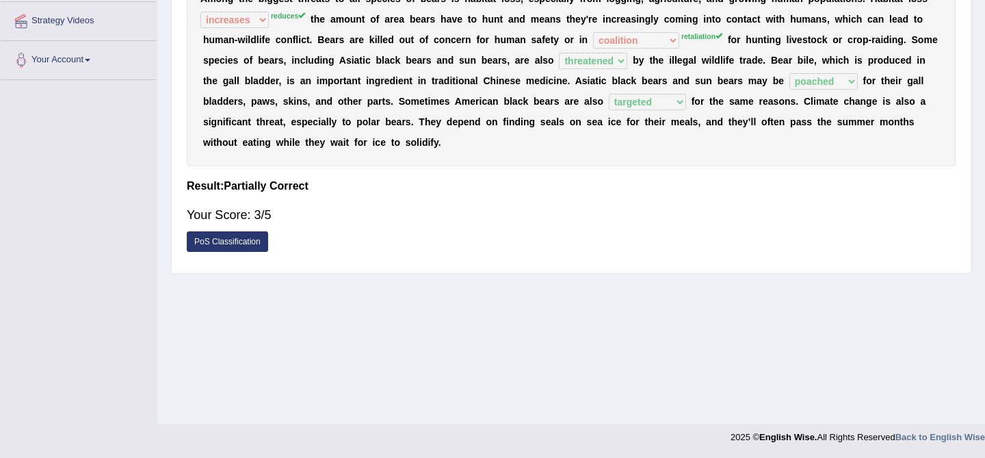
scroll to position [0, 0]
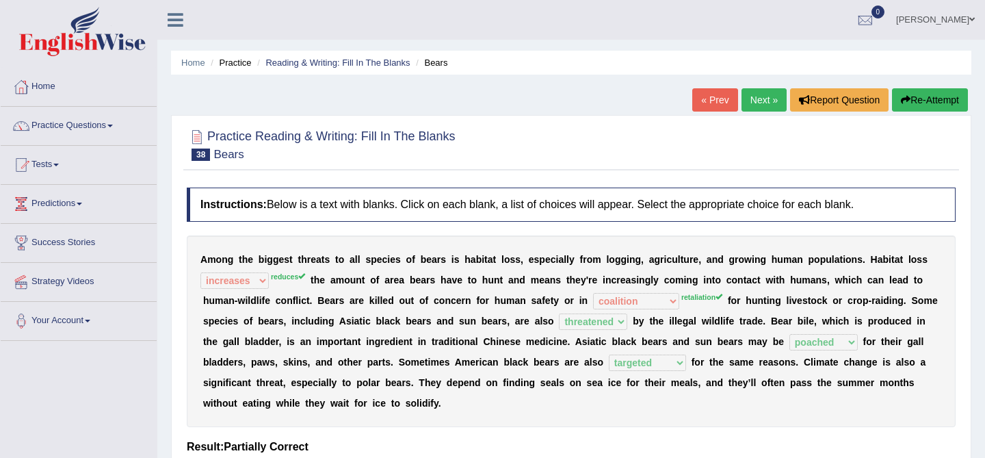
click at [771, 103] on link "Next »" at bounding box center [763, 99] width 45 height 23
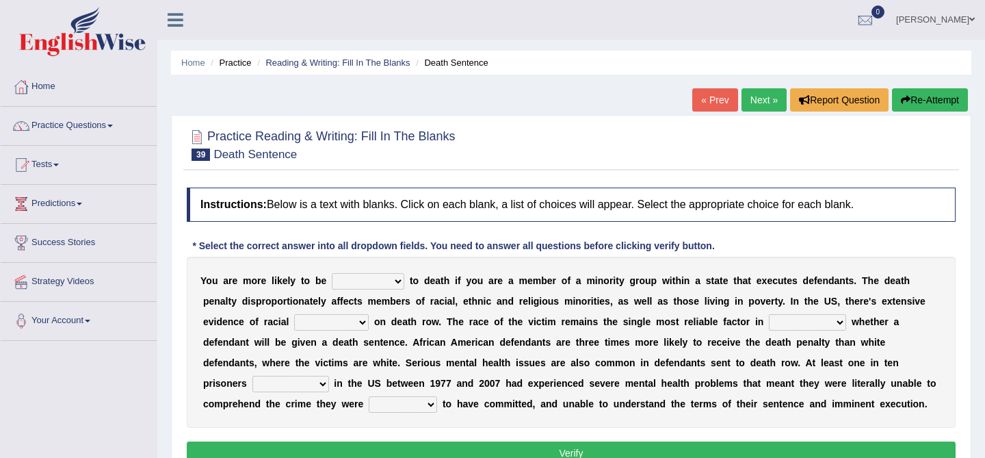
click at [379, 272] on div "Y o u a r e m o r e l i k e l y t o b e penalized blamed complained sentenced t…" at bounding box center [571, 341] width 769 height 171
click at [378, 276] on select "penalized blamed complained sentenced" at bounding box center [368, 281] width 72 height 16
click at [382, 283] on select "penalized blamed complained sentenced" at bounding box center [368, 281] width 72 height 16
select select "sentenced"
click at [343, 320] on select "bias equality appearance background" at bounding box center [331, 322] width 75 height 16
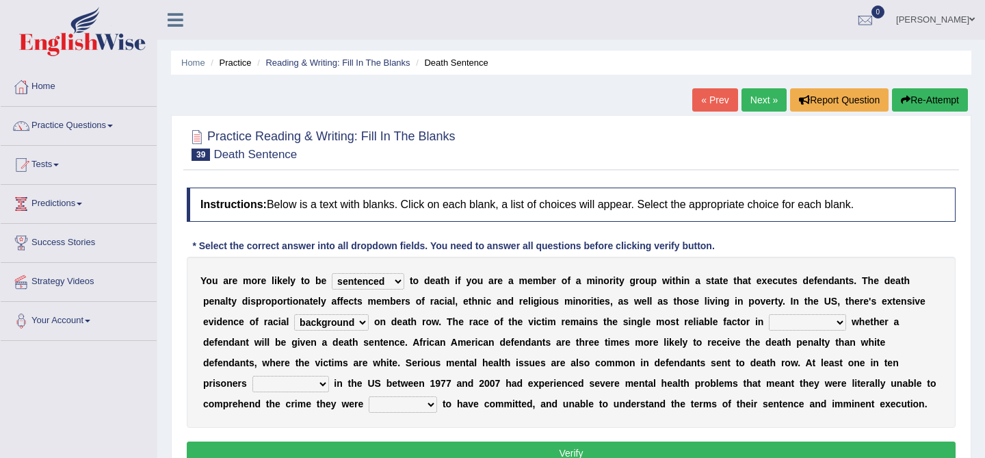
click at [339, 324] on select "bias equality appearance background" at bounding box center [331, 322] width 75 height 16
select select "appearance"
click at [795, 320] on select "determining adjoining undermining examining" at bounding box center [807, 322] width 77 height 16
select select "adjoining"
click at [290, 378] on select "electrocuted persecuted executed captured" at bounding box center [290, 383] width 77 height 16
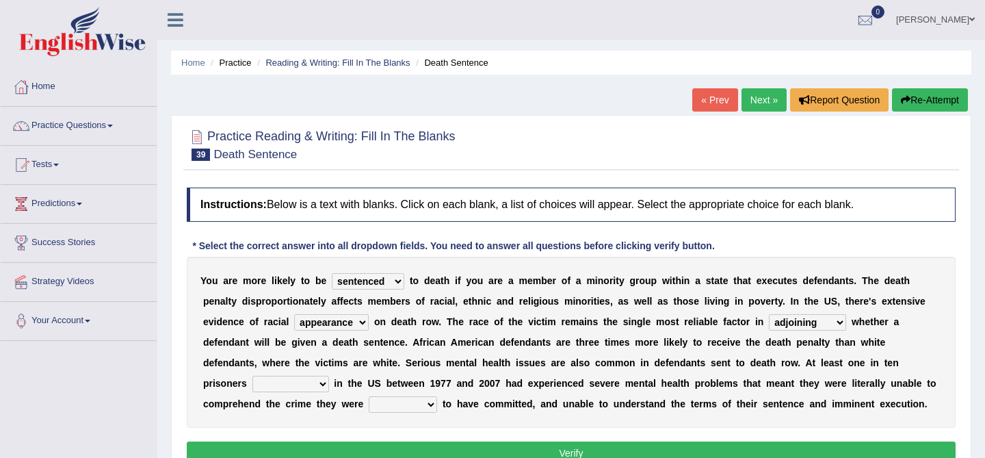
select select "executed"
click at [286, 393] on div "Y o u a r e m o r e l i k e l y t o b e penalized blamed complained sentenced t…" at bounding box center [571, 341] width 769 height 171
click at [294, 384] on select "electrocuted persecuted executed captured" at bounding box center [290, 383] width 77 height 16
click at [393, 403] on select "alleged acclaimed persuaded claimed" at bounding box center [403, 404] width 68 height 16
select select "persuaded"
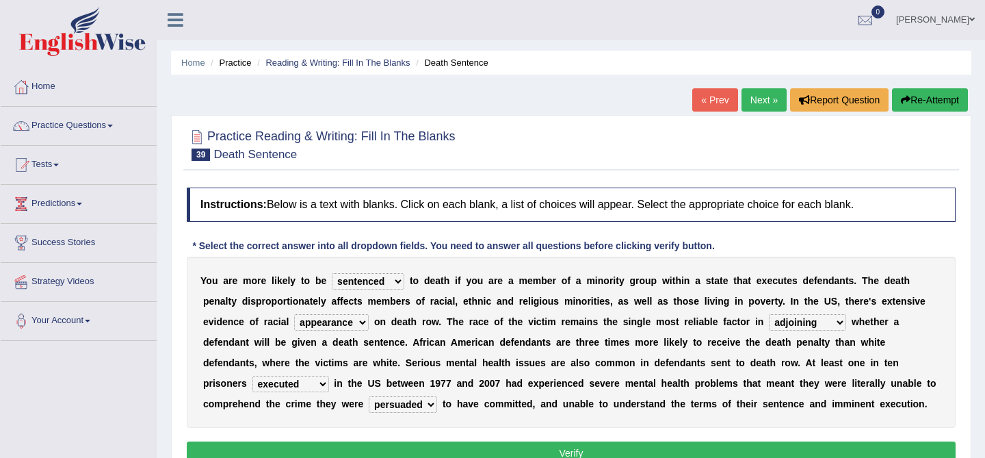
click at [477, 449] on button "Verify" at bounding box center [571, 452] width 769 height 23
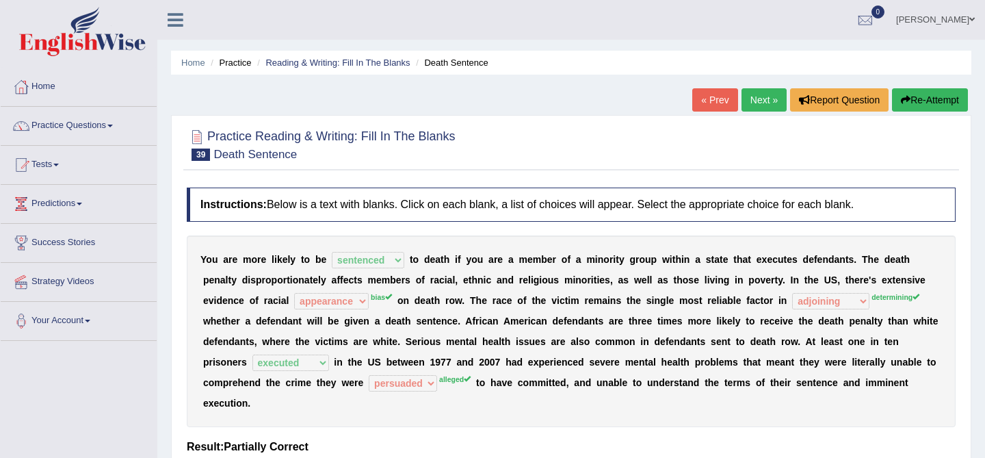
click at [755, 101] on link "Next »" at bounding box center [763, 99] width 45 height 23
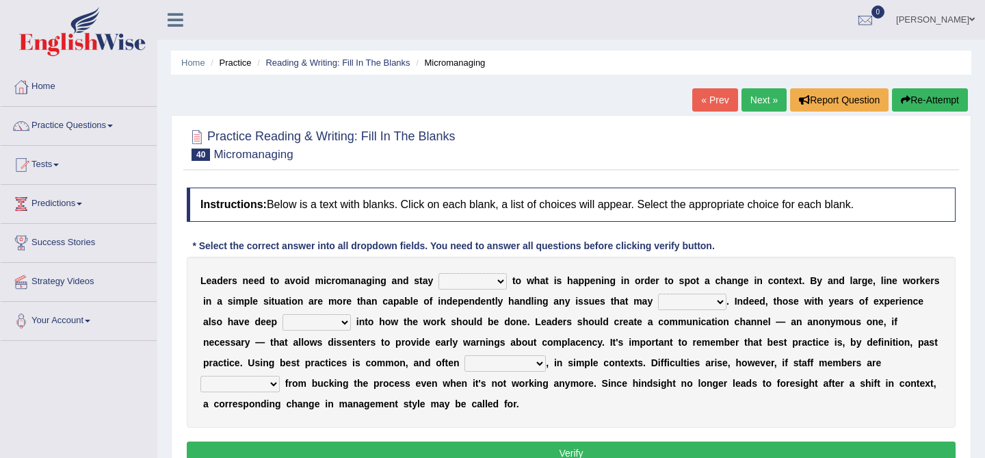
click at [482, 278] on select "complied connected precise concise" at bounding box center [472, 281] width 68 height 16
select select "connected"
click at [686, 306] on select "apprise rise encounter arise" at bounding box center [692, 301] width 68 height 16
select select "arise"
click at [321, 319] on select "incursion insight indignity indication" at bounding box center [316, 322] width 68 height 16
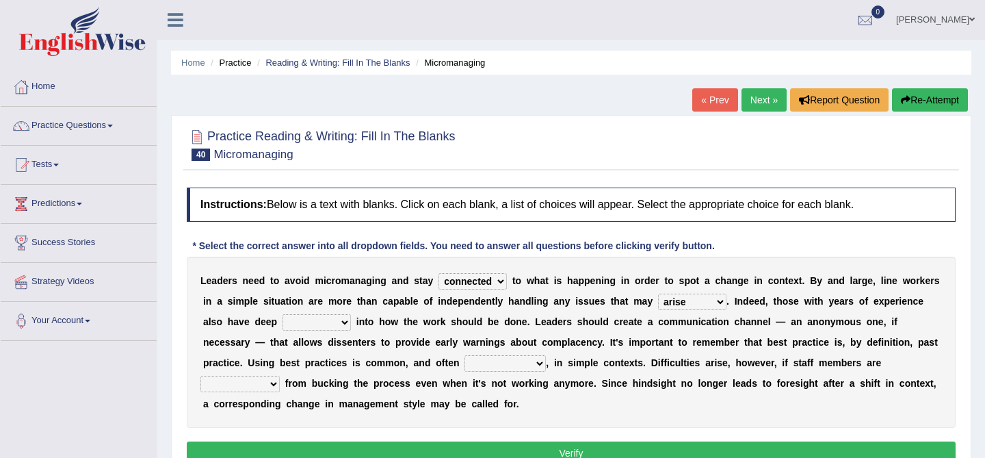
select select "indication"
click at [514, 365] on select "inappropriate apprehensive appropriate forbidden" at bounding box center [504, 363] width 81 height 16
click at [339, 323] on select "incursion insight indignity indication" at bounding box center [316, 322] width 68 height 16
click at [515, 360] on select "inappropriate apprehensive appropriate forbidden" at bounding box center [504, 363] width 81 height 16
click at [254, 382] on select "disarranged disinclined discouraged disintegrated" at bounding box center [239, 383] width 79 height 16
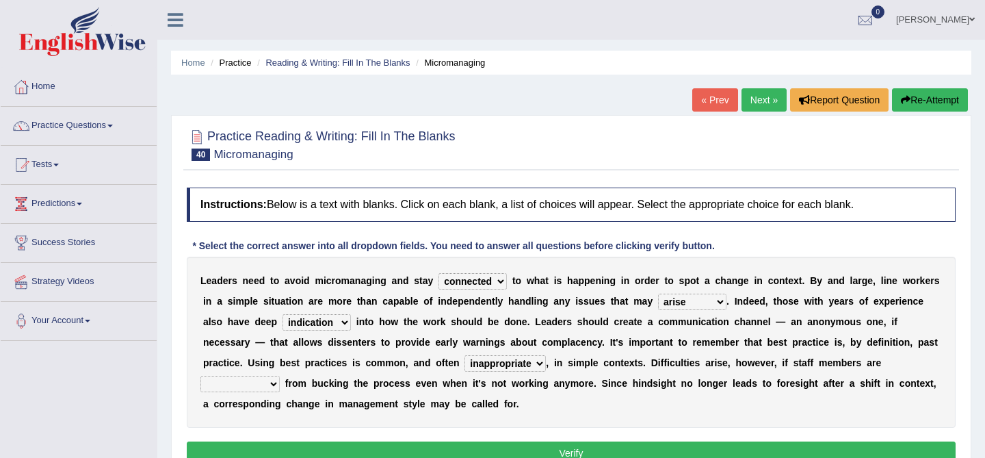
click at [500, 367] on select "inappropriate apprehensive appropriate forbidden" at bounding box center [504, 363] width 81 height 16
select select "forbidden"
click at [251, 386] on select "disarranged disinclined discouraged disintegrated" at bounding box center [239, 383] width 79 height 16
select select "disintegrated"
click at [315, 448] on button "Verify" at bounding box center [571, 452] width 769 height 23
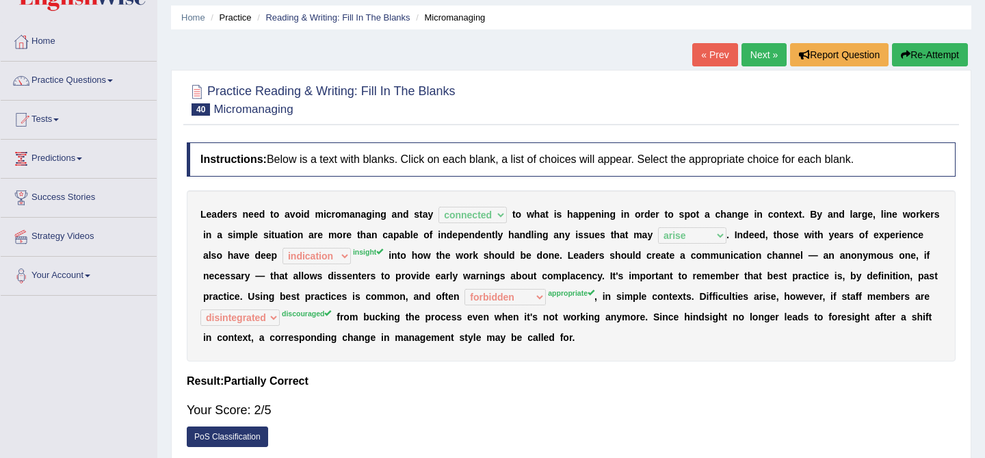
scroll to position [44, 0]
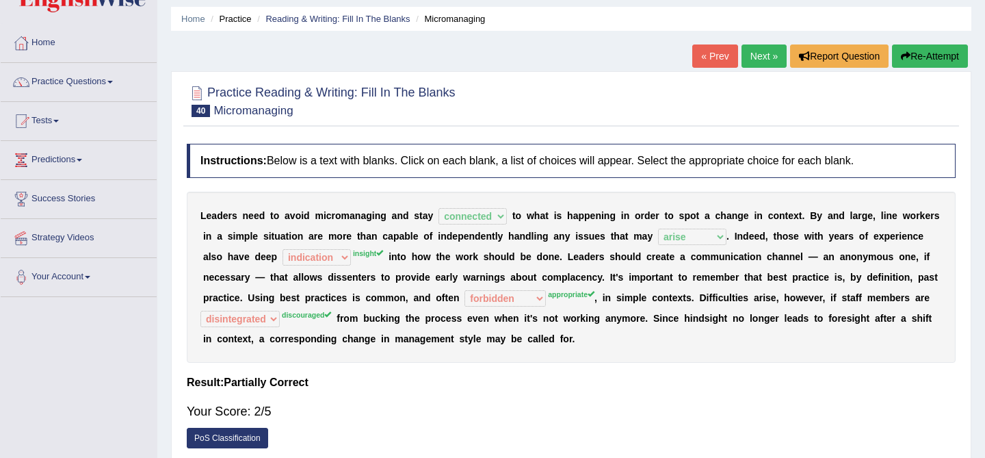
click at [946, 58] on button "Re-Attempt" at bounding box center [930, 55] width 76 height 23
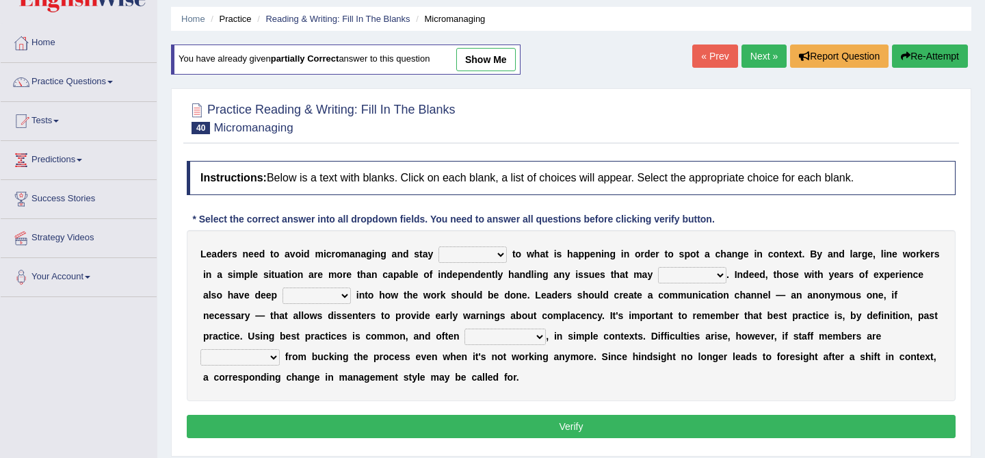
click at [326, 284] on div "L e a d e r s n e e d t o a v o i d m i c r o m a n a g i n g a n d s t a y com…" at bounding box center [571, 315] width 769 height 171
click at [324, 295] on select "incursion insight indignity indication" at bounding box center [316, 295] width 68 height 16
select select "insight"
click at [514, 337] on select "inappropriate apprehensive appropriate forbidden" at bounding box center [504, 336] width 81 height 16
select select "appropriate"
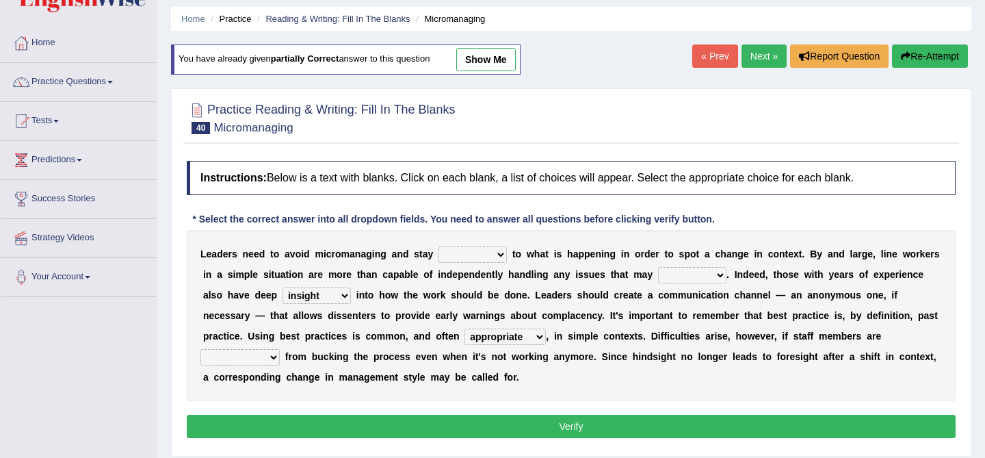
click at [270, 357] on select "disarranged disinclined discouraged disintegrated" at bounding box center [239, 357] width 79 height 16
select select "disarranged"
click at [471, 249] on select "complied connected precise concise" at bounding box center [472, 254] width 68 height 16
select select "connected"
click at [499, 252] on select "complied connected precise concise" at bounding box center [472, 254] width 68 height 16
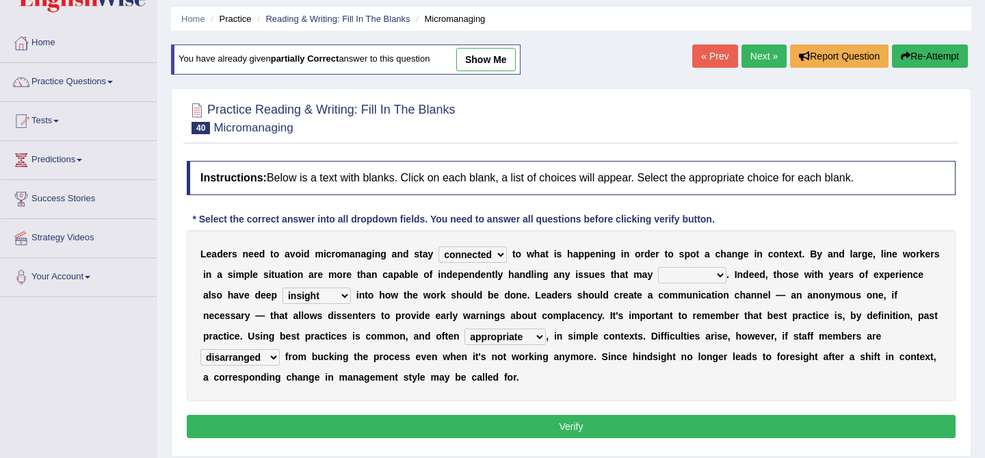
click at [669, 276] on select "apprise rise encounter arise" at bounding box center [692, 275] width 68 height 16
select select "arise"
click at [578, 418] on button "Verify" at bounding box center [571, 425] width 769 height 23
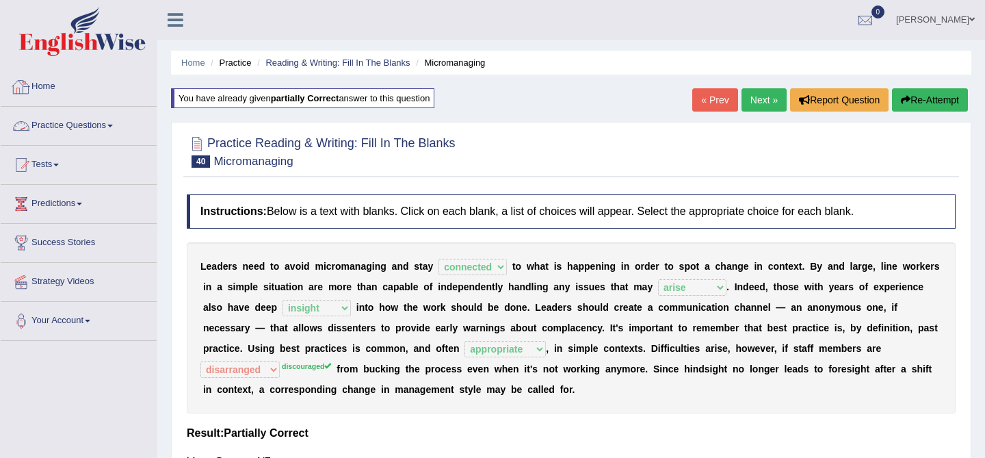
click at [50, 80] on link "Home" at bounding box center [79, 85] width 156 height 34
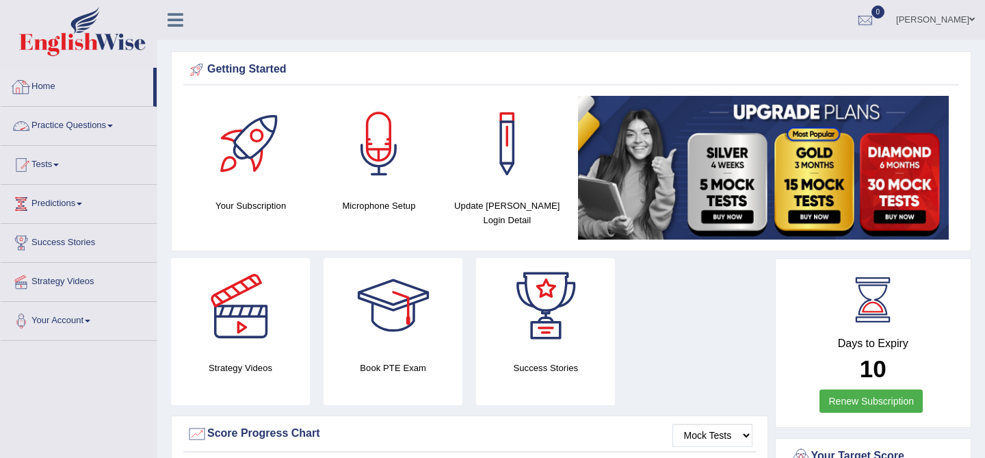
click at [58, 88] on link "Home" at bounding box center [77, 85] width 153 height 34
click at [38, 88] on link "Home" at bounding box center [77, 85] width 153 height 34
click at [187, 20] on link at bounding box center [175, 18] width 36 height 21
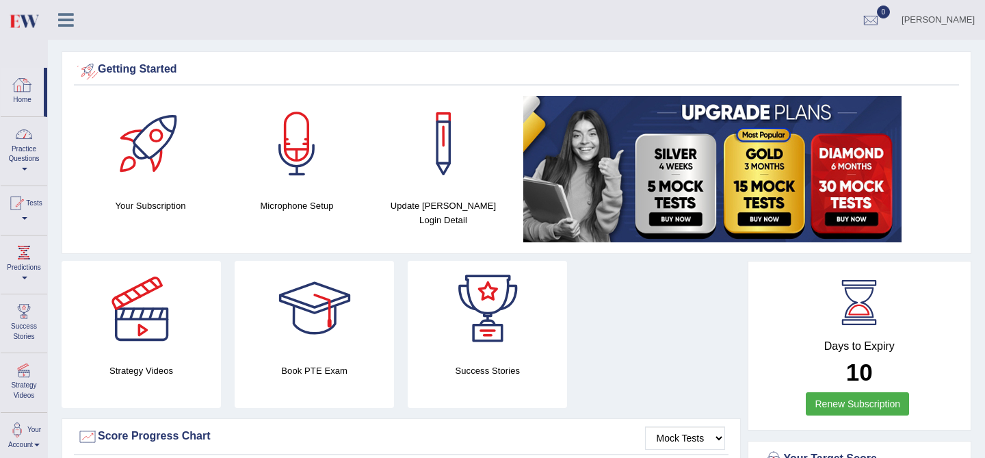
click at [15, 146] on link "Practice Questions" at bounding box center [24, 149] width 47 height 64
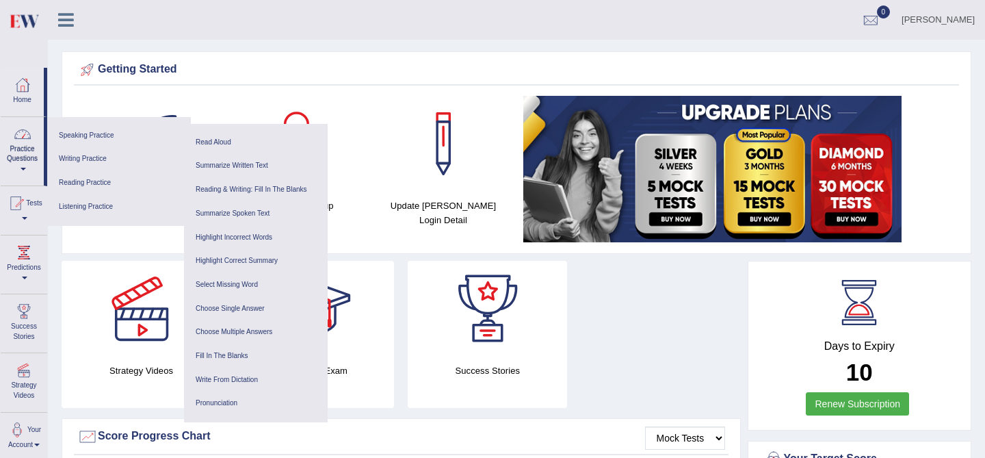
click at [16, 148] on link "Practice Questions" at bounding box center [22, 149] width 43 height 64
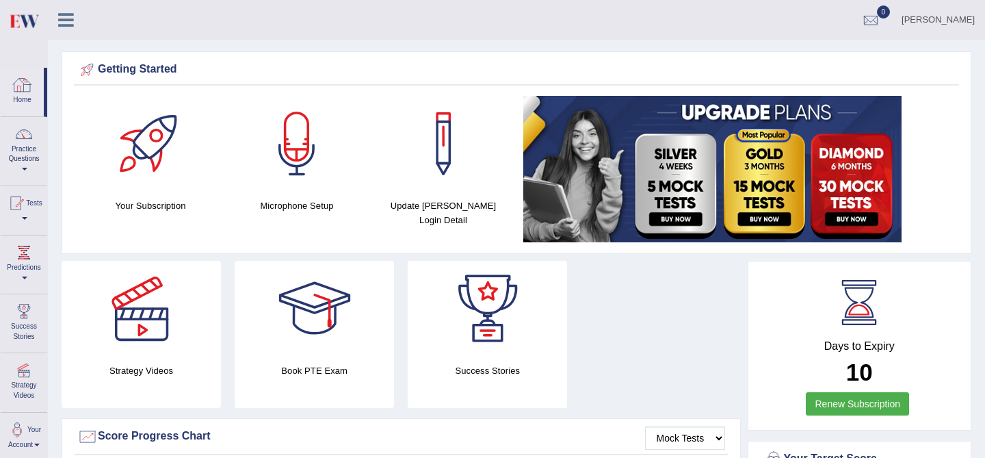
click at [61, 14] on icon at bounding box center [66, 20] width 16 height 18
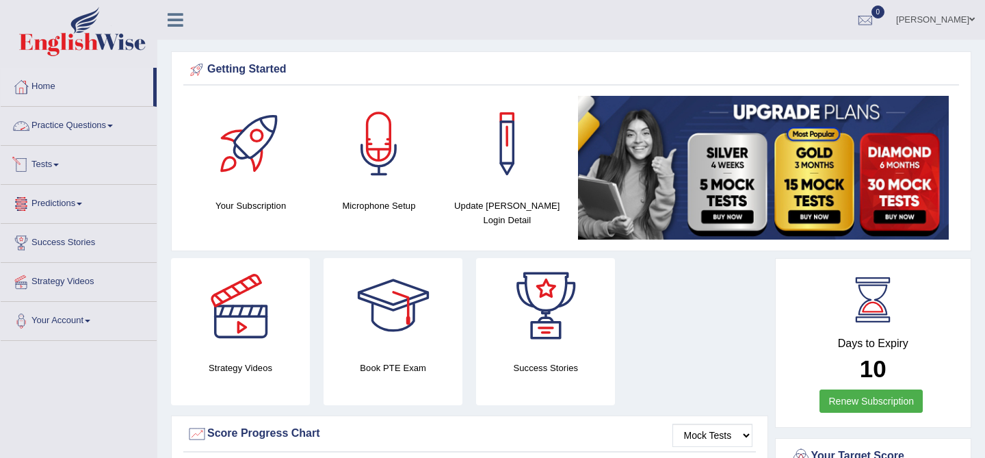
click at [77, 114] on link "Practice Questions" at bounding box center [79, 124] width 156 height 34
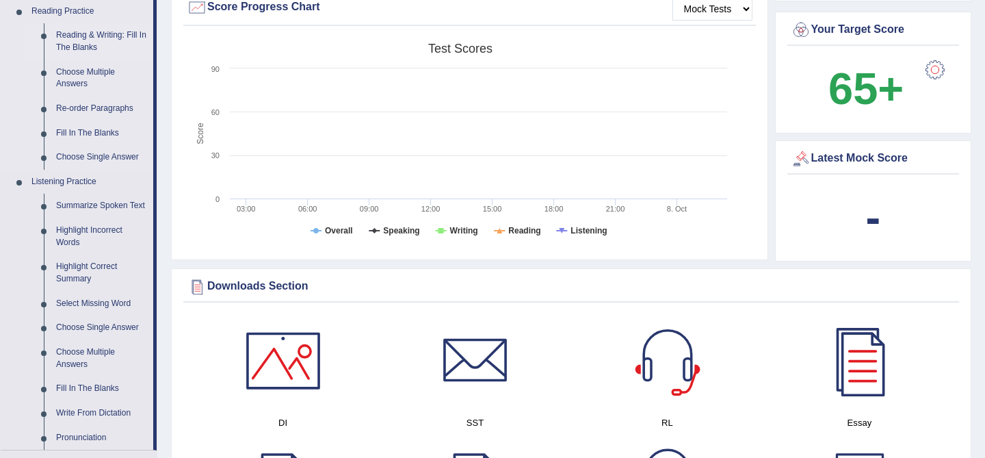
scroll to position [423, 0]
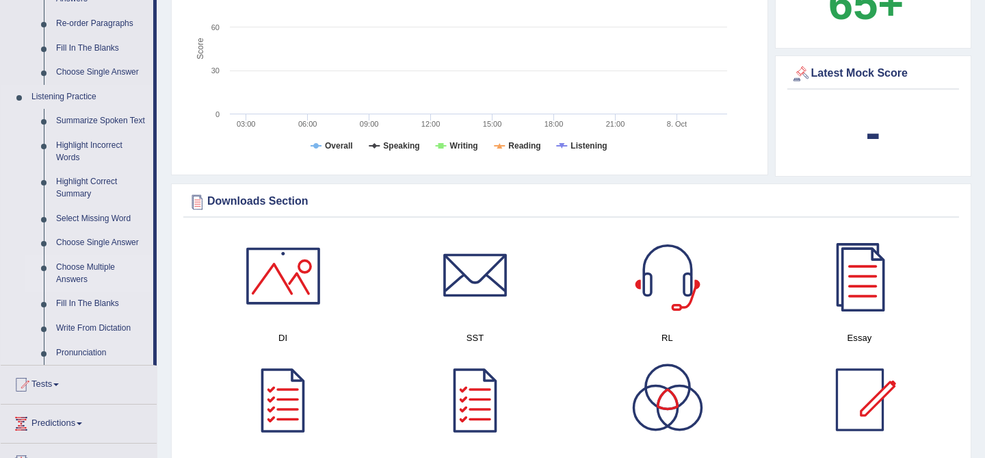
click at [75, 278] on link "Choose Multiple Answers" at bounding box center [101, 273] width 103 height 36
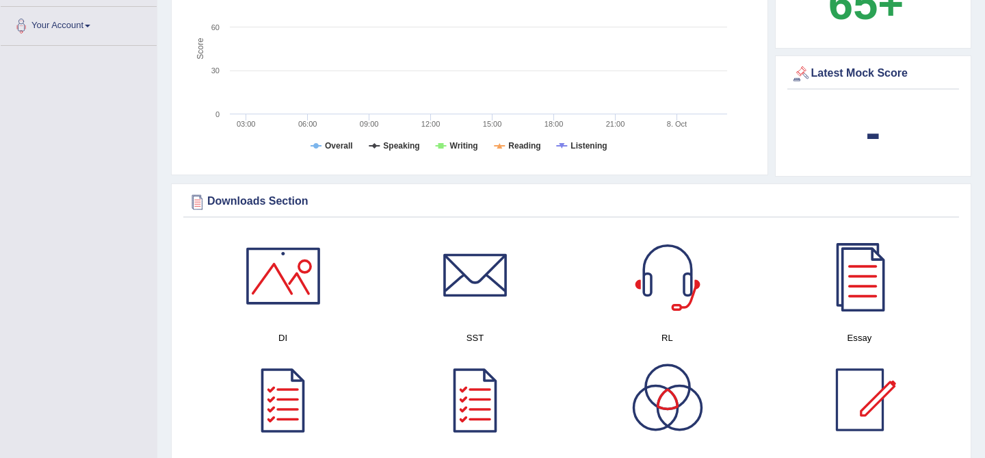
scroll to position [156, 0]
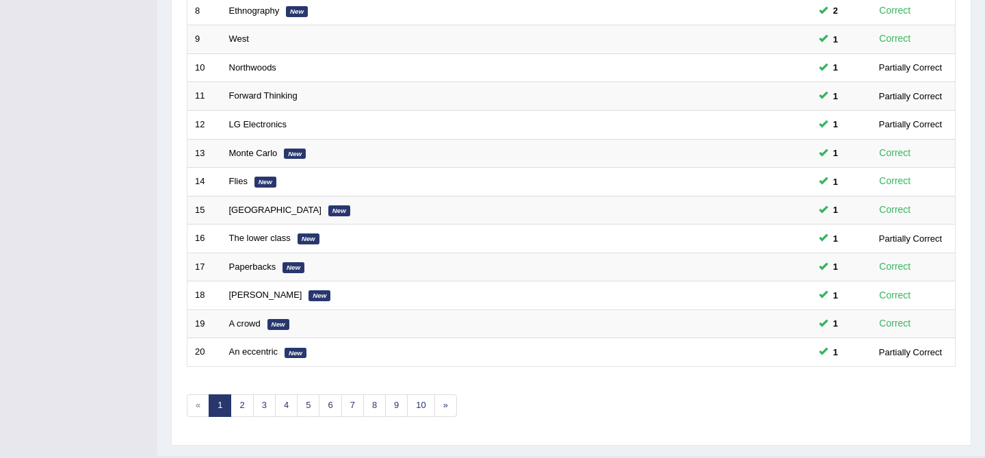
scroll to position [448, 0]
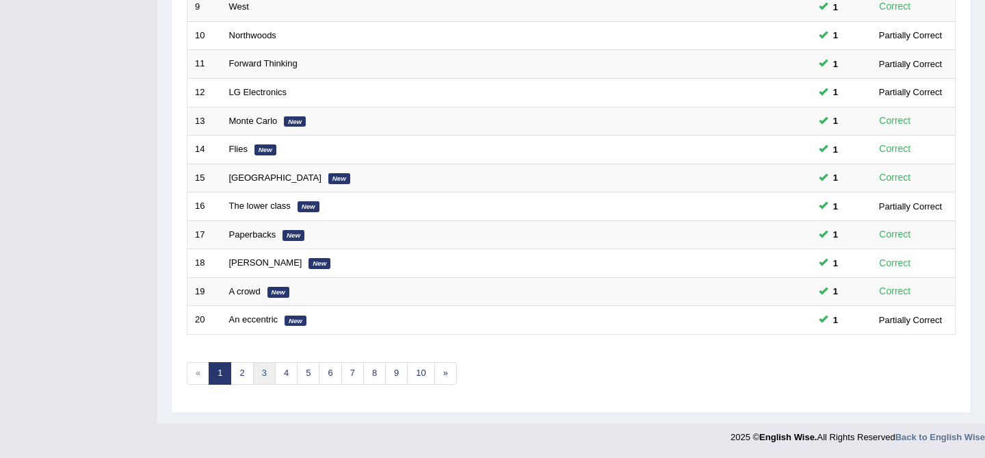
click at [254, 373] on link "3" at bounding box center [264, 373] width 23 height 23
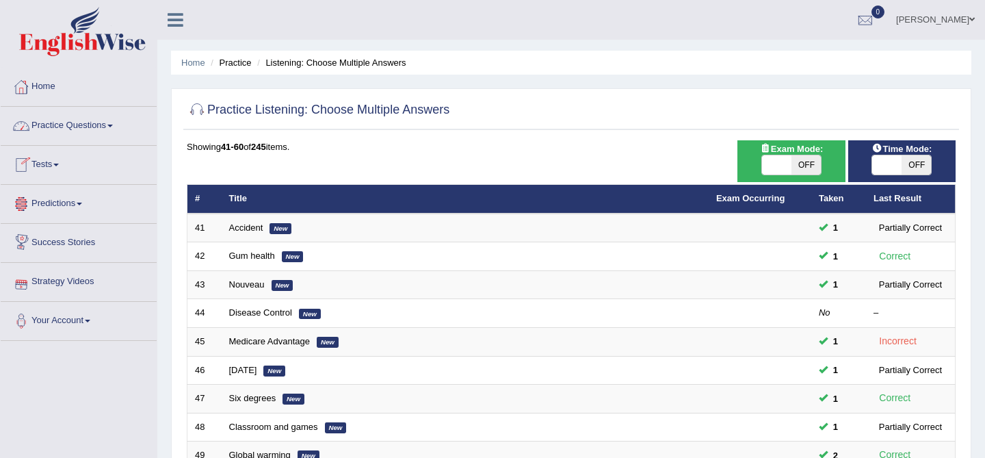
click at [94, 124] on link "Practice Questions" at bounding box center [79, 124] width 156 height 34
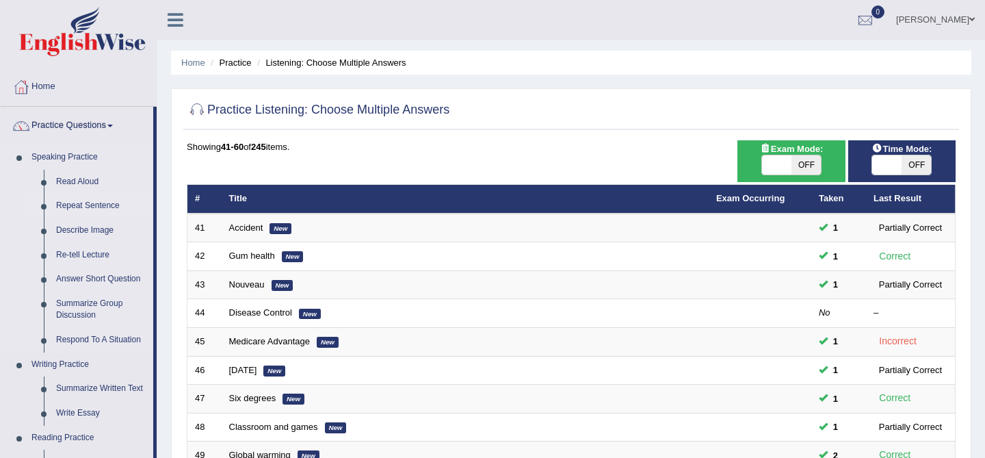
click at [102, 216] on link "Repeat Sentence" at bounding box center [101, 206] width 103 height 25
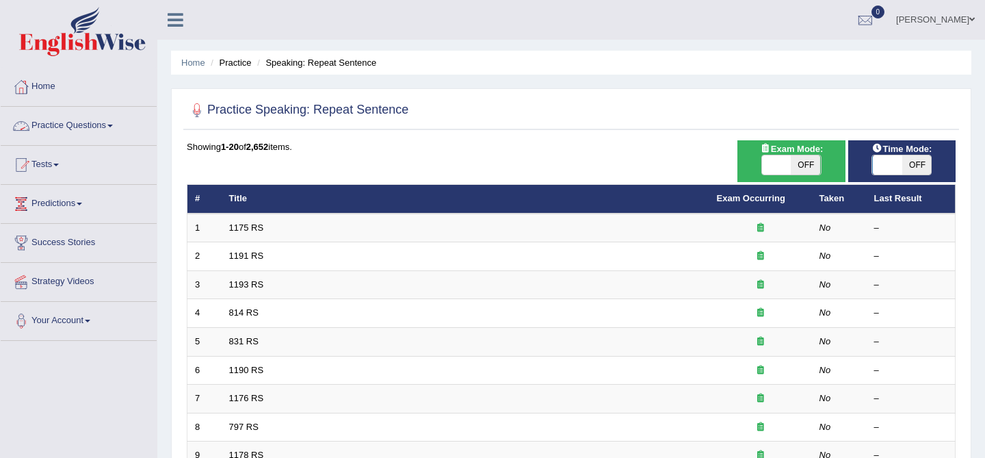
click at [88, 124] on link "Practice Questions" at bounding box center [79, 124] width 156 height 34
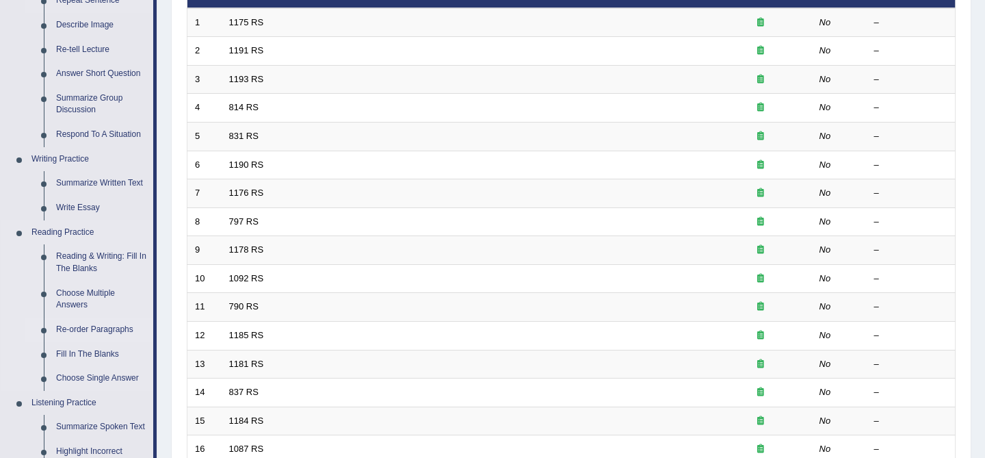
scroll to position [204, 0]
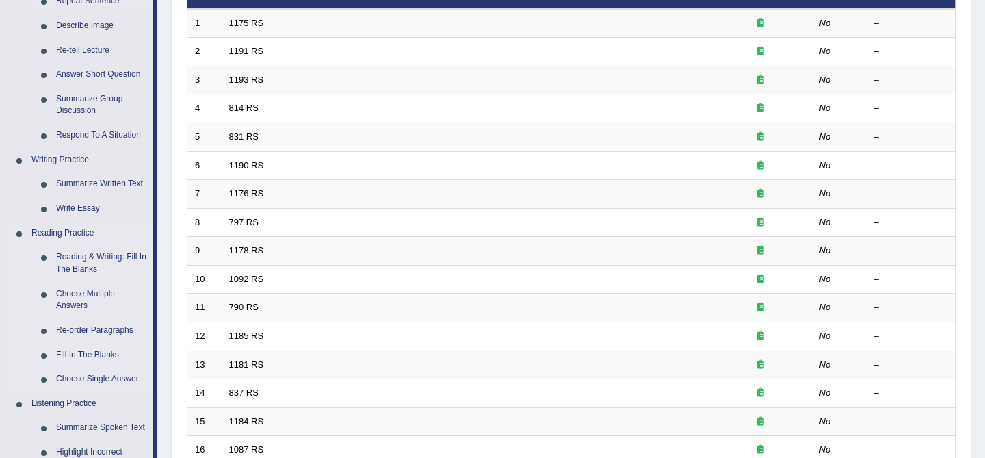
click at [101, 356] on link "Fill In The Blanks" at bounding box center [101, 355] width 103 height 25
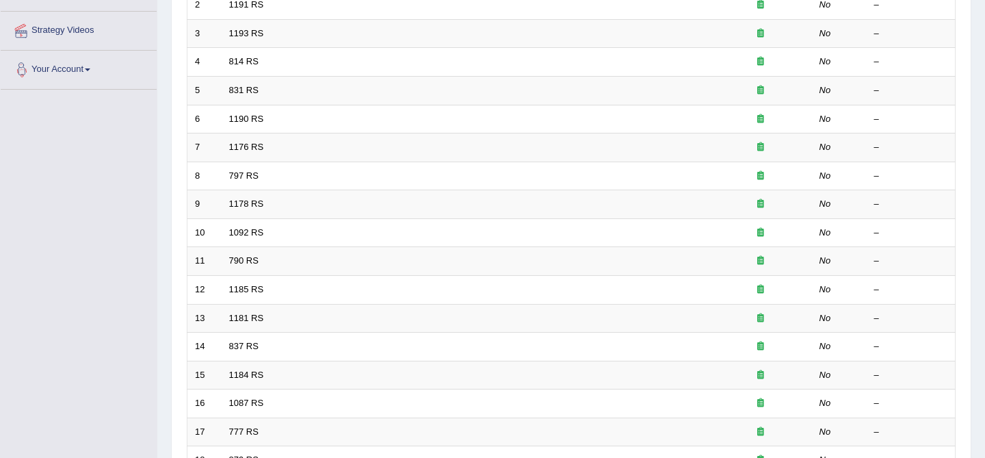
scroll to position [357, 0]
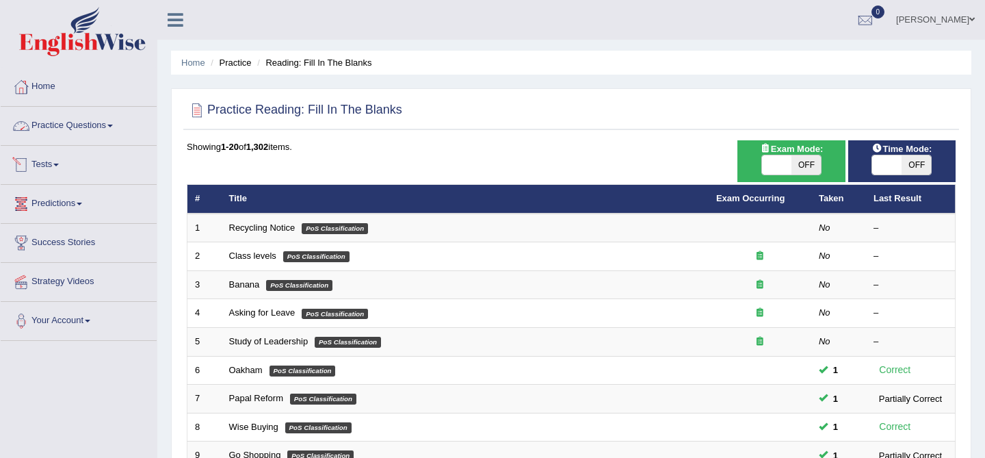
click at [89, 127] on link "Practice Questions" at bounding box center [79, 124] width 156 height 34
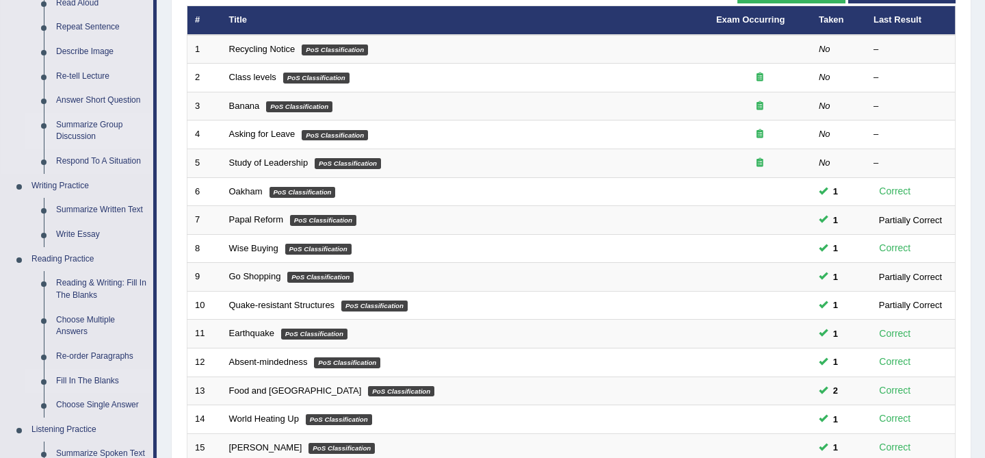
scroll to position [202, 0]
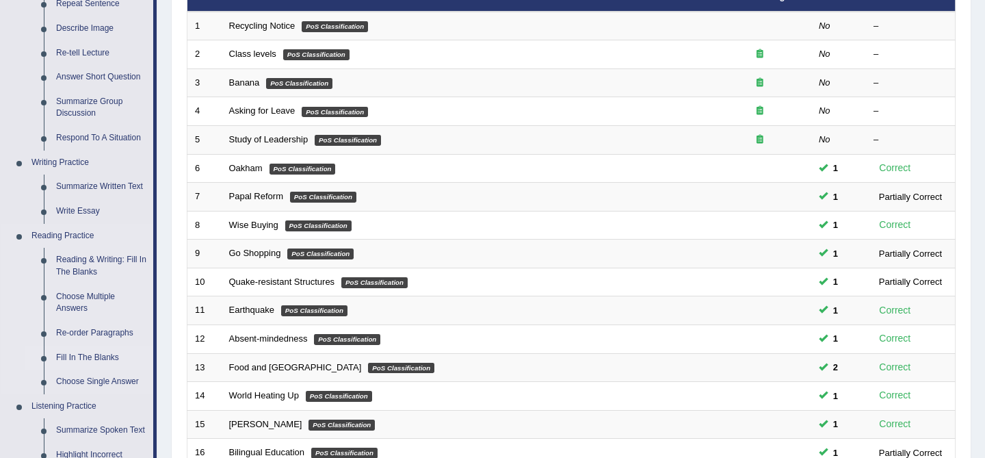
click at [75, 356] on link "Fill In The Blanks" at bounding box center [101, 357] width 103 height 25
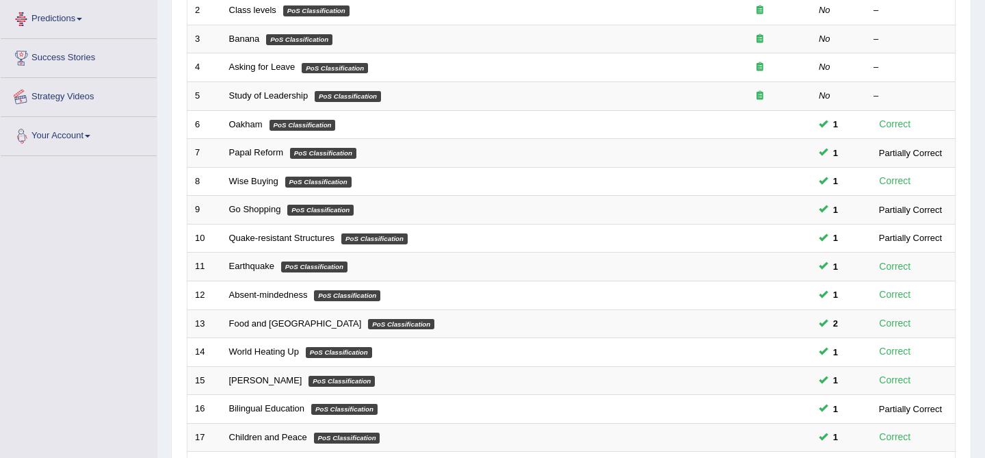
scroll to position [305, 0]
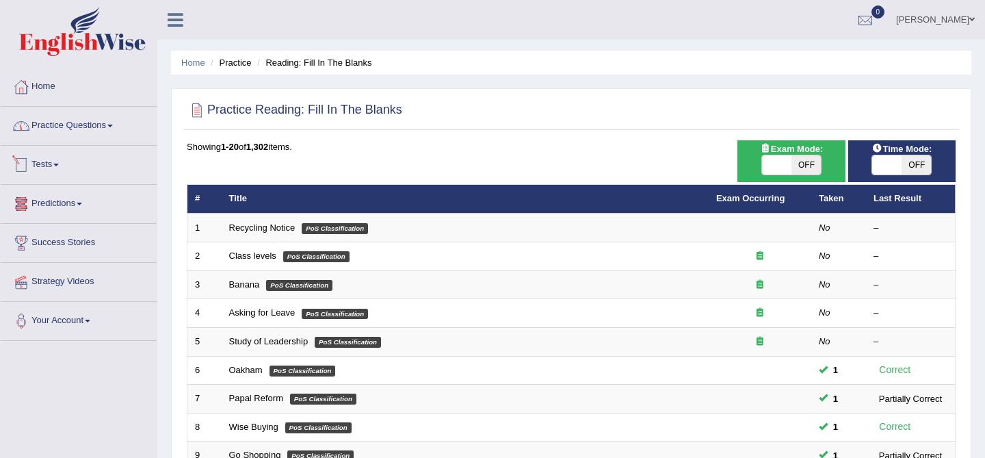
click at [75, 124] on link "Practice Questions" at bounding box center [79, 124] width 156 height 34
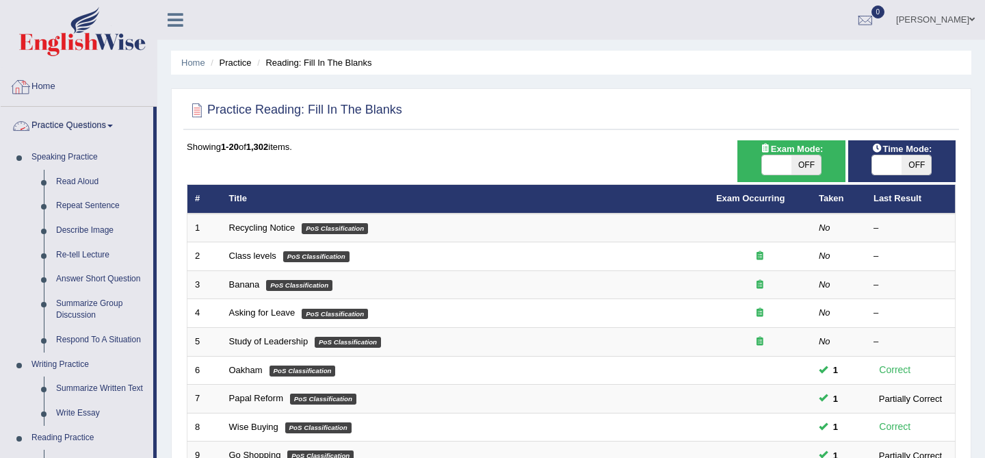
click at [181, 29] on div at bounding box center [181, 15] width 48 height 30
click at [175, 15] on icon at bounding box center [176, 20] width 16 height 18
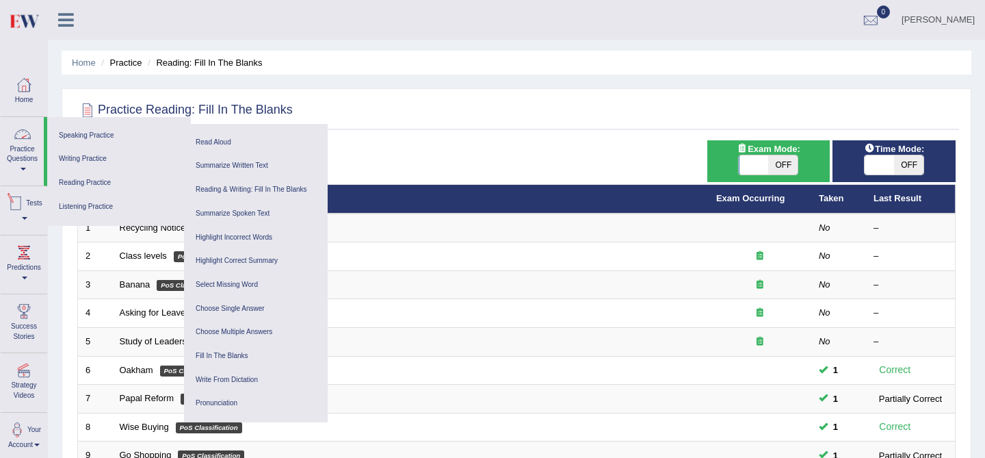
click at [31, 145] on link "Practice Questions" at bounding box center [22, 149] width 43 height 64
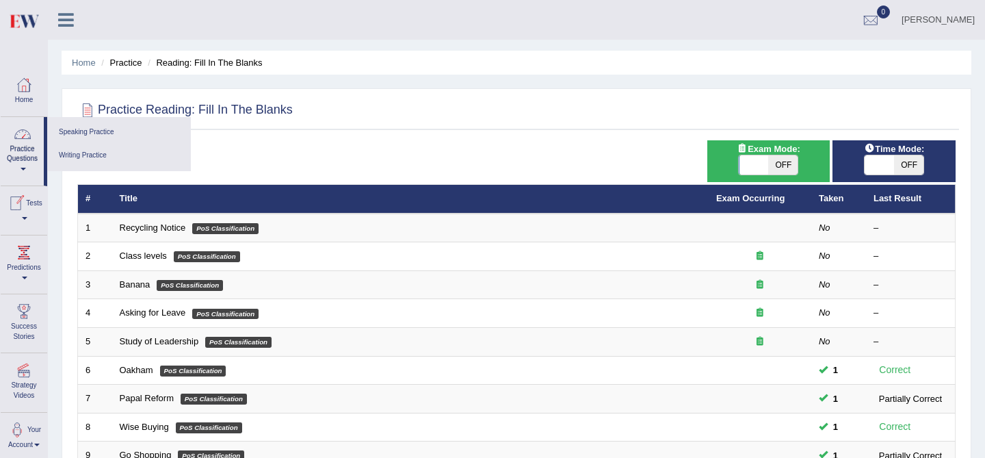
click at [31, 145] on link "Practice Questions" at bounding box center [22, 149] width 43 height 64
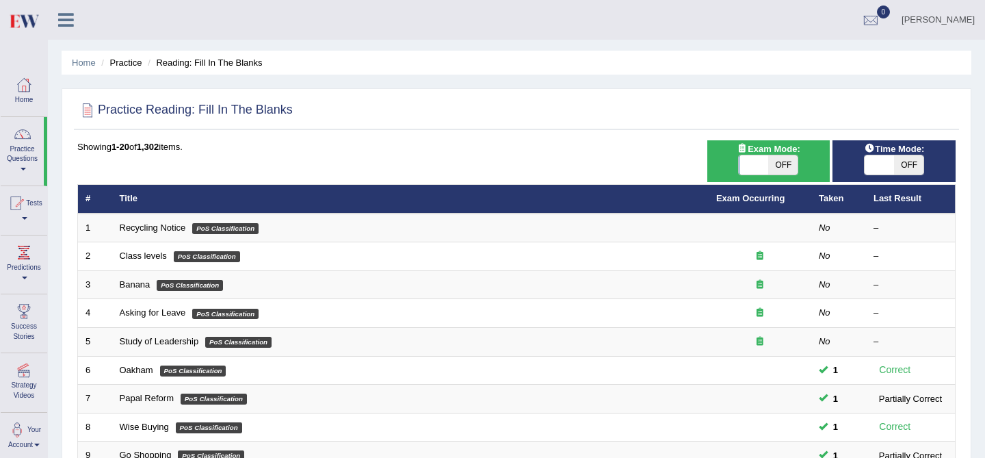
click at [31, 145] on link "Practice Questions" at bounding box center [22, 149] width 43 height 64
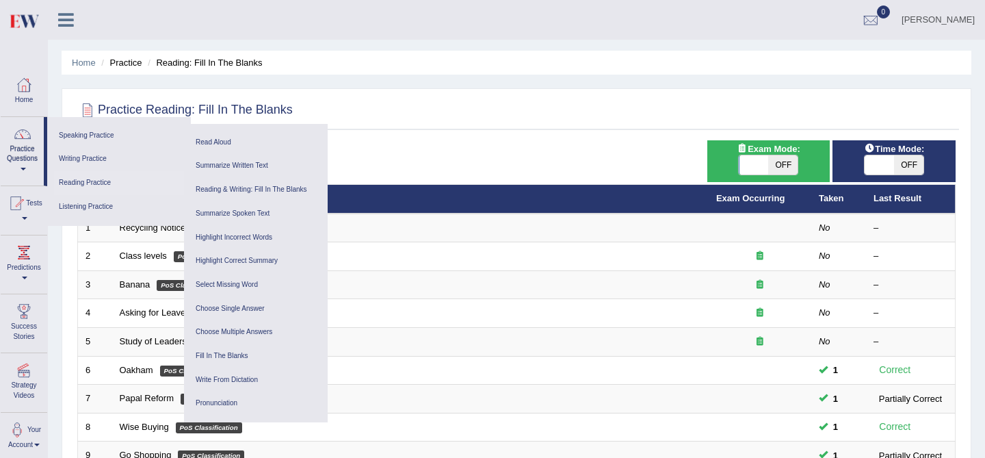
click at [85, 183] on link "Reading Practice" at bounding box center [119, 183] width 130 height 24
click at [28, 143] on div at bounding box center [22, 134] width 21 height 21
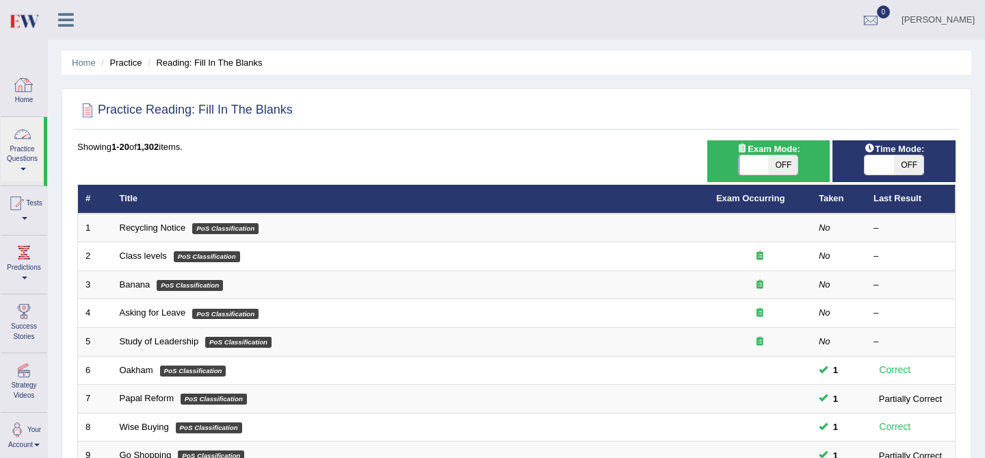
click at [60, 24] on icon at bounding box center [66, 20] width 16 height 18
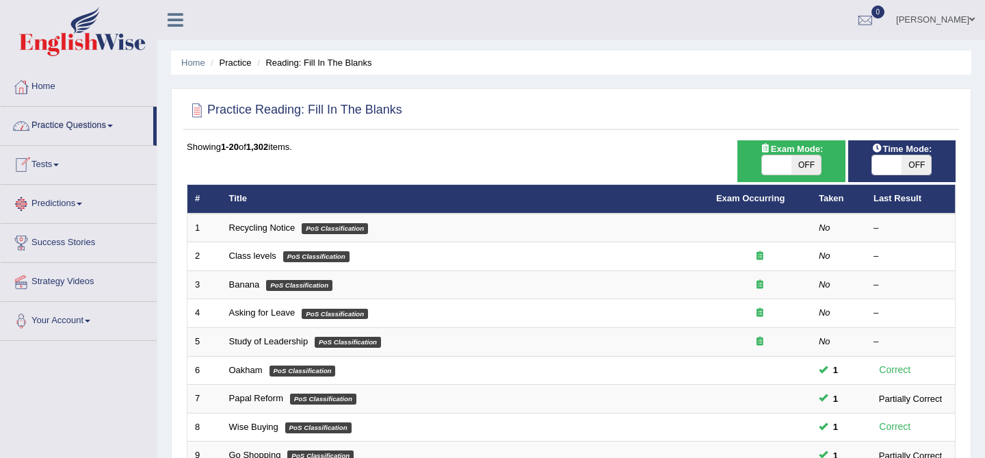
click at [92, 120] on link "Practice Questions" at bounding box center [77, 124] width 153 height 34
click at [92, 120] on link "Practice Questions" at bounding box center [79, 124] width 156 height 34
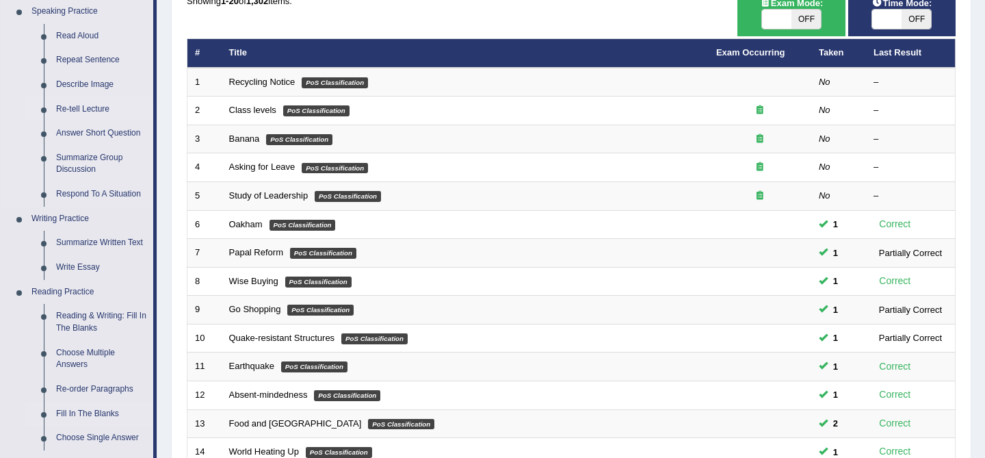
scroll to position [148, 0]
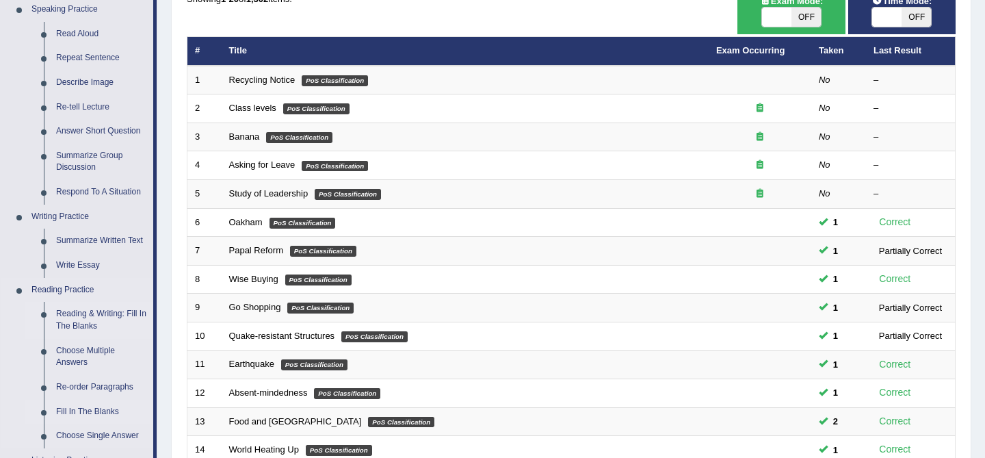
click at [99, 316] on link "Reading & Writing: Fill In The Blanks" at bounding box center [101, 320] width 103 height 36
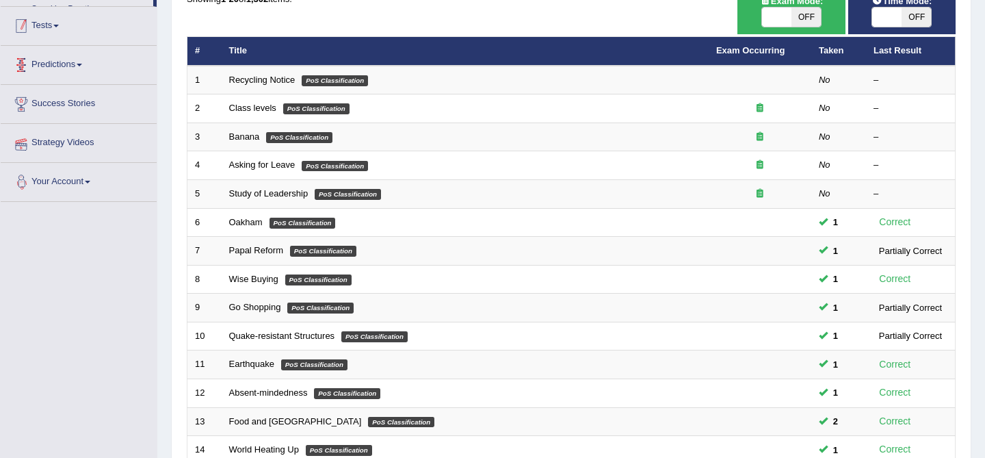
scroll to position [181, 0]
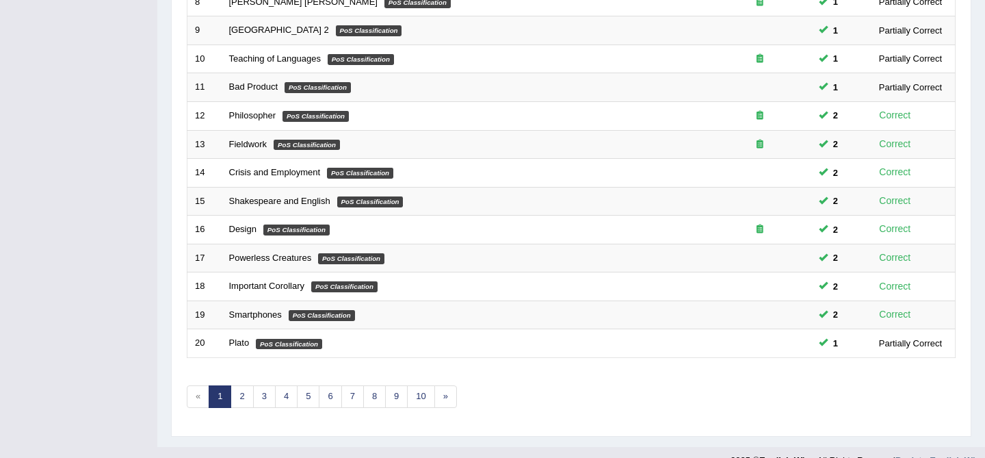
scroll to position [448, 0]
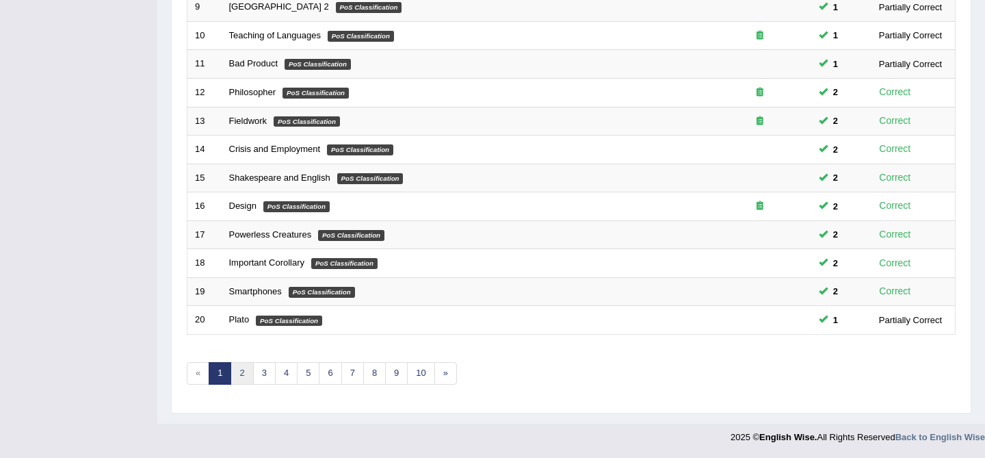
click at [242, 372] on link "2" at bounding box center [241, 373] width 23 height 23
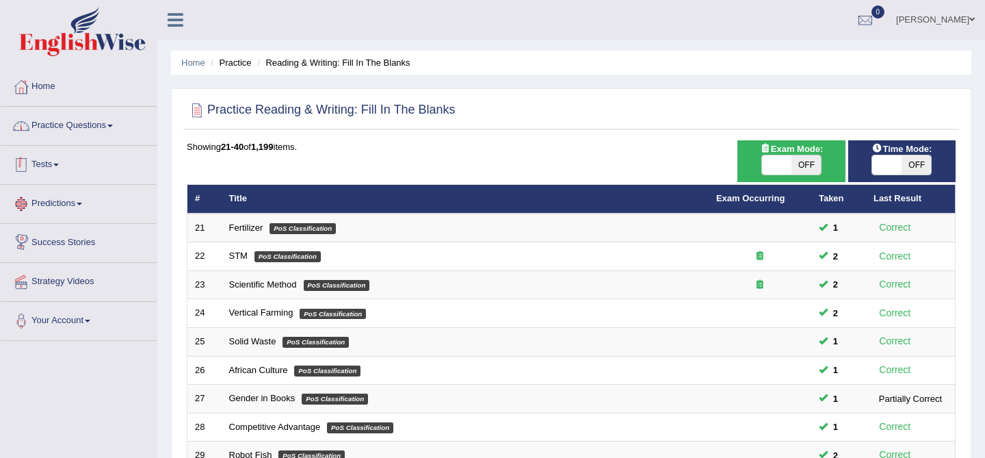
click at [94, 131] on link "Practice Questions" at bounding box center [79, 124] width 156 height 34
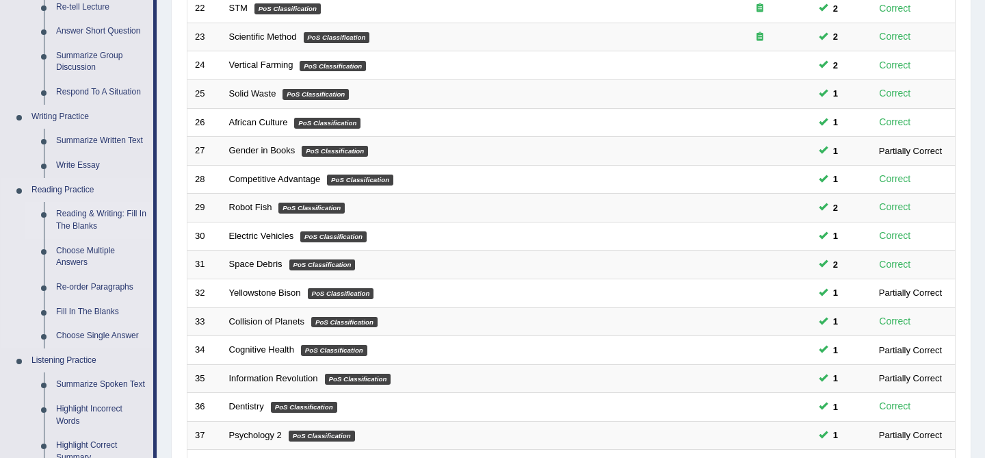
scroll to position [249, 0]
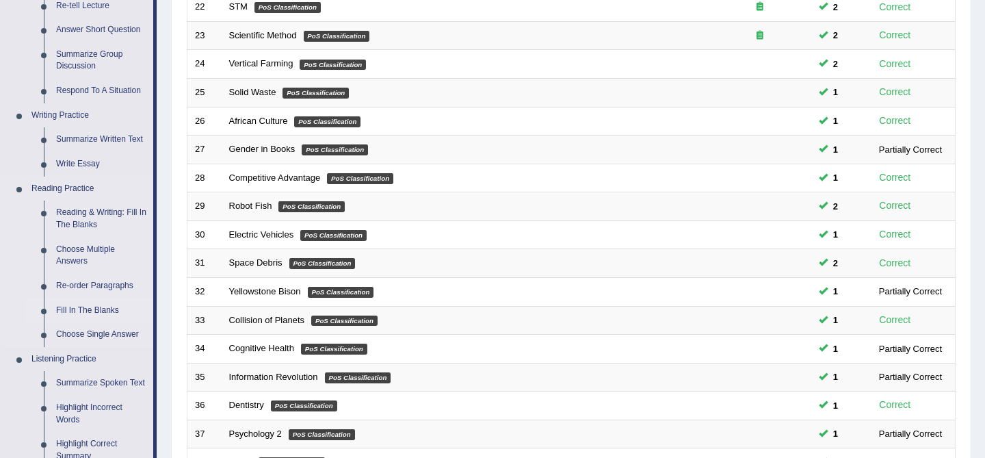
click at [83, 308] on link "Fill In The Blanks" at bounding box center [101, 310] width 103 height 25
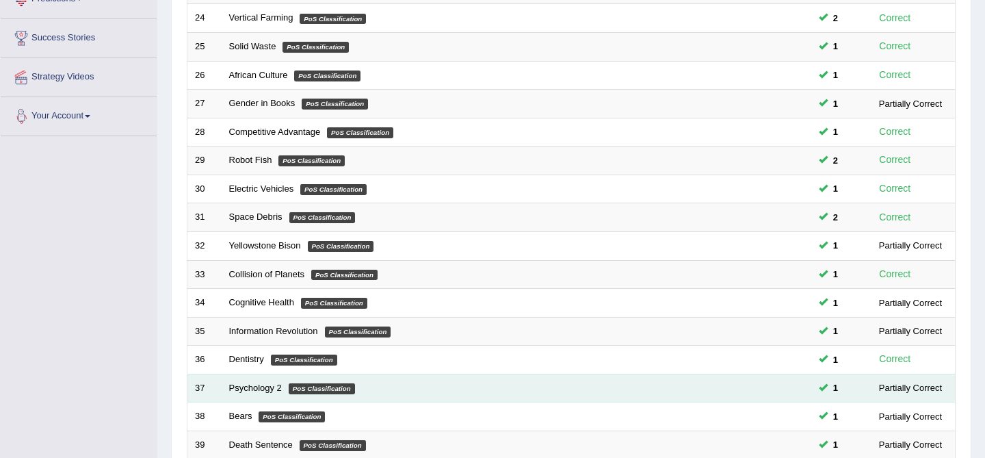
scroll to position [448, 0]
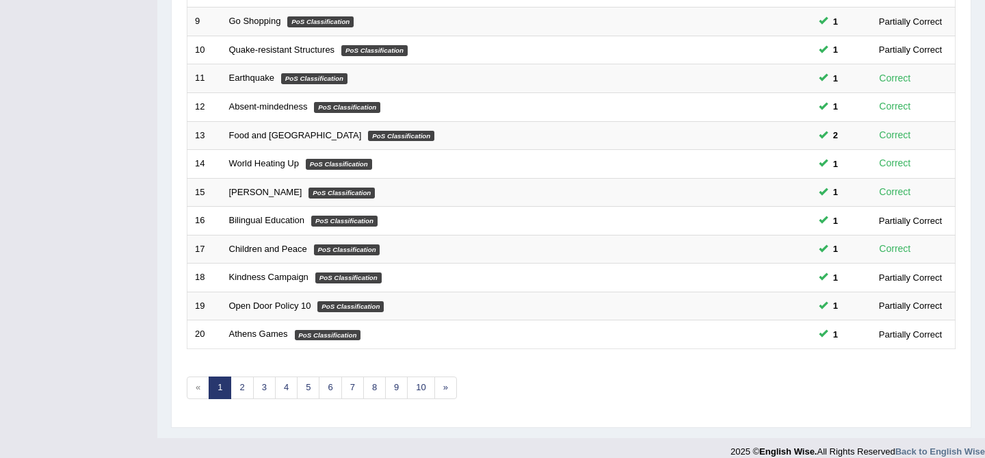
scroll to position [448, 0]
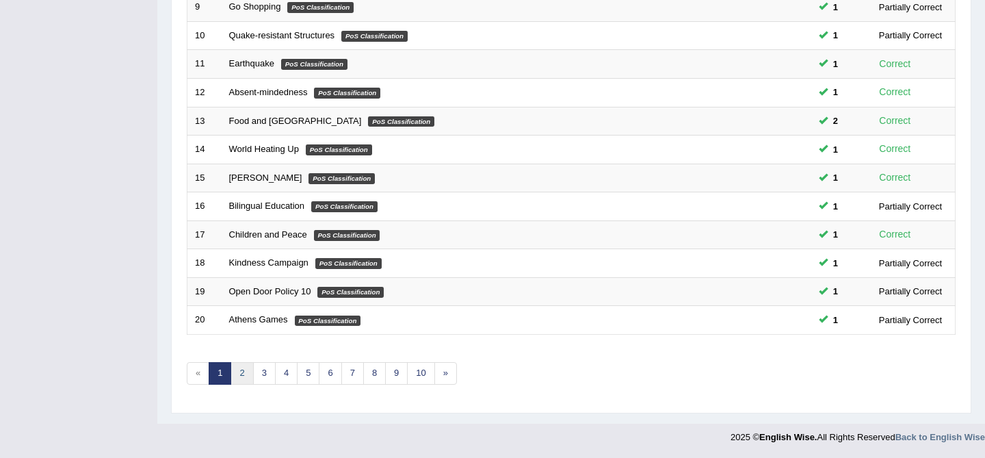
click at [239, 375] on link "2" at bounding box center [241, 373] width 23 height 23
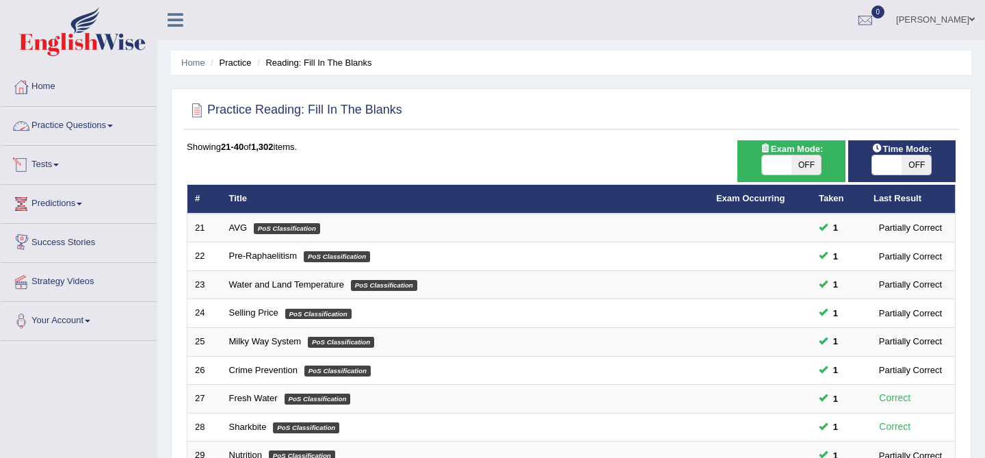
click at [92, 124] on link "Practice Questions" at bounding box center [79, 124] width 156 height 34
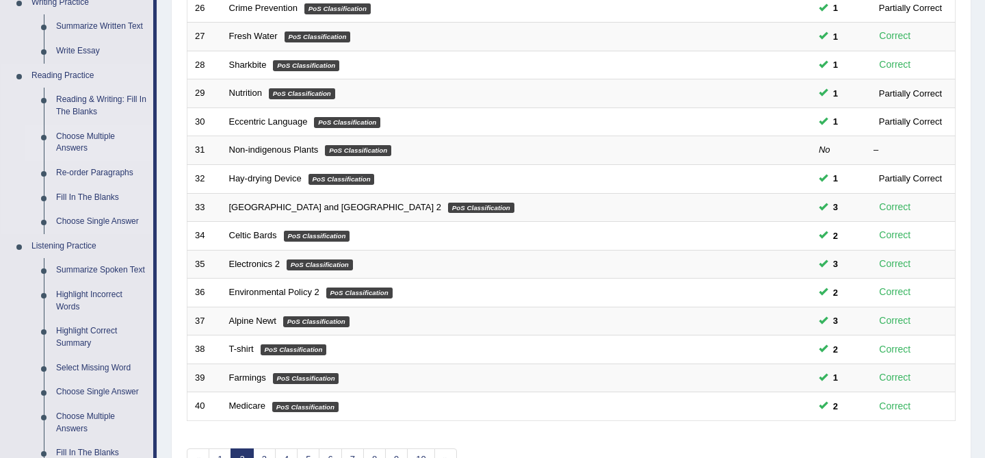
scroll to position [346, 0]
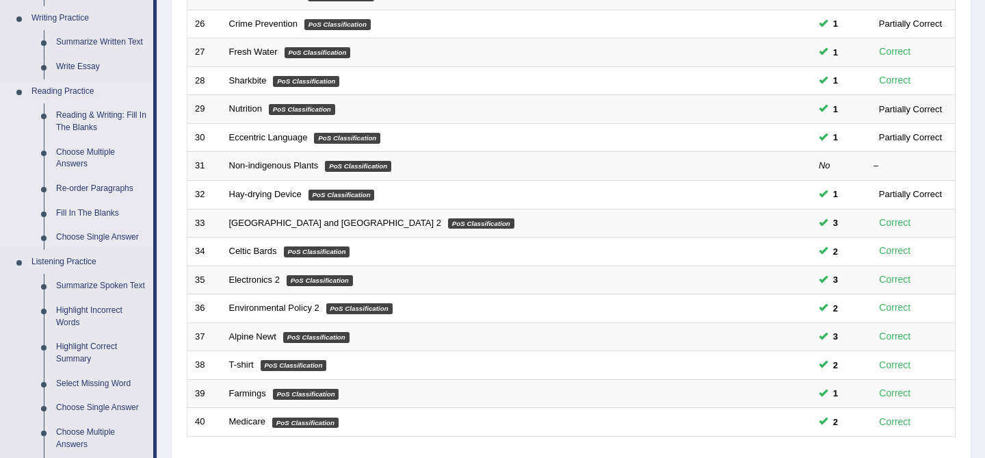
click at [96, 215] on link "Fill In The Blanks" at bounding box center [101, 213] width 103 height 25
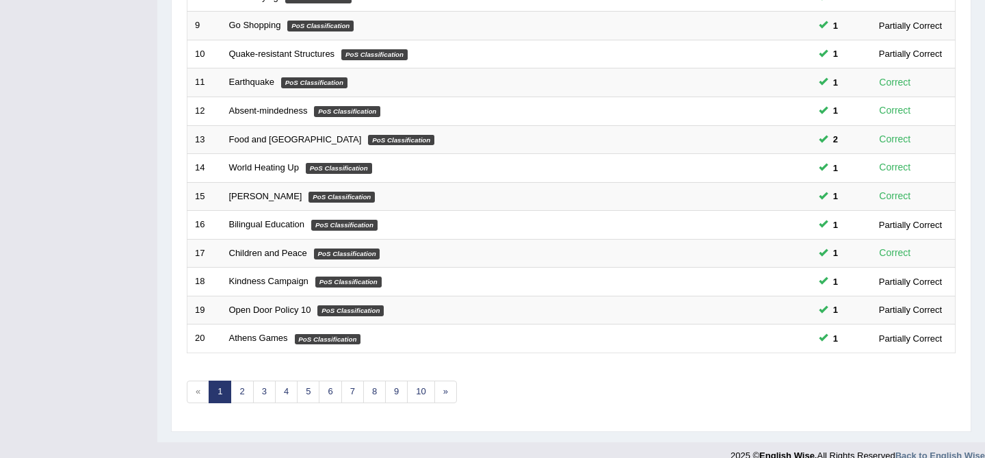
scroll to position [448, 0]
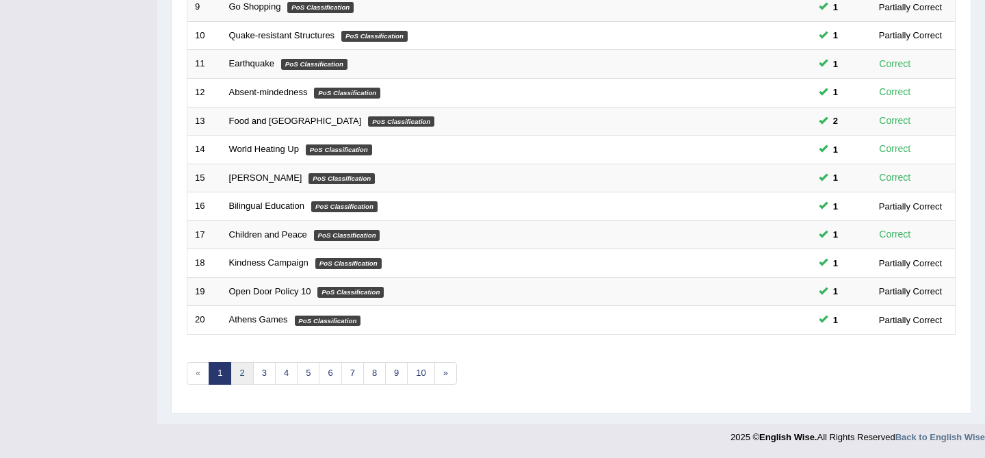
click at [239, 373] on link "2" at bounding box center [241, 373] width 23 height 23
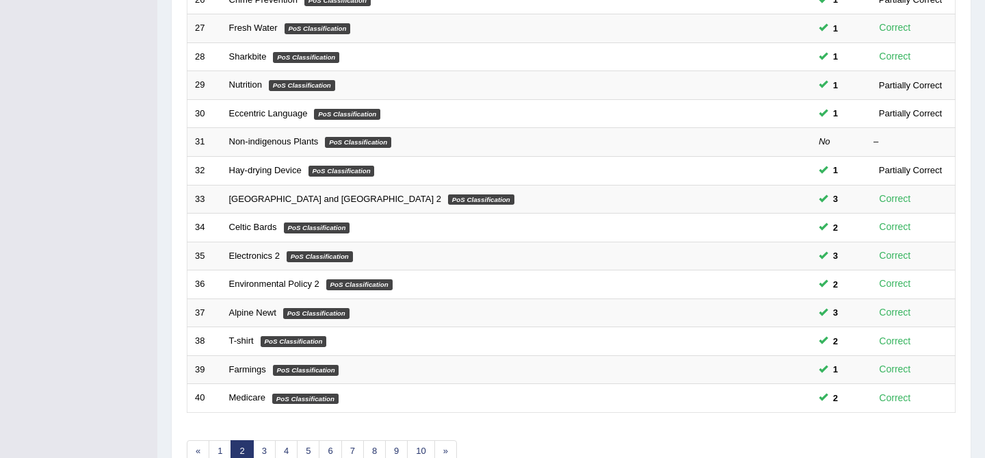
scroll to position [448, 0]
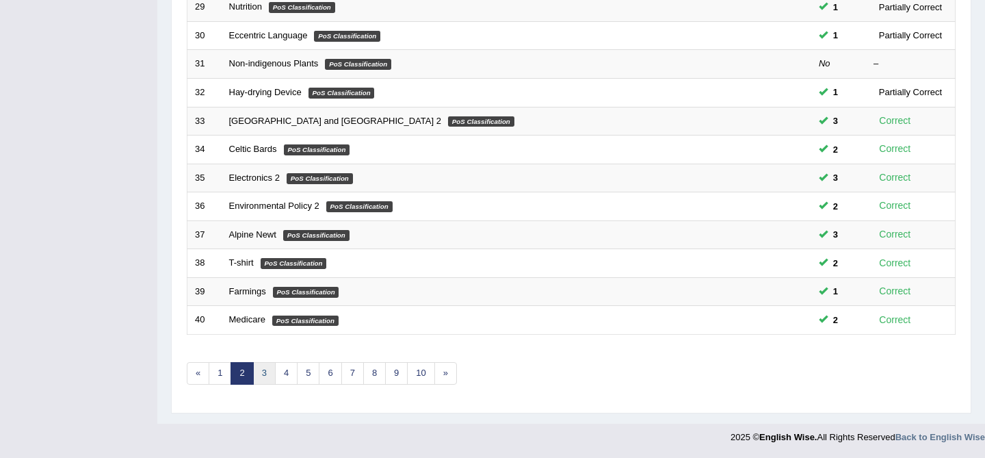
click at [261, 375] on link "3" at bounding box center [264, 373] width 23 height 23
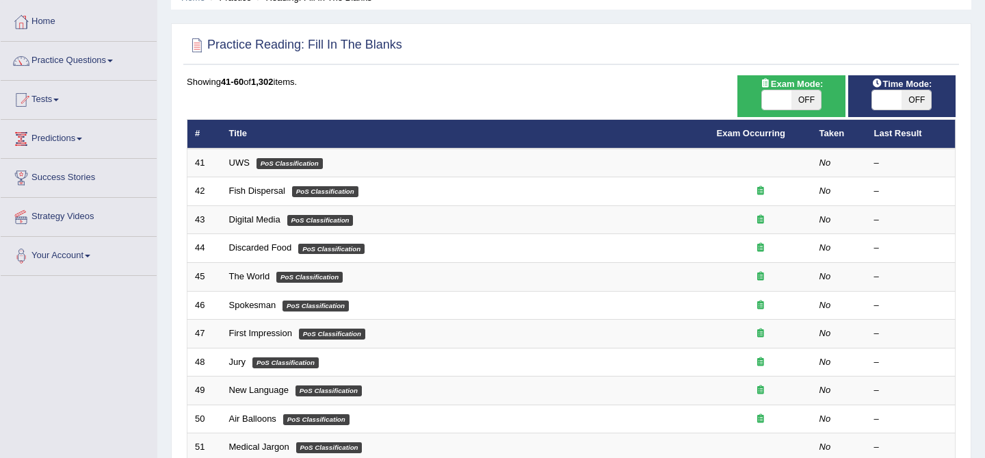
scroll to position [91, 0]
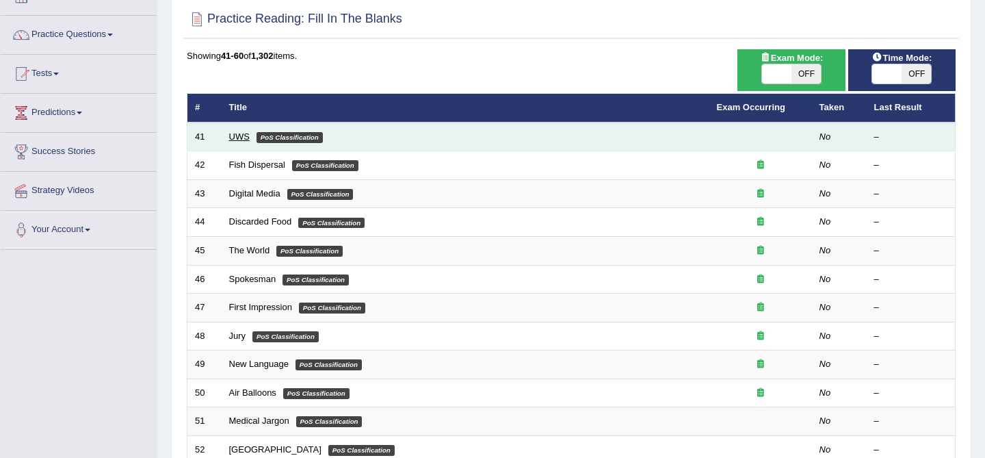
click at [237, 135] on link "UWS" at bounding box center [239, 136] width 21 height 10
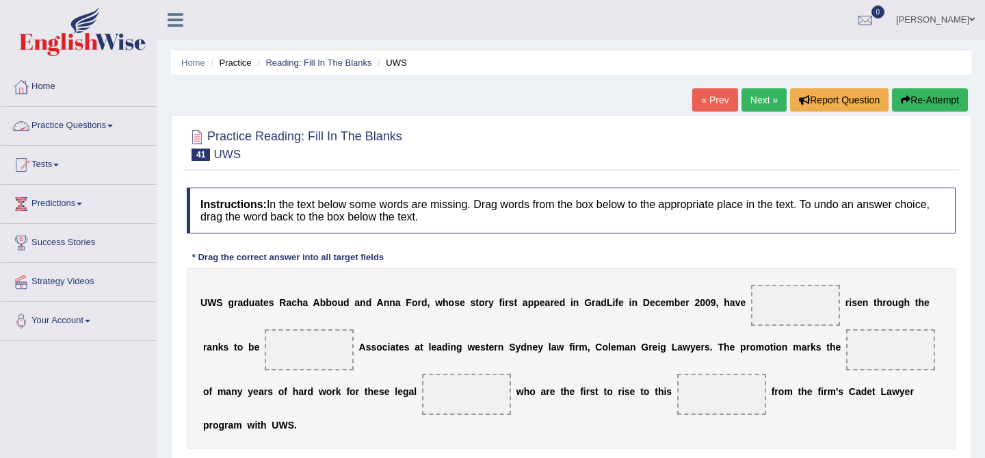
click at [72, 123] on link "Practice Questions" at bounding box center [79, 124] width 156 height 34
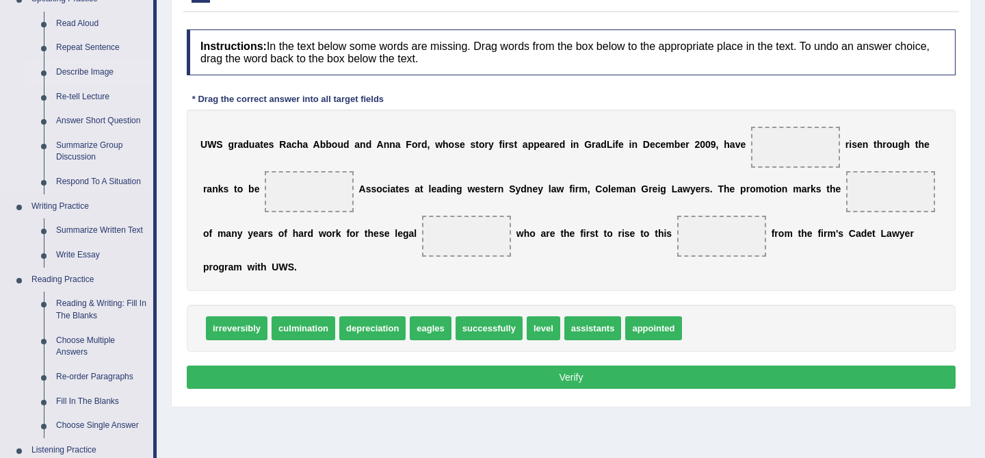
scroll to position [159, 0]
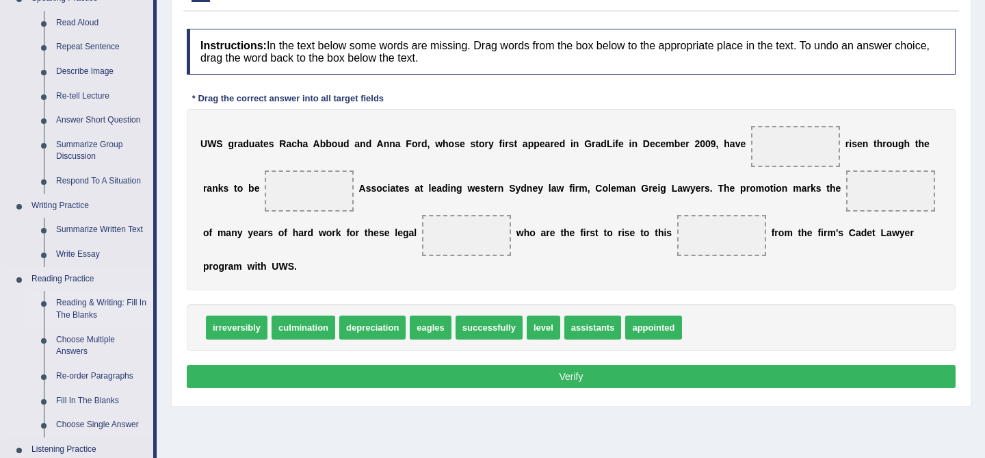
click at [89, 308] on link "Reading & Writing: Fill In The Blanks" at bounding box center [101, 309] width 103 height 36
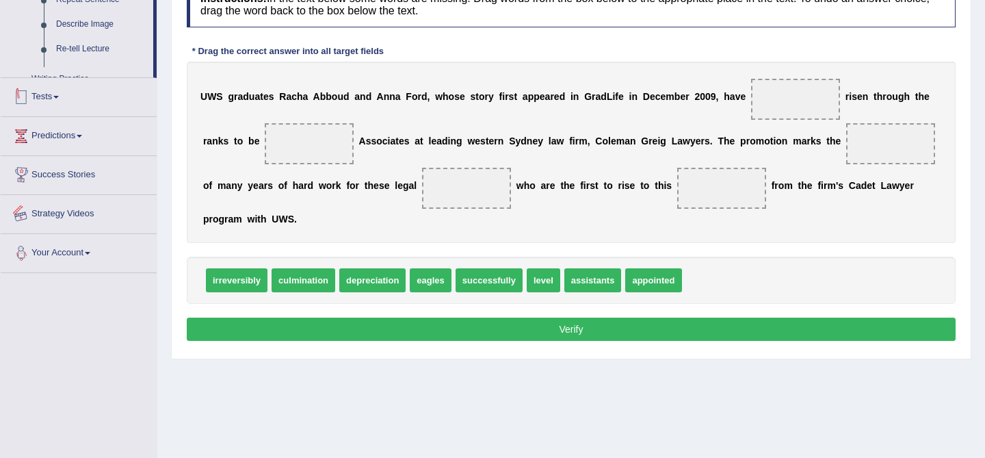
scroll to position [261, 0]
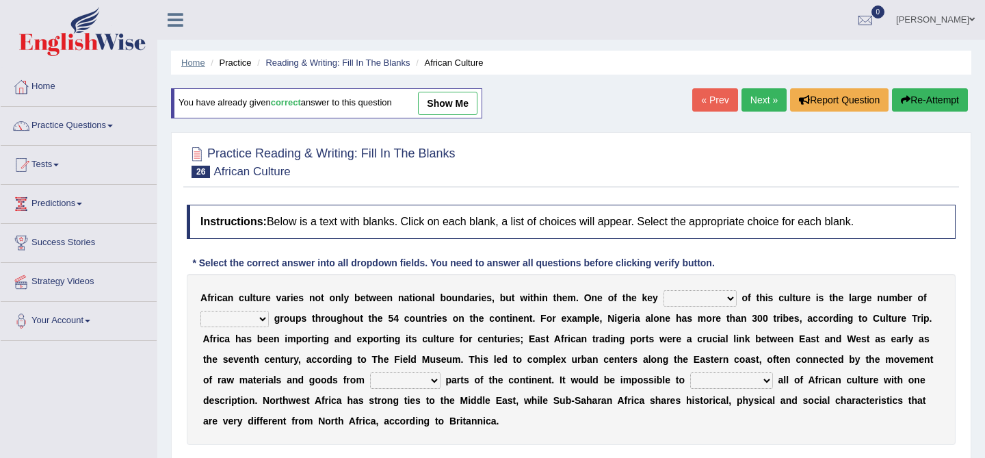
click at [192, 64] on link "Home" at bounding box center [193, 62] width 24 height 10
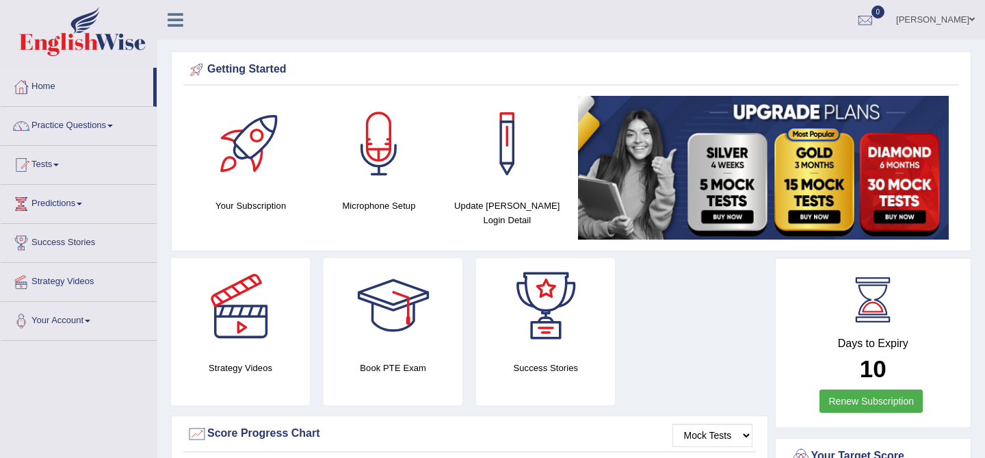
click at [85, 125] on link "Practice Questions" at bounding box center [79, 124] width 156 height 34
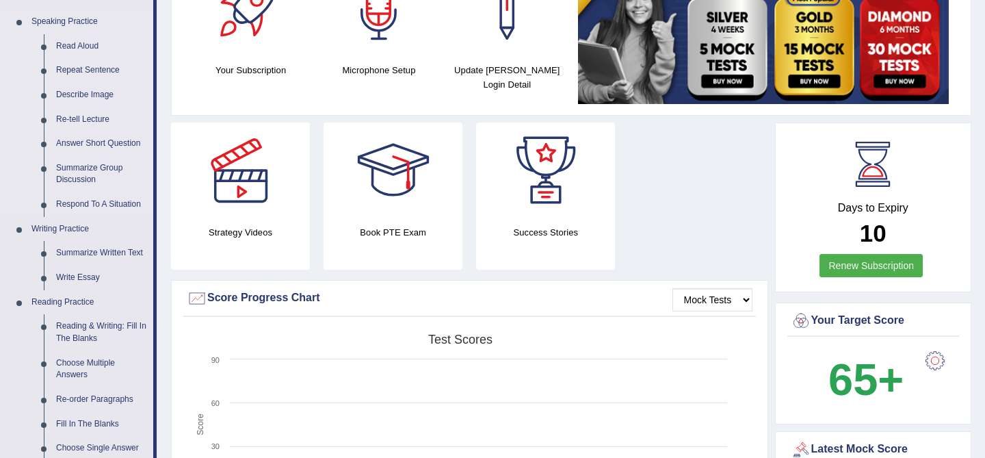
scroll to position [133, 0]
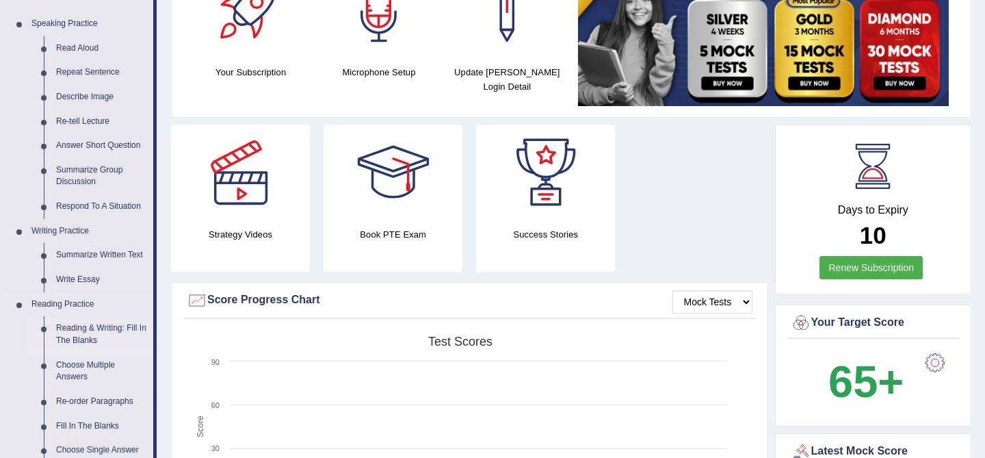
click at [87, 329] on link "Reading & Writing: Fill In The Blanks" at bounding box center [101, 334] width 103 height 36
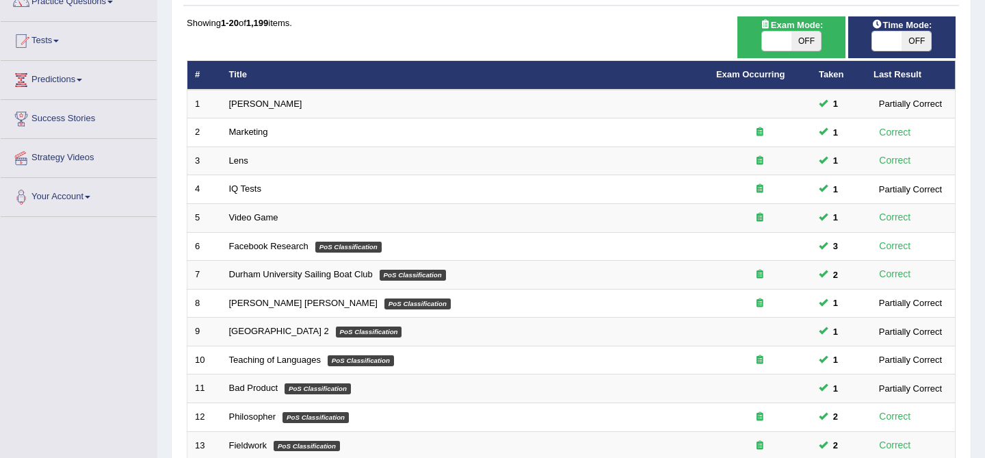
scroll to position [448, 0]
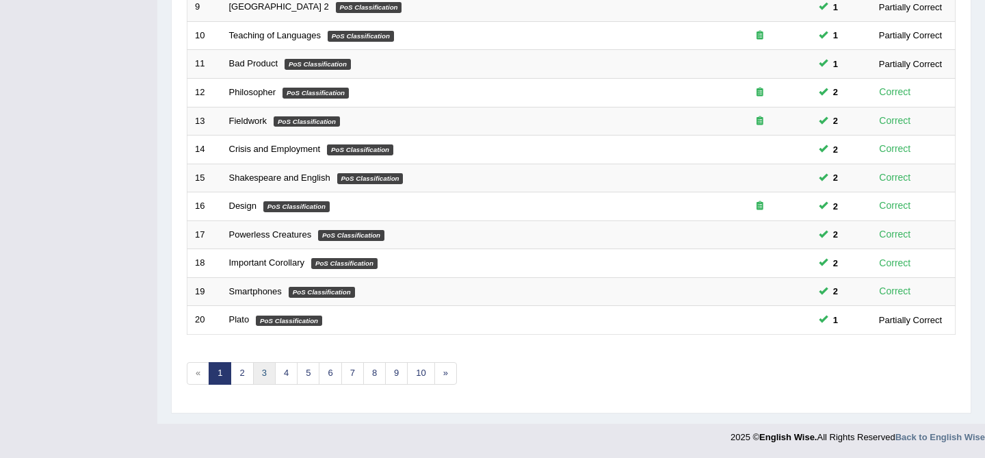
click at [256, 379] on link "3" at bounding box center [264, 373] width 23 height 23
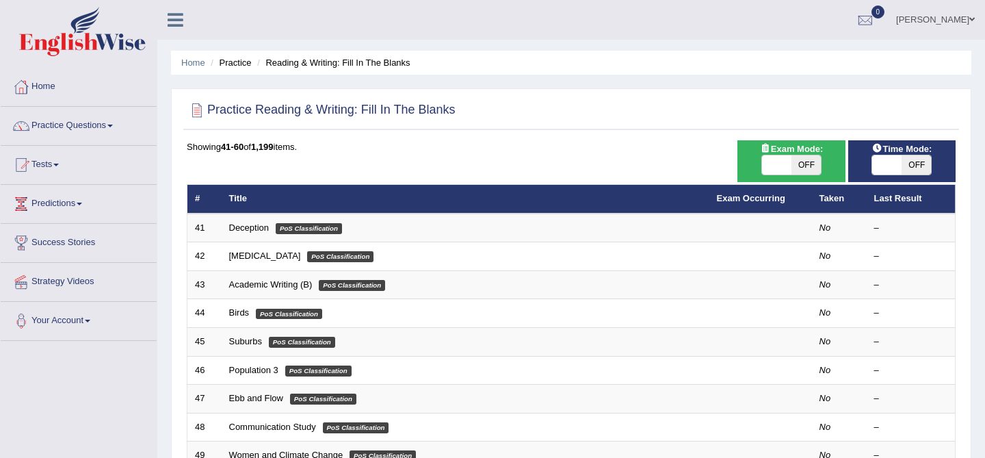
scroll to position [91, 0]
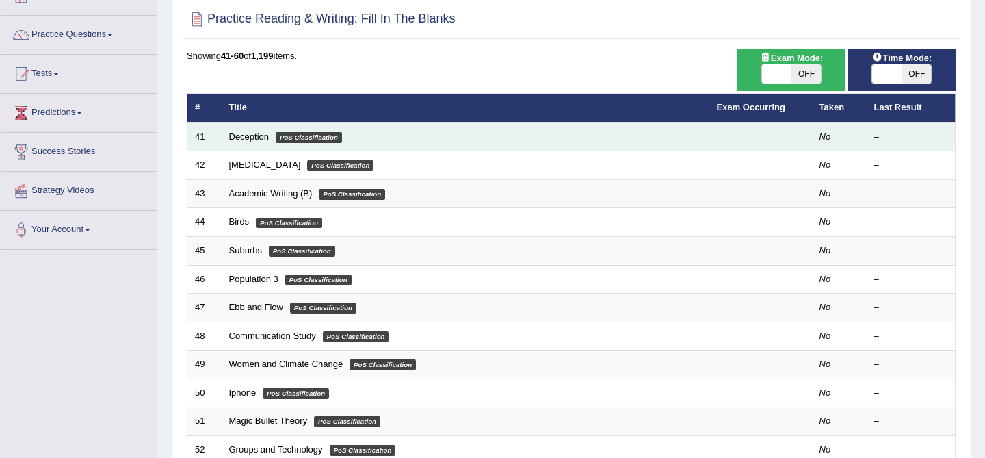
click at [224, 134] on td "Deception PoS Classification" at bounding box center [466, 136] width 488 height 29
click at [260, 133] on link "Deception" at bounding box center [249, 136] width 40 height 10
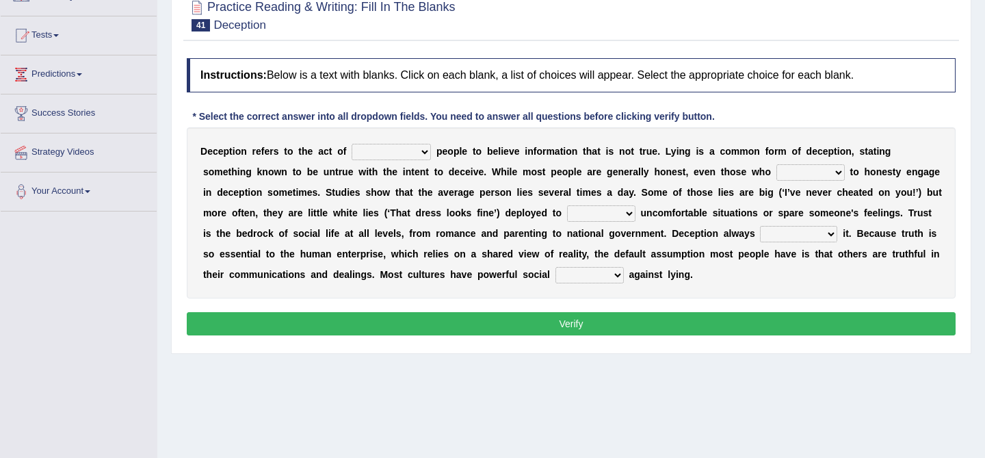
scroll to position [130, 0]
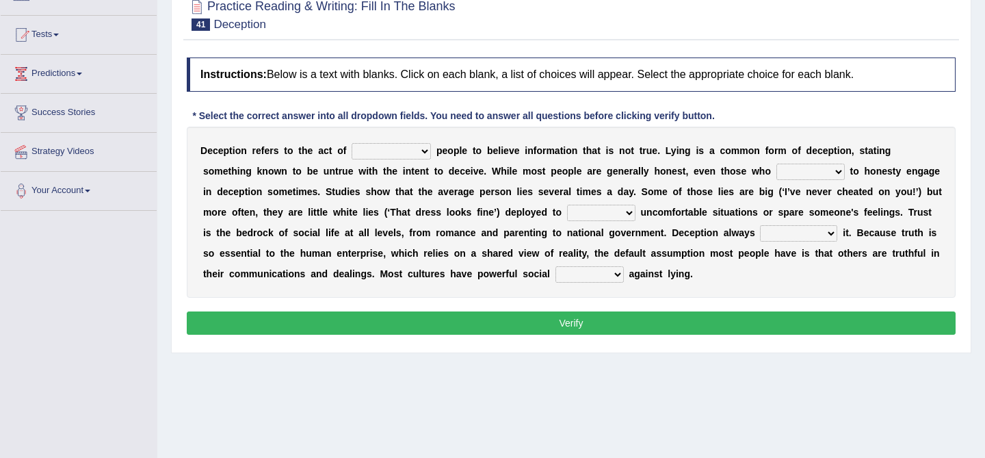
click at [406, 146] on select "discouraging forbidding detecting encouraging" at bounding box center [391, 151] width 79 height 16
select select "encouraging"
click at [373, 152] on select "discouraging forbidding detecting encouraging" at bounding box center [391, 151] width 79 height 16
click at [797, 172] on select "describe prescribe inscribe subscribe" at bounding box center [810, 171] width 68 height 16
select select "describe"
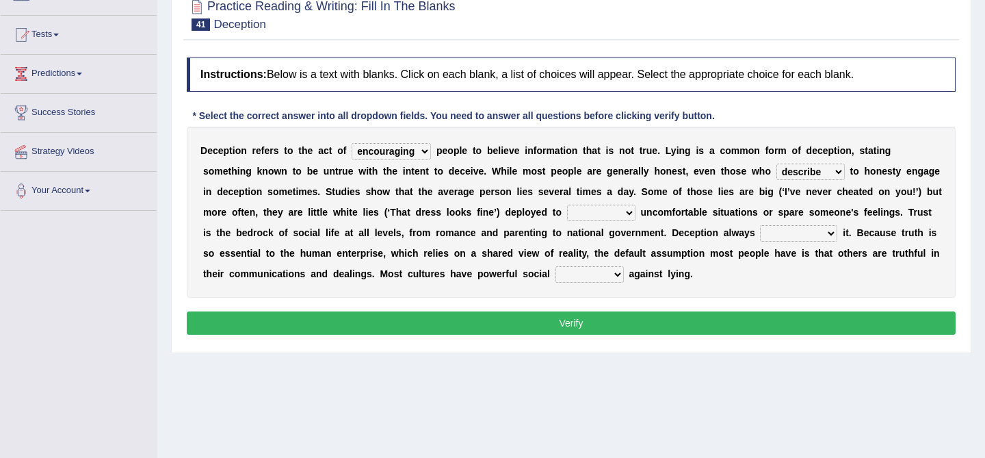
click at [610, 210] on select "contest illuminate disguise avoid" at bounding box center [601, 212] width 68 height 16
select select "avoid"
click at [783, 235] on select "undermines underscores undertakes underwrites" at bounding box center [798, 233] width 77 height 16
select select "underwrites"
click at [586, 272] on select "ejections sanctions fractions inductions" at bounding box center [589, 274] width 68 height 16
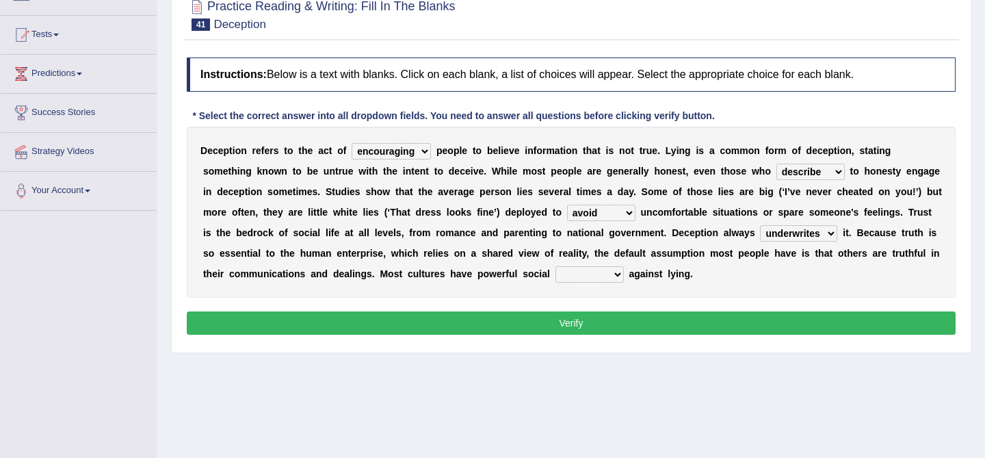
select select "sanctions"
click at [581, 274] on select "ejections sanctions fractions inductions" at bounding box center [589, 274] width 68 height 16
click at [387, 152] on select "discouraging forbidding detecting encouraging" at bounding box center [391, 151] width 79 height 16
click at [397, 154] on select "discouraging forbidding detecting encouraging" at bounding box center [391, 151] width 79 height 16
click at [802, 174] on select "describe prescribe inscribe subscribe" at bounding box center [810, 171] width 68 height 16
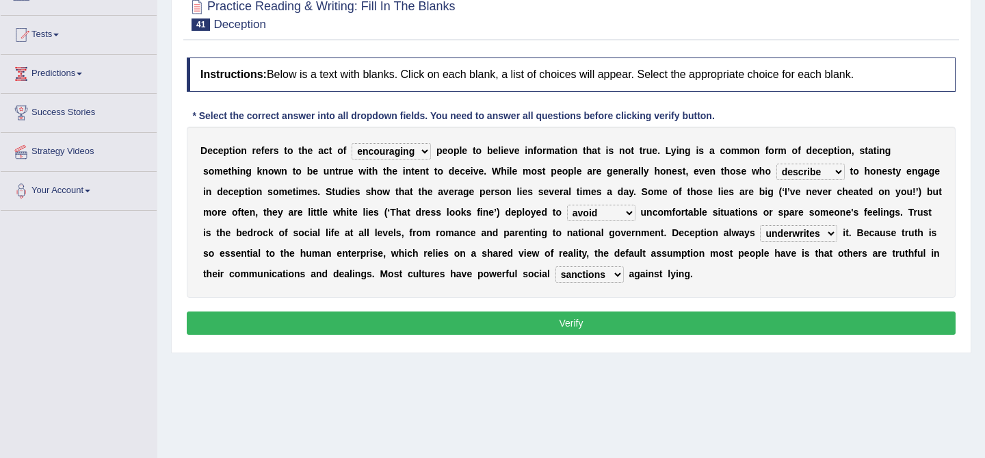
click at [779, 230] on select "undermines underscores undertakes underwrites" at bounding box center [798, 233] width 77 height 16
select select "undermines"
click at [789, 233] on select "undermines underscores undertakes underwrites" at bounding box center [798, 233] width 77 height 16
click at [596, 269] on select "ejections sanctions fractions inductions" at bounding box center [589, 274] width 68 height 16
click at [585, 278] on select "ejections sanctions fractions inductions" at bounding box center [589, 274] width 68 height 16
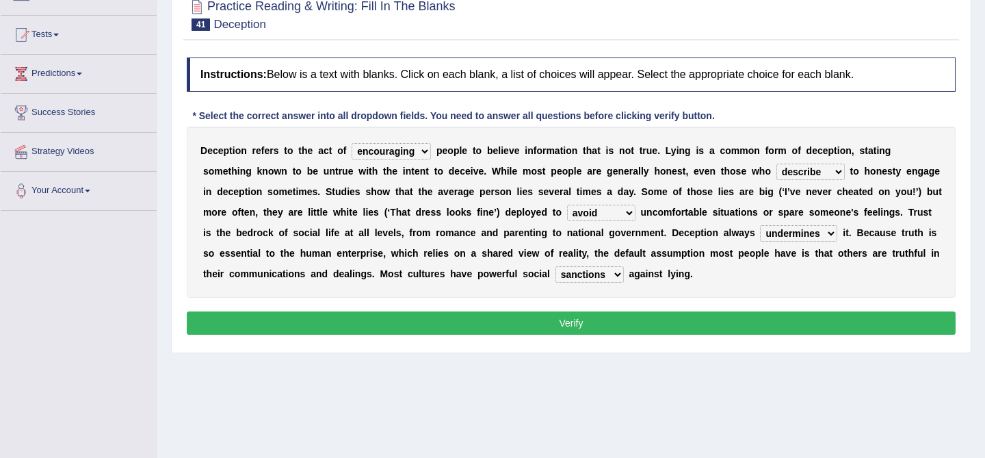
click at [607, 276] on select "ejections sanctions fractions inductions" at bounding box center [589, 274] width 68 height 16
click at [598, 275] on select "ejections sanctions fractions inductions" at bounding box center [589, 274] width 68 height 16
click at [596, 322] on button "Verify" at bounding box center [571, 322] width 769 height 23
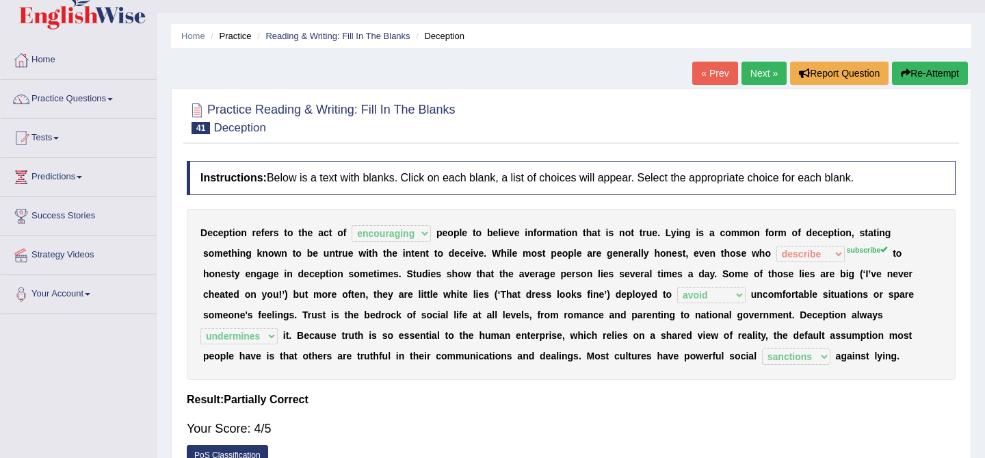
scroll to position [0, 0]
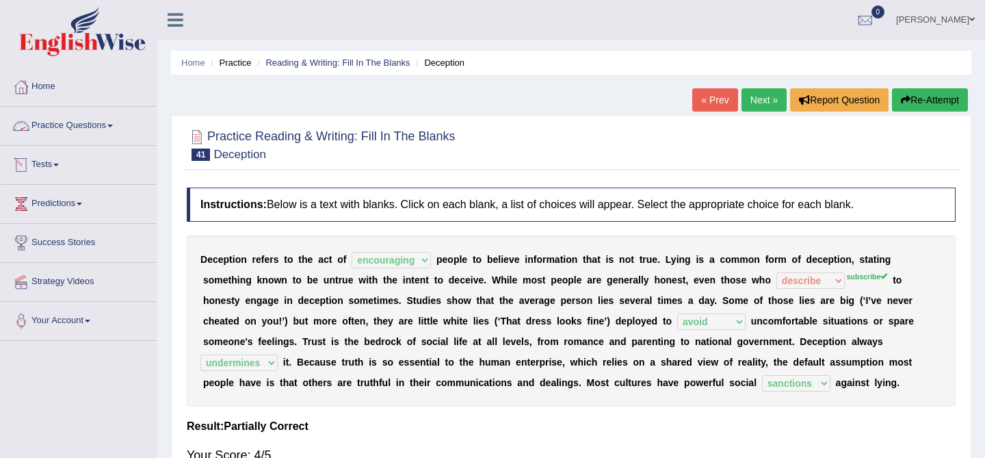
click at [98, 123] on link "Practice Questions" at bounding box center [79, 124] width 156 height 34
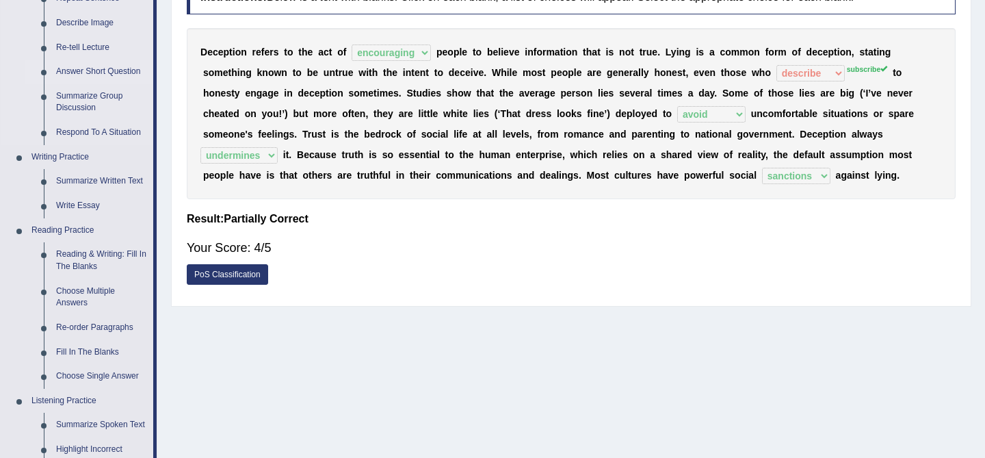
scroll to position [209, 0]
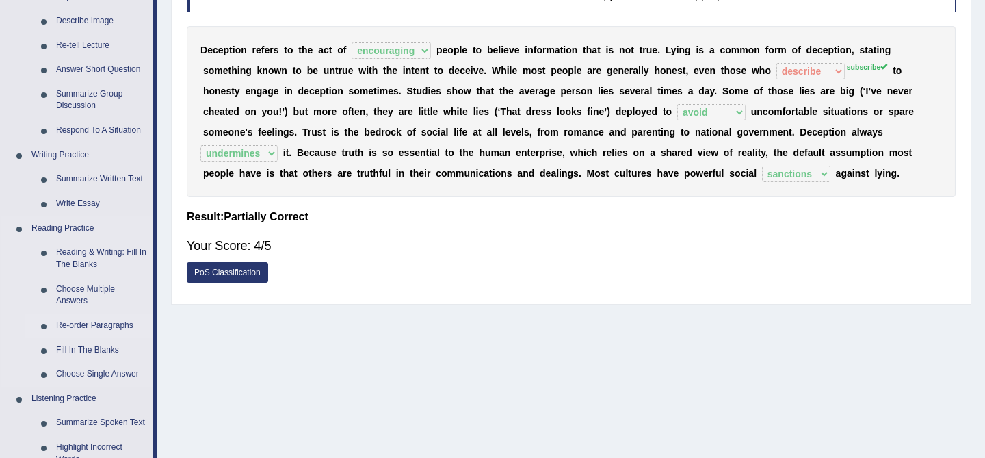
click at [90, 324] on link "Re-order Paragraphs" at bounding box center [101, 325] width 103 height 25
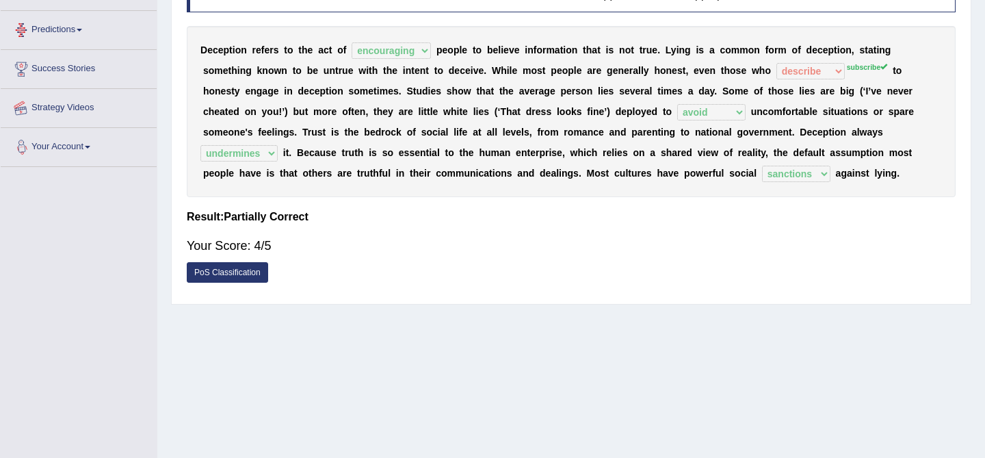
scroll to position [259, 0]
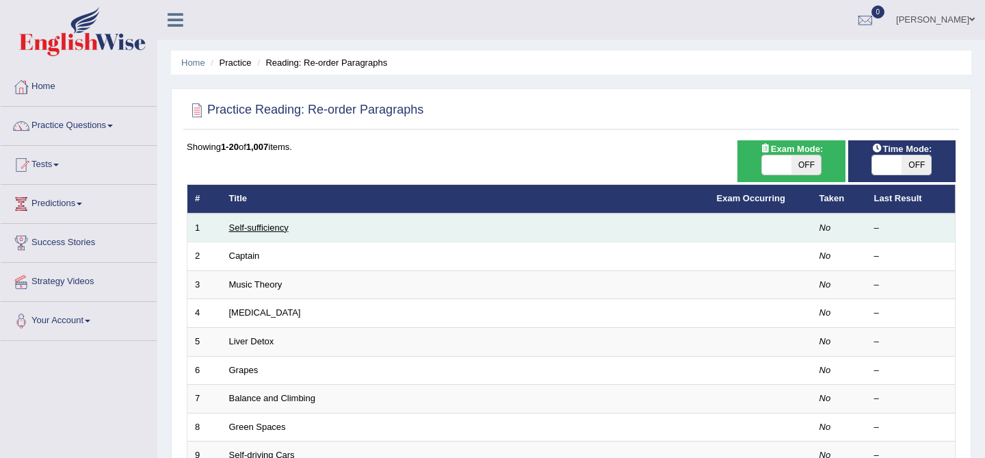
click at [256, 226] on link "Self-sufficiency" at bounding box center [259, 227] width 60 height 10
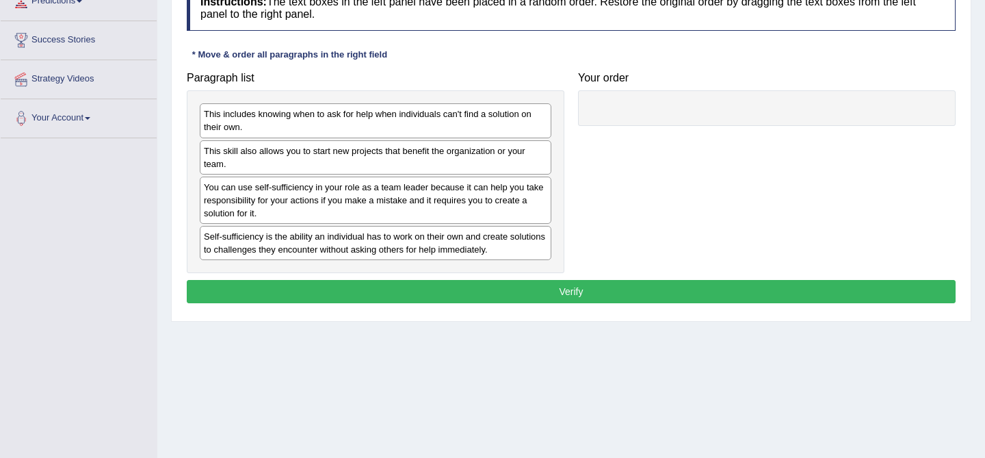
scroll to position [204, 0]
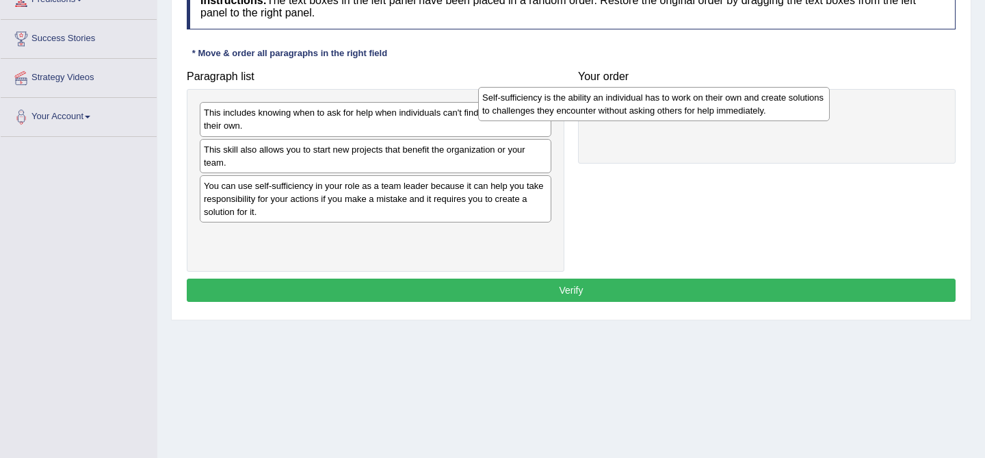
drag, startPoint x: 367, startPoint y: 242, endPoint x: 676, endPoint y: 97, distance: 341.4
click at [676, 97] on div "Self-sufficiency is the ability an individual has to work on their own and crea…" at bounding box center [654, 104] width 352 height 34
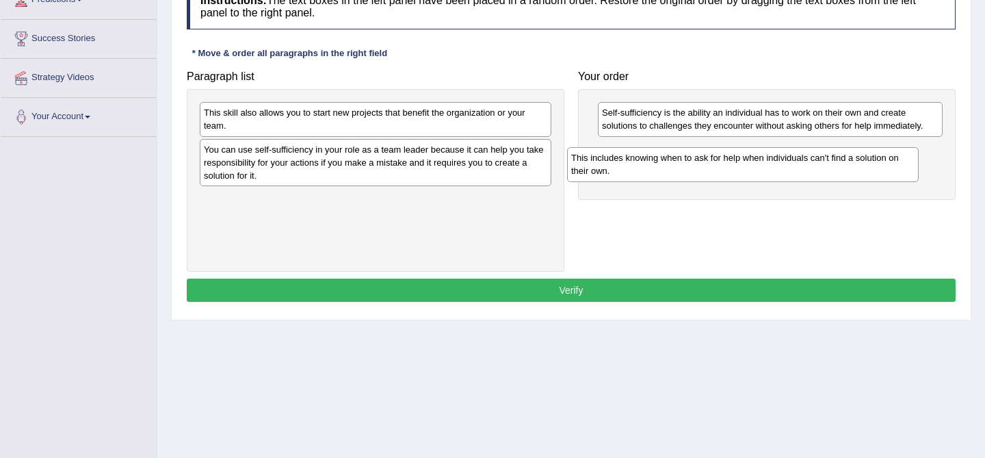
drag, startPoint x: 434, startPoint y: 122, endPoint x: 804, endPoint y: 167, distance: 373.3
click at [804, 167] on div "This includes knowing when to ask for help when individuals can't find a soluti…" at bounding box center [743, 164] width 352 height 34
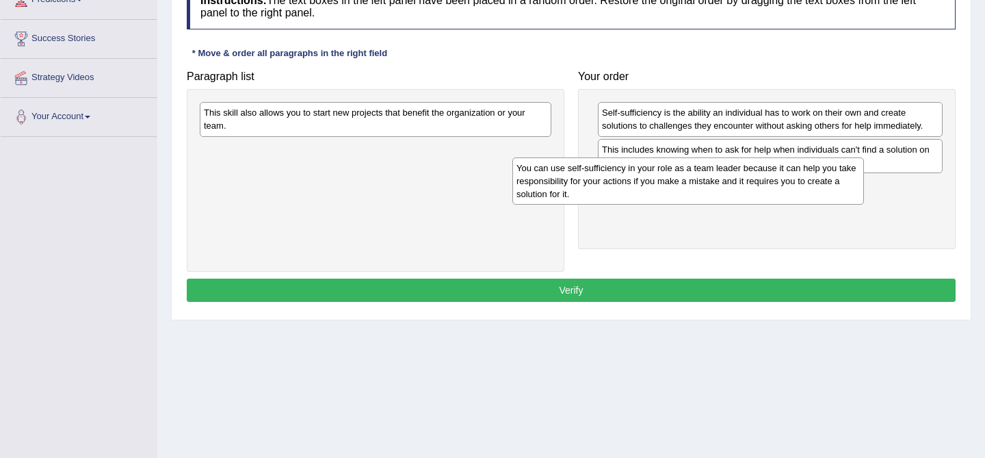
drag, startPoint x: 389, startPoint y: 156, endPoint x: 702, endPoint y: 174, distance: 313.1
click at [702, 174] on div "You can use self-sufficiency in your role as a team leader because it can help …" at bounding box center [688, 180] width 352 height 47
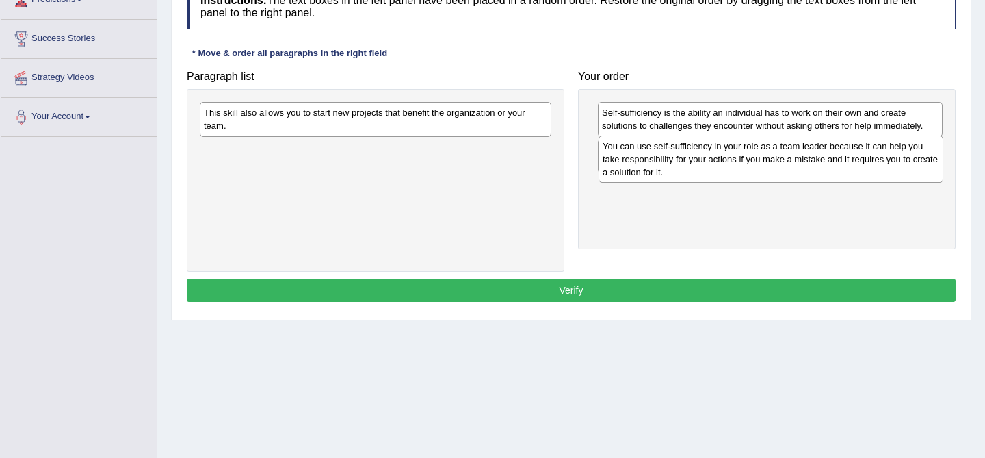
drag, startPoint x: 616, startPoint y: 211, endPoint x: 616, endPoint y: 169, distance: 41.7
click at [616, 169] on div "You can use self-sufficiency in your role as a team leader because it can help …" at bounding box center [770, 158] width 345 height 47
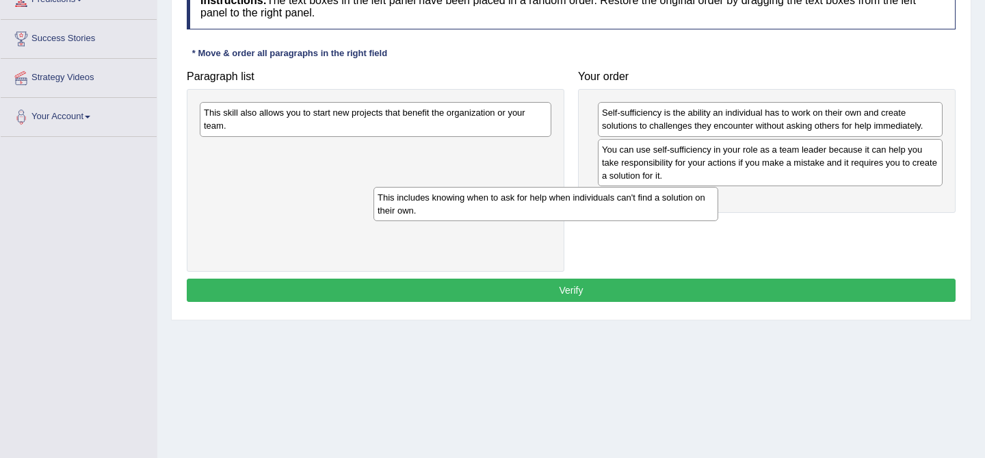
drag, startPoint x: 612, startPoint y: 150, endPoint x: 365, endPoint y: 197, distance: 251.4
click at [373, 197] on div "This includes knowing when to ask for help when individuals can't find a soluti…" at bounding box center [545, 204] width 345 height 34
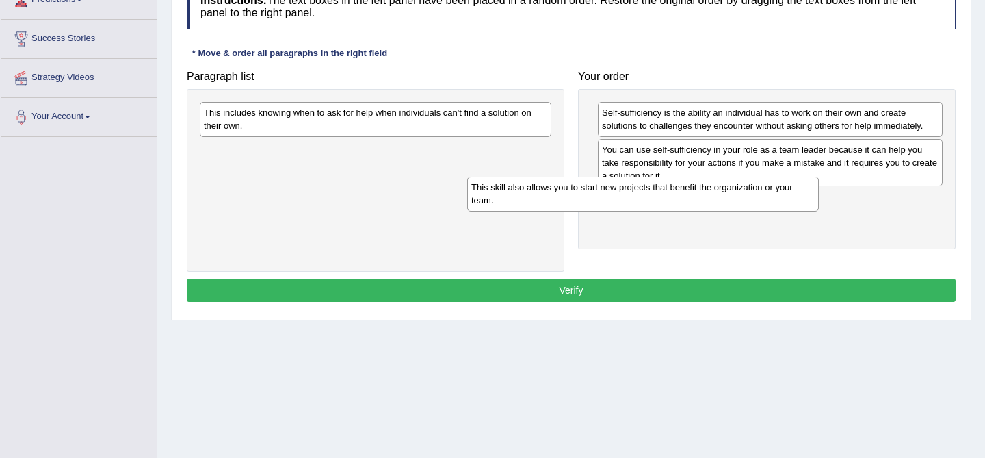
drag, startPoint x: 417, startPoint y: 125, endPoint x: 696, endPoint y: 194, distance: 287.5
click at [696, 195] on div "This skill also allows you to start new projects that benefit the organization …" at bounding box center [643, 193] width 352 height 34
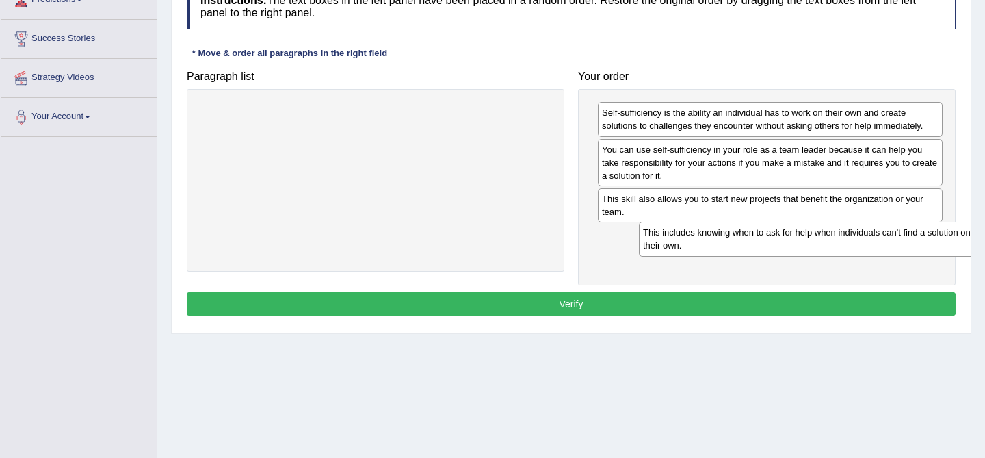
drag, startPoint x: 467, startPoint y: 124, endPoint x: 861, endPoint y: 256, distance: 415.3
click at [867, 255] on div "This includes knowing when to ask for help when individuals can't find a soluti…" at bounding box center [815, 239] width 352 height 34
click at [808, 302] on button "Verify" at bounding box center [571, 303] width 769 height 23
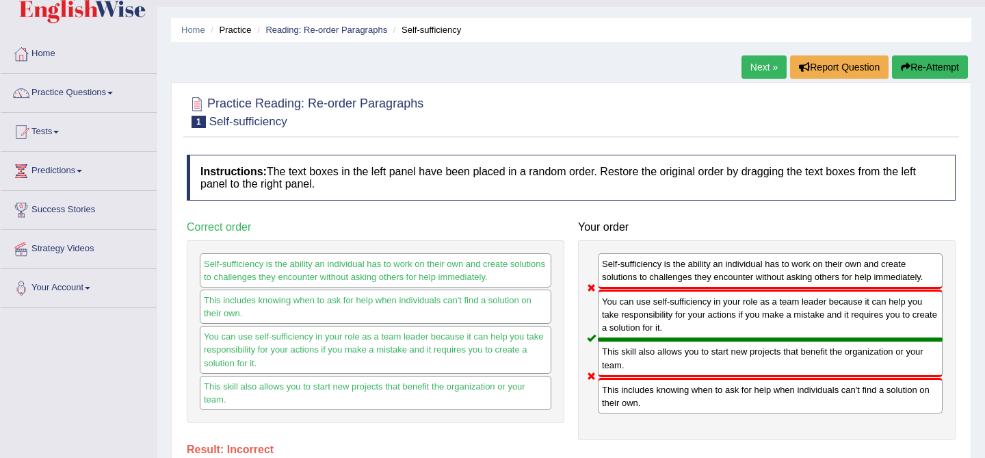
scroll to position [1, 0]
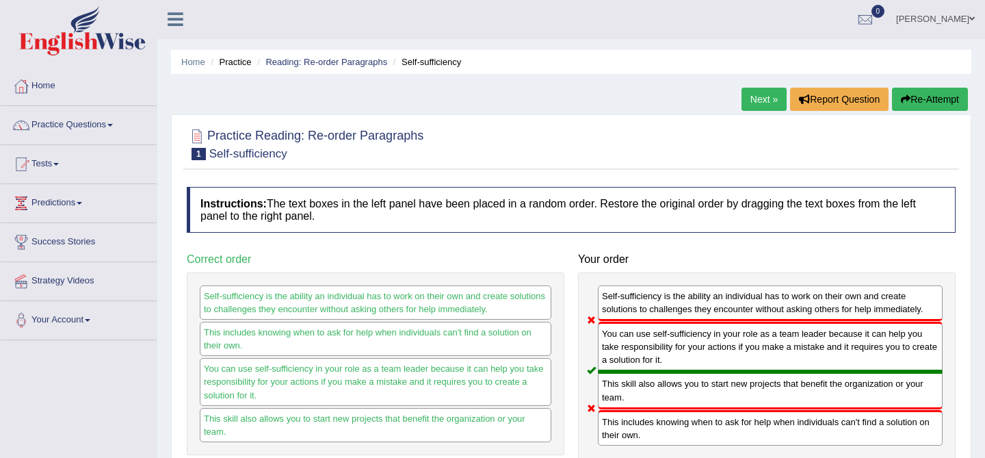
click at [760, 103] on link "Next »" at bounding box center [763, 99] width 45 height 23
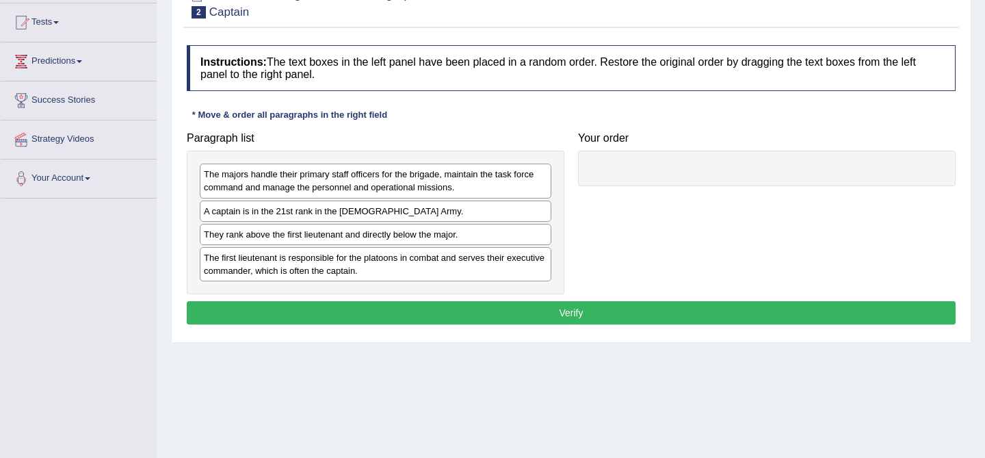
scroll to position [150, 0]
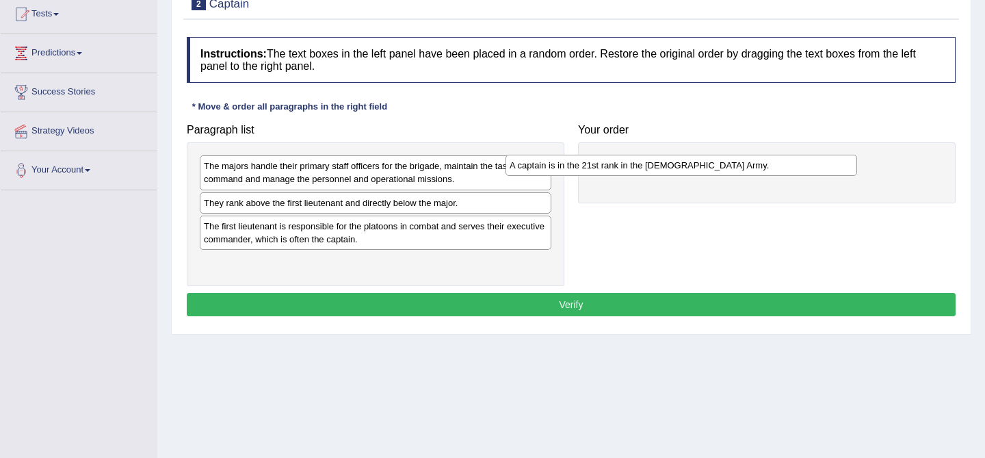
drag, startPoint x: 315, startPoint y: 208, endPoint x: 621, endPoint y: 170, distance: 308.0
click at [621, 170] on div "A captain is in the 21st rank in the [DEMOGRAPHIC_DATA] Army." at bounding box center [681, 165] width 352 height 21
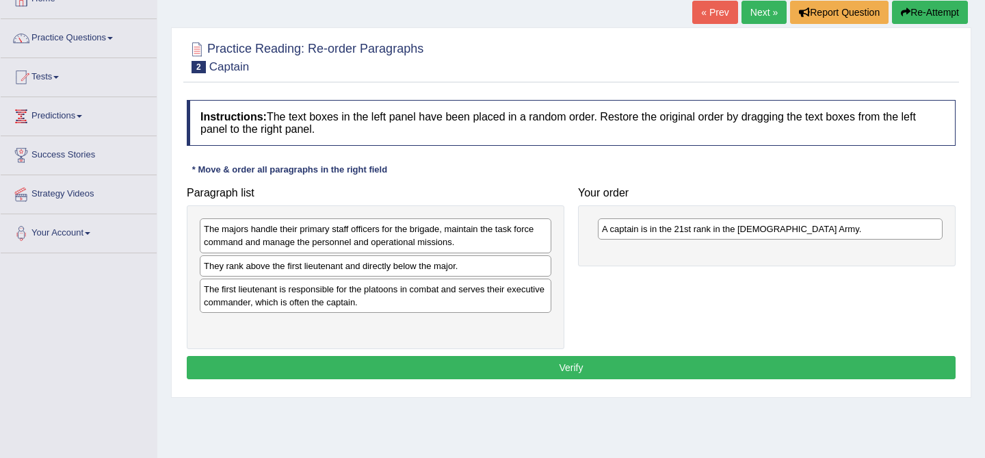
scroll to position [84, 0]
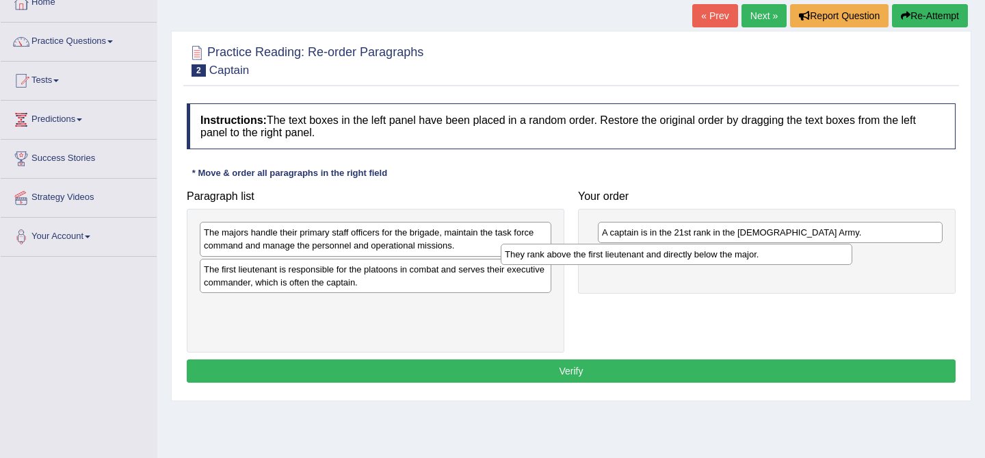
drag, startPoint x: 345, startPoint y: 273, endPoint x: 651, endPoint y: 256, distance: 306.9
click at [651, 256] on div "They rank above the first lieutenant and directly below the major." at bounding box center [677, 253] width 352 height 21
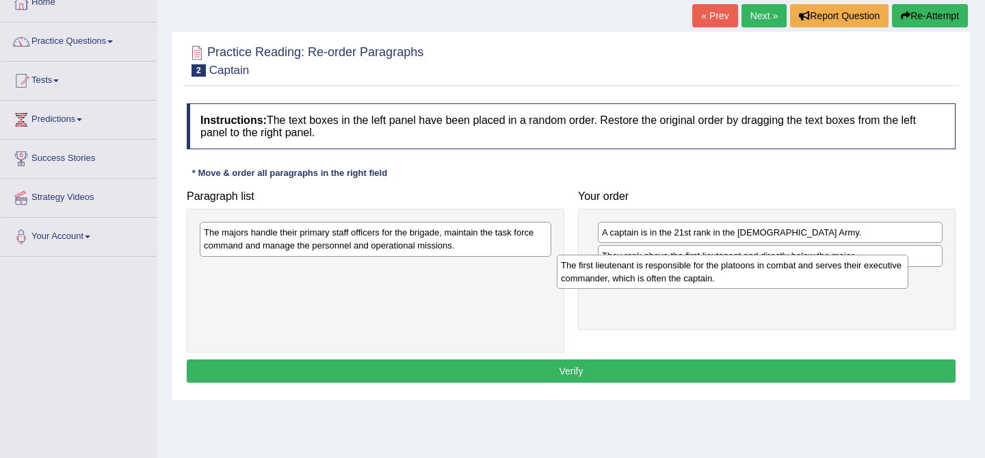
drag, startPoint x: 349, startPoint y: 276, endPoint x: 715, endPoint y: 277, distance: 366.6
click at [715, 277] on div "The first lieutenant is responsible for the platoons in combat and serves their…" at bounding box center [733, 271] width 352 height 34
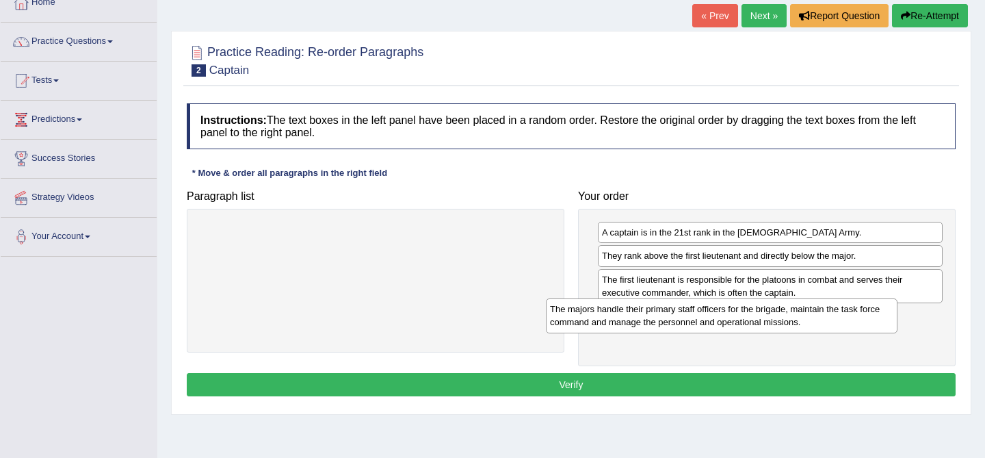
drag, startPoint x: 468, startPoint y: 239, endPoint x: 818, endPoint y: 315, distance: 358.5
click at [817, 315] on div "The majors handle their primary staff officers for the brigade, maintain the ta…" at bounding box center [722, 315] width 352 height 34
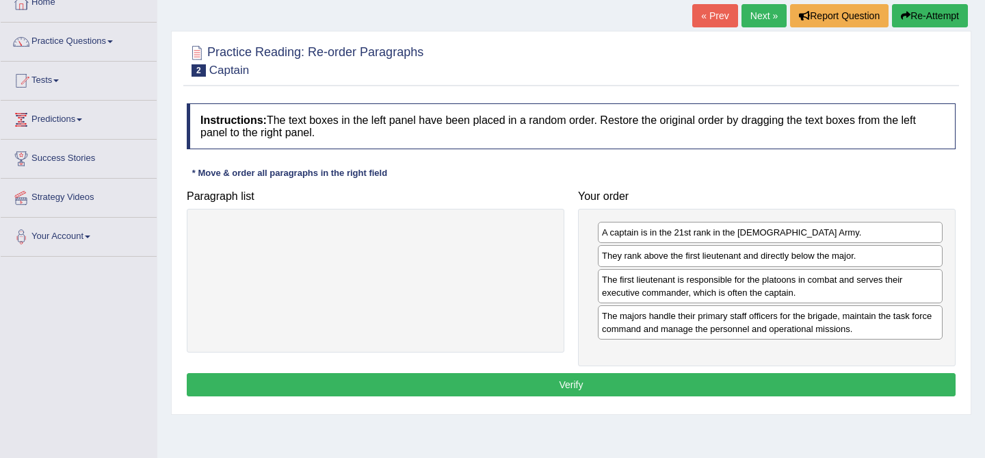
click at [607, 382] on button "Verify" at bounding box center [571, 384] width 769 height 23
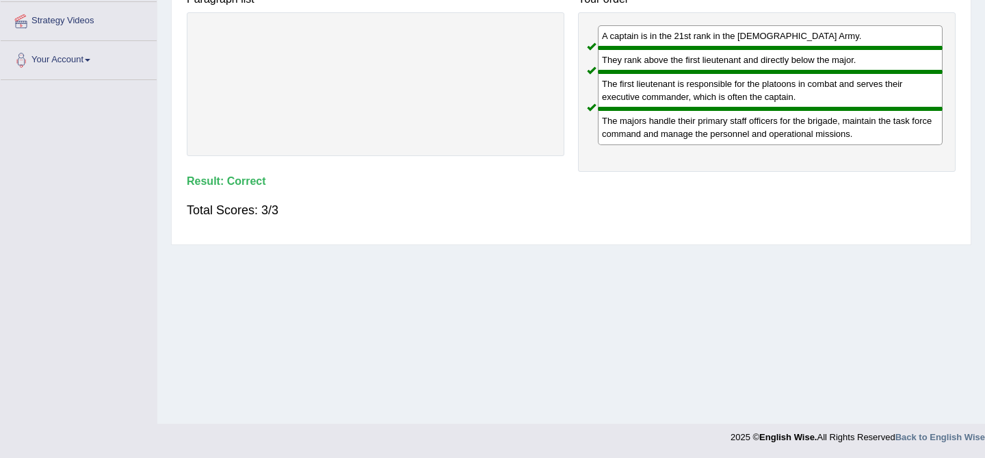
scroll to position [0, 0]
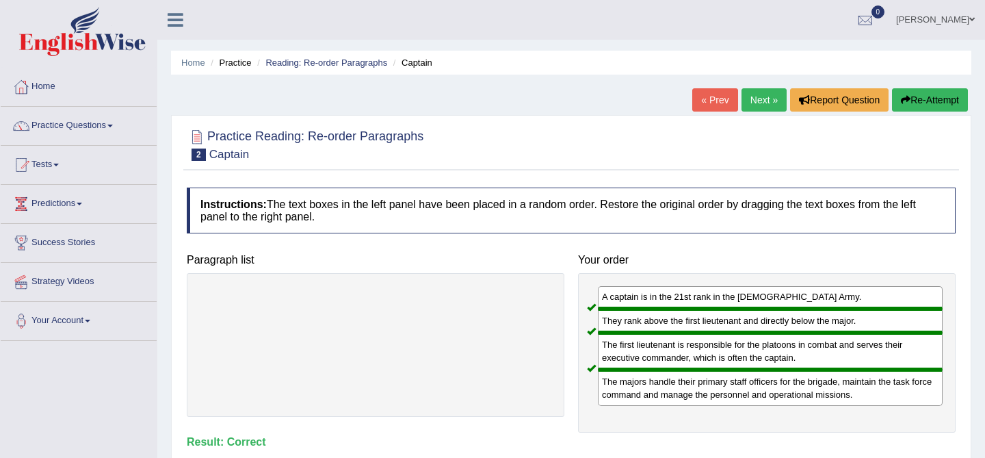
click at [758, 102] on link "Next »" at bounding box center [763, 99] width 45 height 23
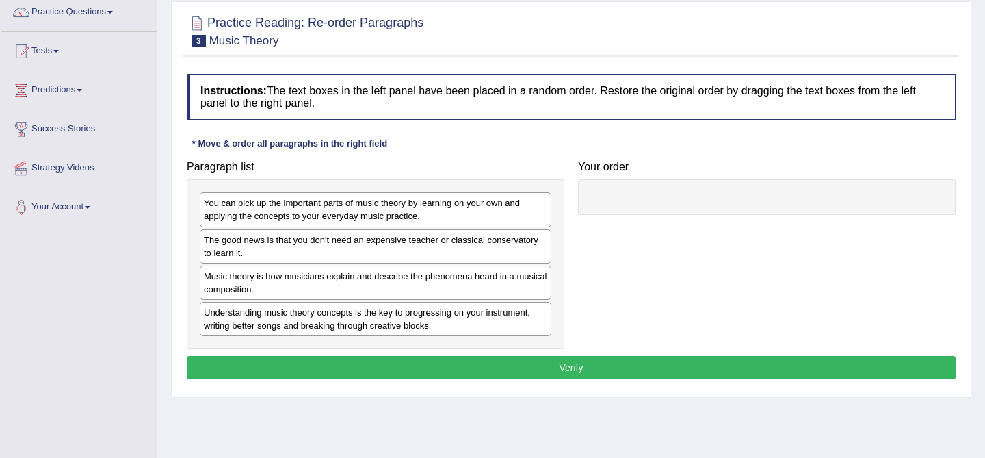
scroll to position [113, 0]
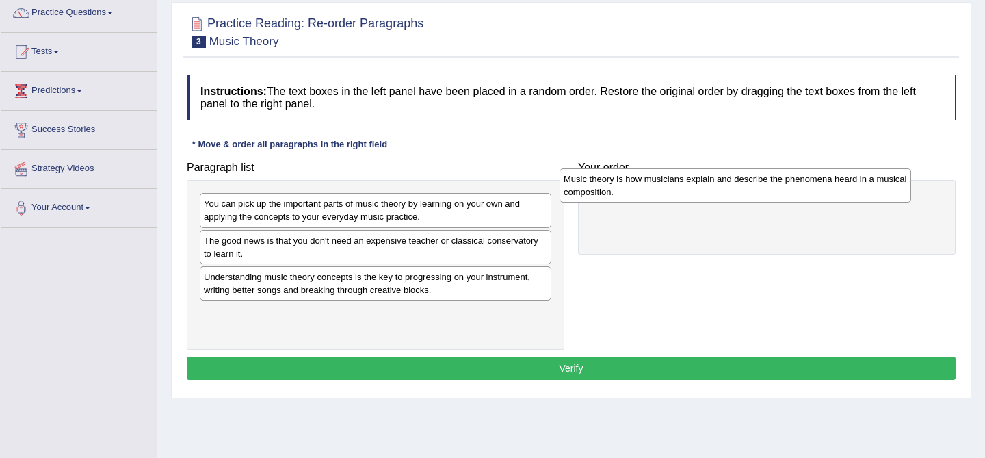
drag, startPoint x: 306, startPoint y: 283, endPoint x: 667, endPoint y: 185, distance: 373.5
click at [667, 185] on div "Music theory is how musicians explain and describe the phenomena heard in a mus…" at bounding box center [735, 185] width 352 height 34
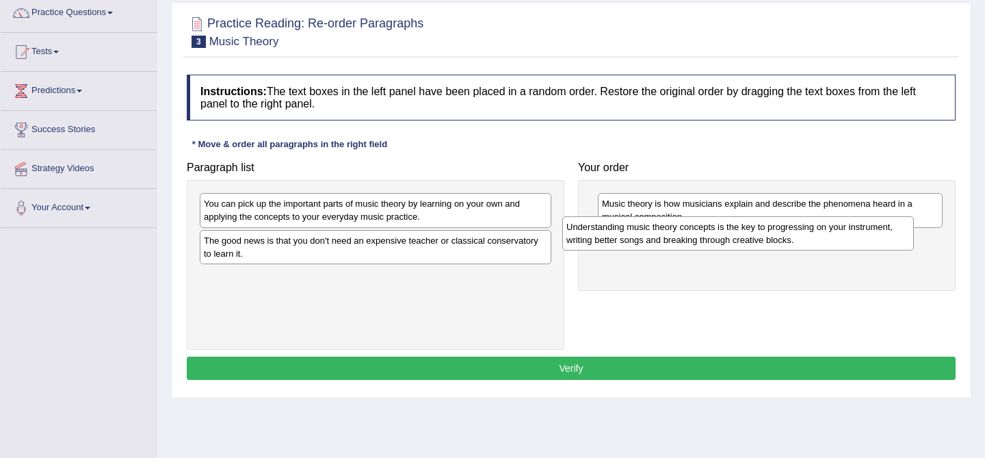
drag, startPoint x: 406, startPoint y: 289, endPoint x: 768, endPoint y: 239, distance: 365.9
click at [768, 239] on div "Understanding music theory concepts is the key to progressing on your instrumen…" at bounding box center [738, 233] width 352 height 34
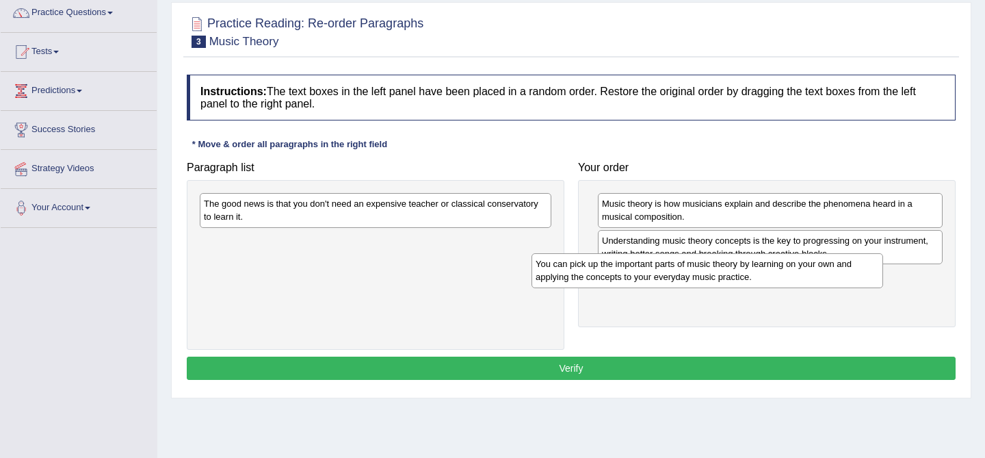
drag, startPoint x: 399, startPoint y: 213, endPoint x: 748, endPoint y: 274, distance: 354.2
click at [748, 276] on div "You can pick up the important parts of music theory by learning on your own and…" at bounding box center [707, 270] width 352 height 34
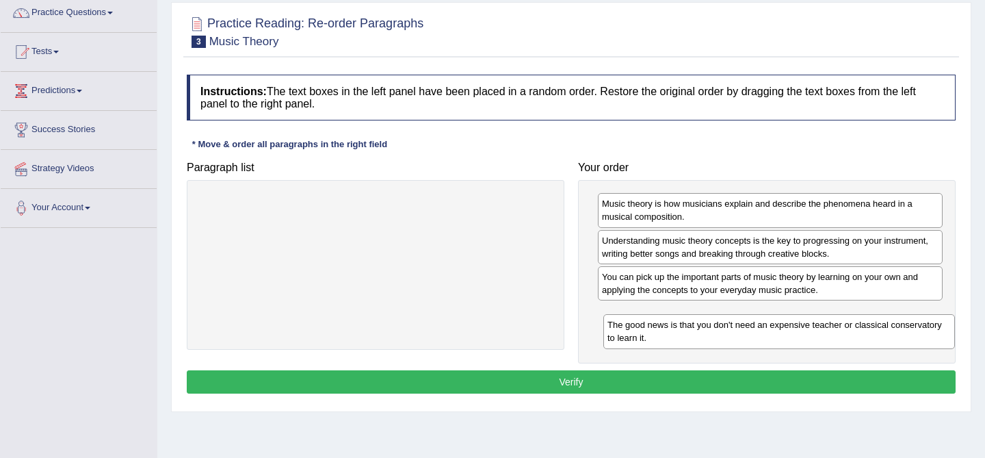
drag, startPoint x: 297, startPoint y: 219, endPoint x: 689, endPoint y: 338, distance: 410.2
click at [689, 338] on div "The good news is that you don't need an expensive teacher or classical conserva…" at bounding box center [779, 331] width 352 height 34
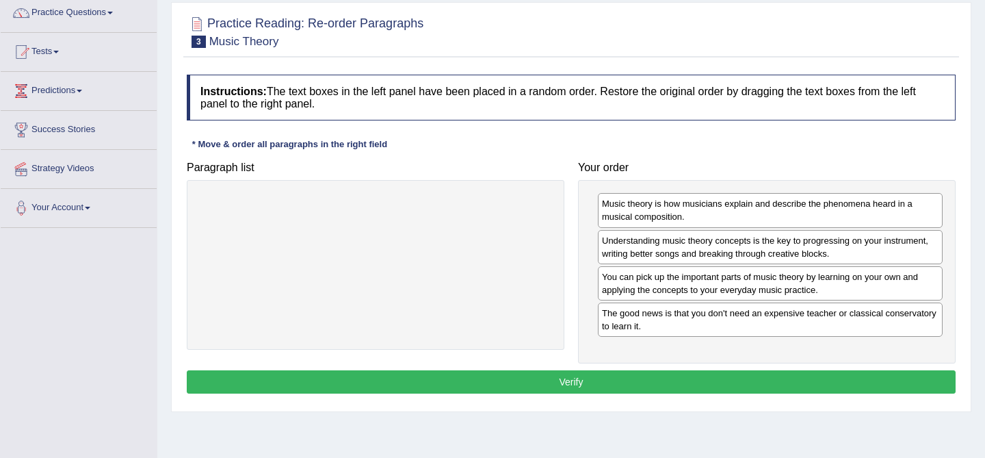
click at [643, 384] on button "Verify" at bounding box center [571, 381] width 769 height 23
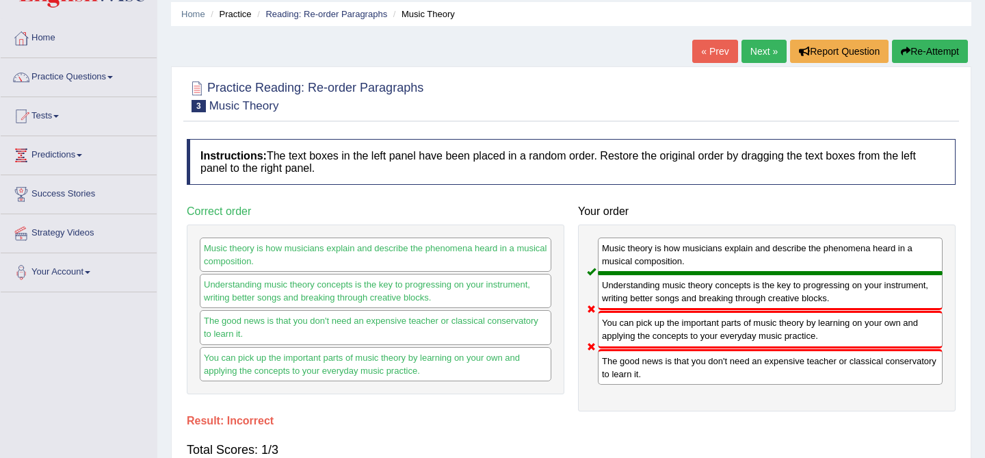
scroll to position [46, 0]
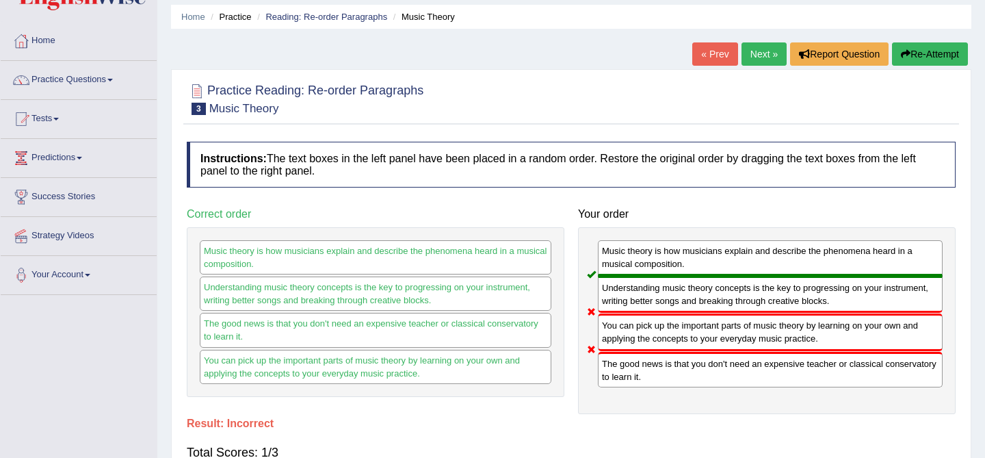
click at [754, 47] on link "Next »" at bounding box center [763, 53] width 45 height 23
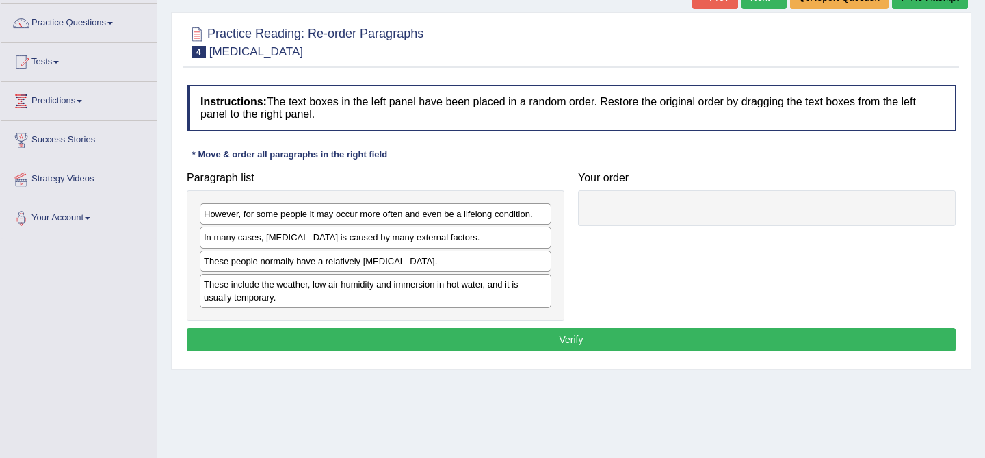
scroll to position [107, 0]
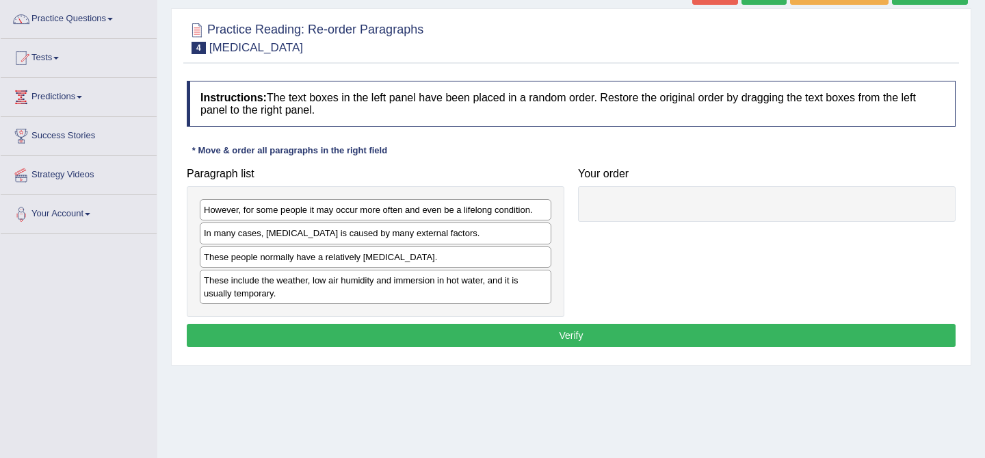
click at [402, 236] on div "In many cases, [MEDICAL_DATA] is caused by many external factors." at bounding box center [376, 232] width 352 height 21
drag, startPoint x: 402, startPoint y: 236, endPoint x: 414, endPoint y: 230, distance: 12.8
click at [414, 230] on div "In many cases, [MEDICAL_DATA] is caused by many external factors." at bounding box center [386, 226] width 352 height 21
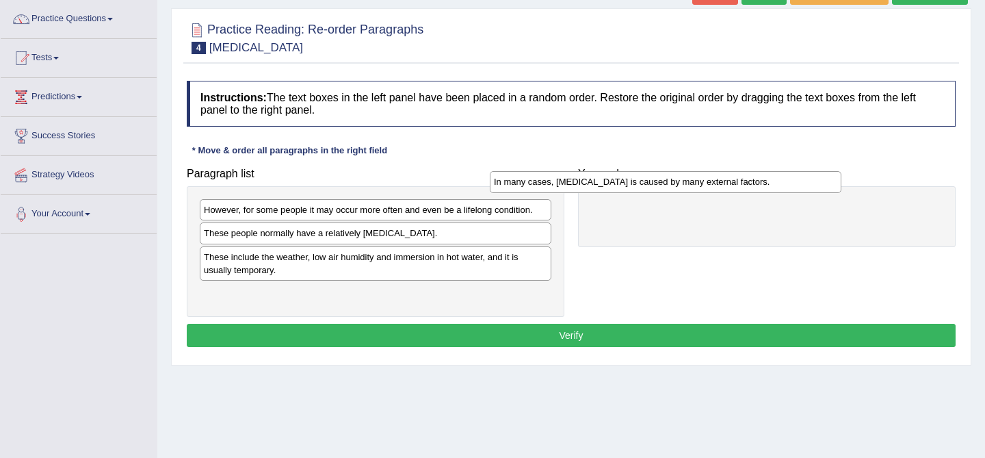
drag, startPoint x: 414, startPoint y: 230, endPoint x: 722, endPoint y: 172, distance: 313.9
click at [722, 172] on div "In many cases, dry skin is caused by many external factors." at bounding box center [666, 181] width 352 height 21
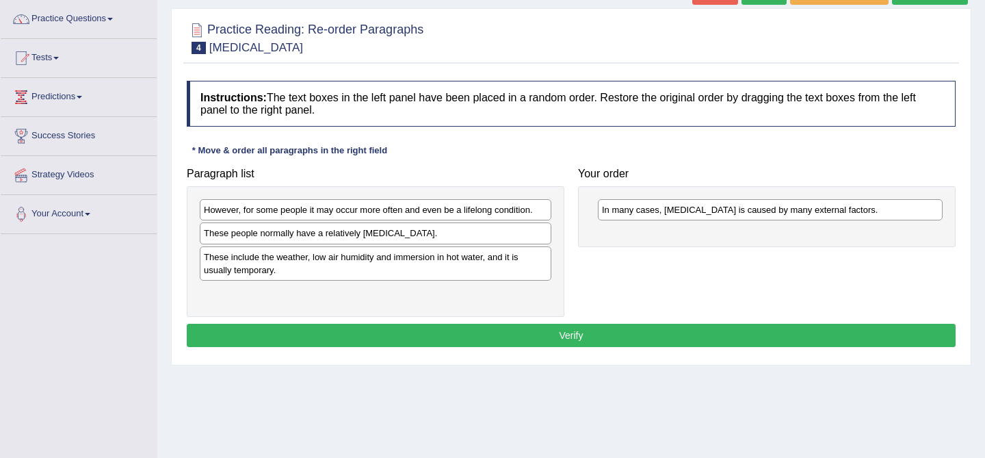
click at [356, 254] on div "These include the weather, low air humidity and immersion in hot water, and it …" at bounding box center [376, 263] width 352 height 34
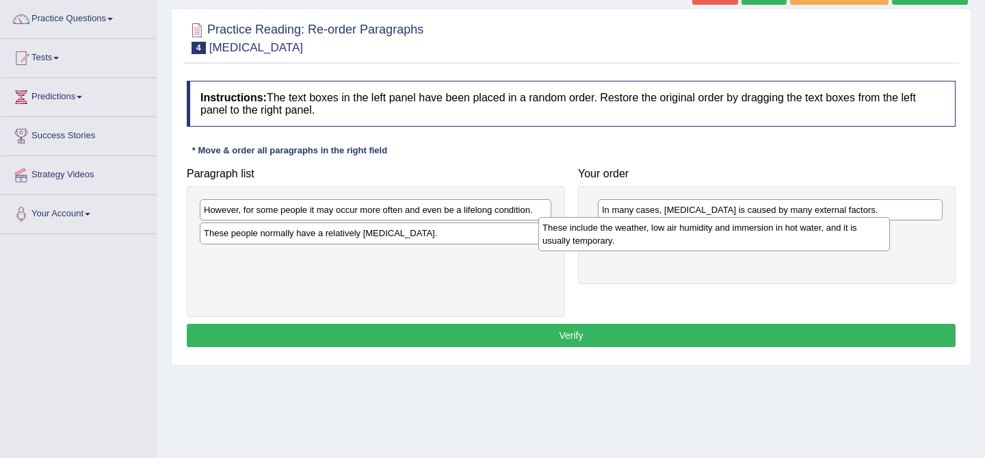
drag, startPoint x: 343, startPoint y: 262, endPoint x: 682, endPoint y: 233, distance: 340.5
click at [682, 233] on div "These include the weather, low air humidity and immersion in hot water, and it …" at bounding box center [714, 234] width 352 height 34
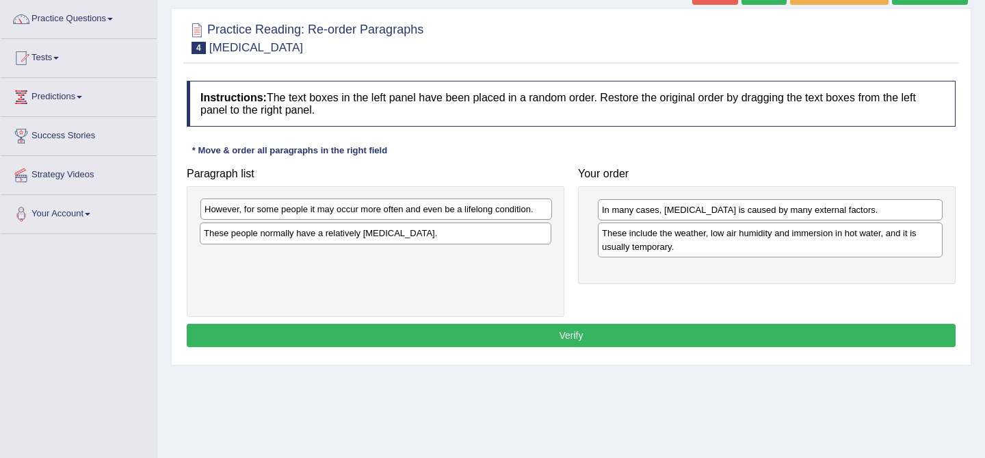
click at [511, 211] on div "However, for some people it may occur more often and even be a lifelong conditi…" at bounding box center [376, 208] width 352 height 21
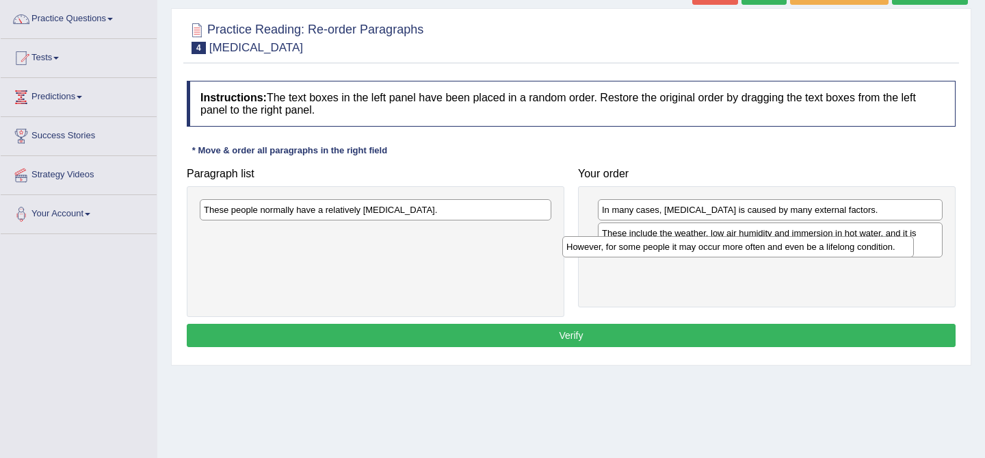
drag, startPoint x: 511, startPoint y: 212, endPoint x: 875, endPoint y: 248, distance: 365.7
click at [875, 248] on div "However, for some people it may occur more often and even be a lifelong conditi…" at bounding box center [738, 246] width 352 height 21
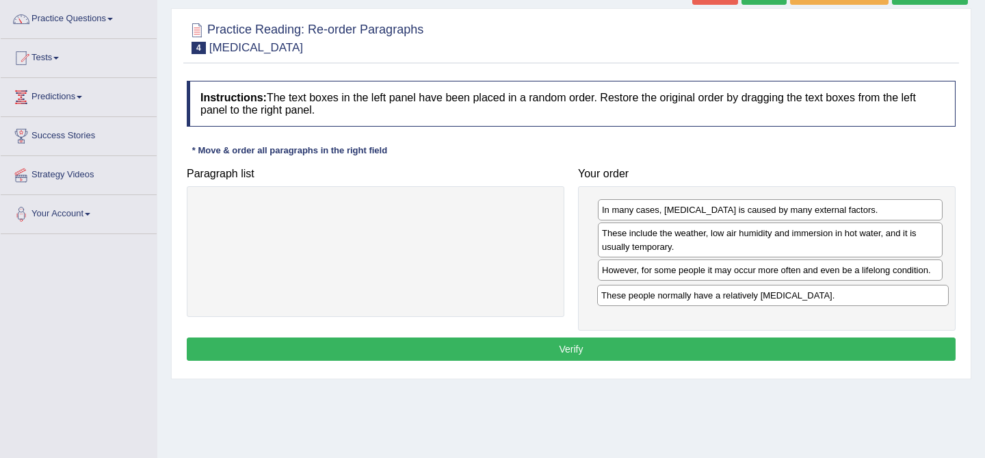
drag, startPoint x: 461, startPoint y: 207, endPoint x: 859, endPoint y: 291, distance: 406.8
click at [859, 291] on div "These people normally have a relatively sensitive skin." at bounding box center [773, 295] width 352 height 21
click at [720, 341] on button "Verify" at bounding box center [571, 348] width 769 height 23
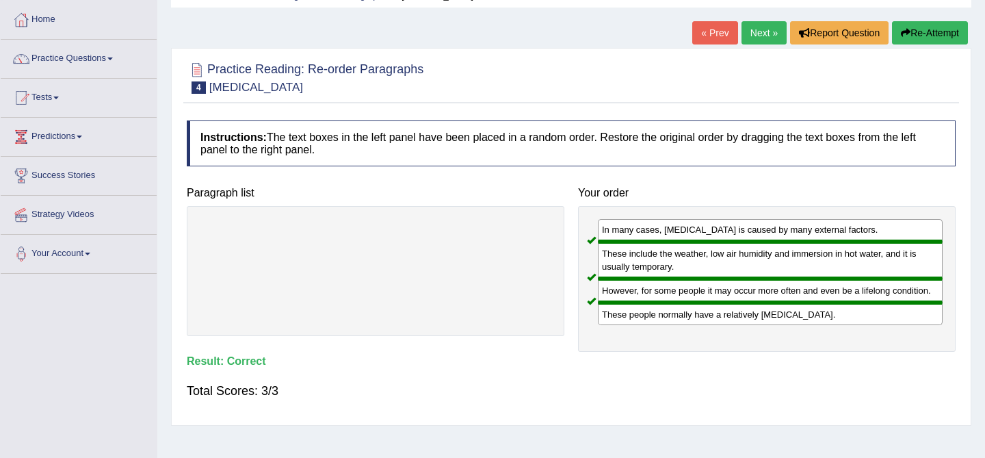
scroll to position [66, 0]
click at [747, 35] on link "Next »" at bounding box center [763, 33] width 45 height 23
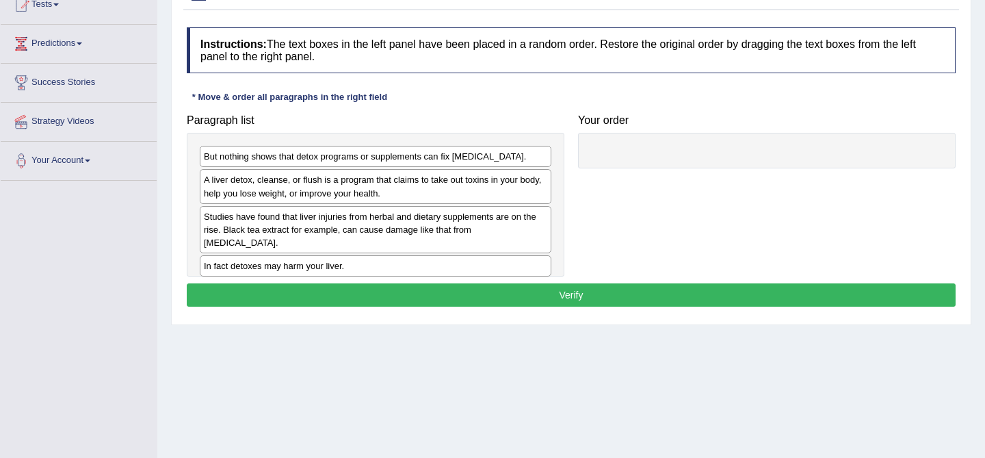
scroll to position [161, 0]
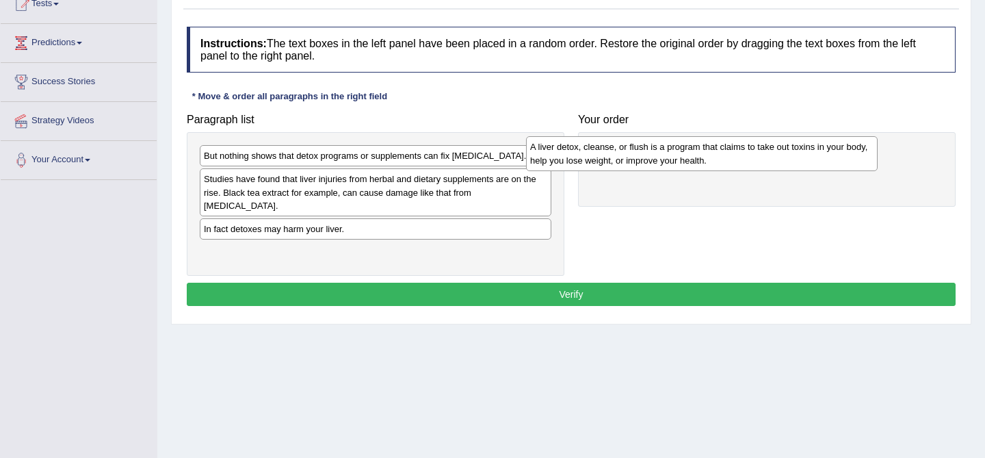
drag, startPoint x: 459, startPoint y: 192, endPoint x: 785, endPoint y: 159, distance: 328.0
click at [785, 159] on div "A liver detox, cleanse, or flush is a program that claims to take out toxins in…" at bounding box center [702, 153] width 352 height 34
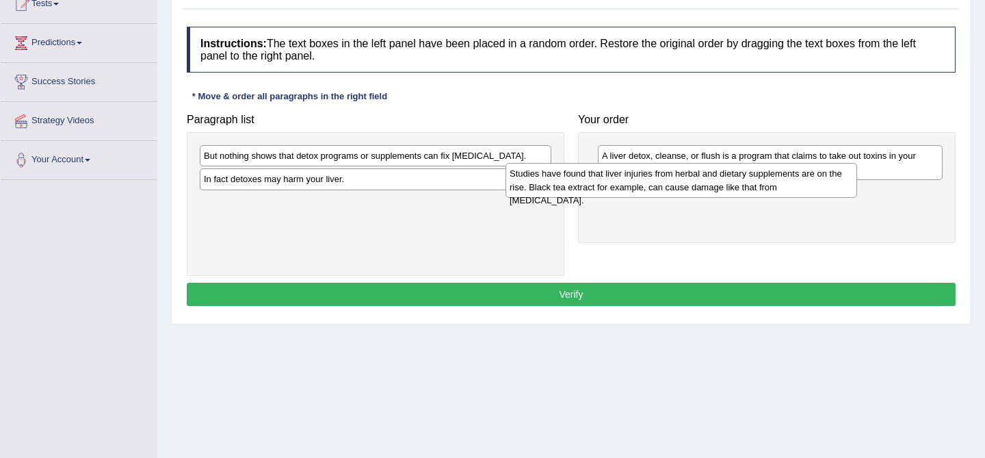
drag, startPoint x: 455, startPoint y: 186, endPoint x: 786, endPoint y: 202, distance: 331.4
click at [784, 197] on div "Studies have found that liver injuries from herbal and dietary supplements are …" at bounding box center [681, 180] width 352 height 34
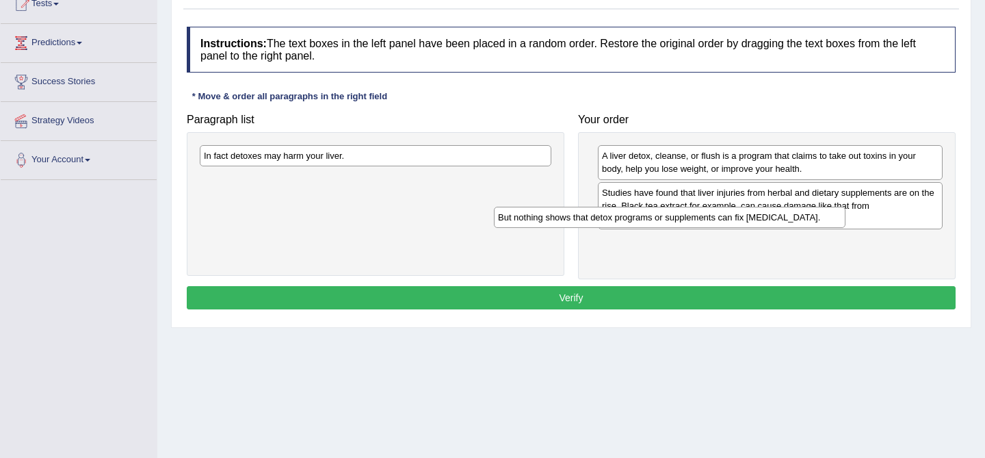
drag, startPoint x: 484, startPoint y: 157, endPoint x: 783, endPoint y: 218, distance: 305.8
click at [783, 218] on div "But nothing shows that detox programs or supplements can fix [MEDICAL_DATA]." at bounding box center [670, 217] width 352 height 21
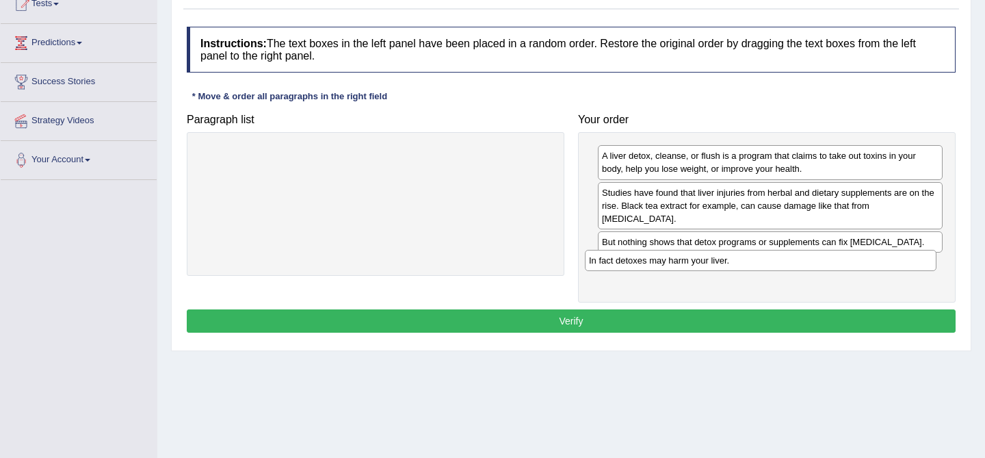
drag, startPoint x: 442, startPoint y: 161, endPoint x: 827, endPoint y: 265, distance: 398.8
click at [827, 265] on div "In fact detoxes may harm your liver." at bounding box center [761, 260] width 352 height 21
click at [590, 309] on button "Verify" at bounding box center [571, 320] width 769 height 23
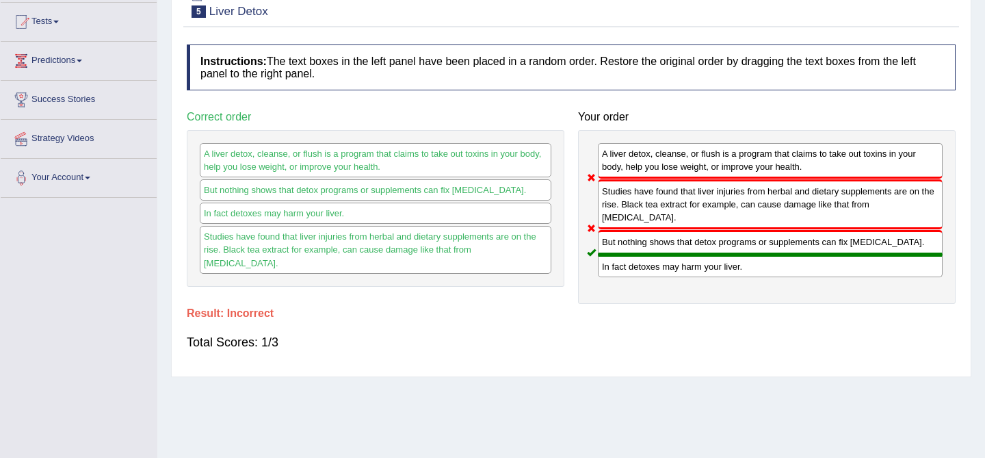
scroll to position [0, 0]
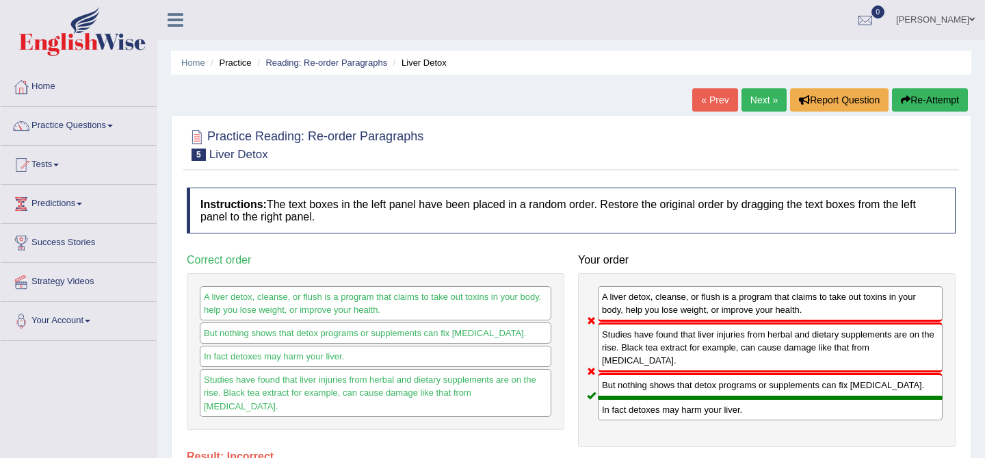
click at [751, 104] on link "Next »" at bounding box center [763, 99] width 45 height 23
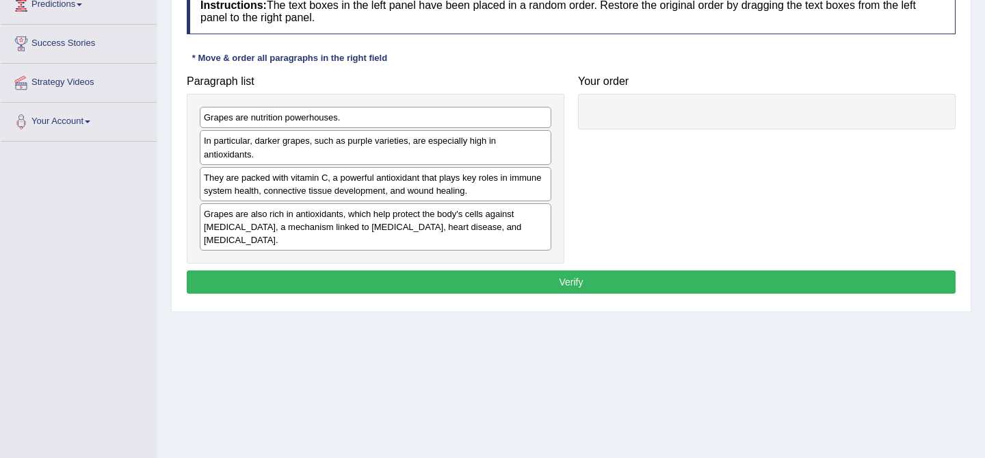
scroll to position [198, 0]
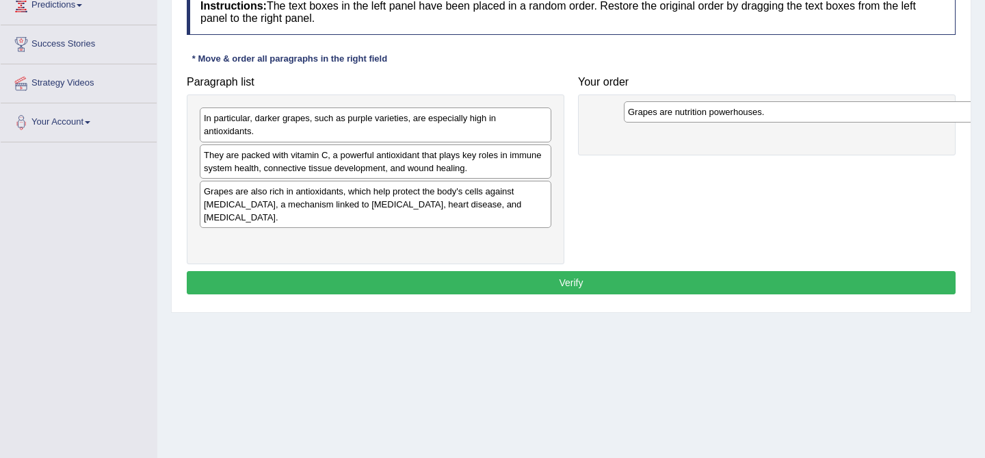
drag, startPoint x: 323, startPoint y: 120, endPoint x: 748, endPoint y: 114, distance: 424.1
click at [748, 114] on div "Grapes are nutrition powerhouses." at bounding box center [800, 111] width 352 height 21
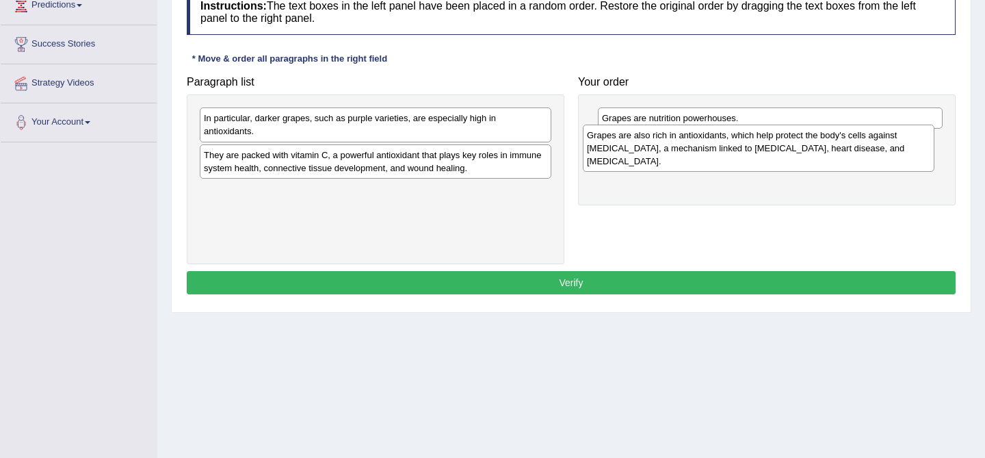
drag, startPoint x: 351, startPoint y: 214, endPoint x: 735, endPoint y: 158, distance: 388.4
click at [735, 158] on div "Grapes are also rich in antioxidants, which help protect the body's cells again…" at bounding box center [759, 147] width 352 height 47
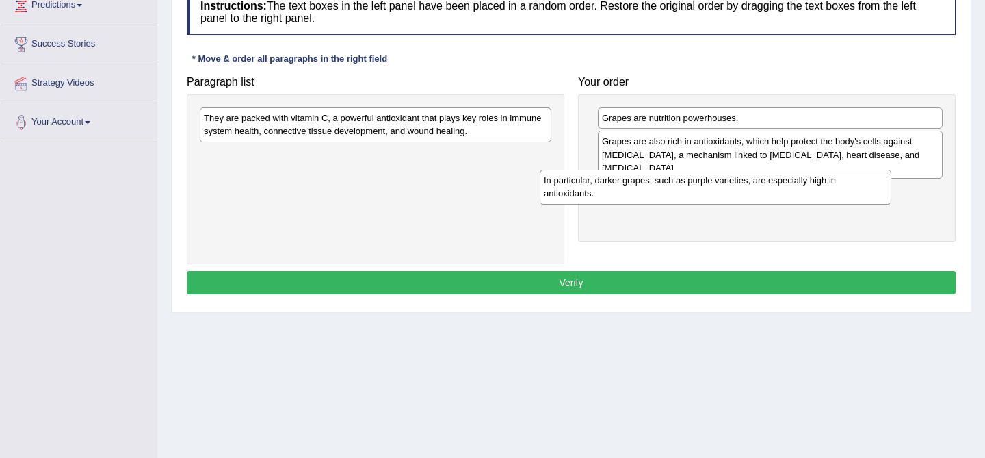
drag, startPoint x: 373, startPoint y: 127, endPoint x: 715, endPoint y: 187, distance: 347.8
click at [715, 187] on div "In particular, darker grapes, such as purple varieties, are especially high in …" at bounding box center [716, 187] width 352 height 34
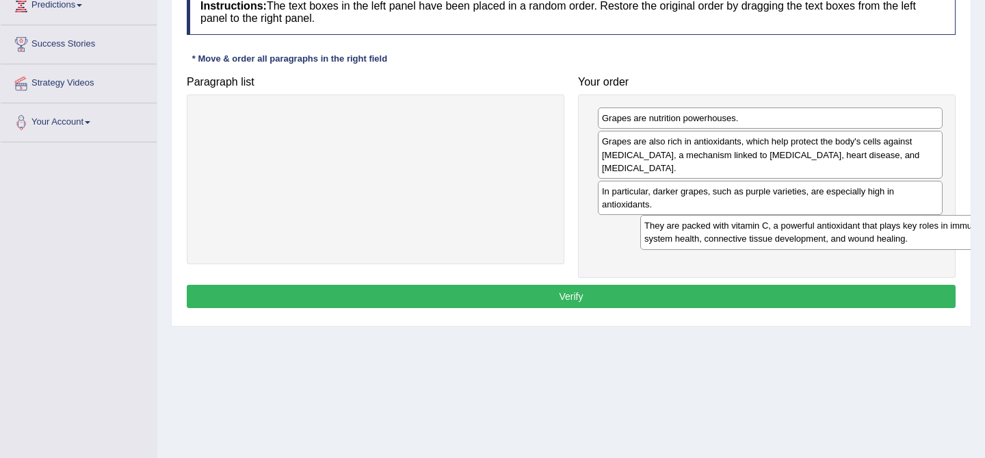
drag, startPoint x: 454, startPoint y: 133, endPoint x: 871, endPoint y: 239, distance: 430.3
click at [871, 239] on div "They are packed with vitamin C, a powerful antioxidant that plays key roles in …" at bounding box center [816, 232] width 352 height 34
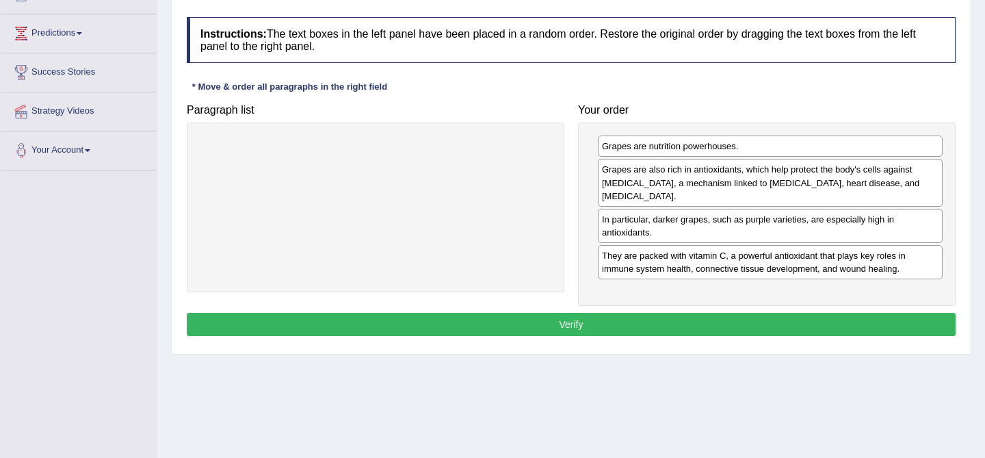
scroll to position [163, 0]
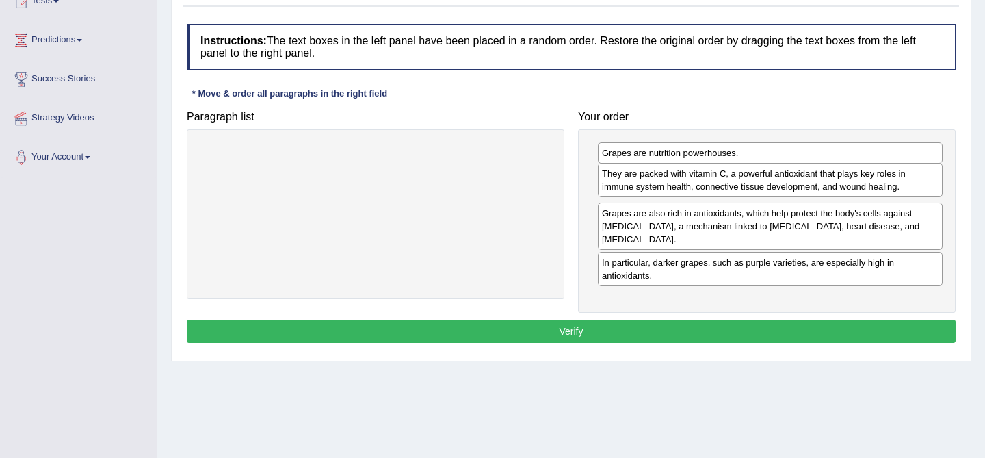
drag, startPoint x: 650, startPoint y: 269, endPoint x: 650, endPoint y: 177, distance: 91.6
click at [650, 178] on div "They are packed with vitamin C, a powerful antioxidant that plays key roles in …" at bounding box center [770, 180] width 345 height 34
click at [665, 187] on div "They are packed with vitamin C, a powerful antioxidant that plays key roles in …" at bounding box center [770, 183] width 345 height 34
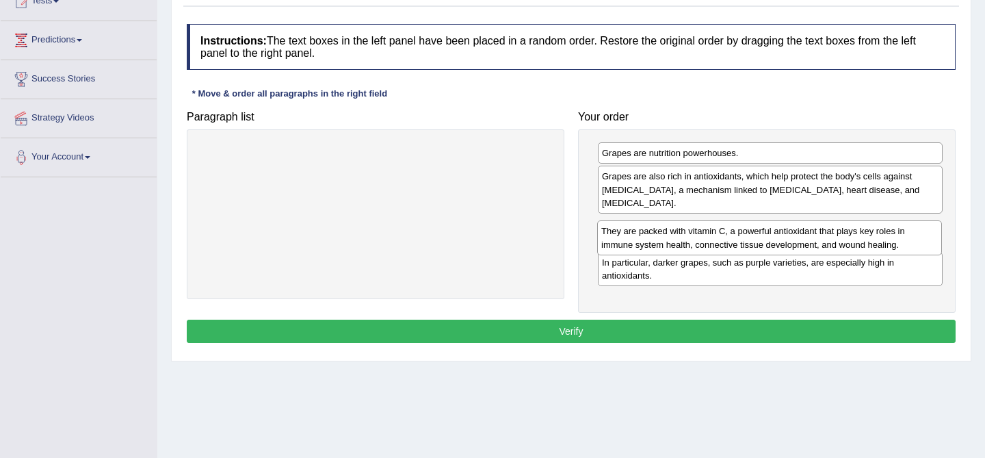
drag, startPoint x: 665, startPoint y: 187, endPoint x: 665, endPoint y: 241, distance: 54.7
click at [665, 241] on div "They are packed with vitamin C, a powerful antioxidant that plays key roles in …" at bounding box center [769, 237] width 345 height 34
click at [726, 243] on div "They are packed with vitamin C, a powerful antioxidant that plays key roles in …" at bounding box center [770, 232] width 345 height 34
click at [731, 248] on div "They are packed with vitamin C, a powerful antioxidant that plays key roles in …" at bounding box center [770, 232] width 345 height 34
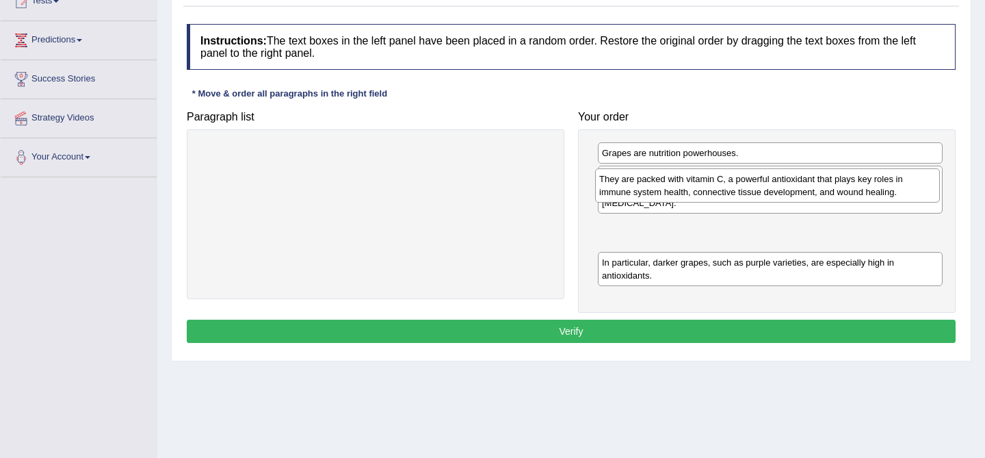
drag, startPoint x: 730, startPoint y: 238, endPoint x: 724, endPoint y: 189, distance: 49.6
click at [724, 188] on div "They are packed with vitamin C, a powerful antioxidant that plays key roles in …" at bounding box center [767, 185] width 345 height 34
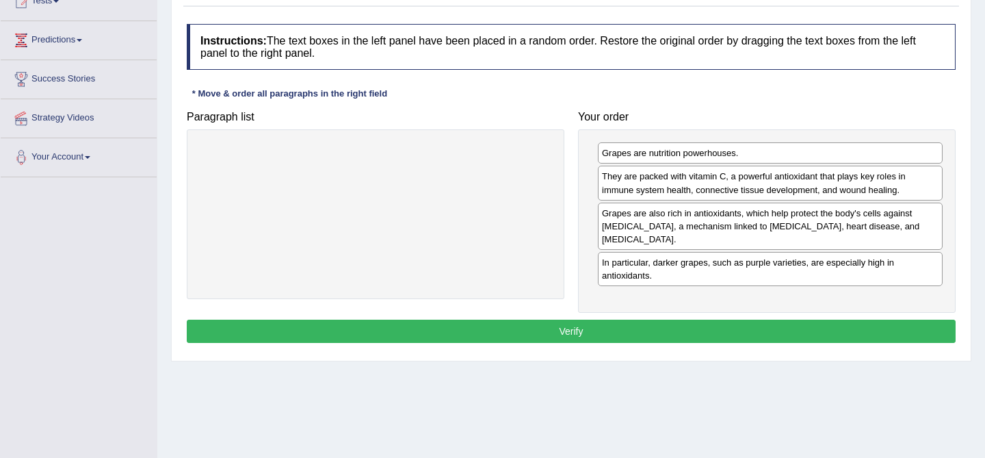
click at [704, 334] on button "Verify" at bounding box center [571, 330] width 769 height 23
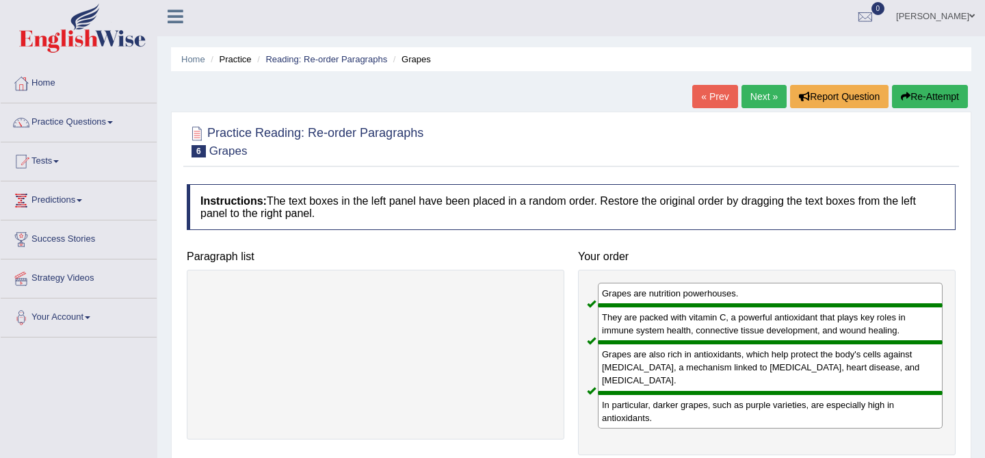
scroll to position [0, 0]
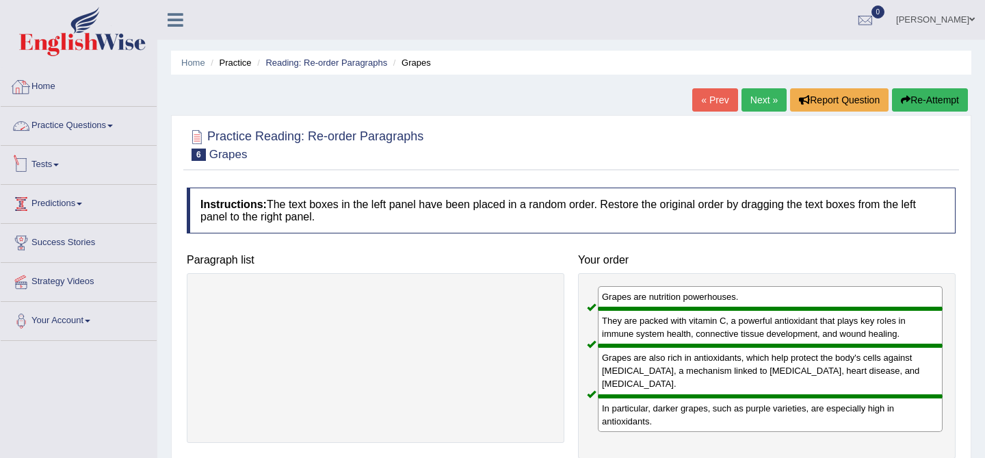
click at [52, 79] on link "Home" at bounding box center [79, 85] width 156 height 34
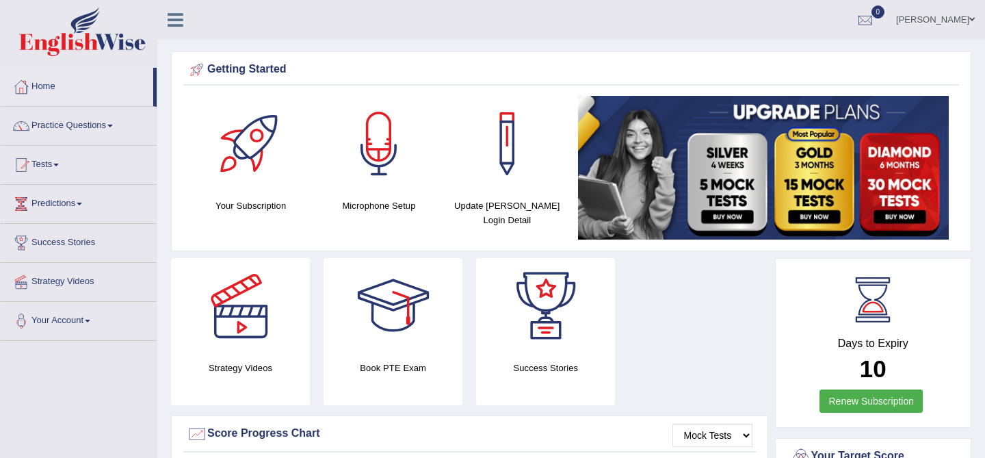
click at [931, 8] on link "[PERSON_NAME]" at bounding box center [935, 18] width 99 height 36
